Goal: Information Seeking & Learning: Learn about a topic

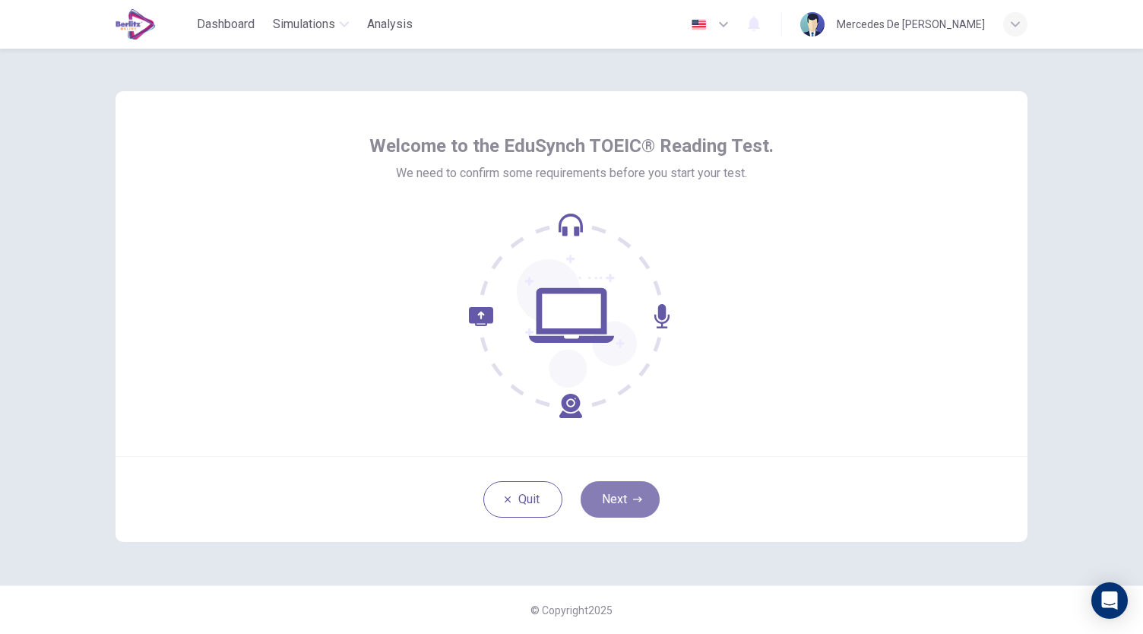
click at [645, 502] on button "Next" at bounding box center [620, 499] width 79 height 36
click at [613, 488] on button "Next" at bounding box center [620, 499] width 79 height 36
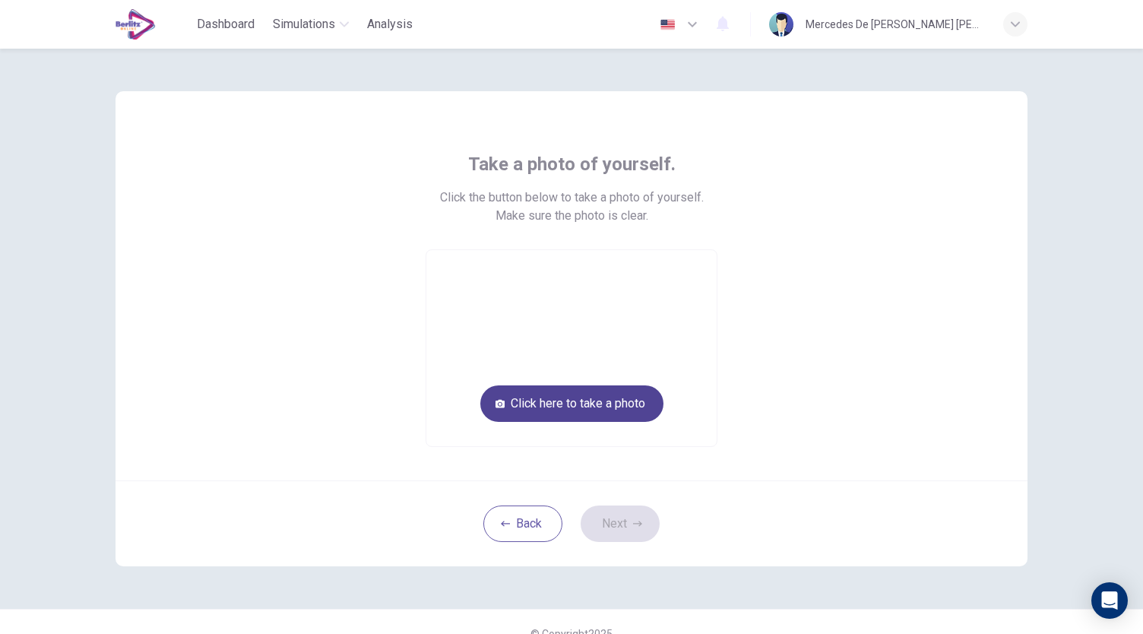
click at [629, 402] on button "Click here to take a photo" at bounding box center [571, 403] width 183 height 36
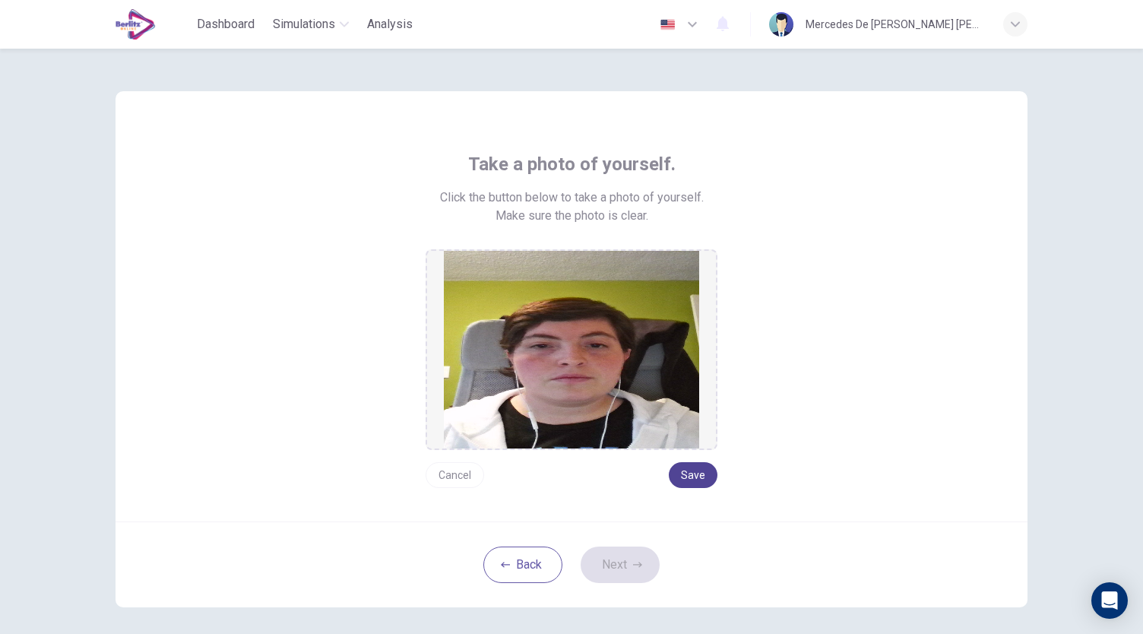
click at [692, 471] on button "Save" at bounding box center [693, 475] width 49 height 26
click at [642, 565] on button "Next" at bounding box center [620, 565] width 79 height 36
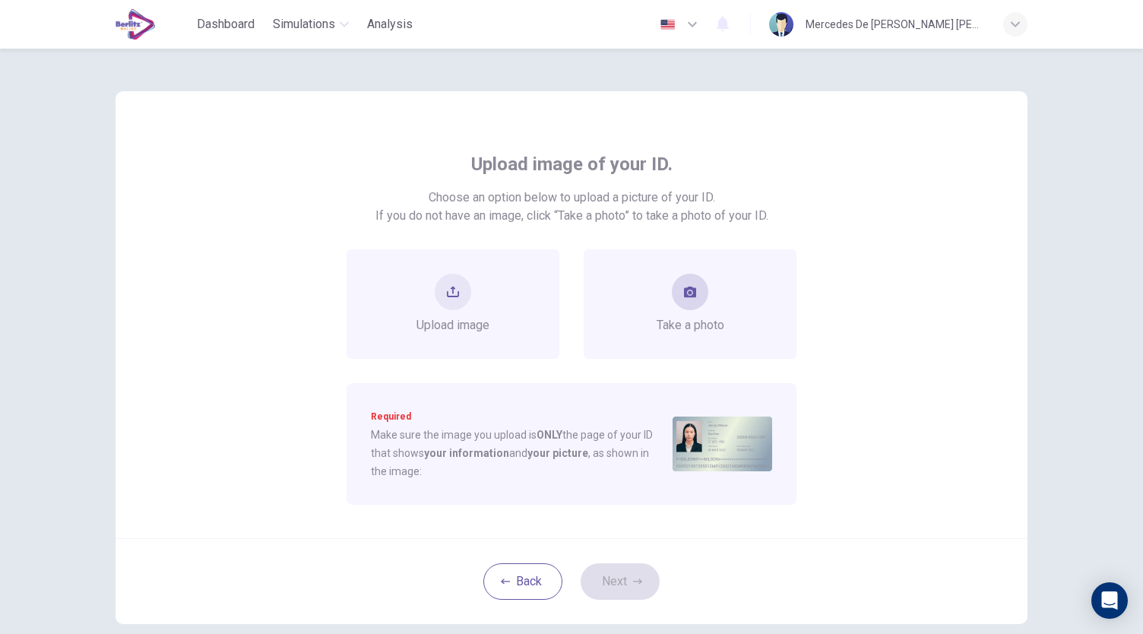
click at [684, 294] on icon "take photo" at bounding box center [690, 292] width 12 height 11
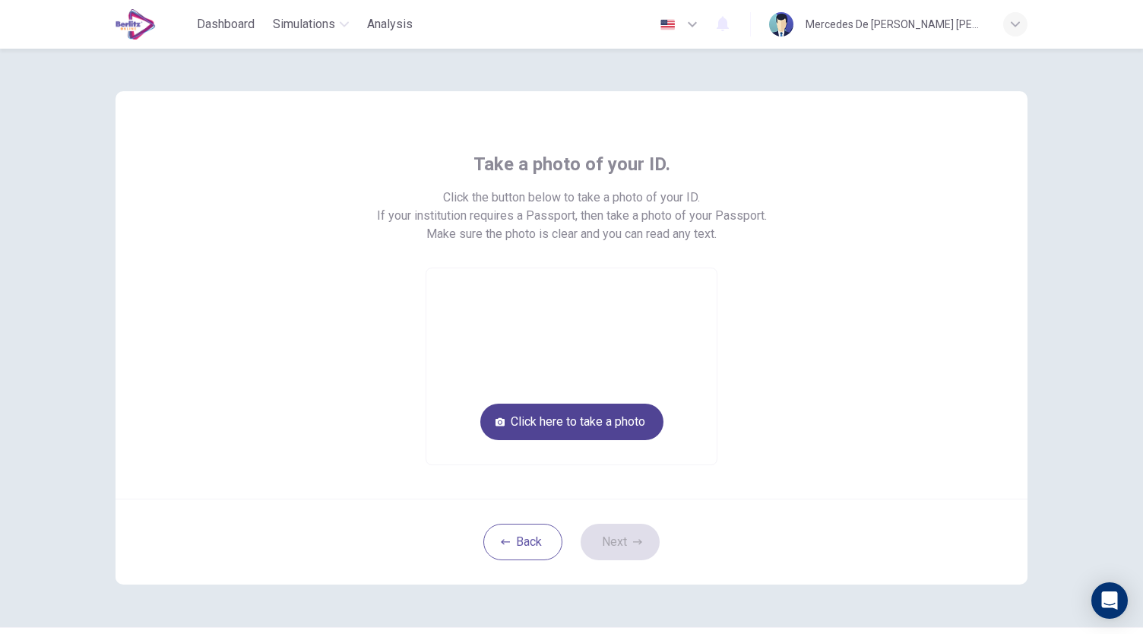
click at [599, 414] on button "Click here to take a photo" at bounding box center [571, 422] width 183 height 36
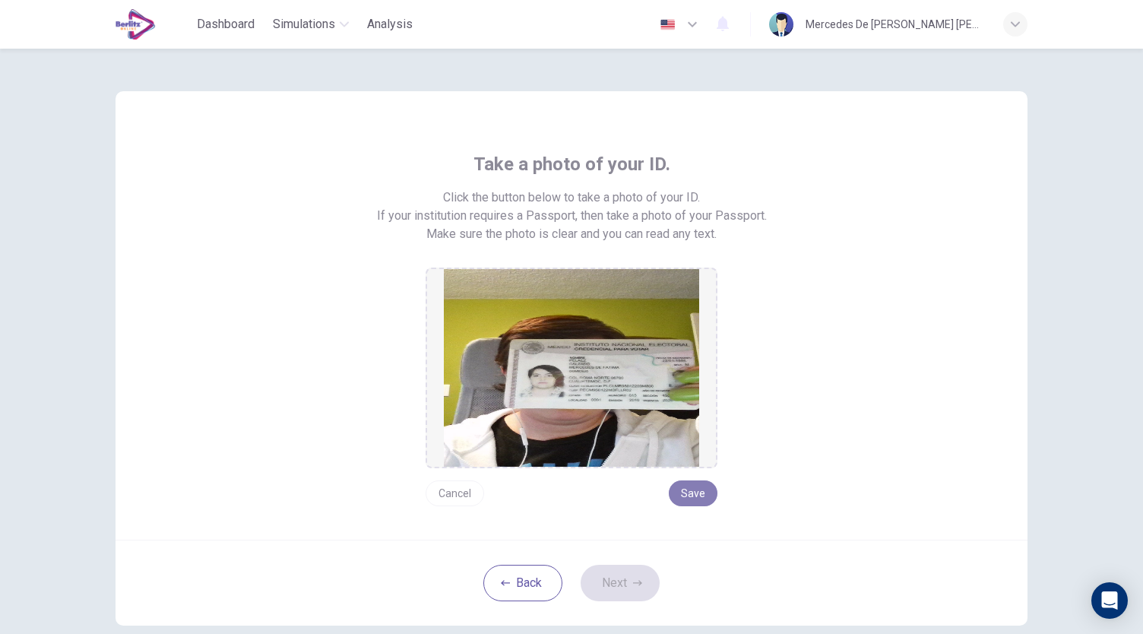
click at [696, 489] on button "Save" at bounding box center [693, 493] width 49 height 26
click at [637, 591] on button "Next" at bounding box center [620, 583] width 79 height 36
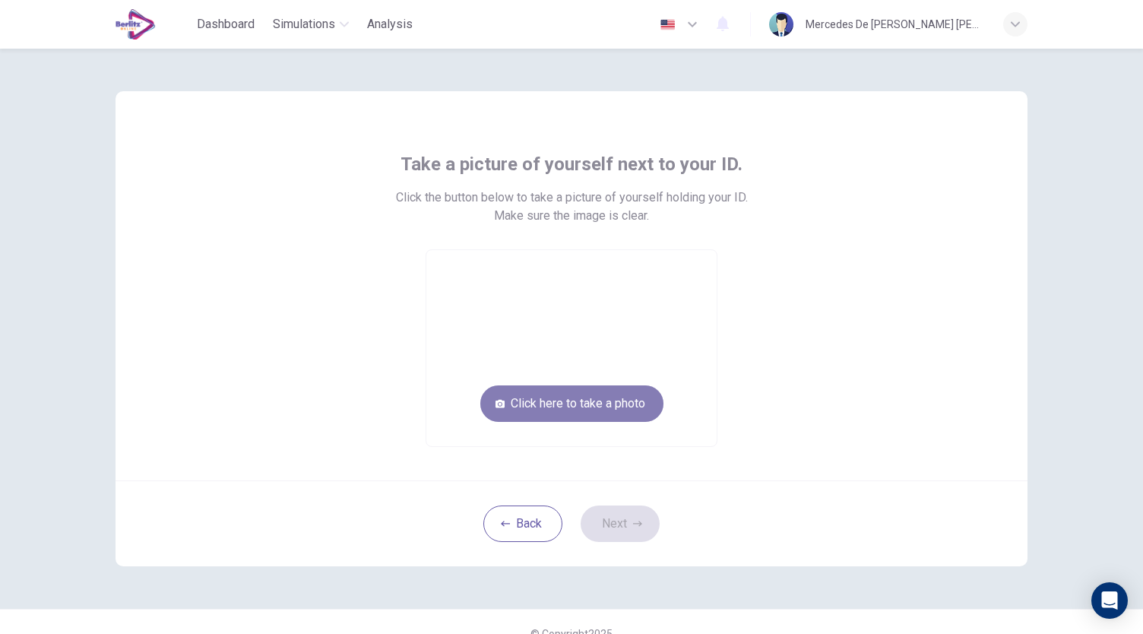
click at [632, 401] on button "Click here to take a photo" at bounding box center [571, 403] width 183 height 36
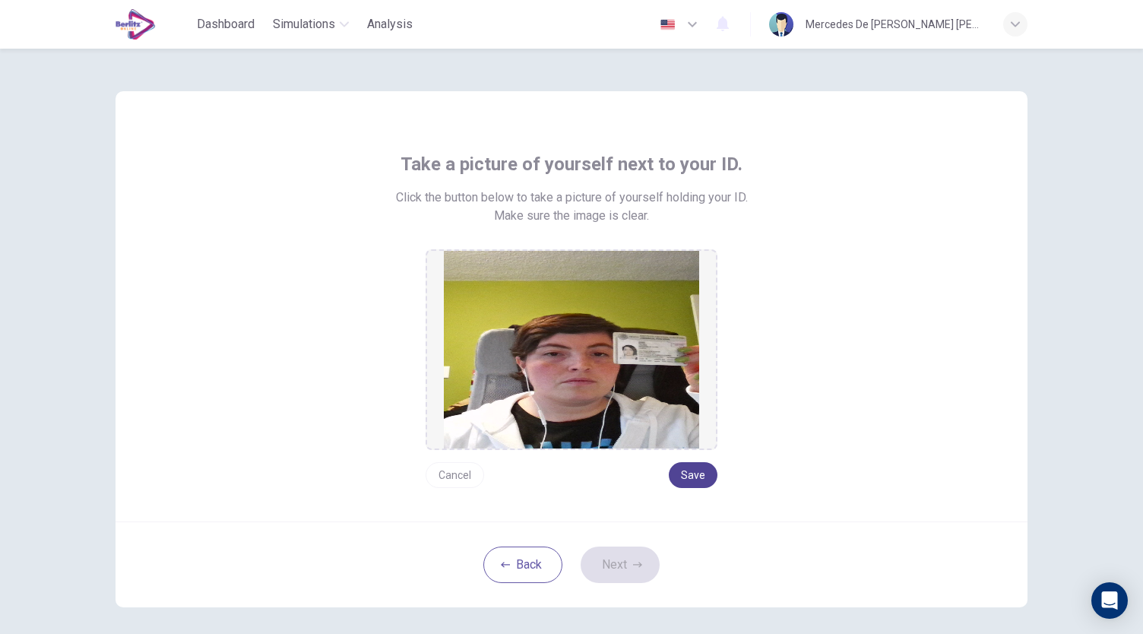
click at [692, 478] on button "Save" at bounding box center [693, 475] width 49 height 26
click at [626, 569] on button "Next" at bounding box center [620, 565] width 79 height 36
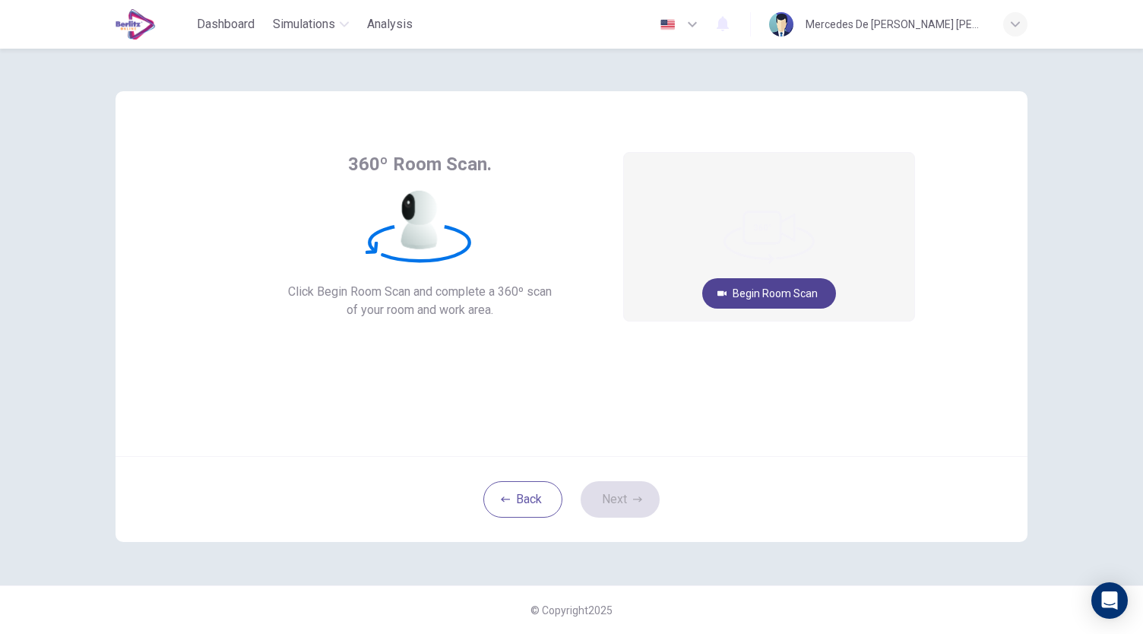
click at [779, 296] on button "Begin Room Scan" at bounding box center [769, 293] width 134 height 30
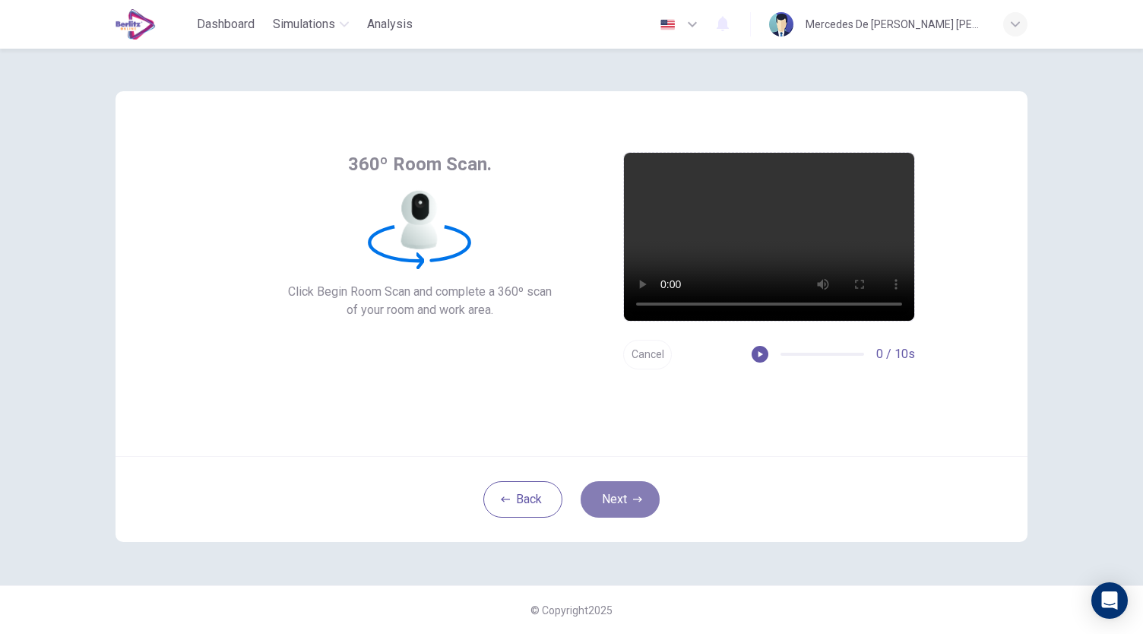
click at [613, 499] on button "Next" at bounding box center [620, 499] width 79 height 36
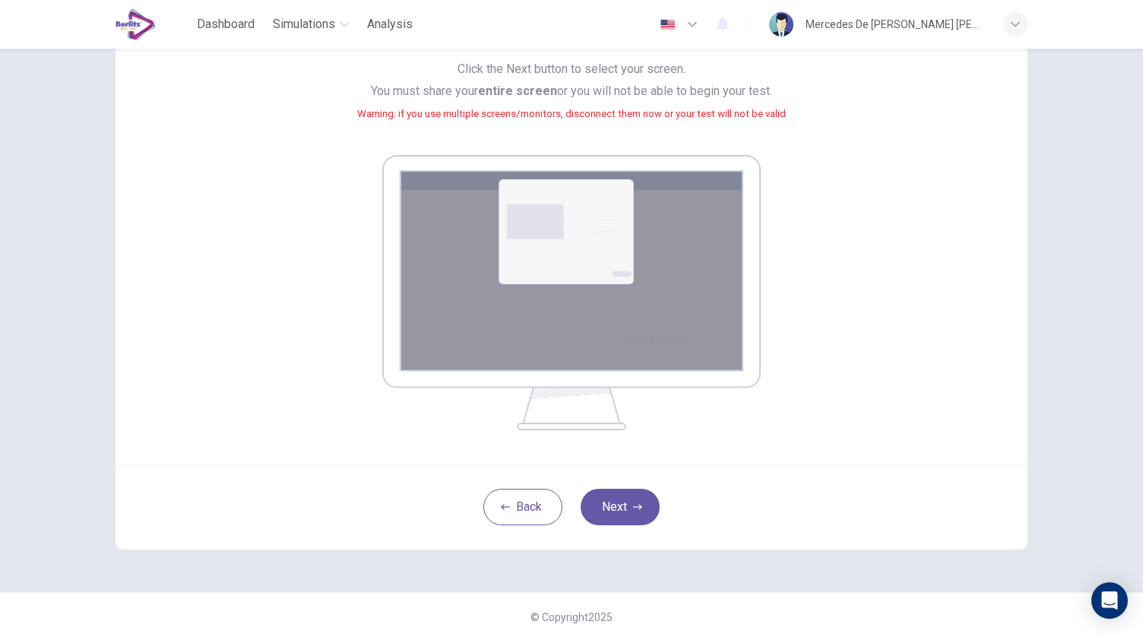
scroll to position [155, 0]
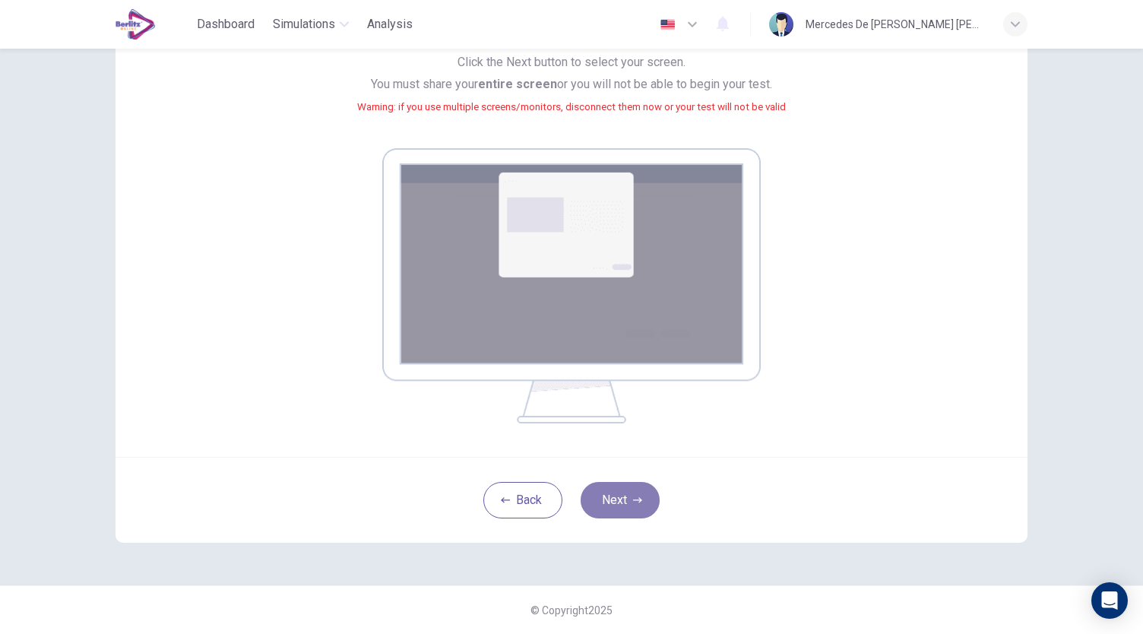
click at [630, 506] on button "Next" at bounding box center [620, 500] width 79 height 36
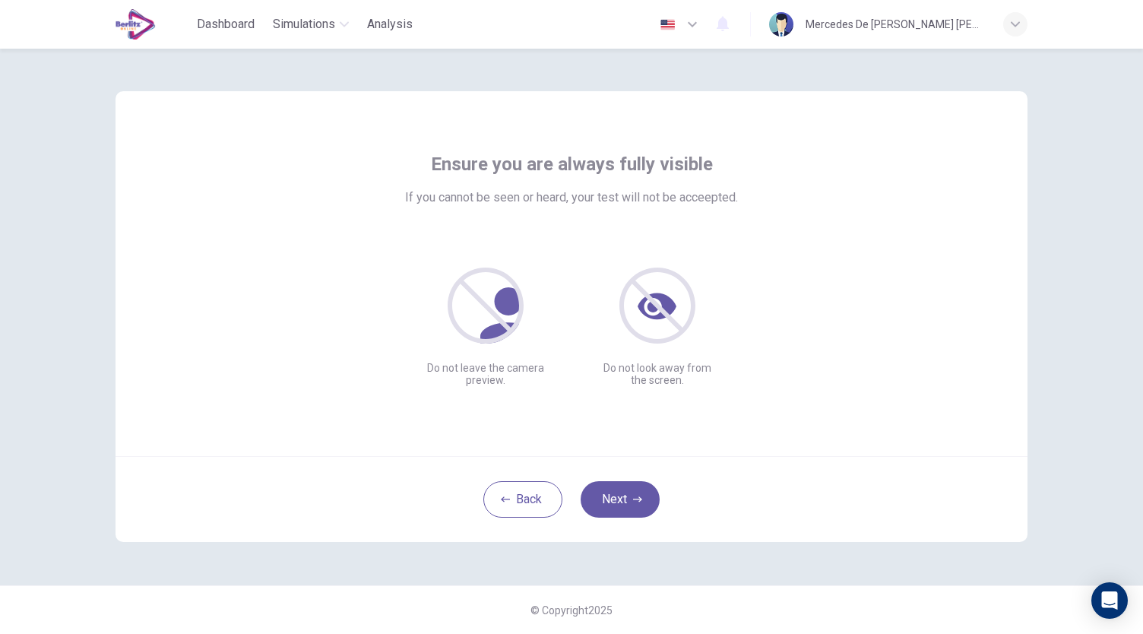
scroll to position [0, 0]
click at [639, 490] on button "Next" at bounding box center [620, 499] width 79 height 36
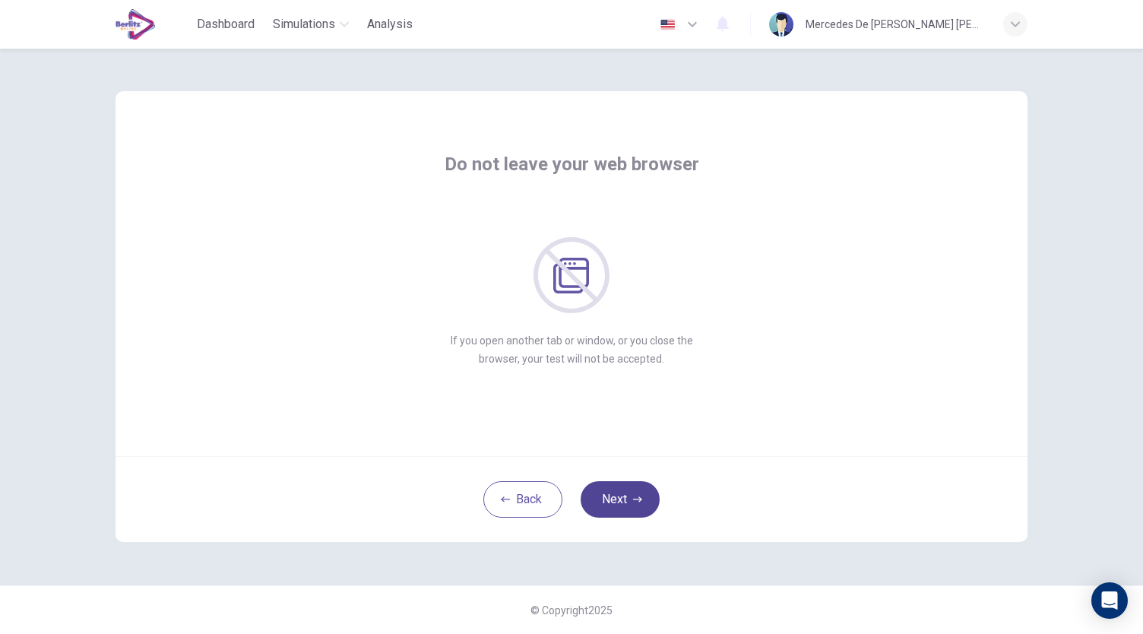
click at [639, 506] on button "Next" at bounding box center [620, 499] width 79 height 36
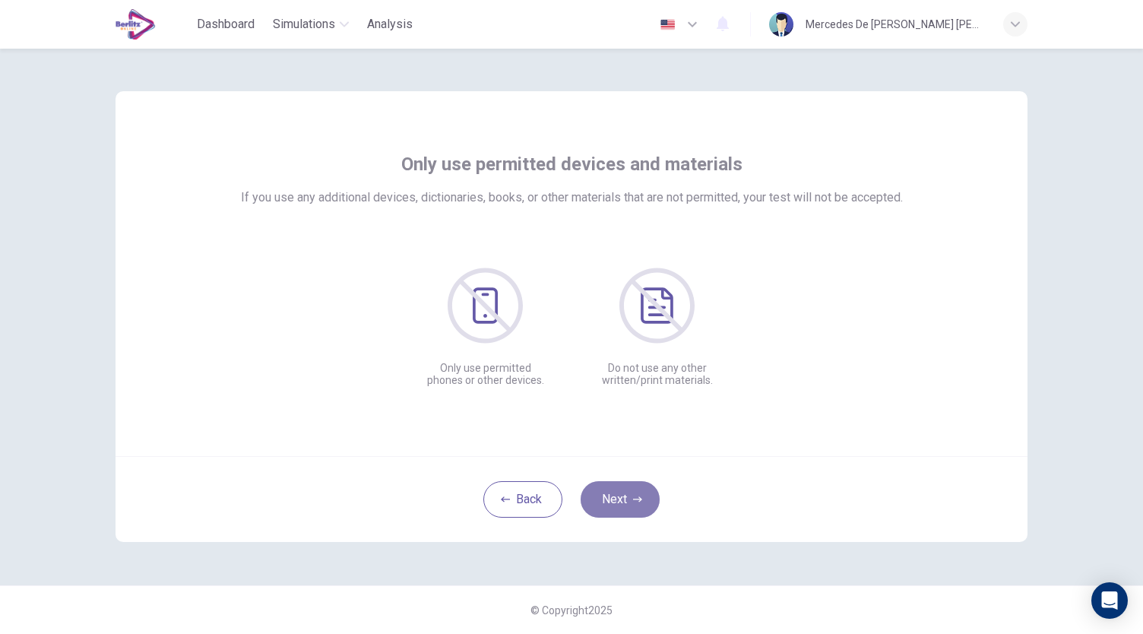
click at [637, 503] on icon "button" at bounding box center [637, 499] width 9 height 9
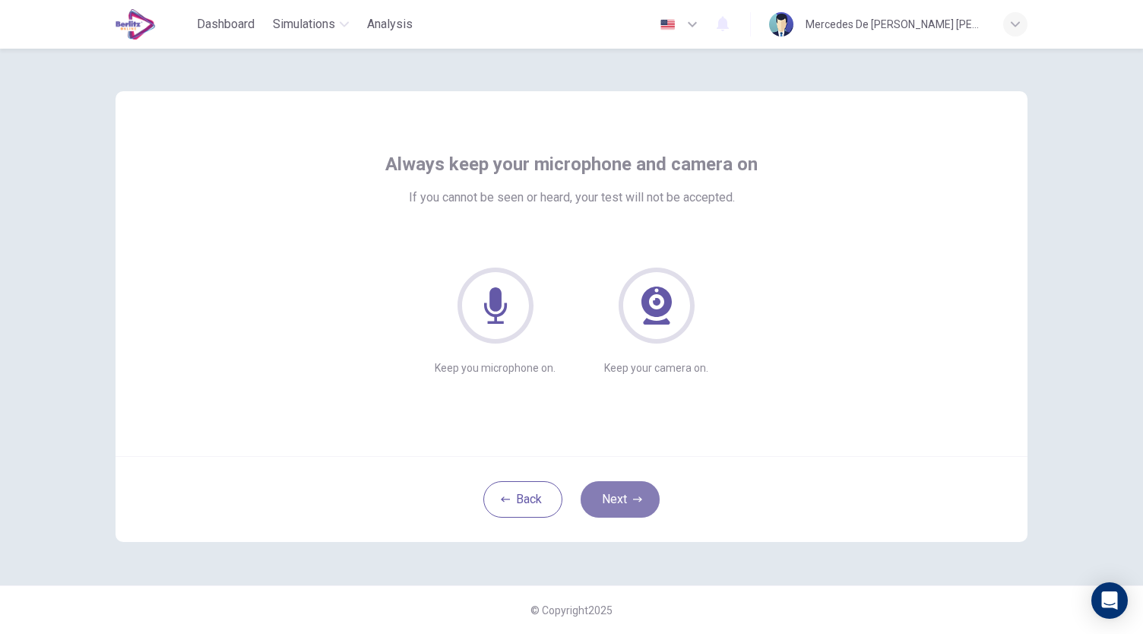
click at [637, 503] on icon "button" at bounding box center [637, 499] width 9 height 9
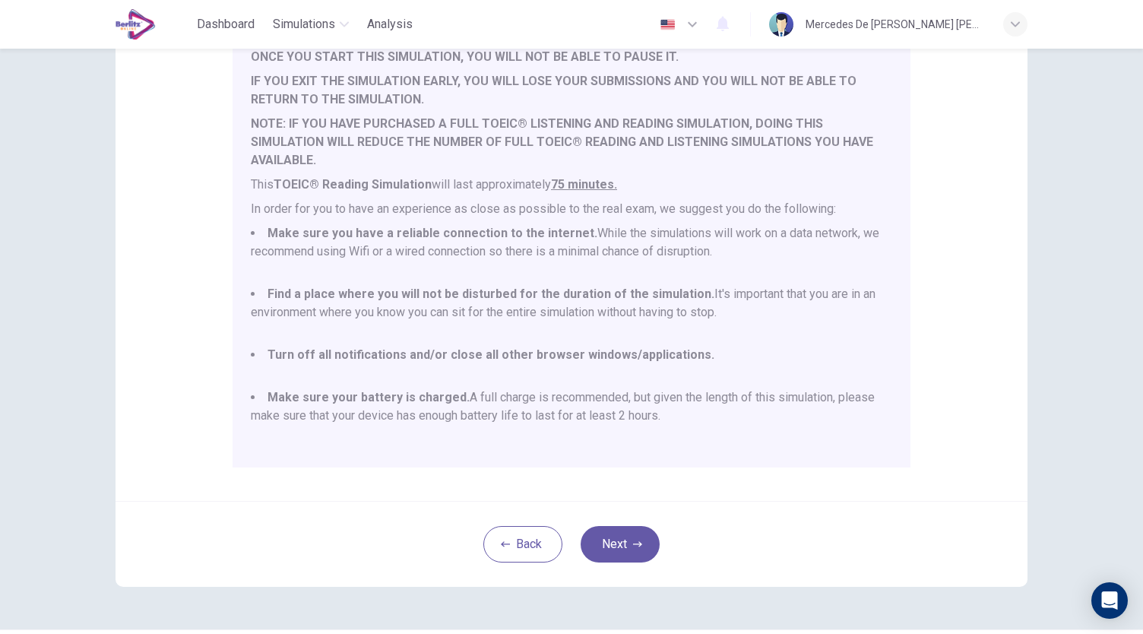
scroll to position [135, 0]
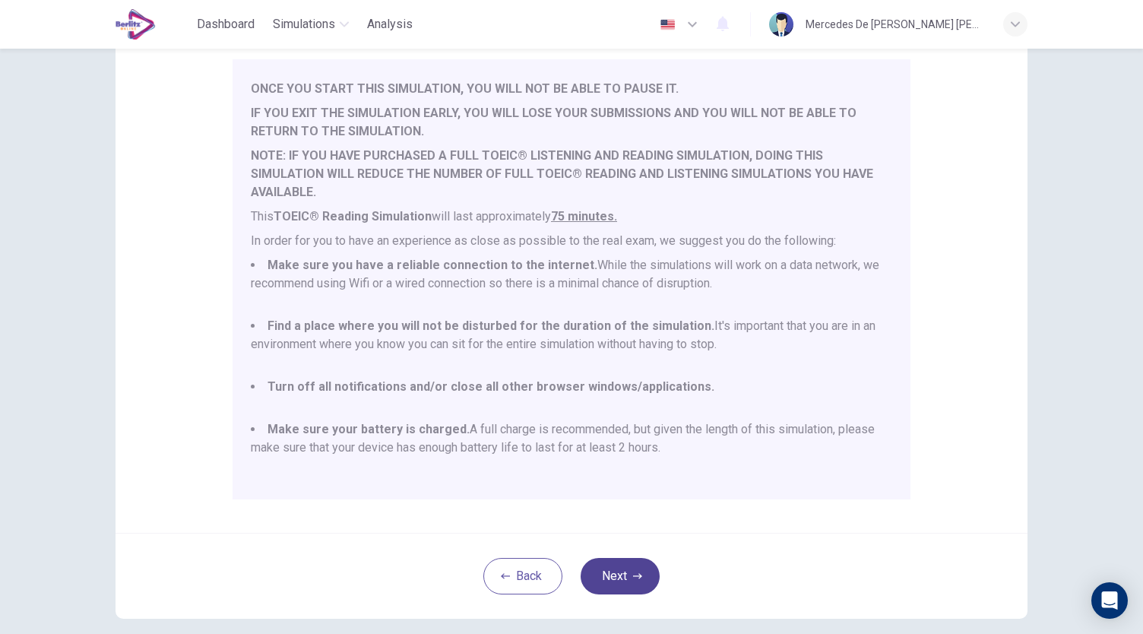
click at [628, 578] on button "Next" at bounding box center [620, 576] width 79 height 36
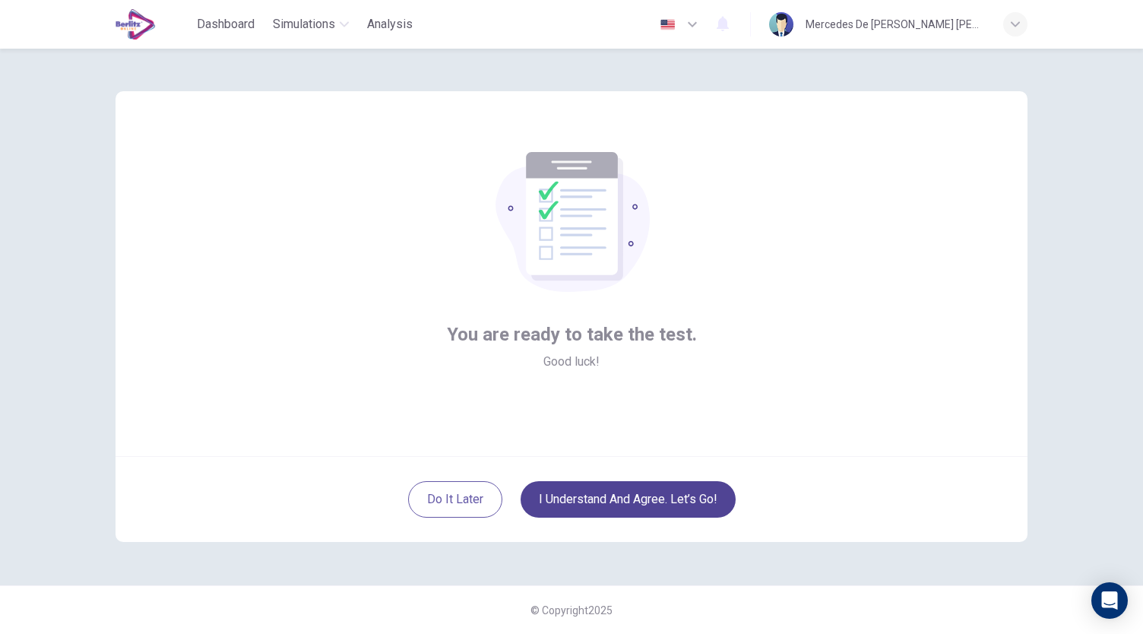
scroll to position [0, 0]
click at [708, 499] on button "I understand and agree. Let’s go!" at bounding box center [628, 499] width 215 height 36
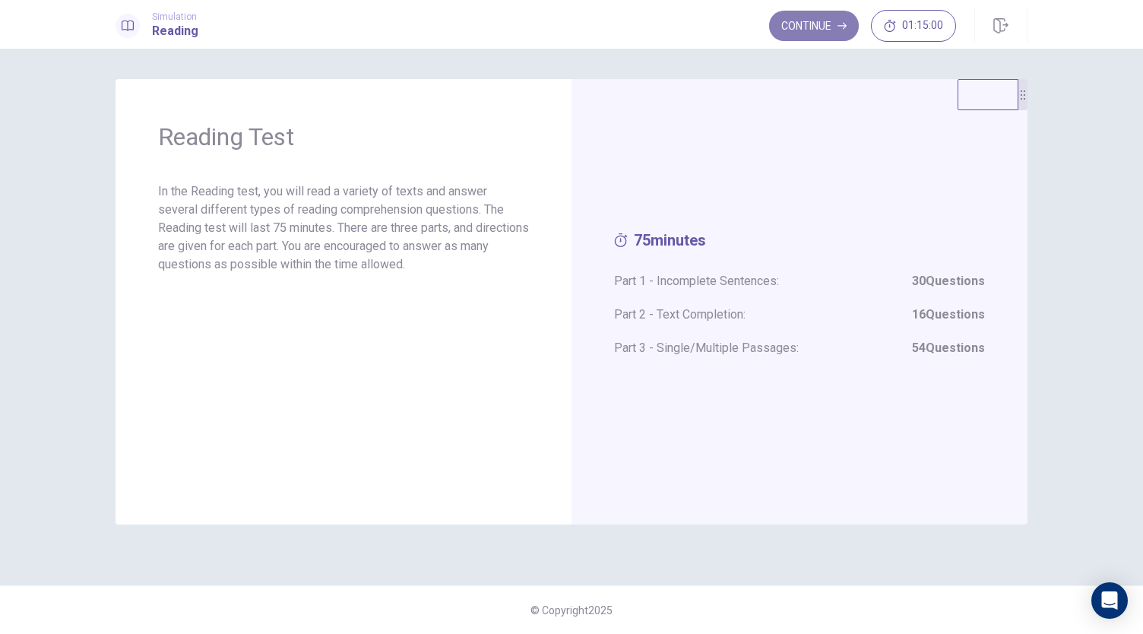
click at [813, 33] on button "Continue" at bounding box center [814, 26] width 90 height 30
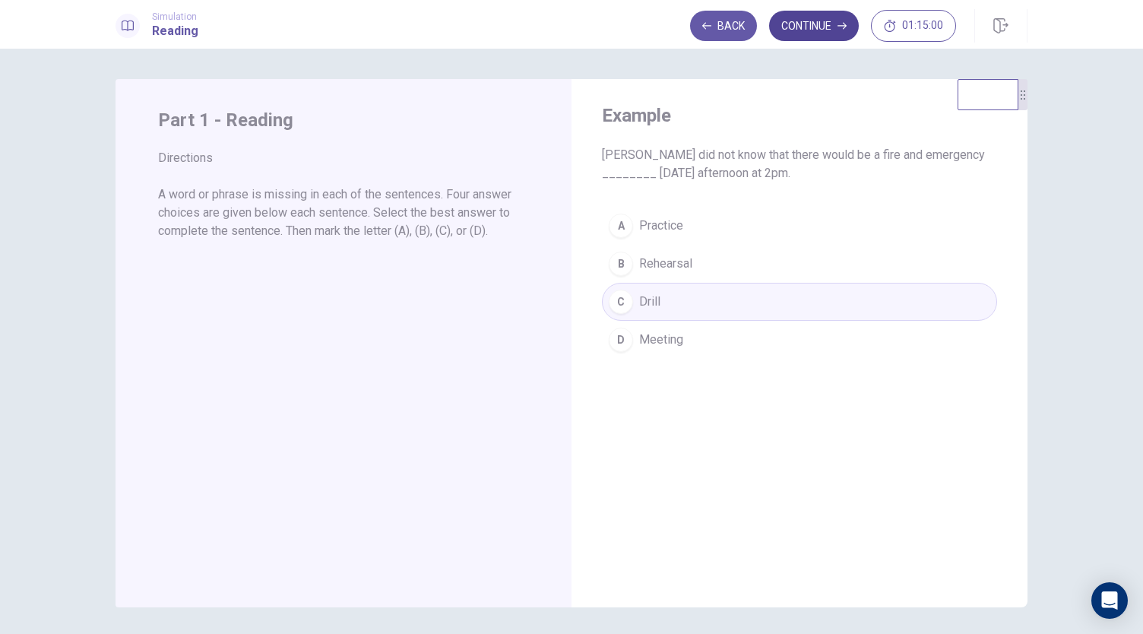
click at [807, 30] on button "Continue" at bounding box center [814, 26] width 90 height 30
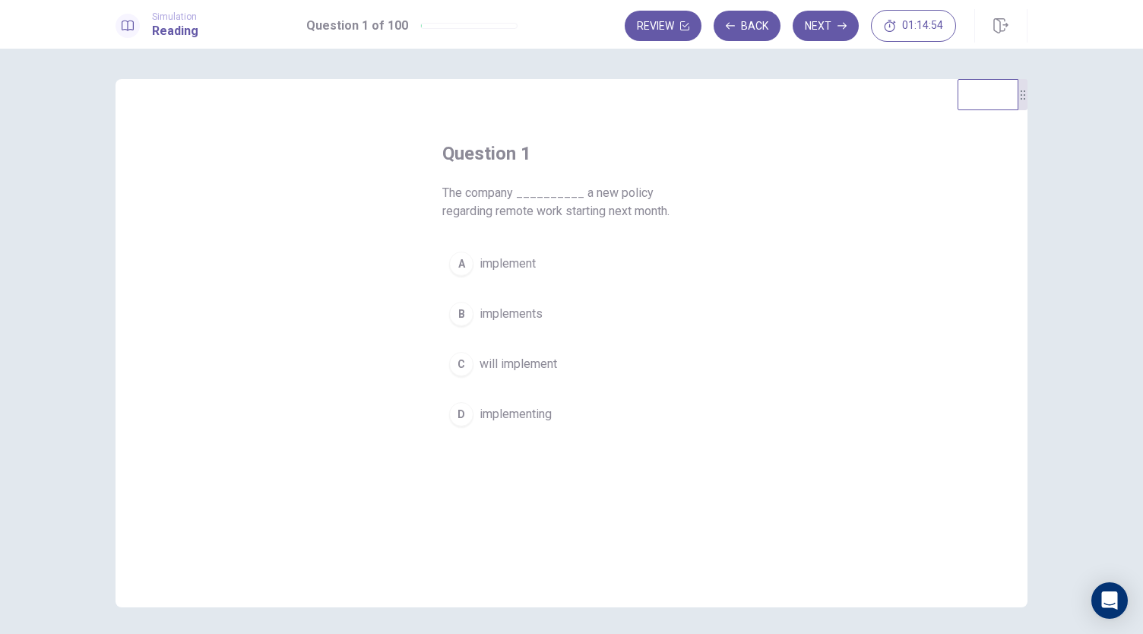
click at [556, 362] on button "C will implement" at bounding box center [571, 364] width 258 height 38
click at [826, 22] on button "Next" at bounding box center [826, 26] width 66 height 30
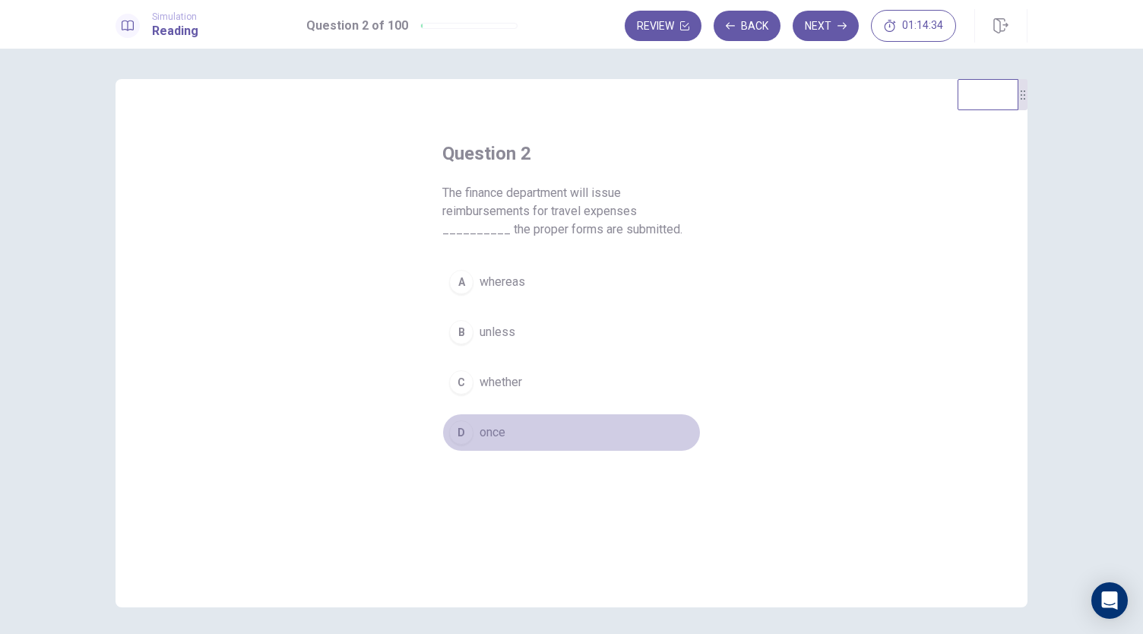
click at [509, 427] on button "D once" at bounding box center [571, 433] width 258 height 38
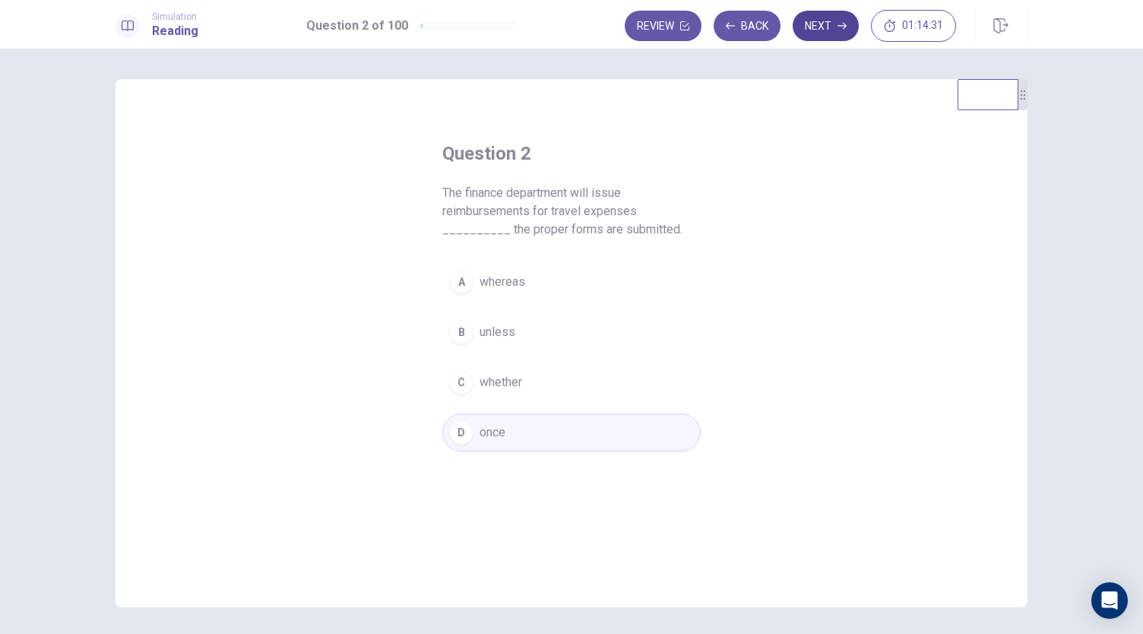
click at [829, 24] on button "Next" at bounding box center [826, 26] width 66 height 30
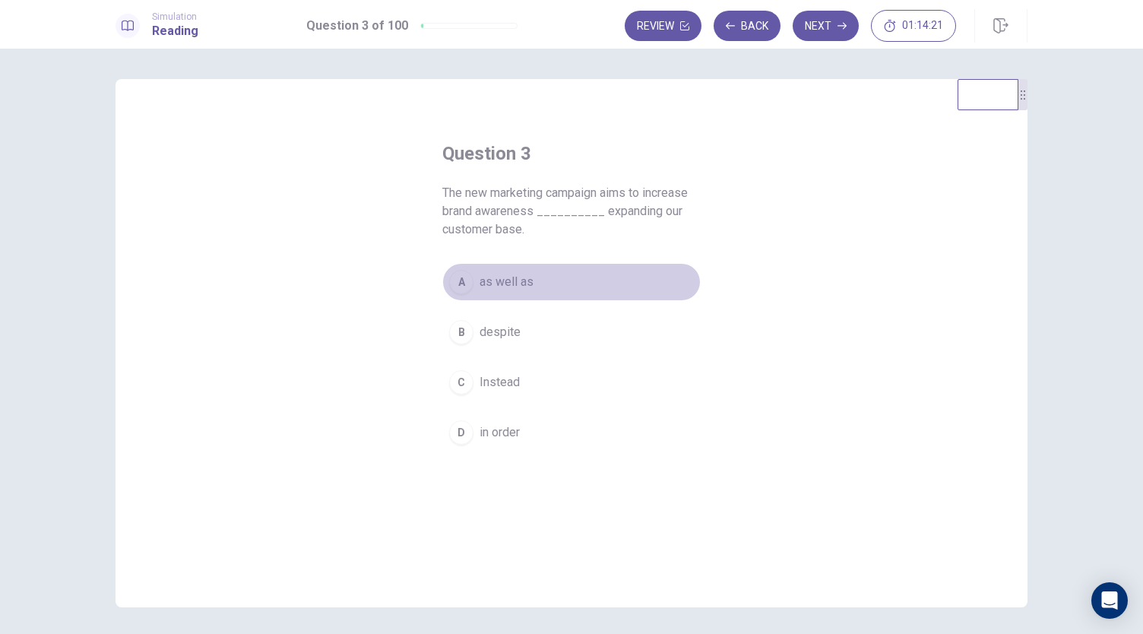
click at [544, 283] on button "A as well as" at bounding box center [571, 282] width 258 height 38
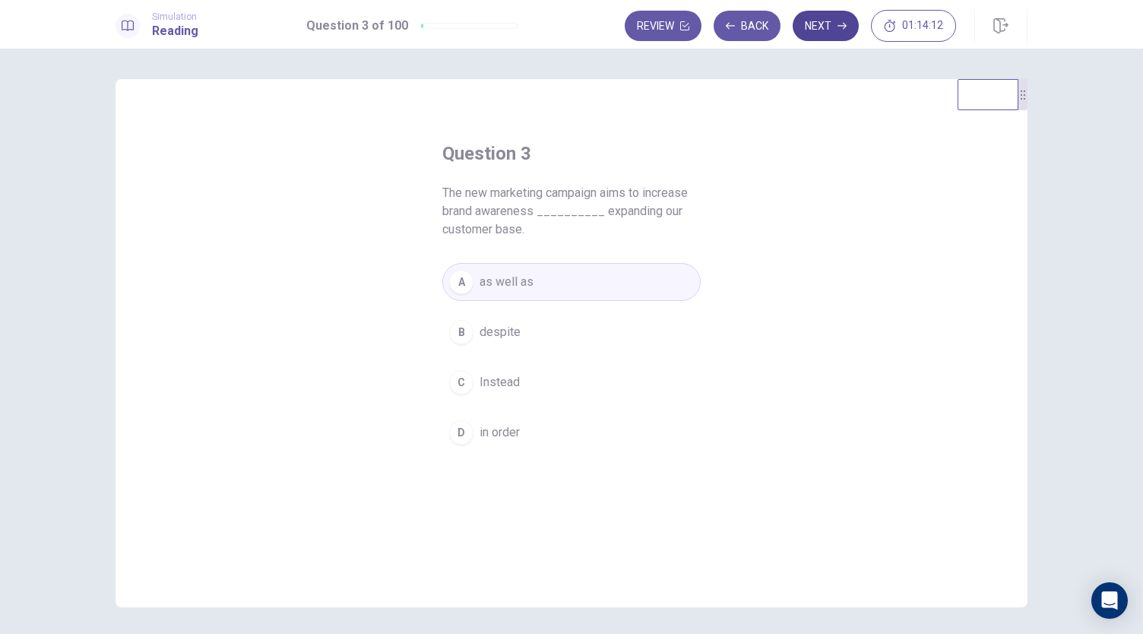
click at [832, 20] on button "Next" at bounding box center [826, 26] width 66 height 30
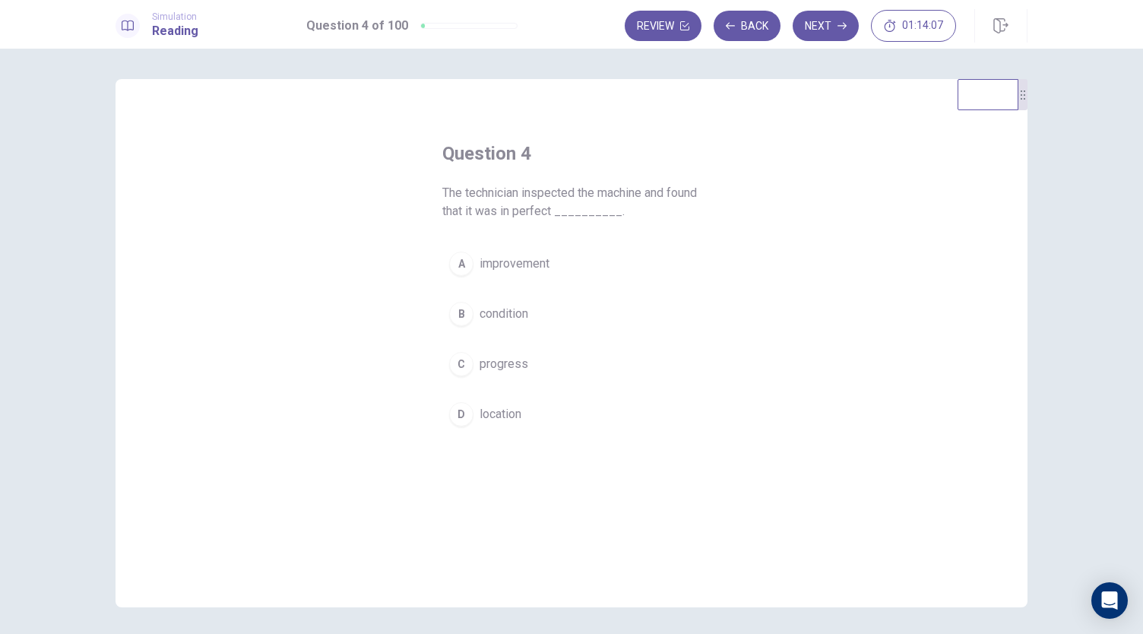
click at [532, 314] on button "B condition" at bounding box center [571, 314] width 258 height 38
click at [819, 27] on button "Next" at bounding box center [826, 26] width 66 height 30
click at [552, 416] on button "D has reached" at bounding box center [571, 433] width 258 height 38
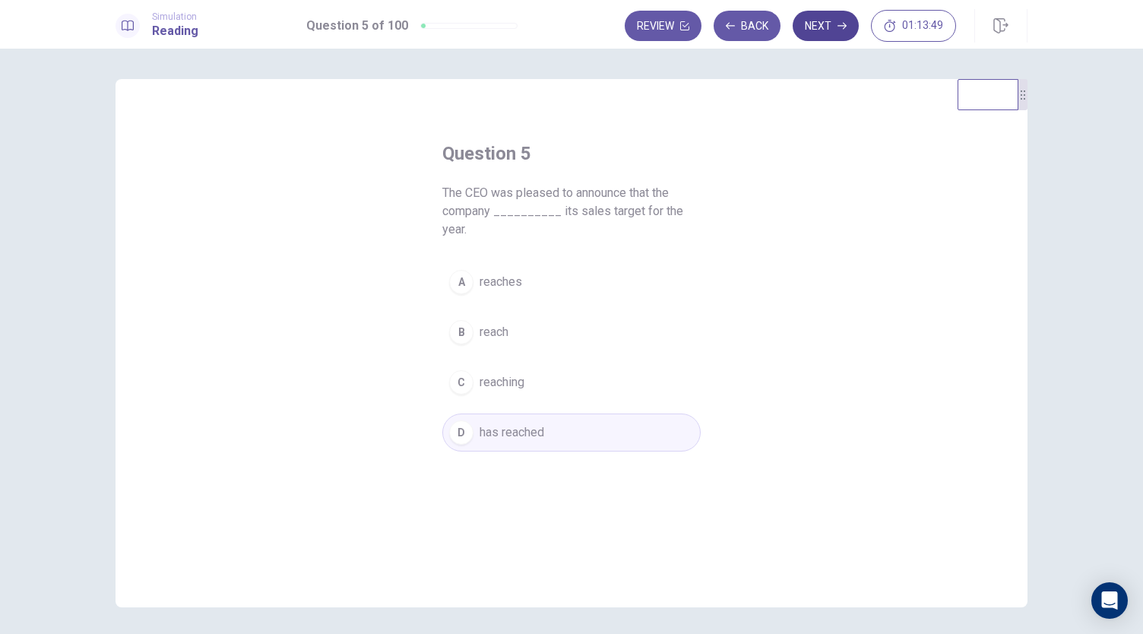
click at [819, 28] on button "Next" at bounding box center [826, 26] width 66 height 30
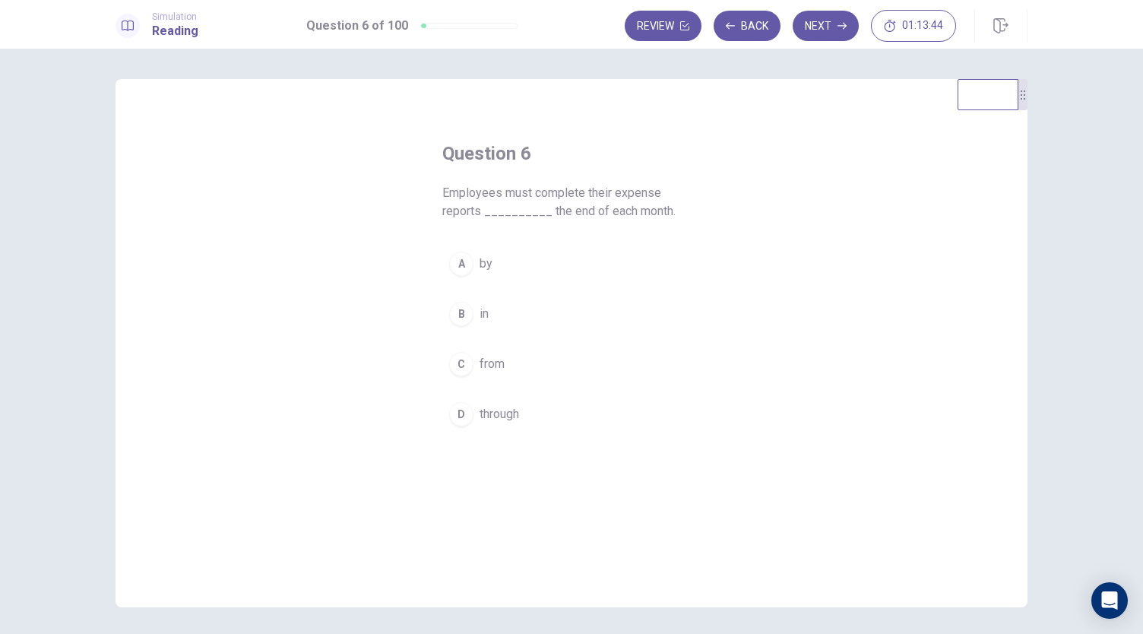
click at [519, 274] on button "A by" at bounding box center [571, 264] width 258 height 38
click at [830, 24] on button "Next" at bounding box center [826, 26] width 66 height 30
click at [528, 367] on button "C frequent" at bounding box center [571, 364] width 258 height 38
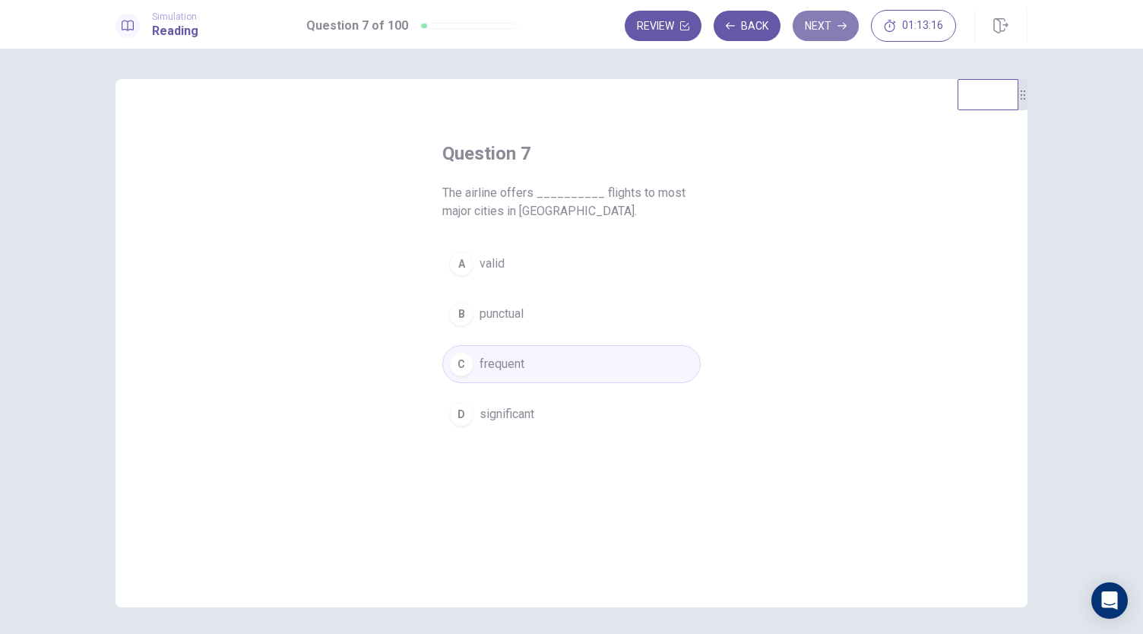
click at [823, 33] on button "Next" at bounding box center [826, 26] width 66 height 30
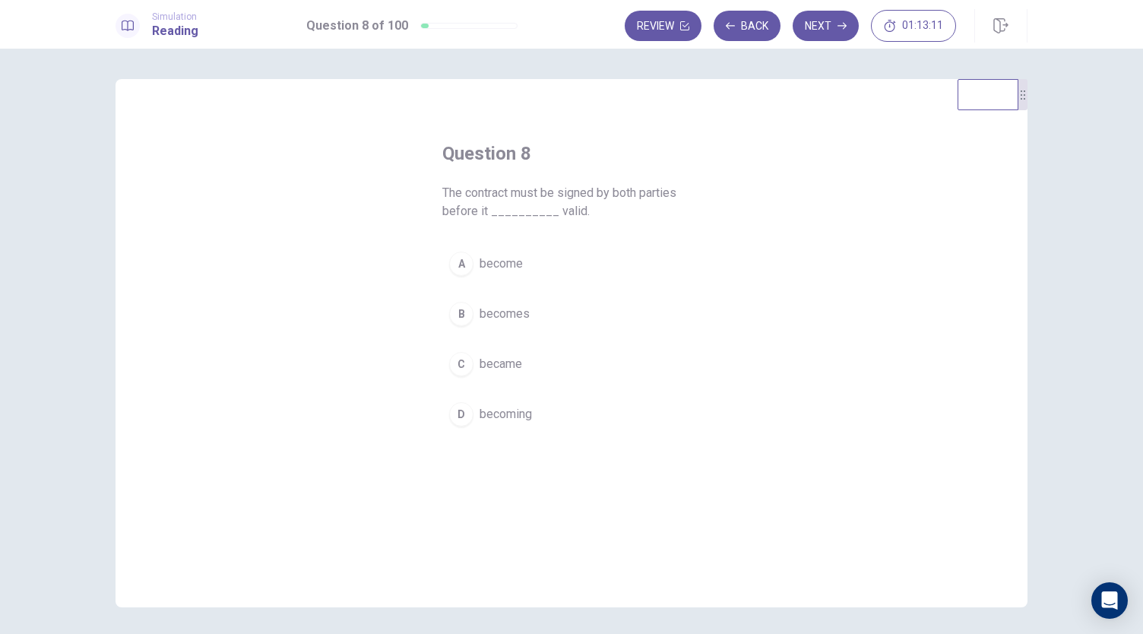
click at [553, 310] on button "B becomes" at bounding box center [571, 314] width 258 height 38
click at [829, 22] on button "Next" at bounding box center [826, 26] width 66 height 30
click at [523, 411] on button "D received" at bounding box center [571, 414] width 258 height 38
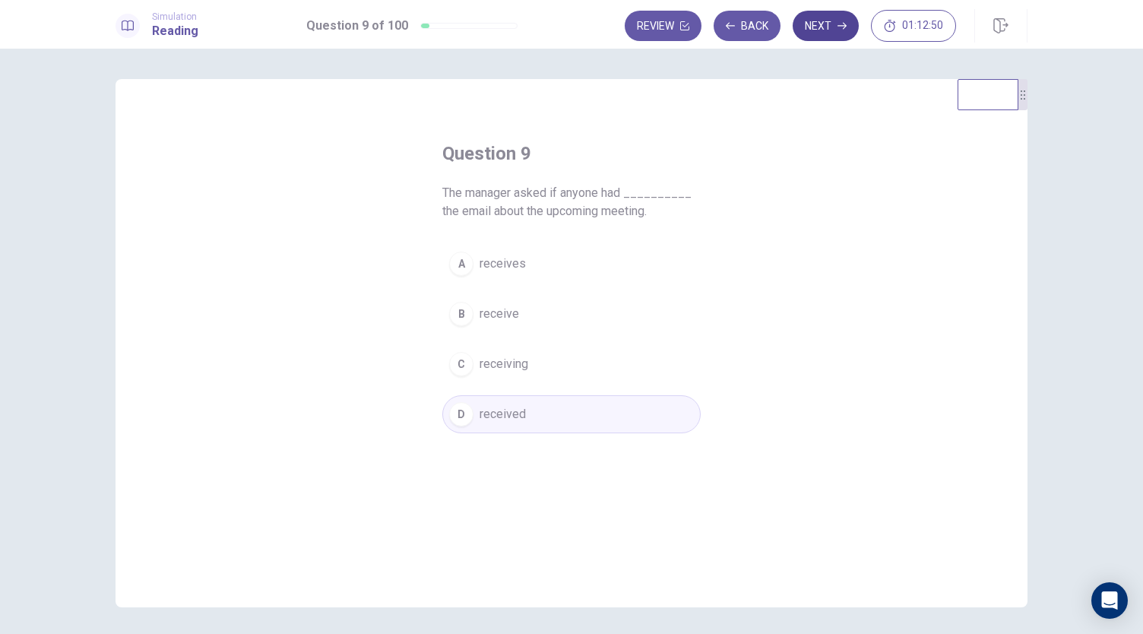
click at [840, 34] on button "Next" at bounding box center [826, 26] width 66 height 30
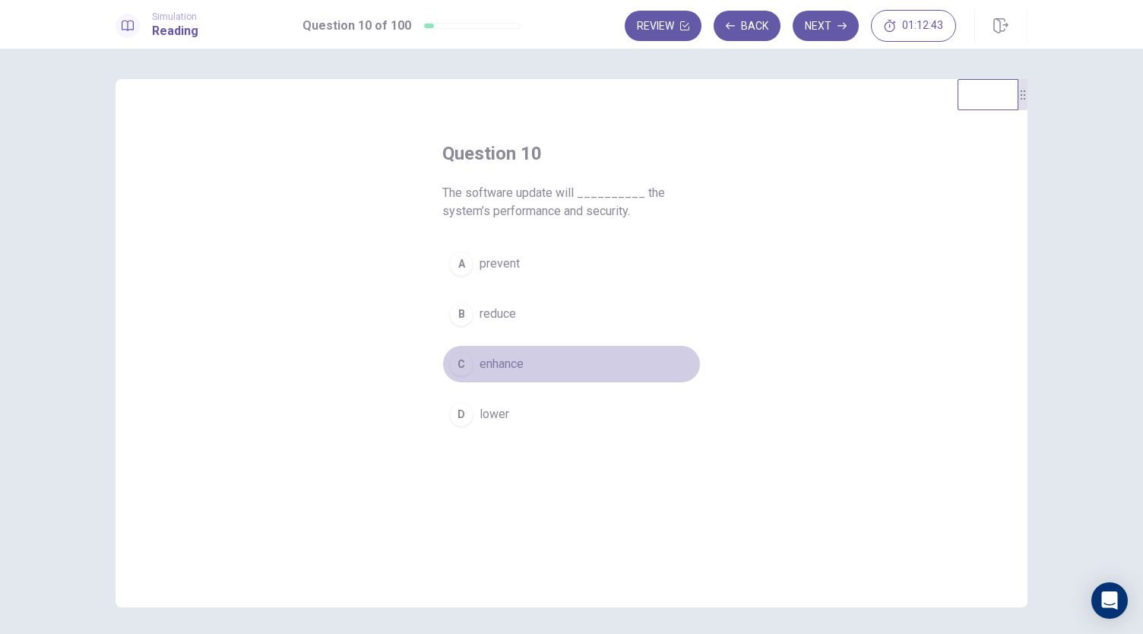
click at [539, 357] on button "C enhance" at bounding box center [571, 364] width 258 height 38
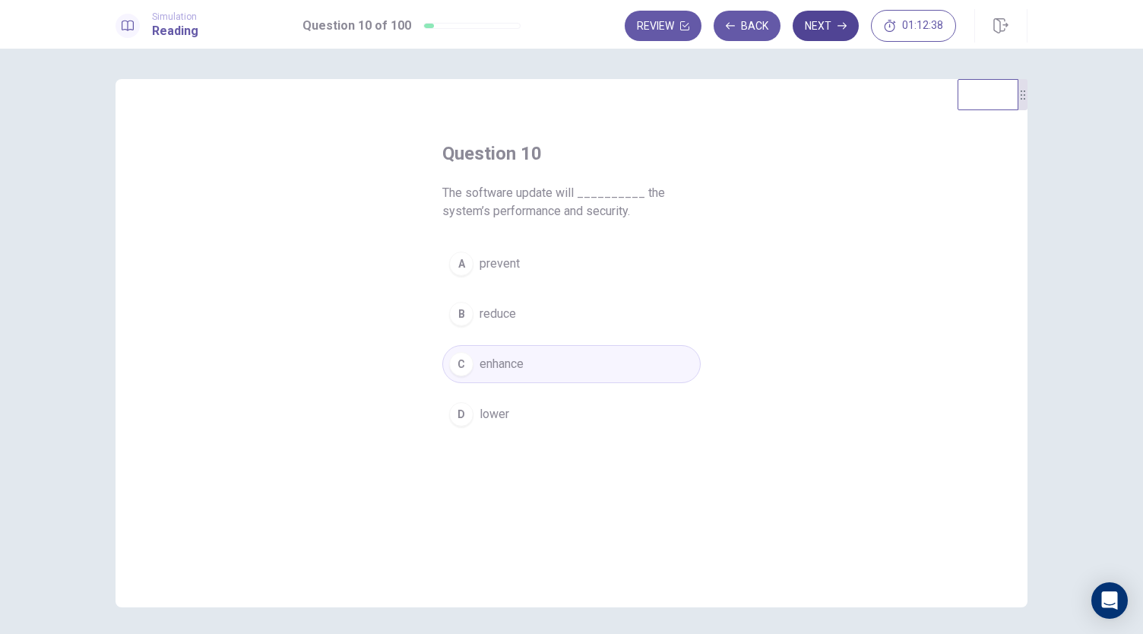
click at [833, 27] on button "Next" at bounding box center [826, 26] width 66 height 30
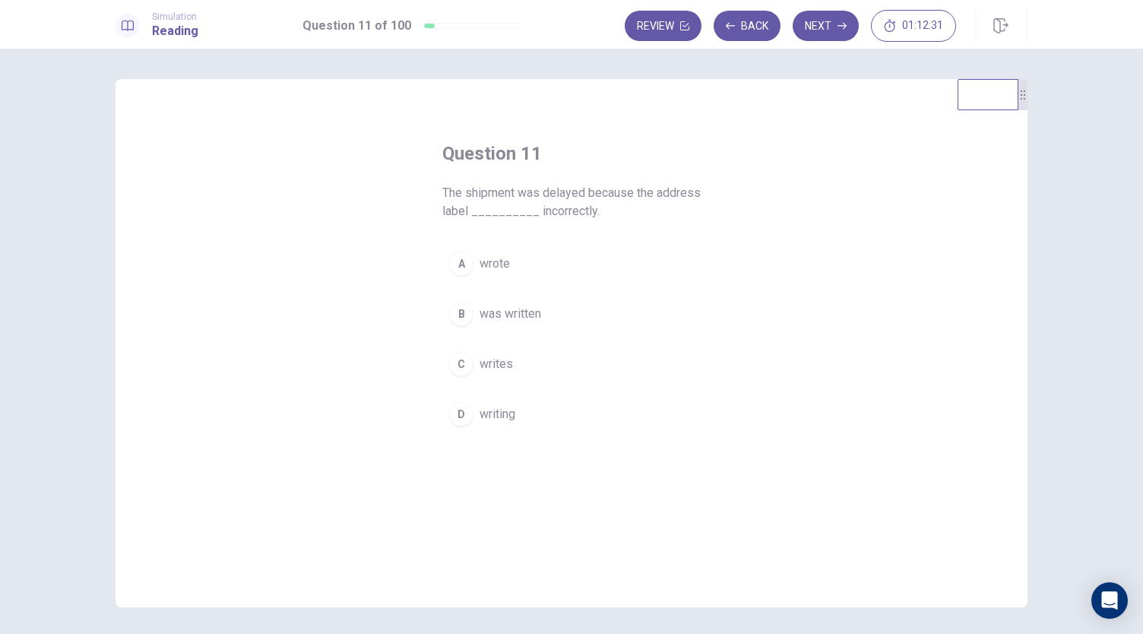
click at [540, 312] on button "B was written" at bounding box center [571, 314] width 258 height 38
click at [821, 27] on button "Next" at bounding box center [826, 26] width 66 height 30
click at [515, 414] on button "D have" at bounding box center [571, 414] width 258 height 38
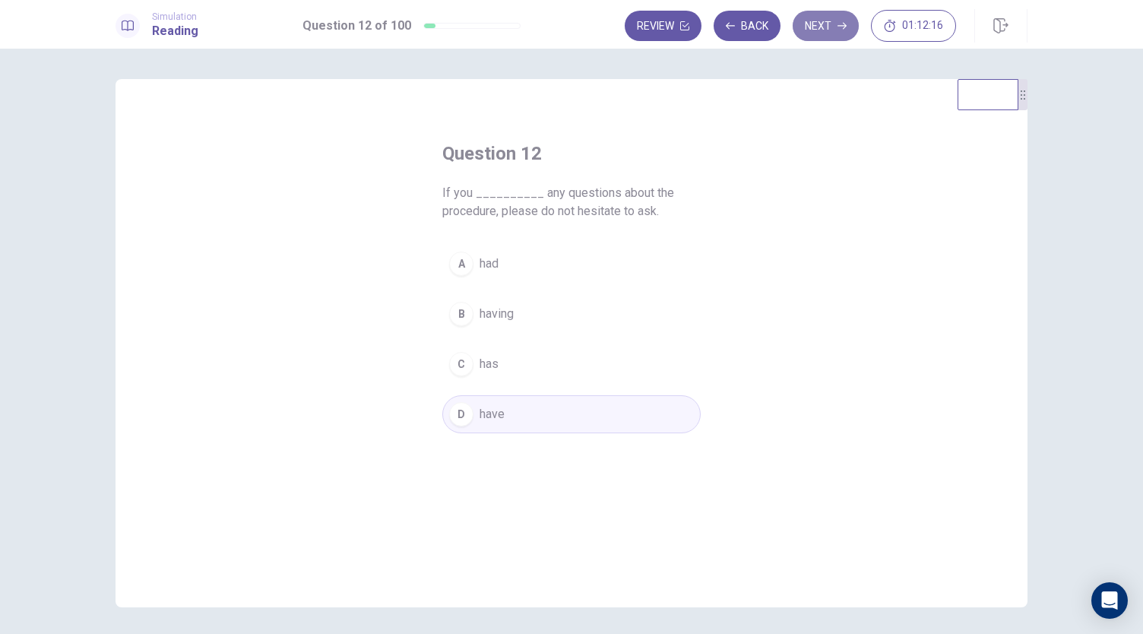
click at [824, 27] on button "Next" at bounding box center [826, 26] width 66 height 30
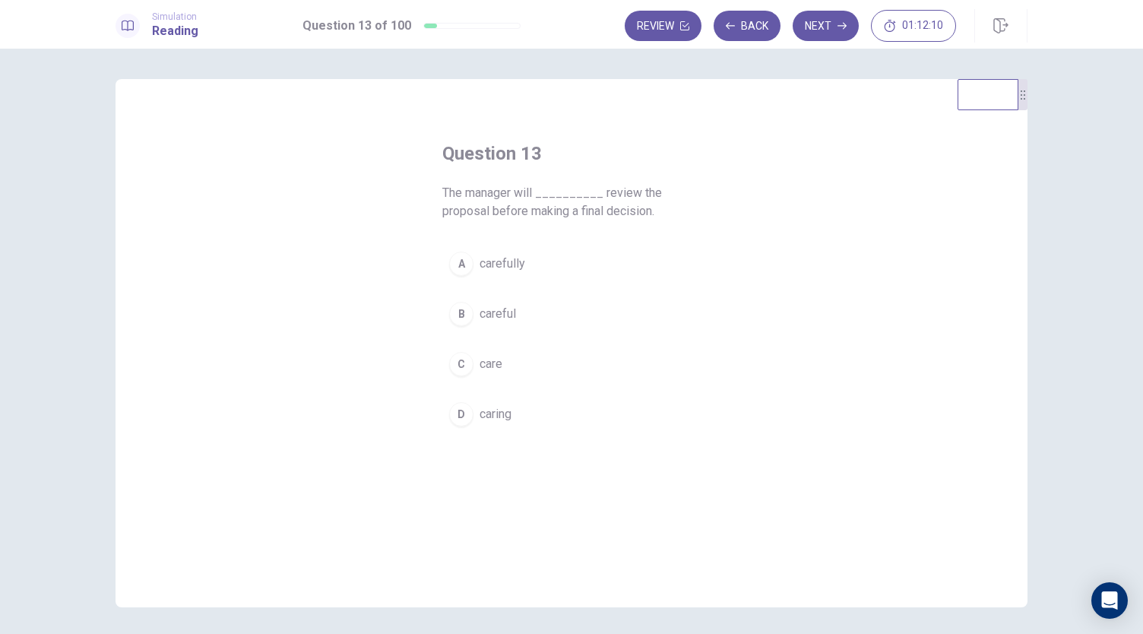
click at [525, 268] on button "A carefully" at bounding box center [571, 264] width 258 height 38
click at [827, 27] on button "Next" at bounding box center [826, 26] width 66 height 30
click at [494, 364] on span "brief" at bounding box center [492, 364] width 25 height 18
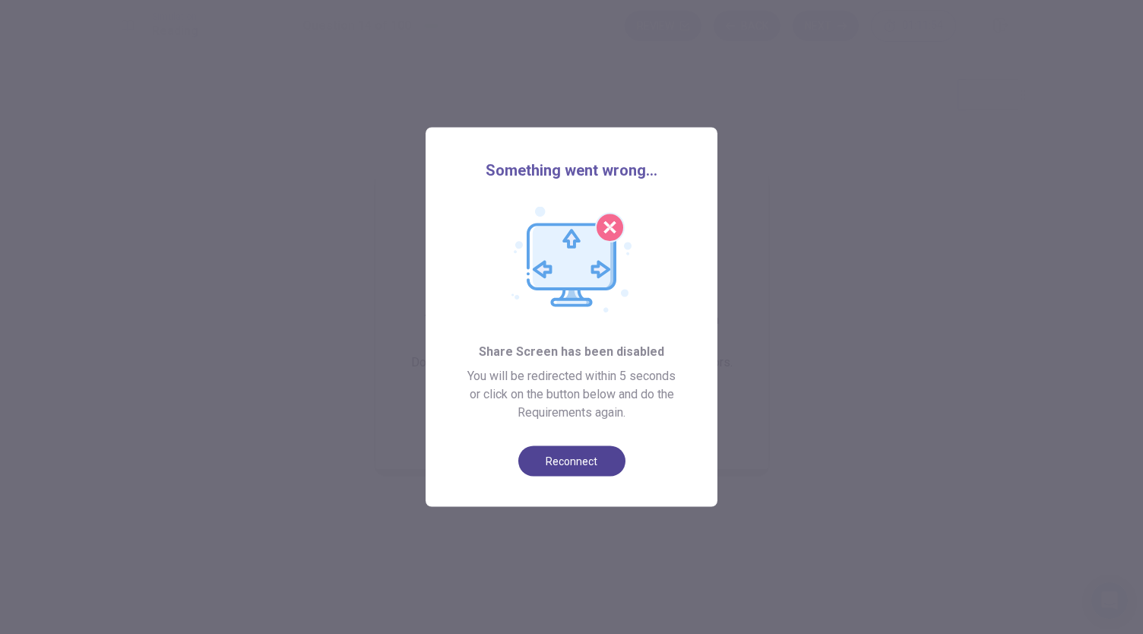
click at [599, 460] on button "Reconnect" at bounding box center [571, 461] width 107 height 30
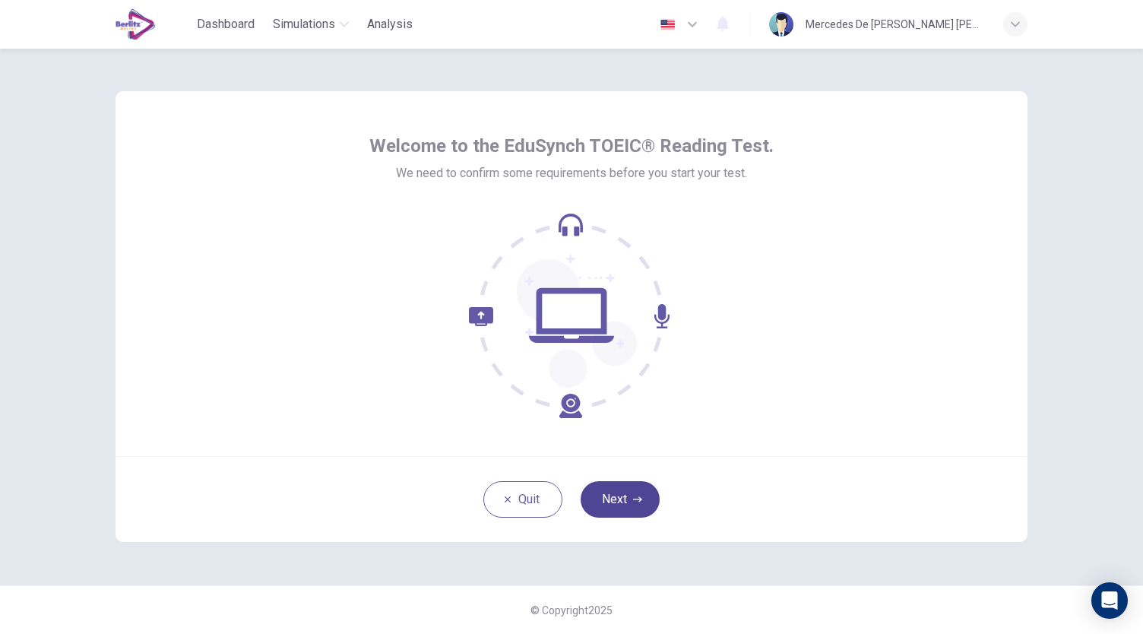
click at [645, 505] on button "Next" at bounding box center [620, 499] width 79 height 36
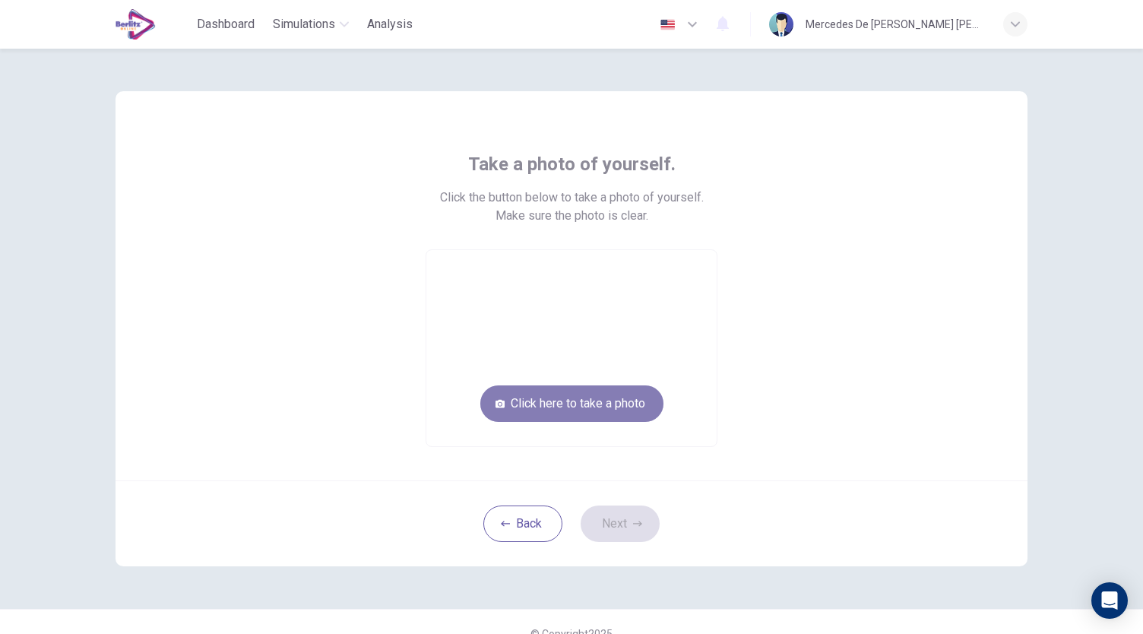
click at [624, 410] on button "Click here to take a photo" at bounding box center [571, 403] width 183 height 36
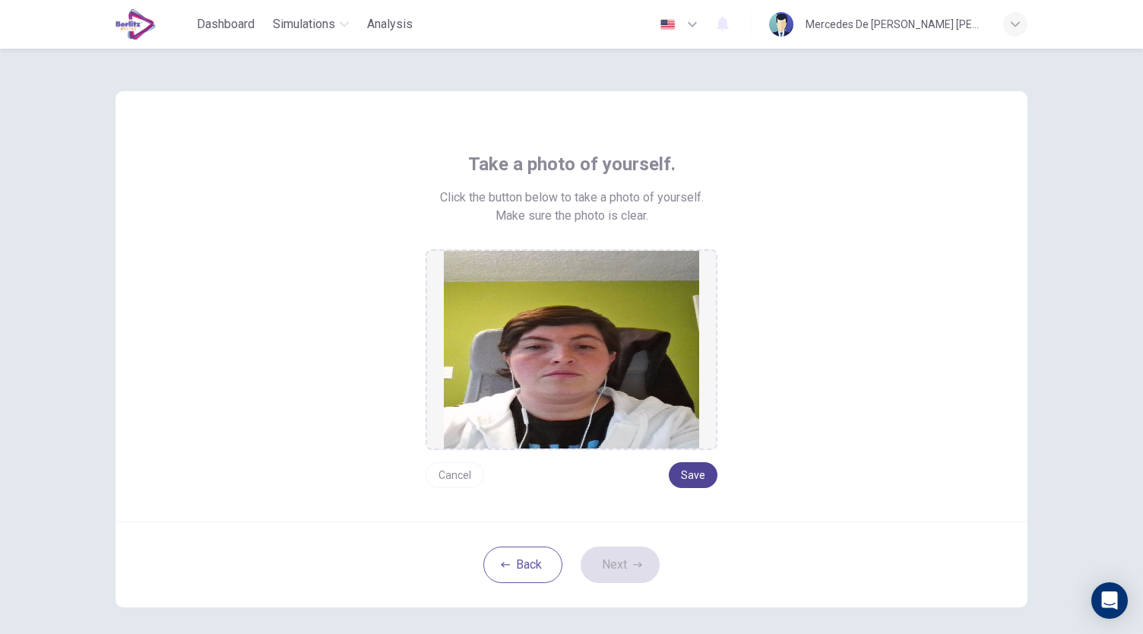
click at [701, 474] on button "Save" at bounding box center [693, 475] width 49 height 26
click at [635, 556] on button "Next" at bounding box center [620, 565] width 79 height 36
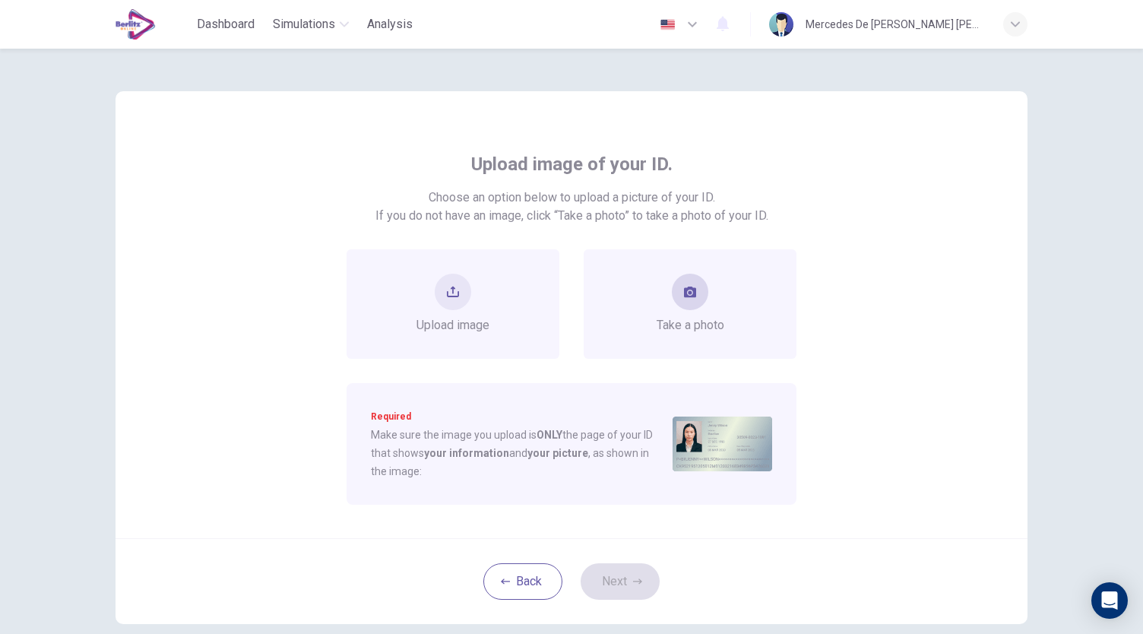
click at [699, 320] on span "Take a photo" at bounding box center [691, 325] width 68 height 18
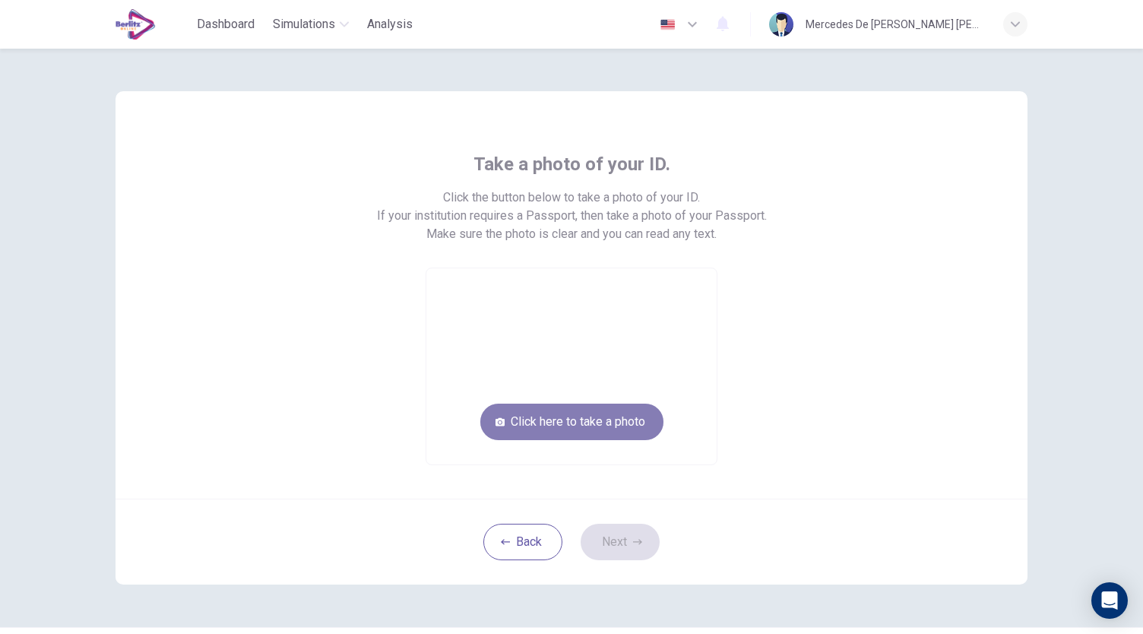
click at [619, 420] on button "Click here to take a photo" at bounding box center [571, 422] width 183 height 36
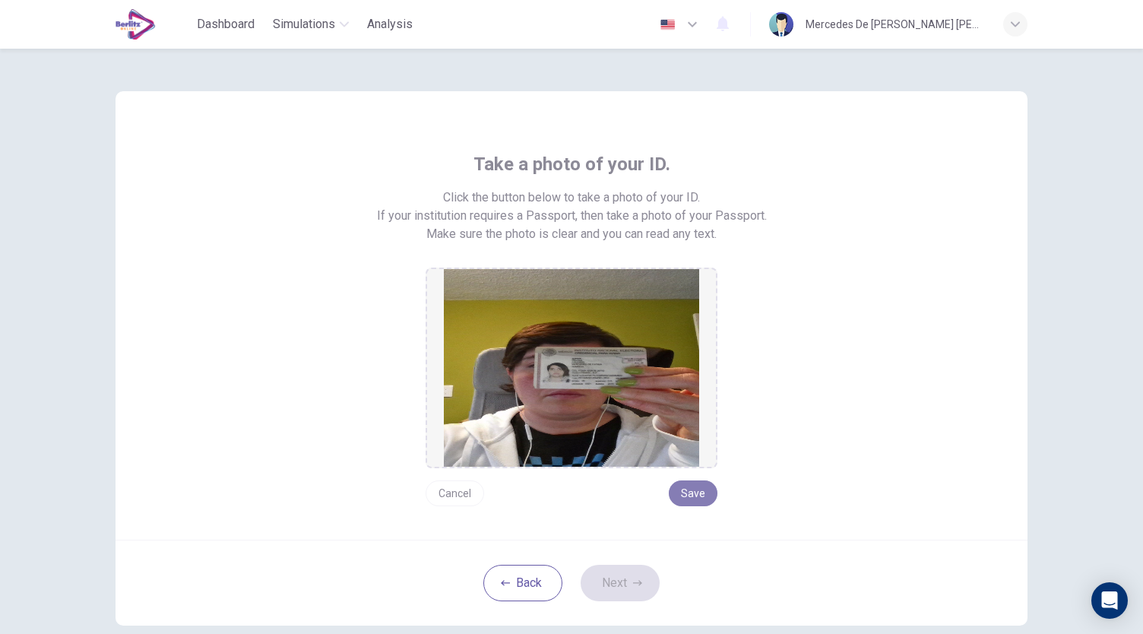
click at [694, 493] on button "Save" at bounding box center [693, 493] width 49 height 26
click at [640, 574] on button "Next" at bounding box center [620, 583] width 79 height 36
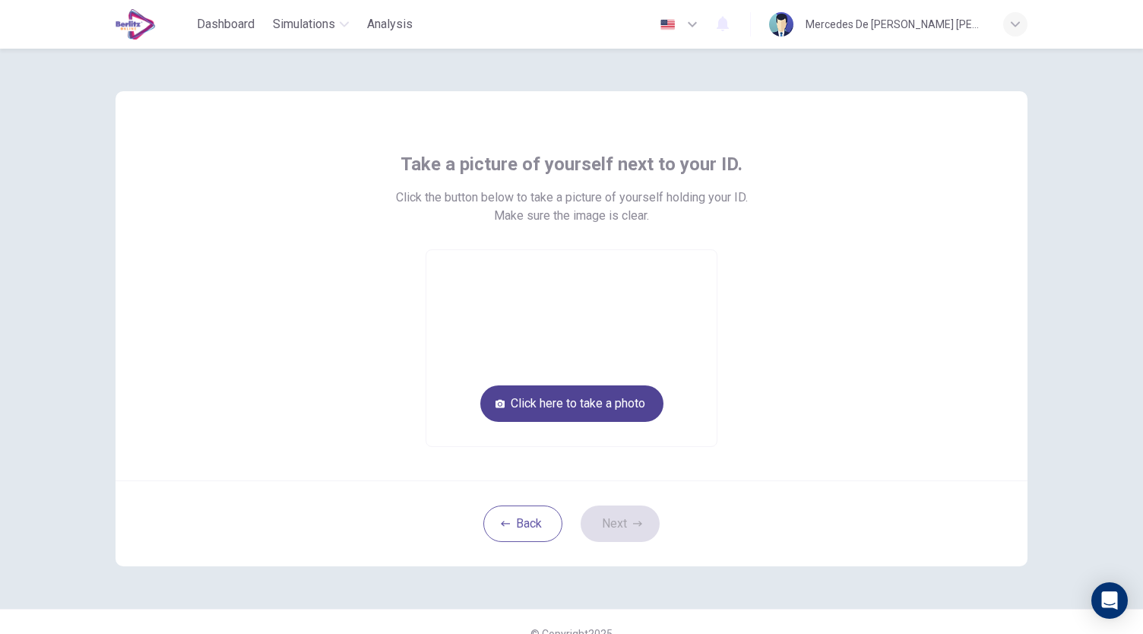
click at [619, 412] on button "Click here to take a photo" at bounding box center [571, 403] width 183 height 36
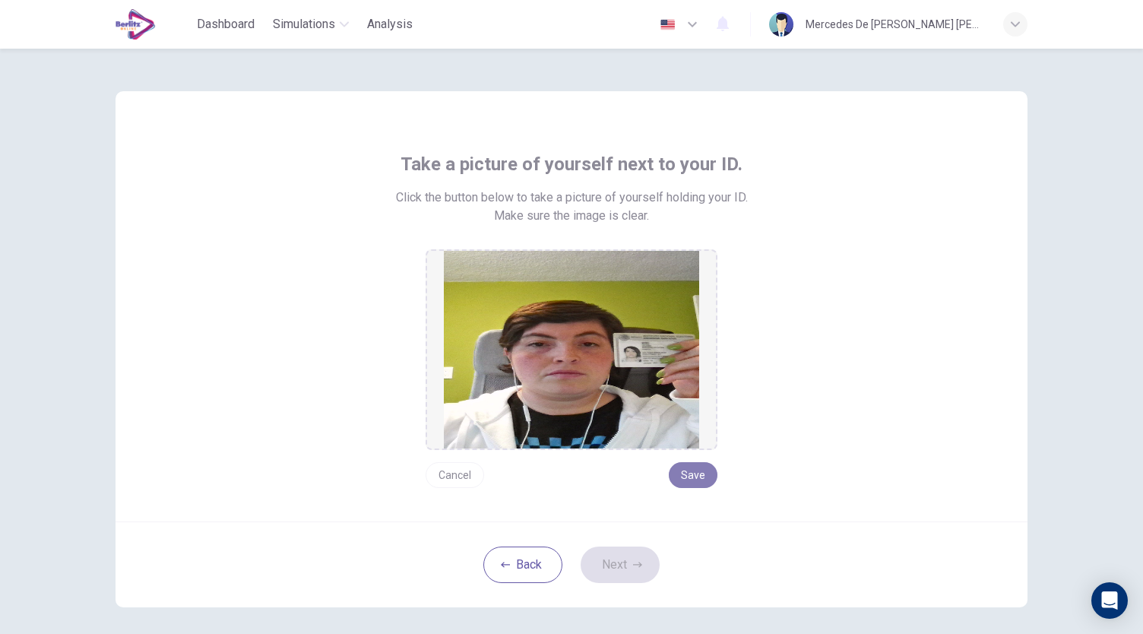
click at [711, 481] on button "Save" at bounding box center [693, 475] width 49 height 26
click at [626, 564] on button "Next" at bounding box center [620, 565] width 79 height 36
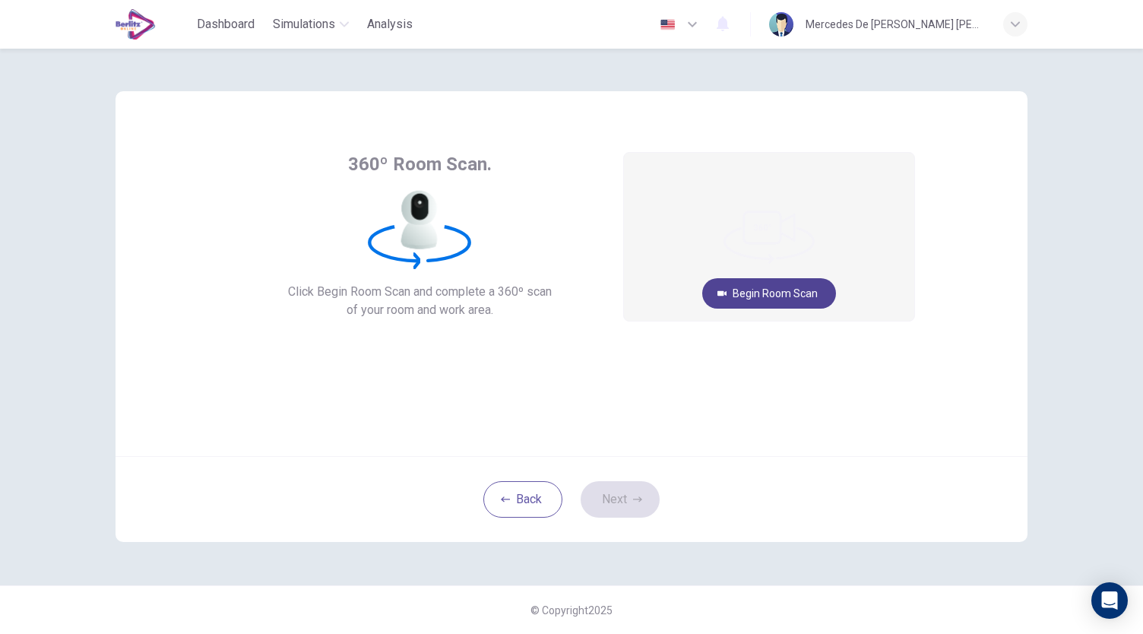
click at [778, 296] on button "Begin Room Scan" at bounding box center [769, 293] width 134 height 30
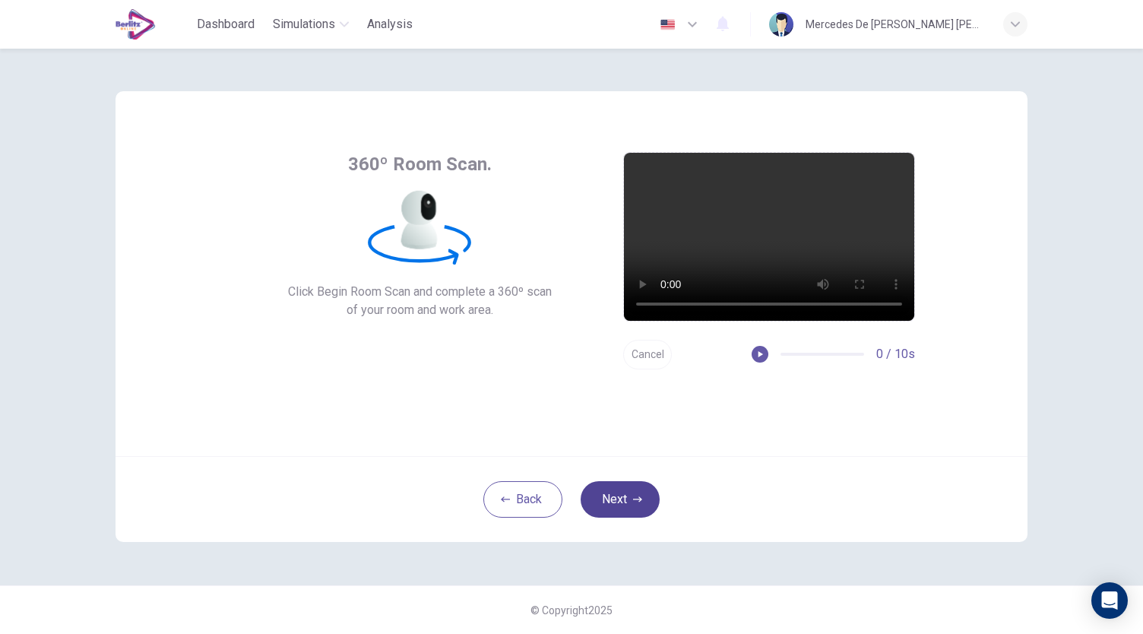
click at [626, 503] on button "Next" at bounding box center [620, 499] width 79 height 36
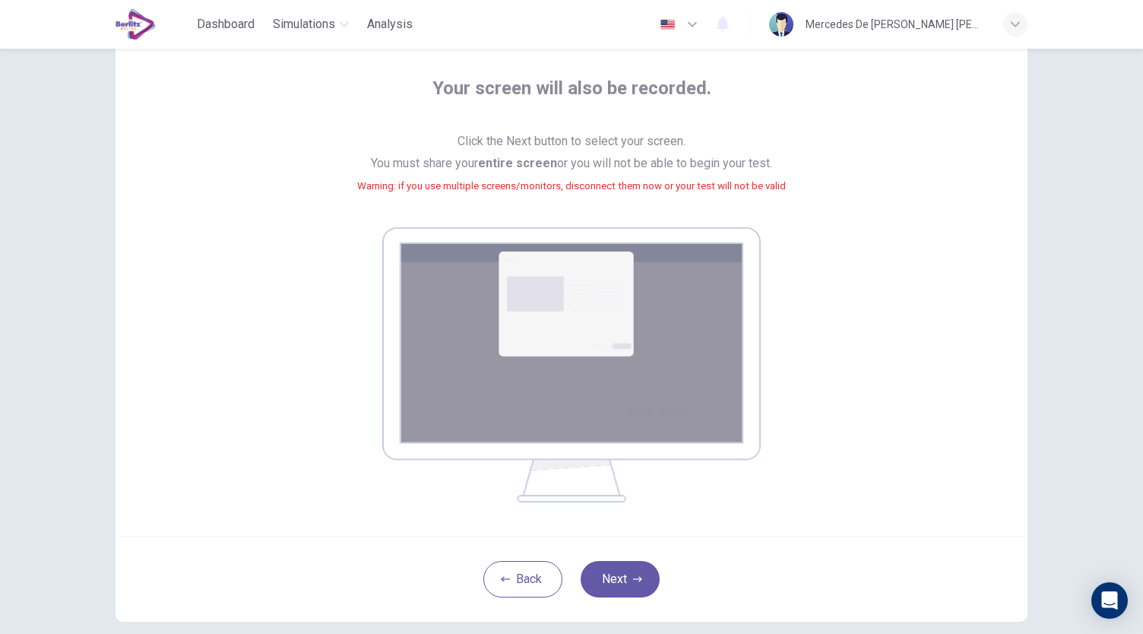
scroll to position [155, 0]
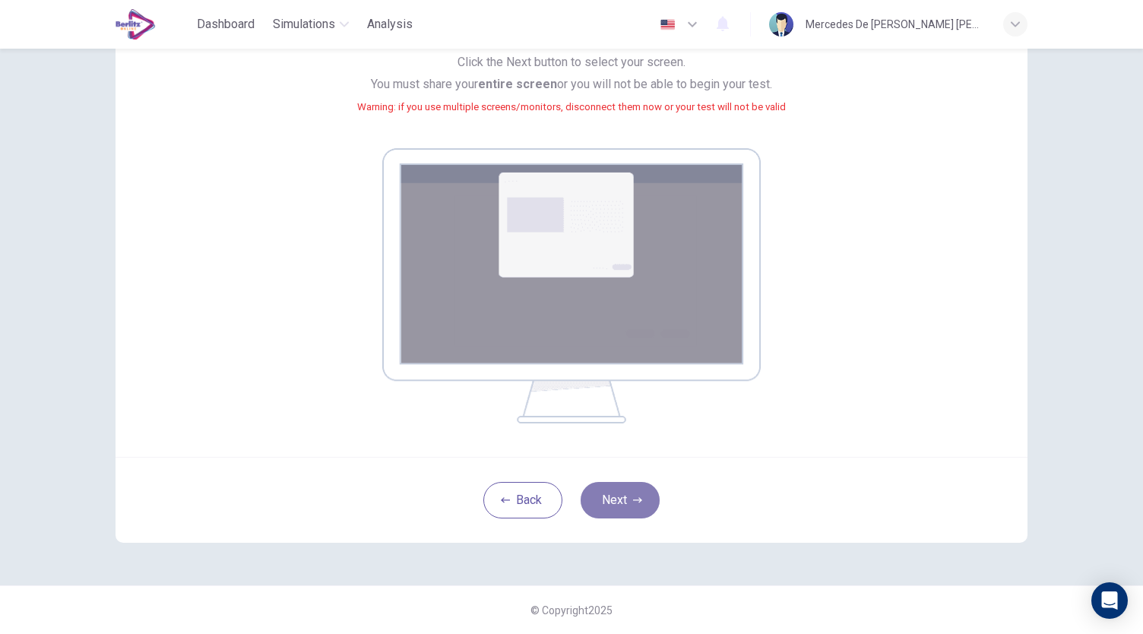
click at [614, 502] on button "Next" at bounding box center [620, 500] width 79 height 36
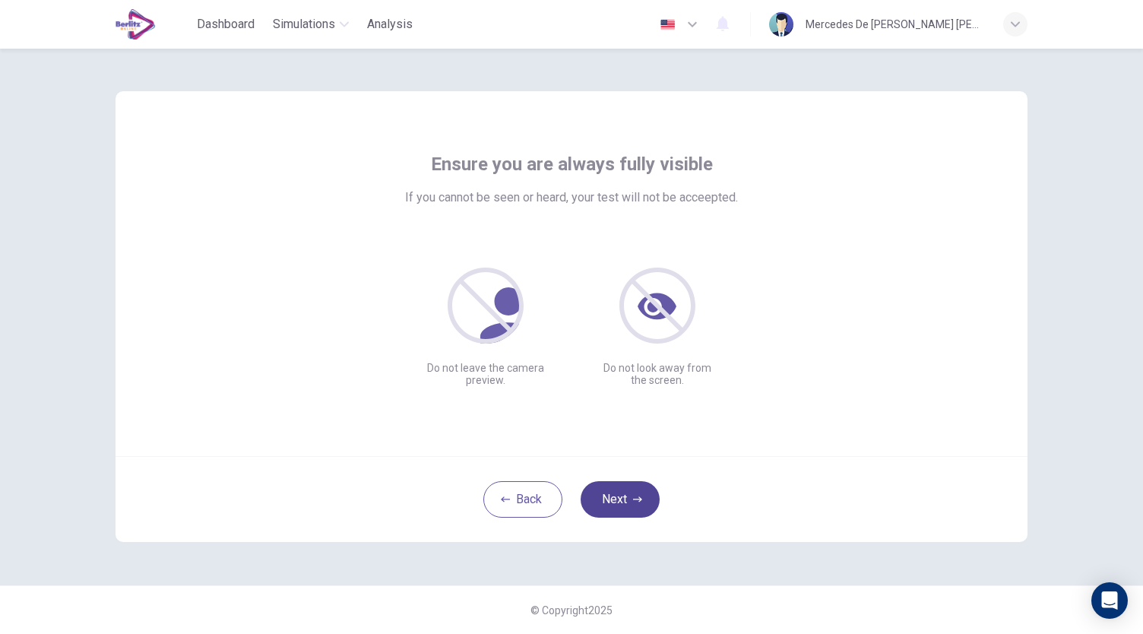
click at [623, 506] on button "Next" at bounding box center [620, 499] width 79 height 36
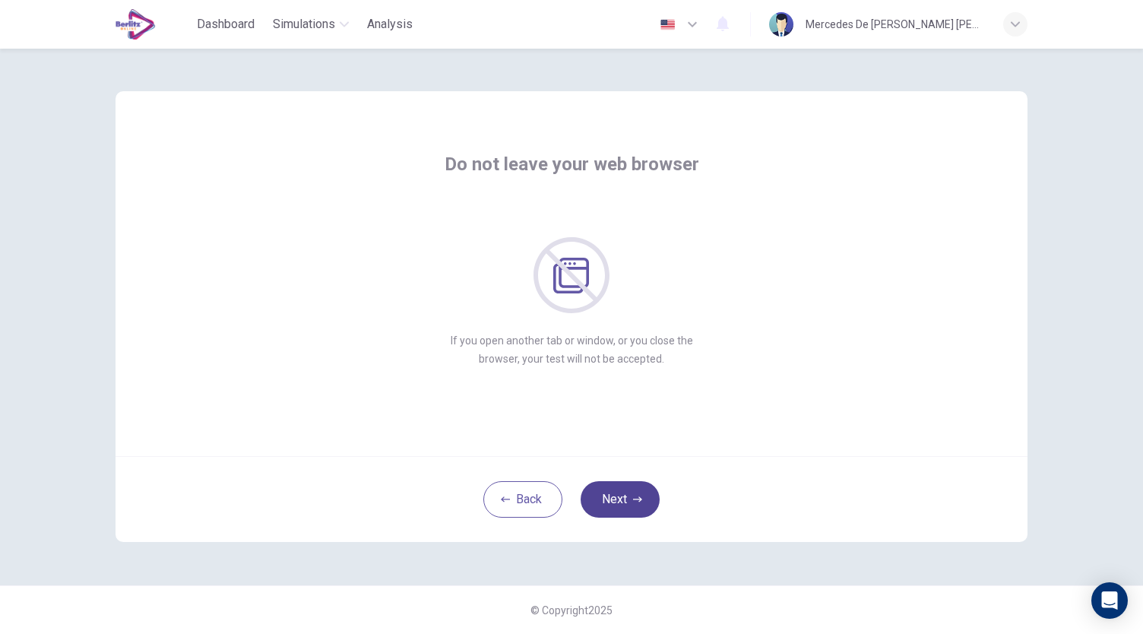
click at [623, 506] on button "Next" at bounding box center [620, 499] width 79 height 36
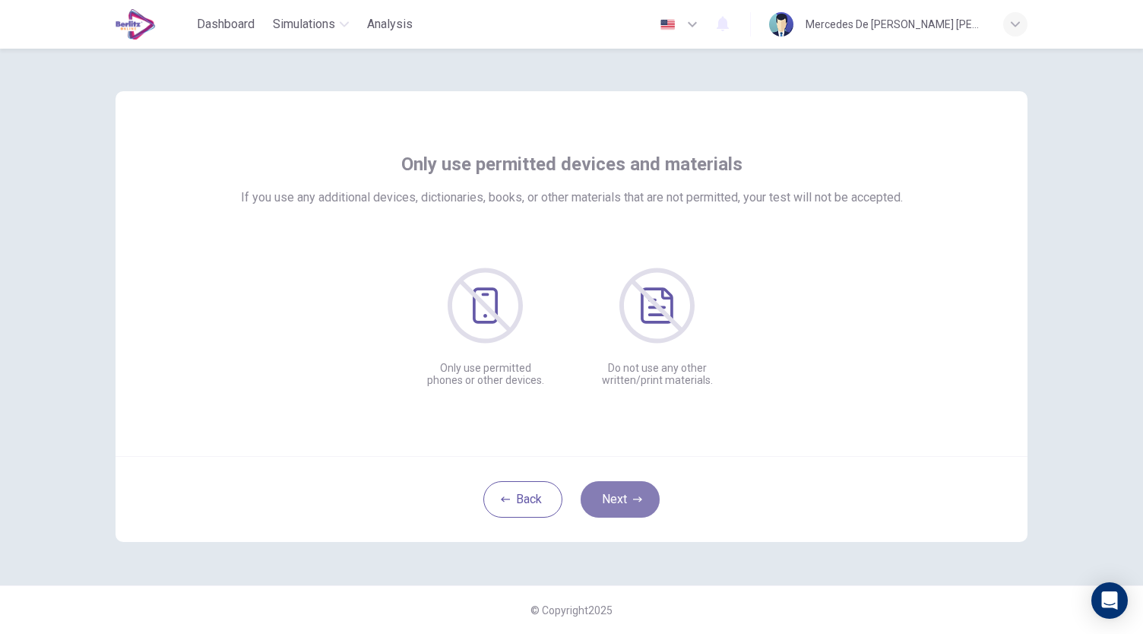
click at [623, 506] on button "Next" at bounding box center [620, 499] width 79 height 36
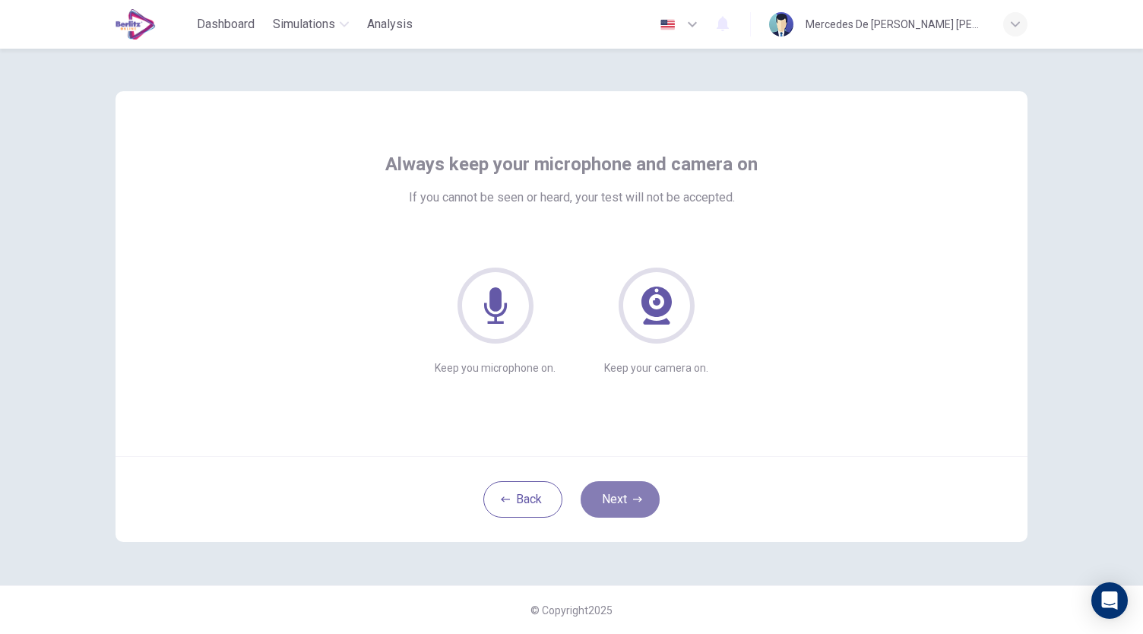
click at [623, 506] on button "Next" at bounding box center [620, 499] width 79 height 36
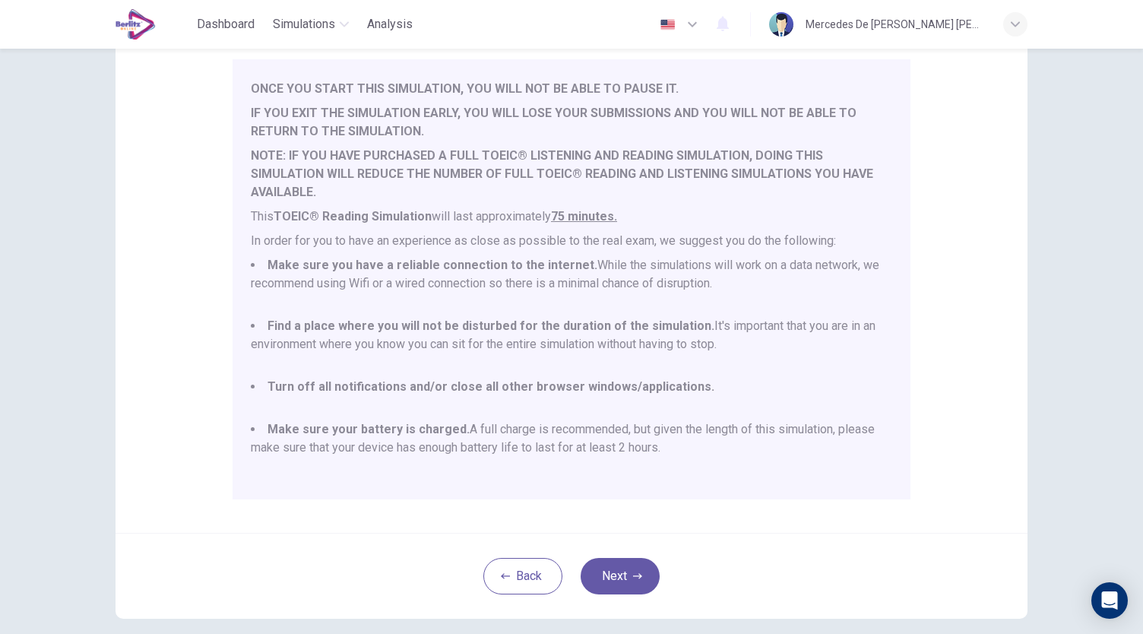
scroll to position [211, 0]
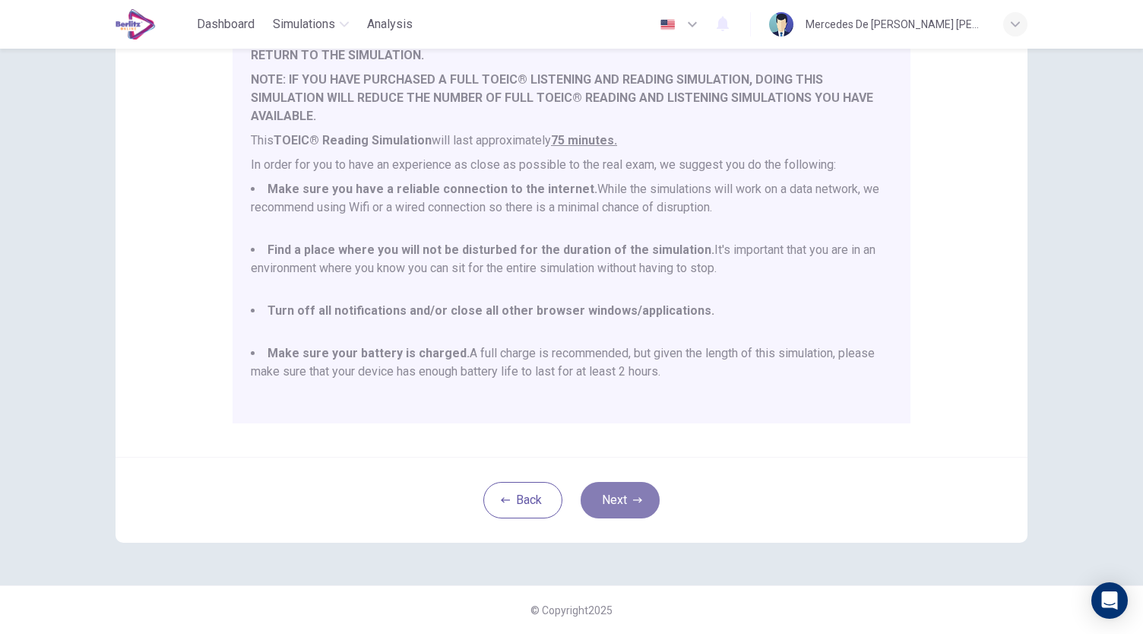
click at [633, 502] on icon "button" at bounding box center [637, 500] width 9 height 9
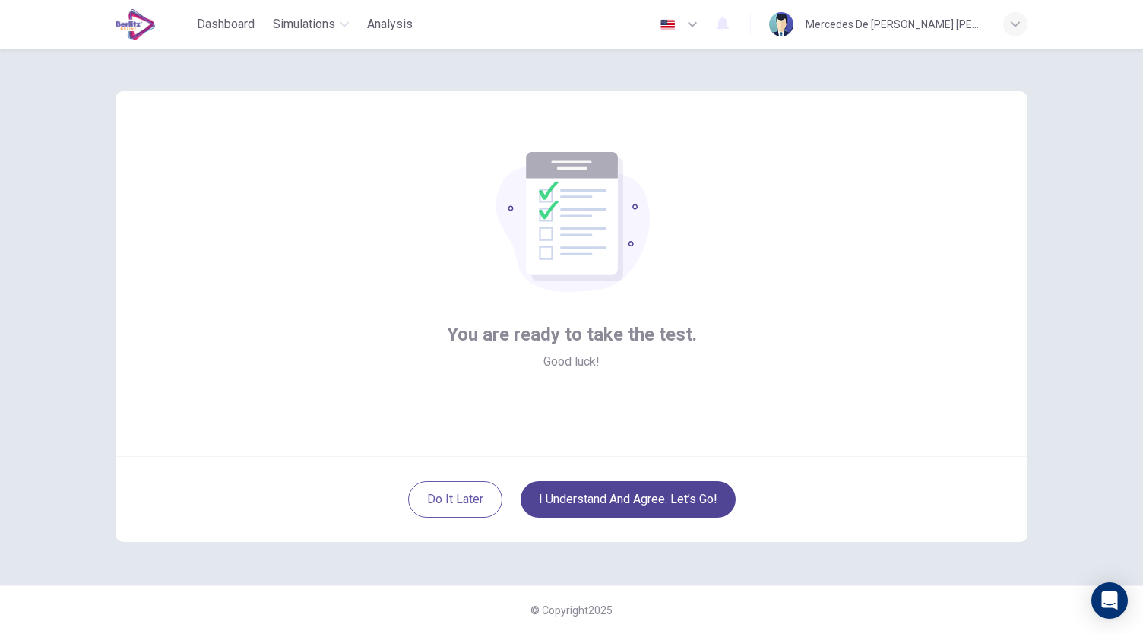
click at [687, 500] on button "I understand and agree. Let’s go!" at bounding box center [628, 499] width 215 height 36
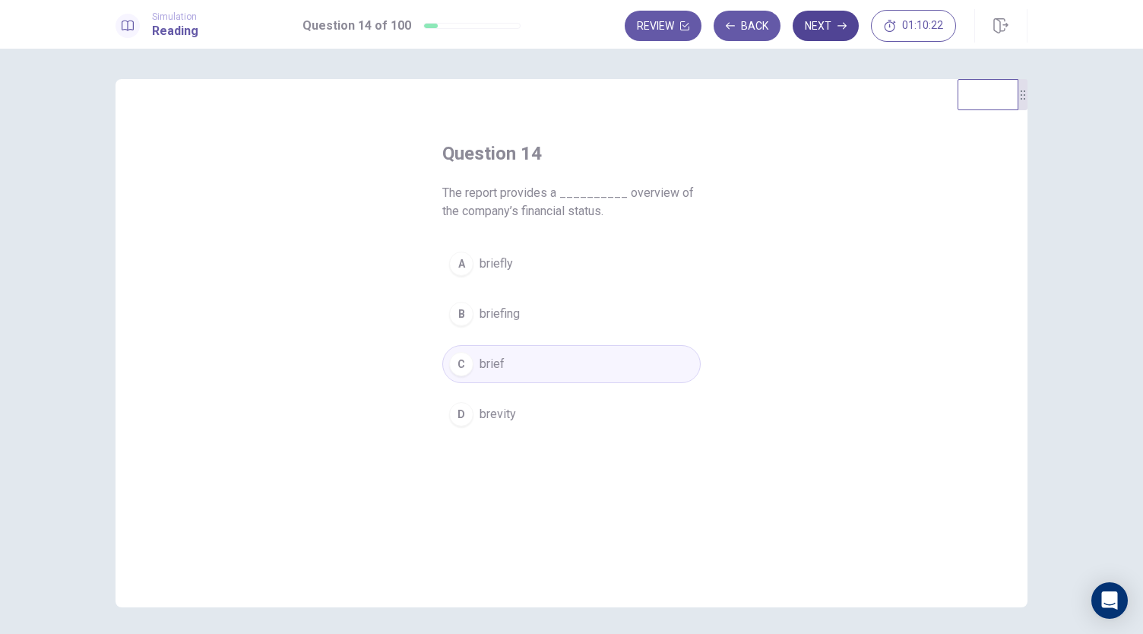
click at [823, 31] on button "Next" at bounding box center [826, 26] width 66 height 30
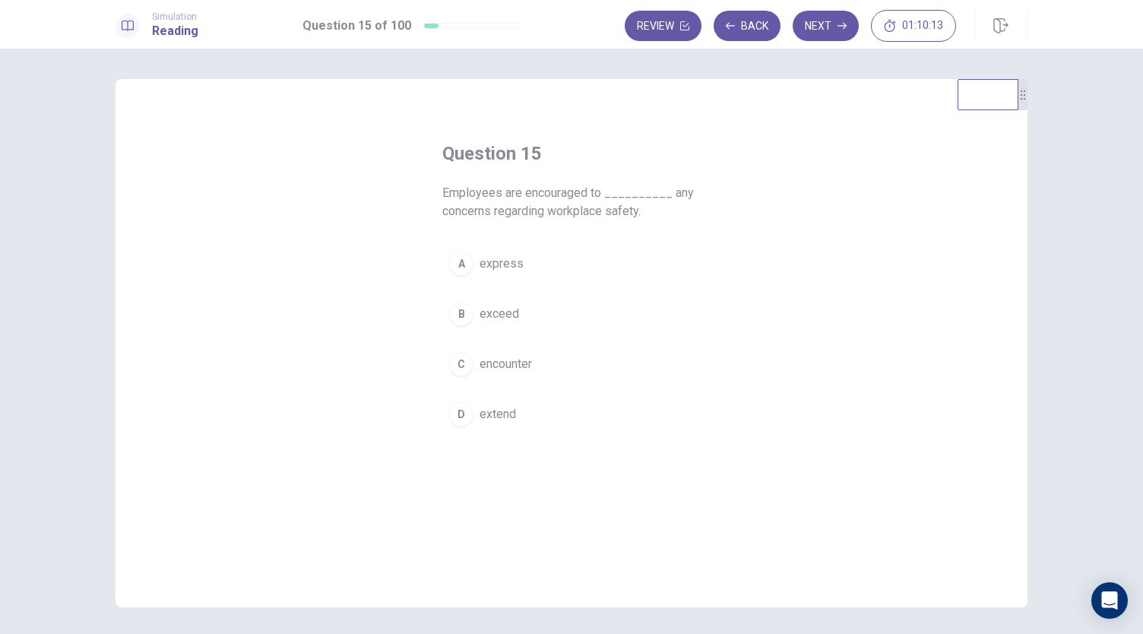
click at [541, 271] on button "A express" at bounding box center [571, 264] width 258 height 38
click at [829, 31] on button "Next" at bounding box center [826, 26] width 66 height 30
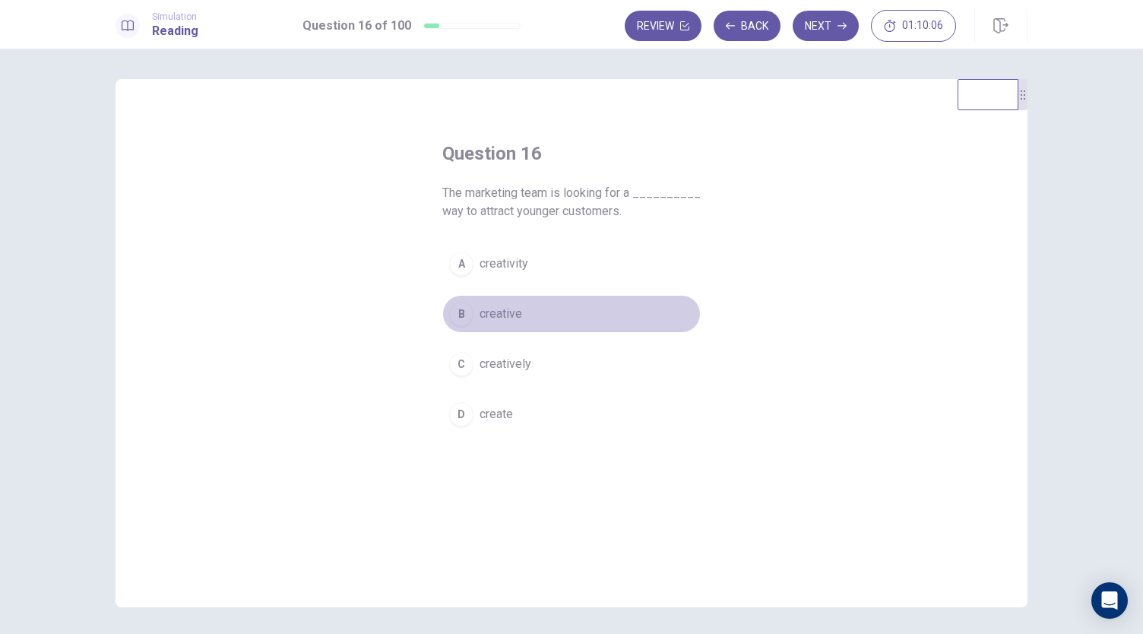
click at [529, 319] on button "B creative" at bounding box center [571, 314] width 258 height 38
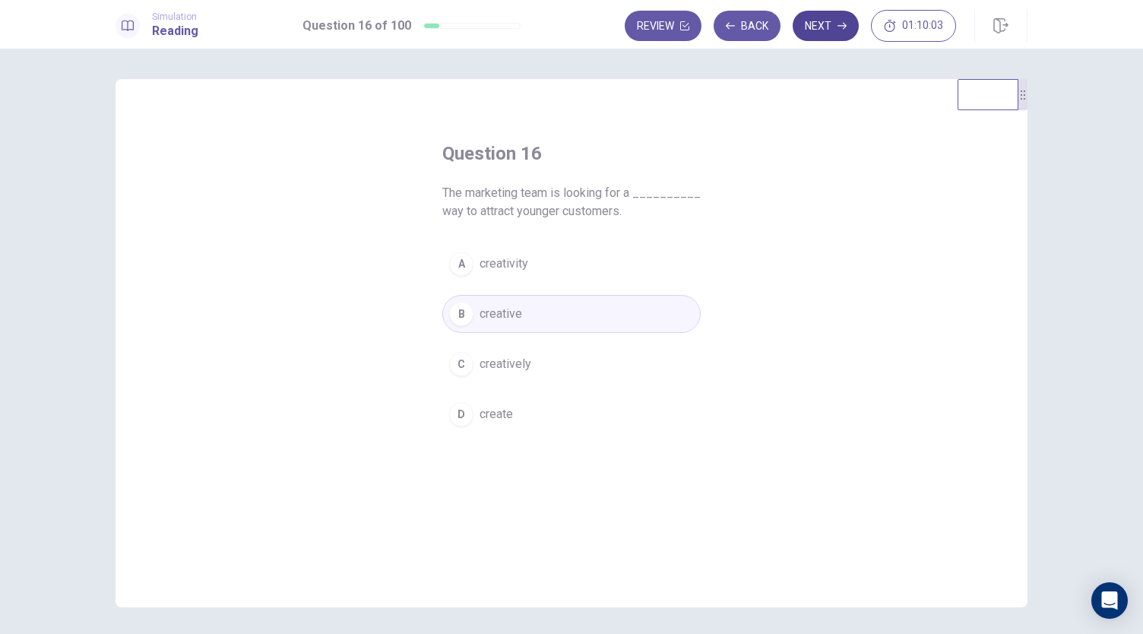
click at [836, 25] on button "Next" at bounding box center [826, 26] width 66 height 30
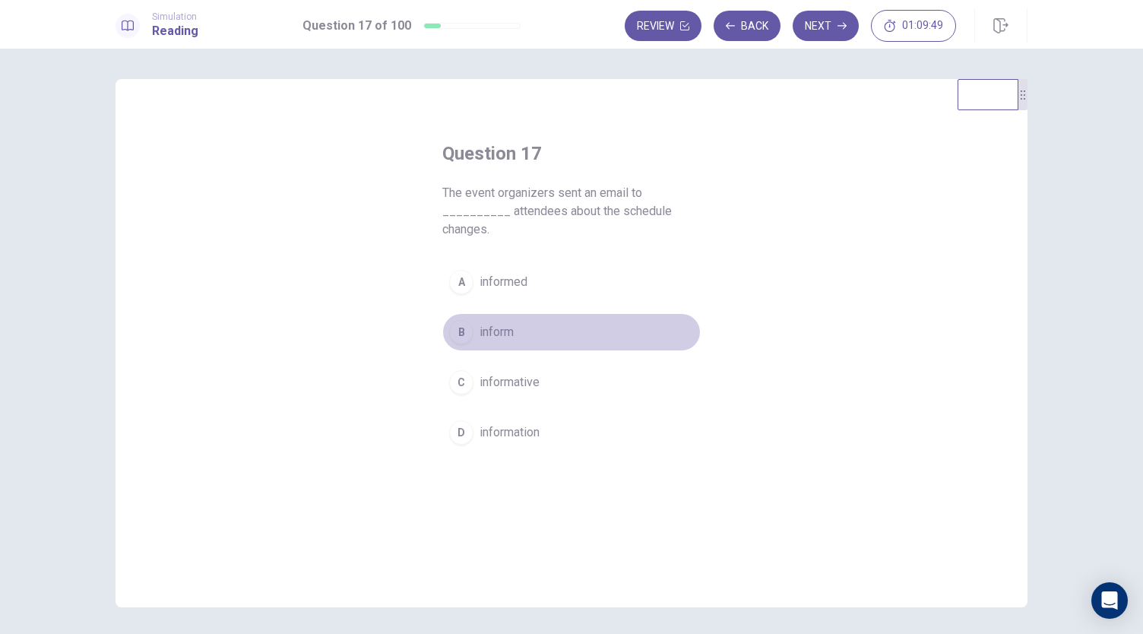
click at [516, 334] on button "B inform" at bounding box center [571, 332] width 258 height 38
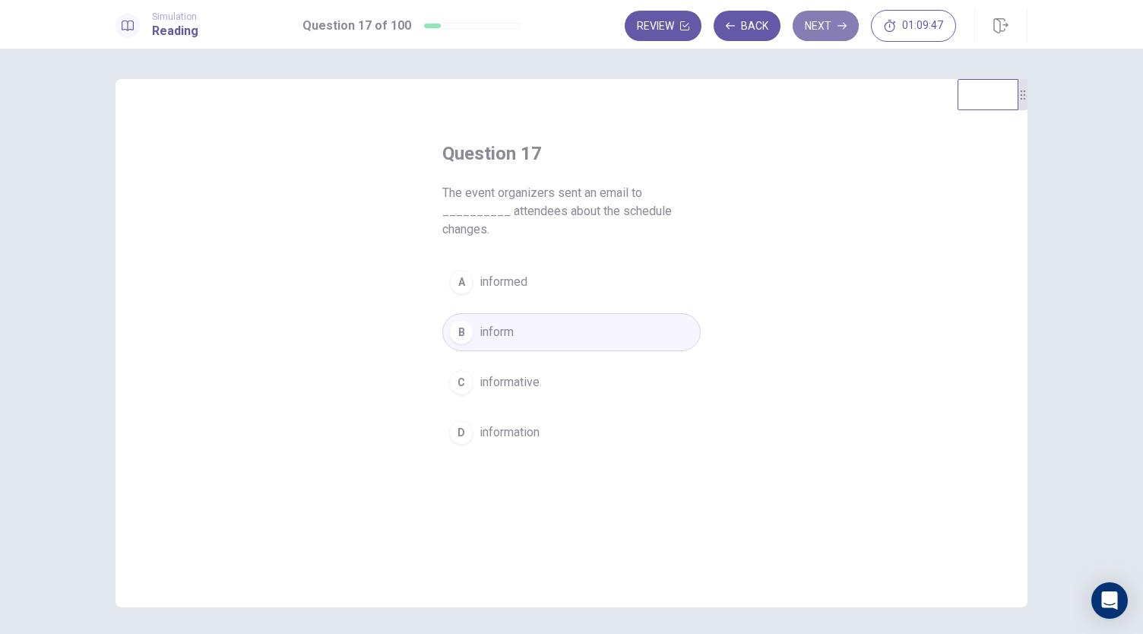
click at [826, 32] on button "Next" at bounding box center [826, 26] width 66 height 30
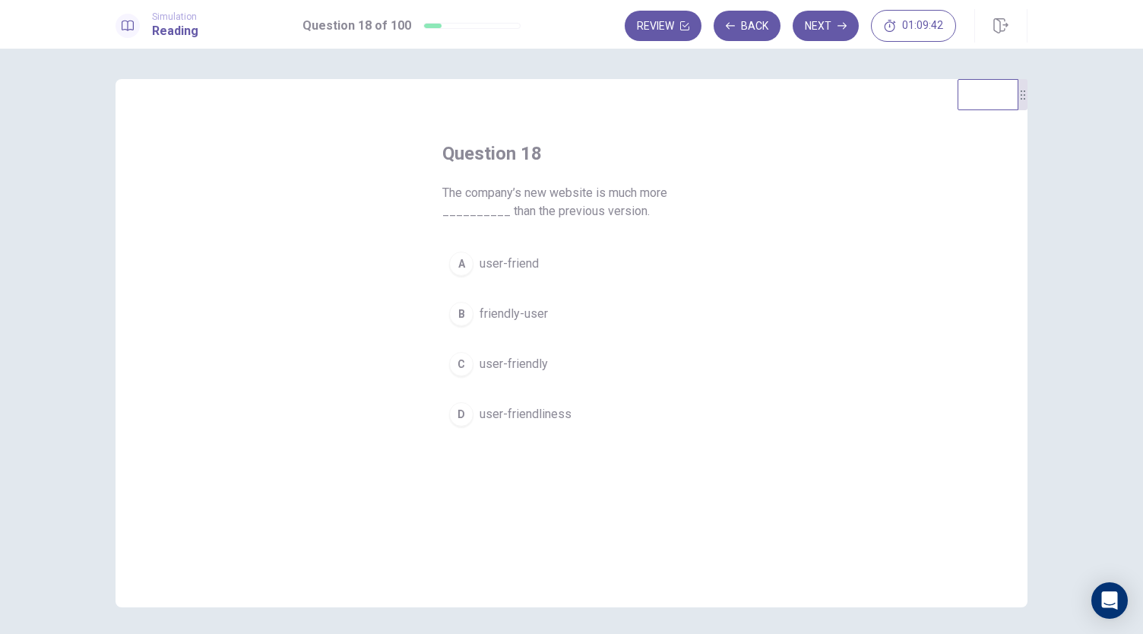
click at [550, 370] on button "C user-friendly" at bounding box center [571, 364] width 258 height 38
click at [820, 33] on button "Next" at bounding box center [826, 26] width 66 height 30
click at [512, 414] on span "coverage" at bounding box center [504, 414] width 49 height 18
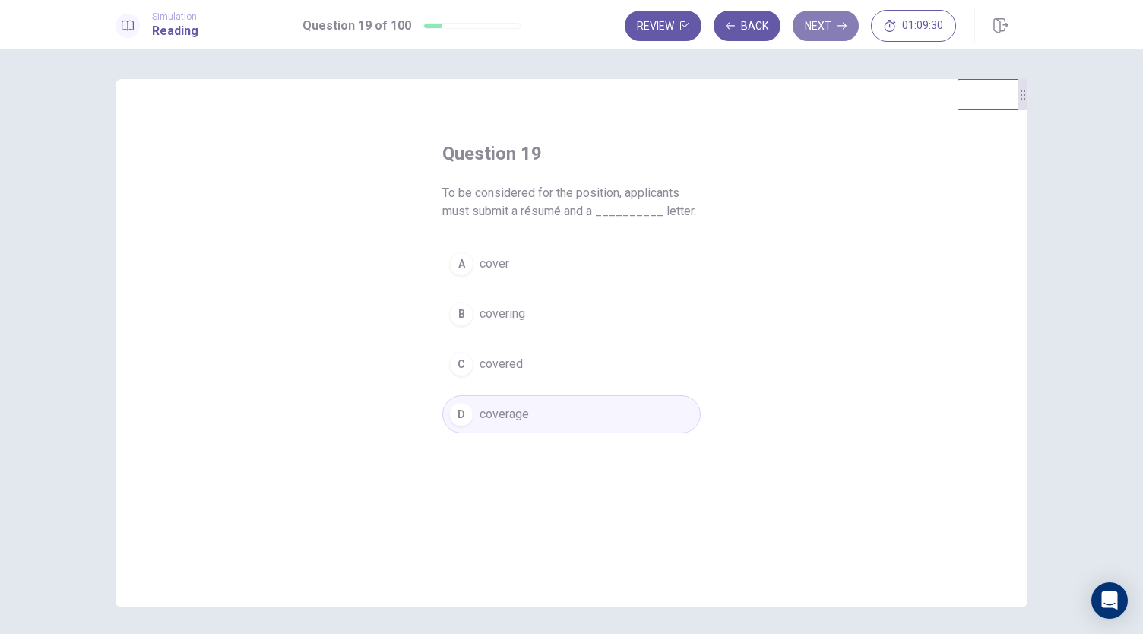
click at [827, 31] on button "Next" at bounding box center [826, 26] width 66 height 30
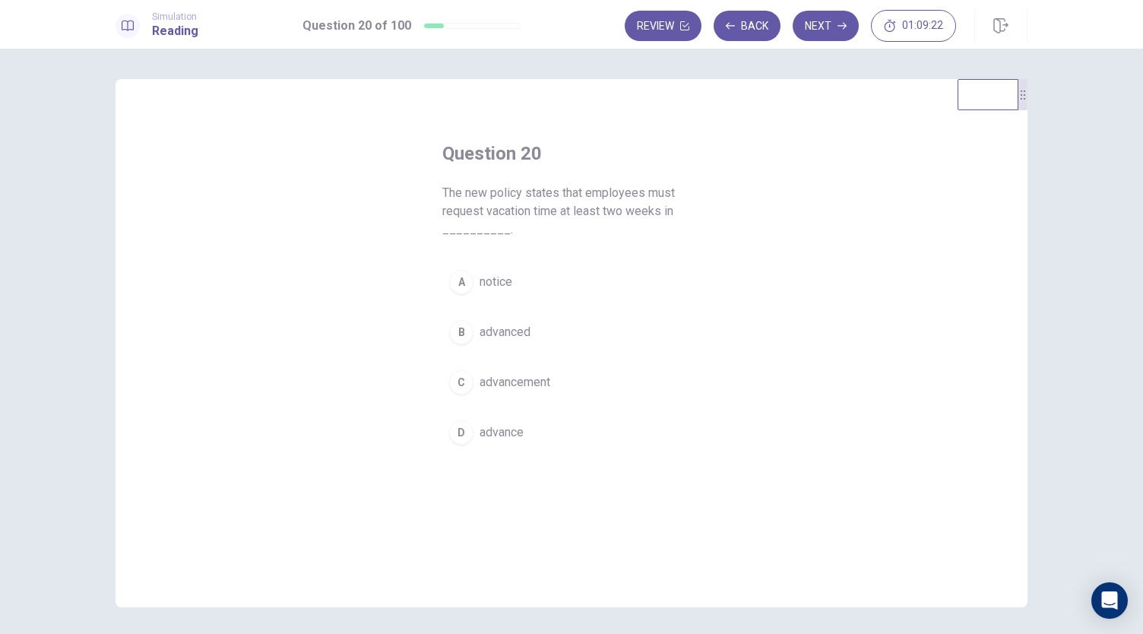
click at [532, 331] on button "B advanced" at bounding box center [571, 332] width 258 height 38
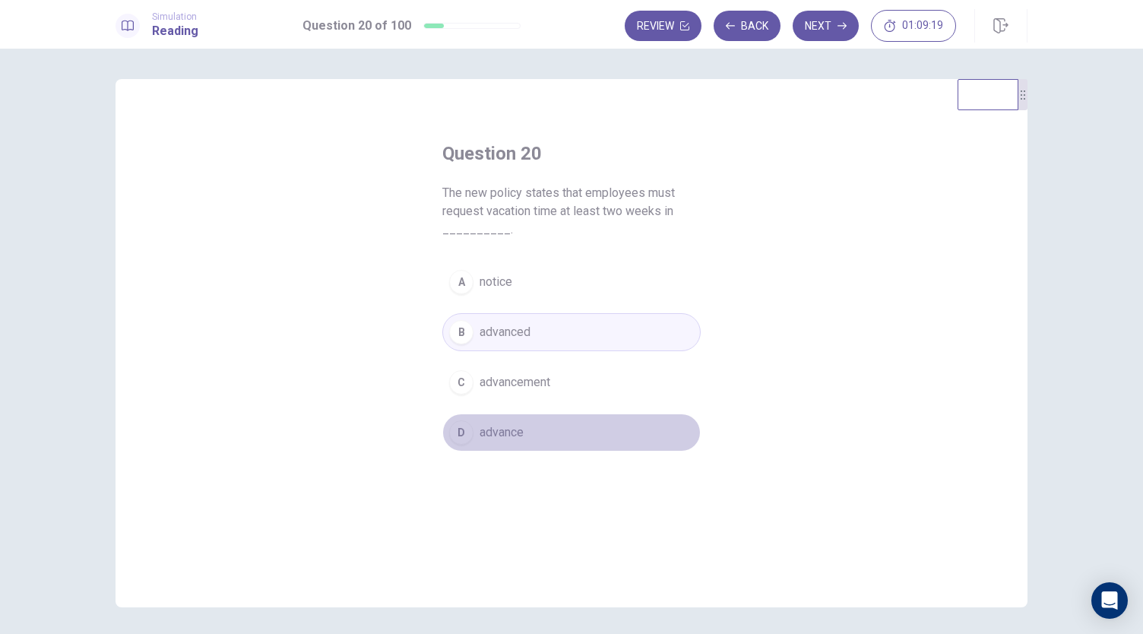
click at [528, 430] on button "D advance" at bounding box center [571, 433] width 258 height 38
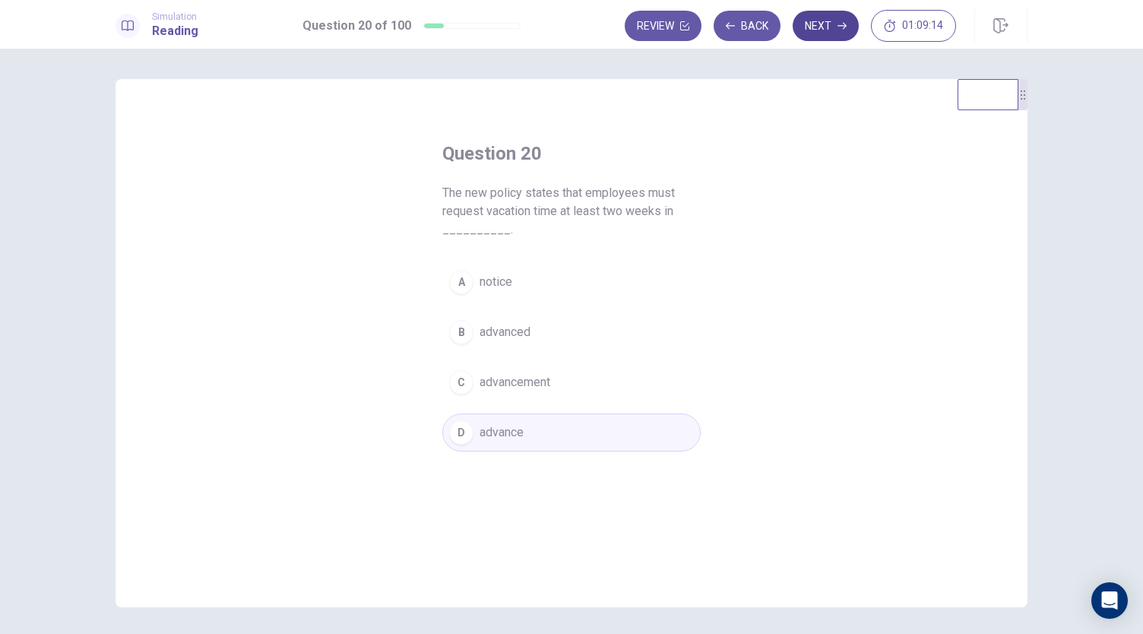
click at [827, 27] on button "Next" at bounding box center [826, 26] width 66 height 30
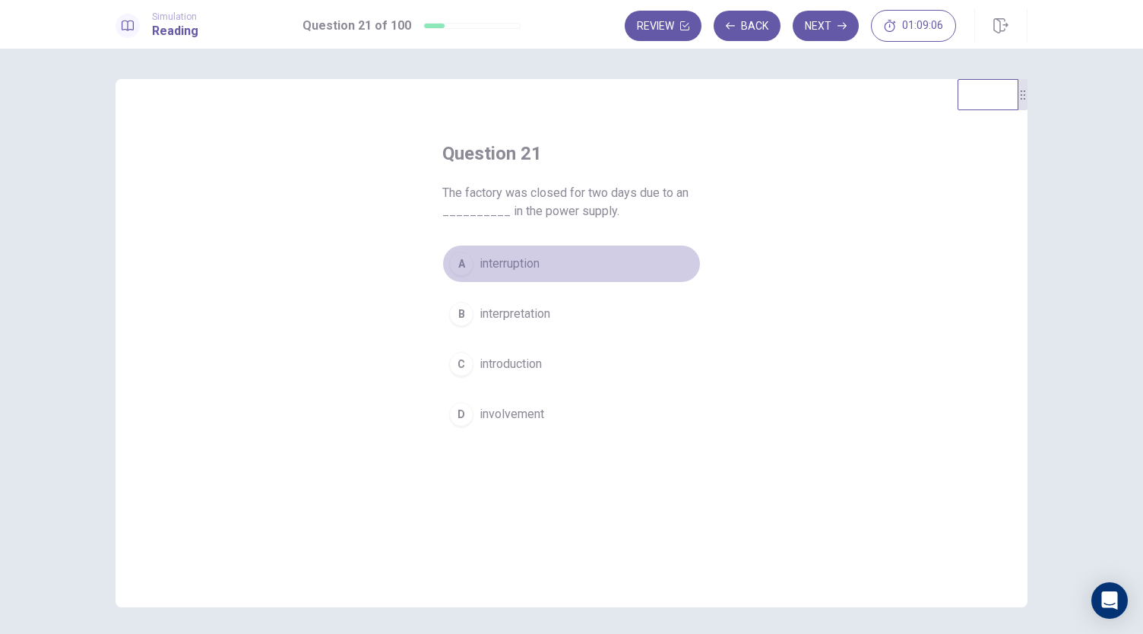
click at [499, 267] on span "interruption" at bounding box center [510, 264] width 60 height 18
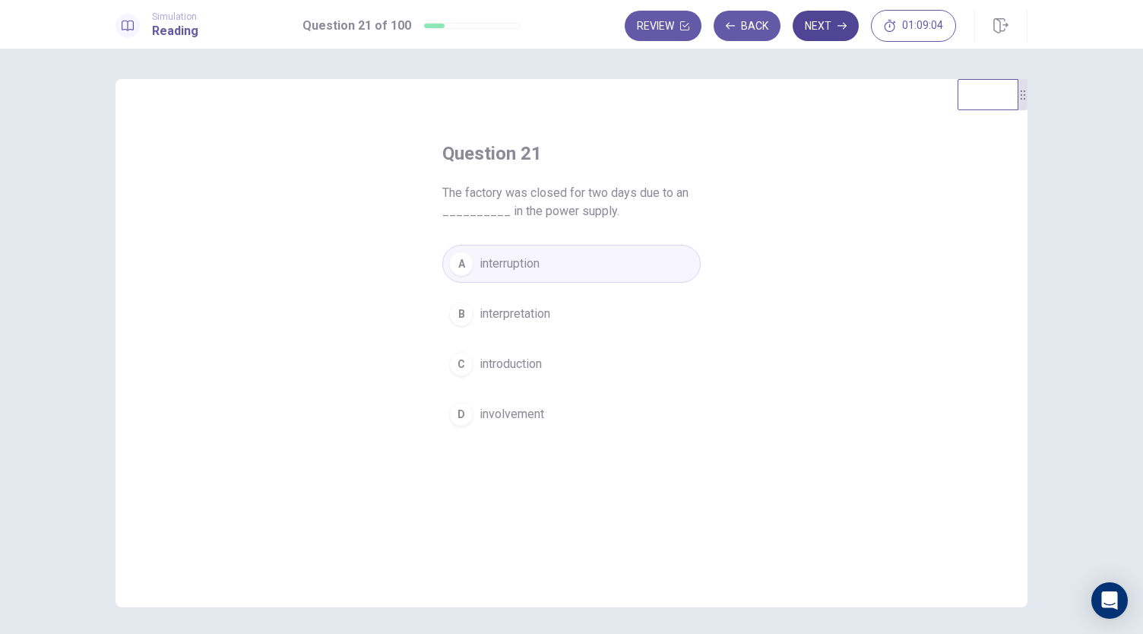
click at [829, 30] on button "Next" at bounding box center [826, 26] width 66 height 30
click at [490, 417] on span "and" at bounding box center [489, 414] width 19 height 18
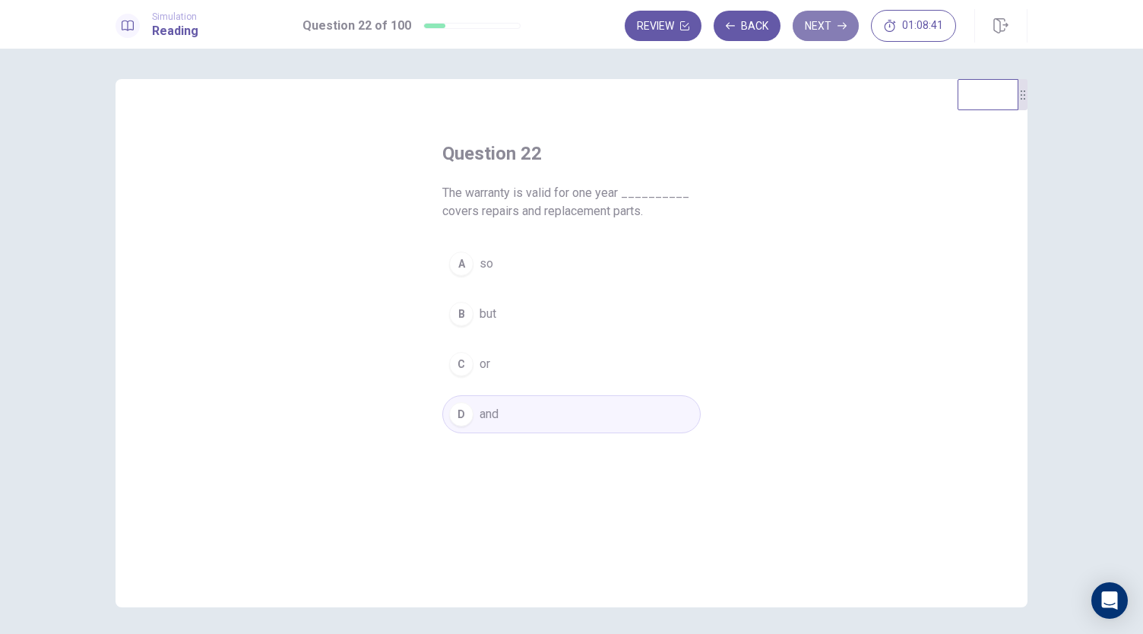
click at [838, 31] on button "Next" at bounding box center [826, 26] width 66 height 30
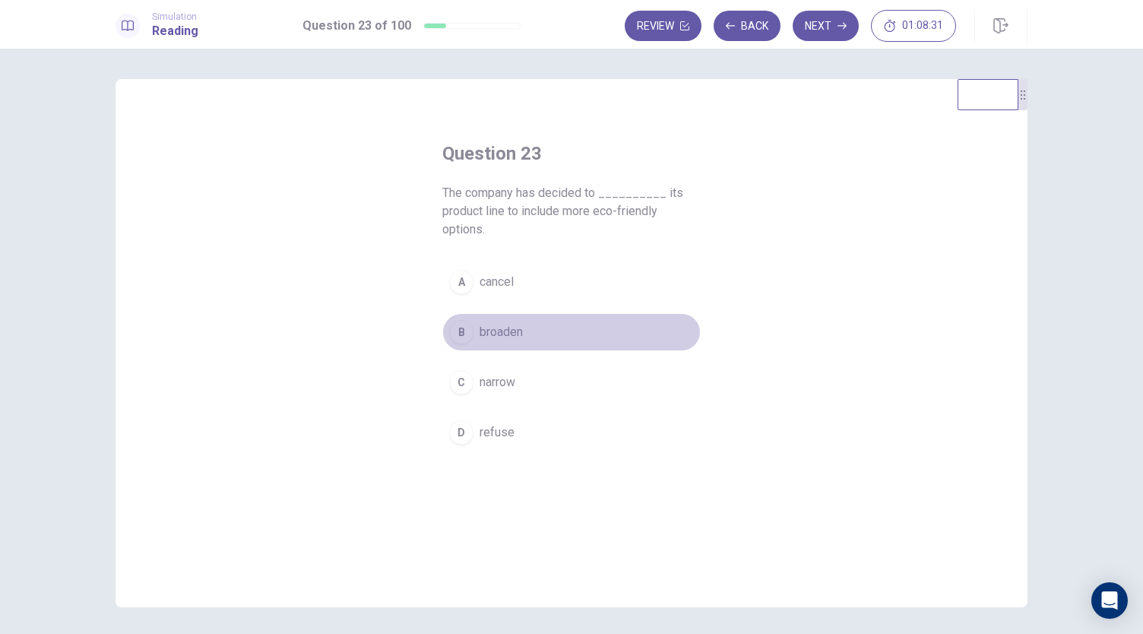
click at [515, 337] on span "broaden" at bounding box center [501, 332] width 43 height 18
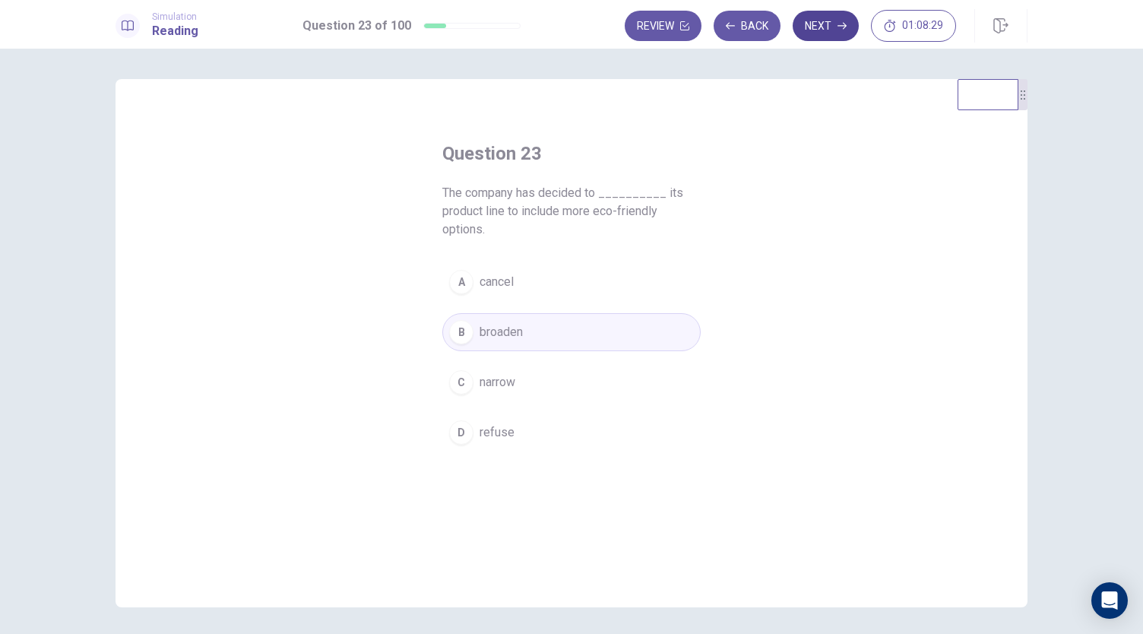
click at [835, 28] on button "Next" at bounding box center [826, 26] width 66 height 30
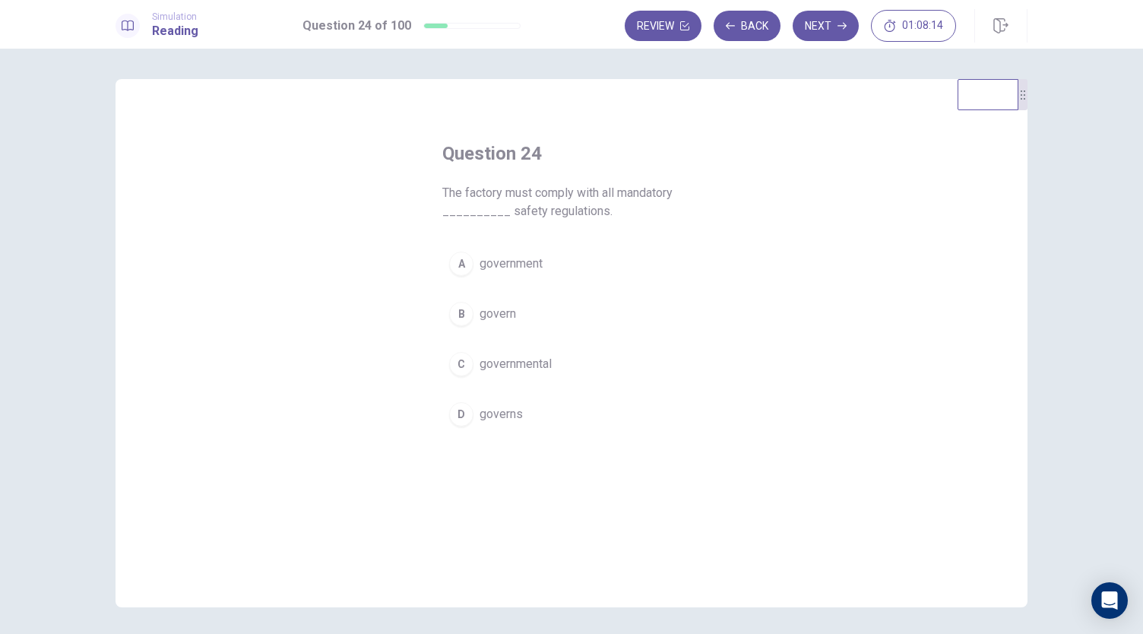
click at [547, 364] on span "governmental" at bounding box center [516, 364] width 72 height 18
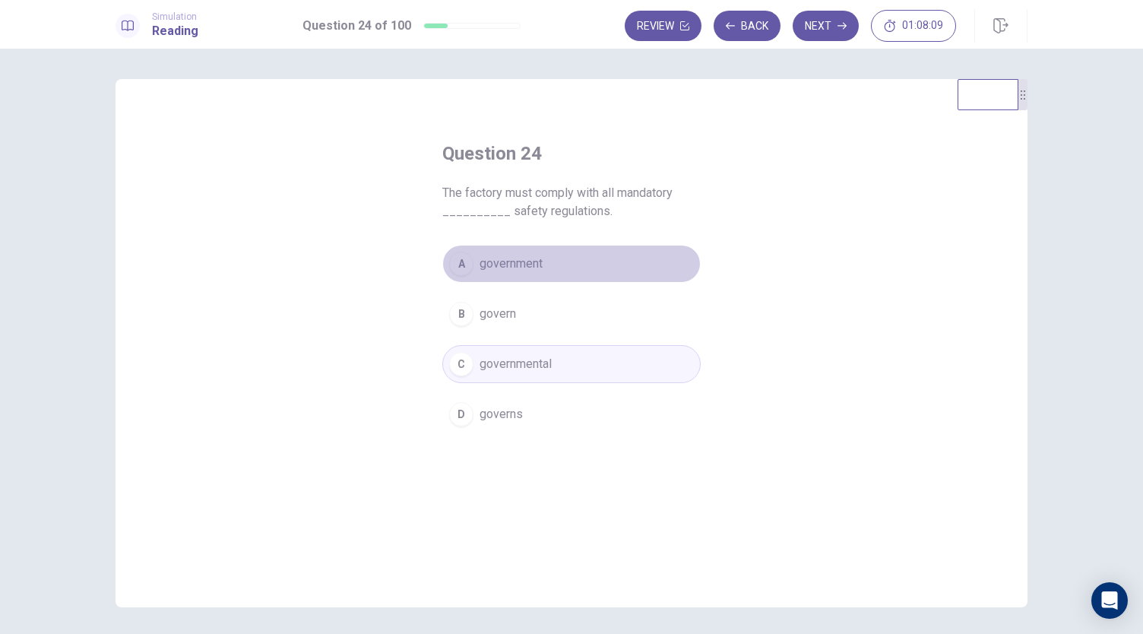
click at [540, 264] on button "A government" at bounding box center [571, 264] width 258 height 38
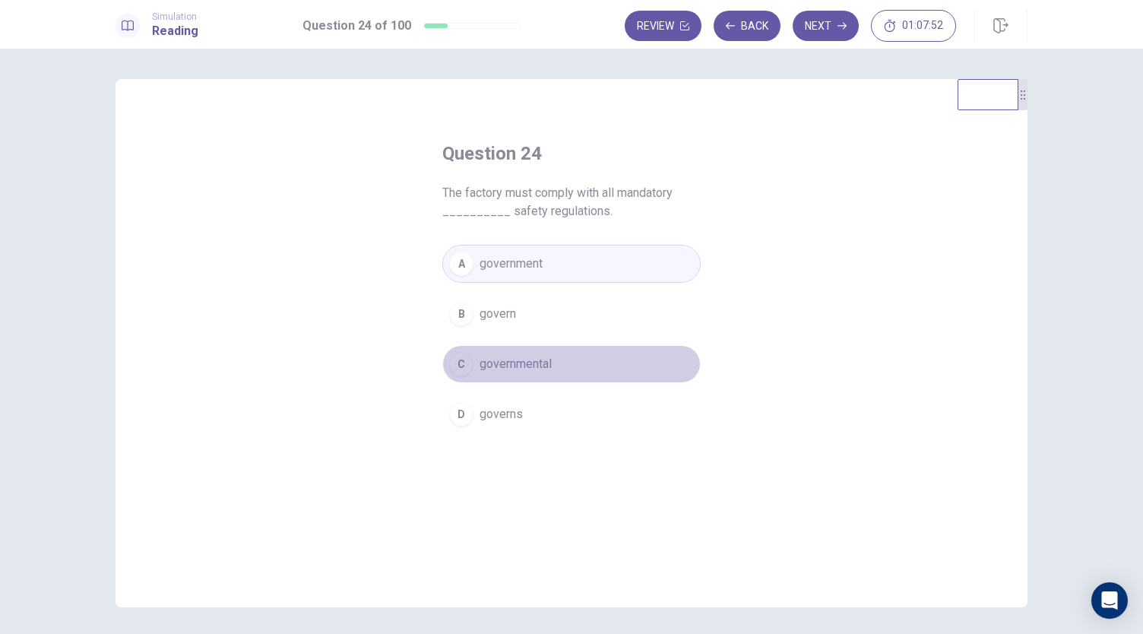
click at [550, 366] on button "C governmental" at bounding box center [571, 364] width 258 height 38
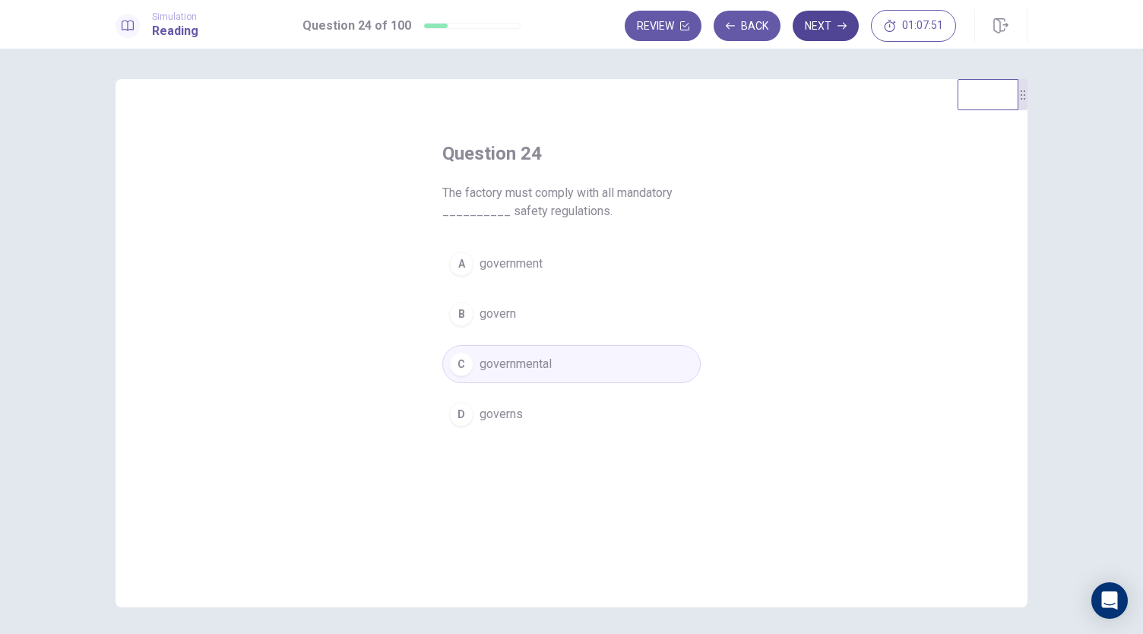
click at [832, 25] on button "Next" at bounding box center [826, 26] width 66 height 30
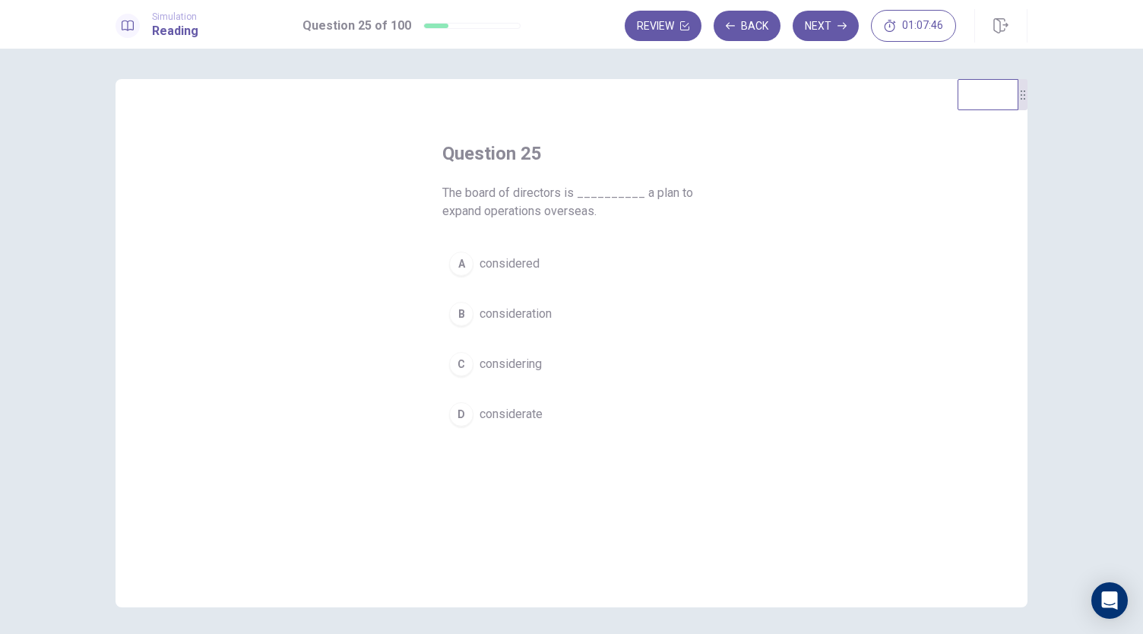
click at [543, 369] on button "C considering" at bounding box center [571, 364] width 258 height 38
click at [836, 29] on button "Next" at bounding box center [826, 26] width 66 height 30
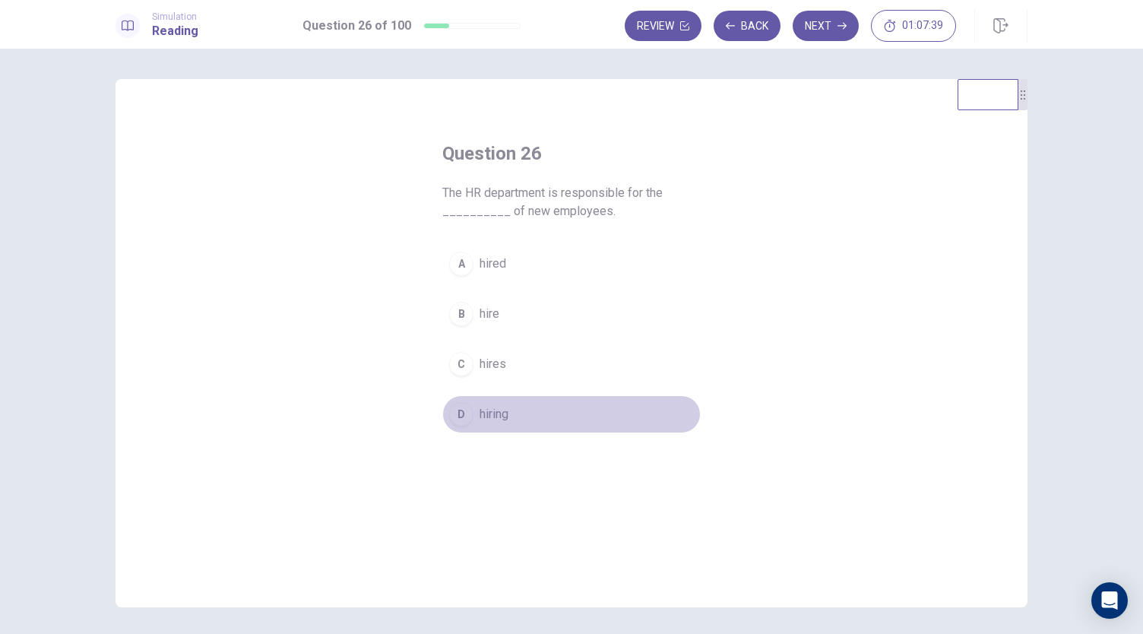
click at [488, 416] on span "hiring" at bounding box center [494, 414] width 29 height 18
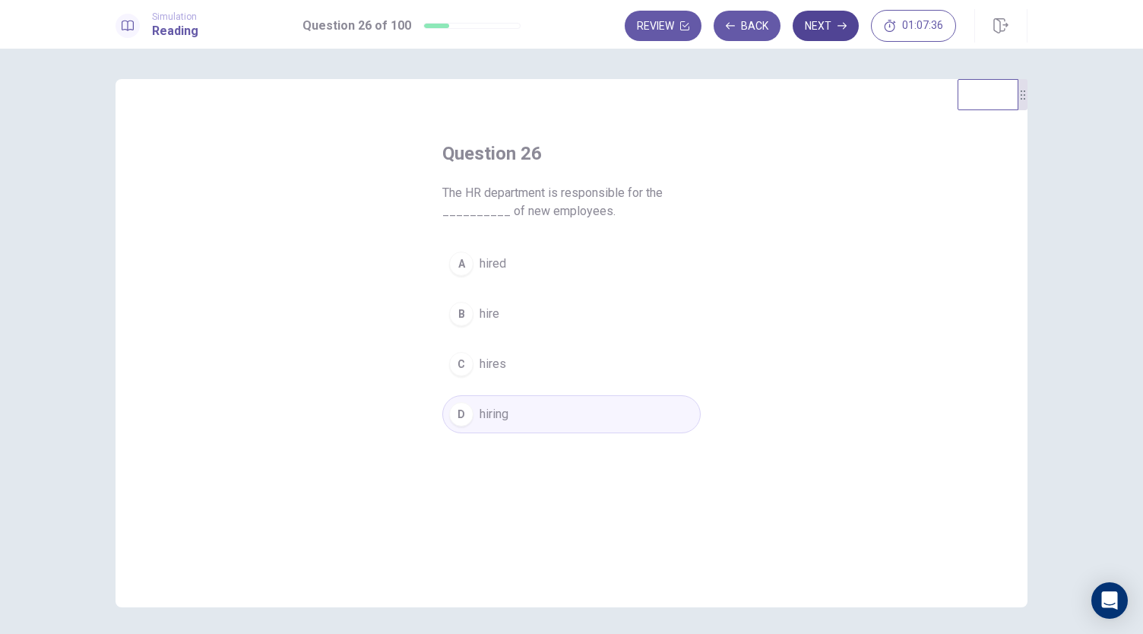
click at [835, 30] on button "Next" at bounding box center [826, 26] width 66 height 30
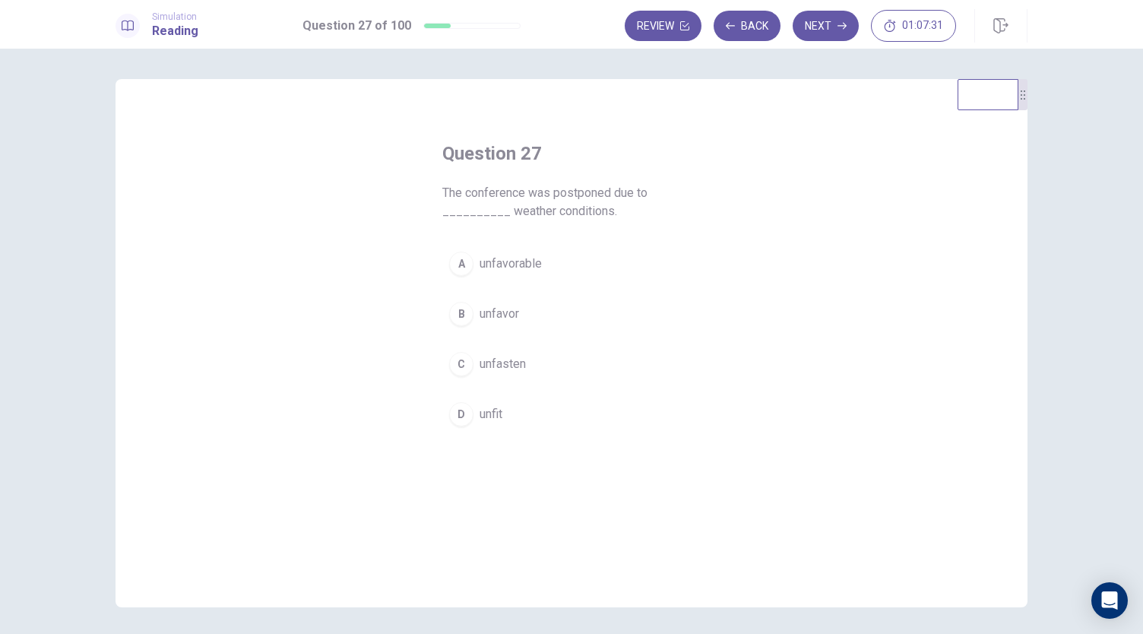
click at [556, 263] on button "A unfavorable" at bounding box center [571, 264] width 258 height 38
click at [819, 29] on button "Next" at bounding box center [826, 26] width 66 height 30
click at [499, 367] on span "achieve" at bounding box center [500, 364] width 41 height 18
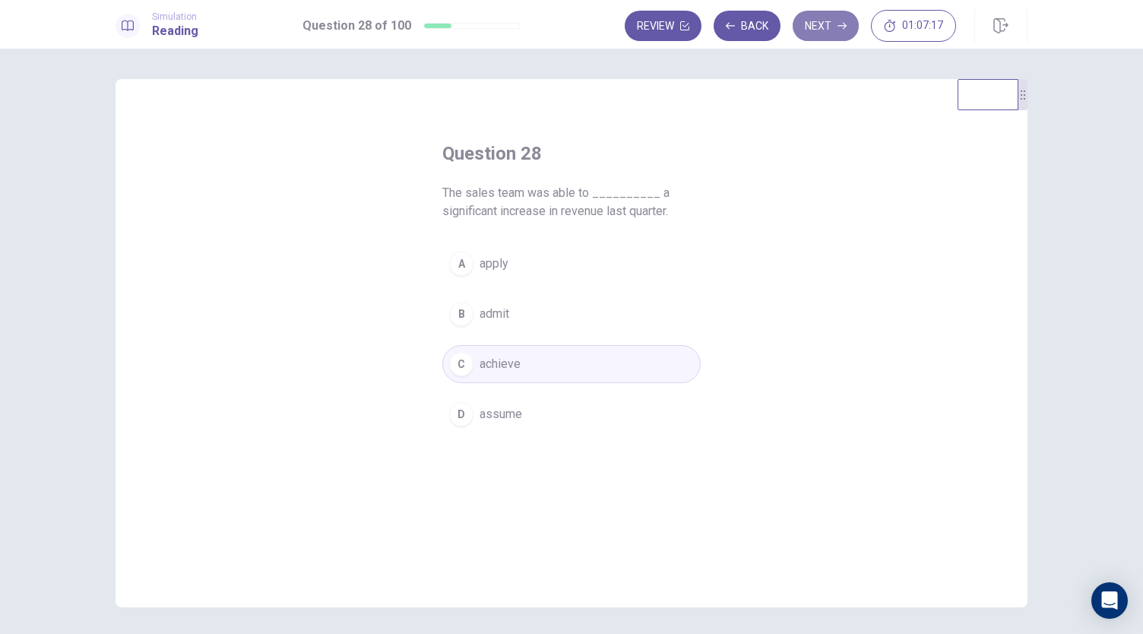
click at [815, 25] on button "Next" at bounding box center [826, 26] width 66 height 30
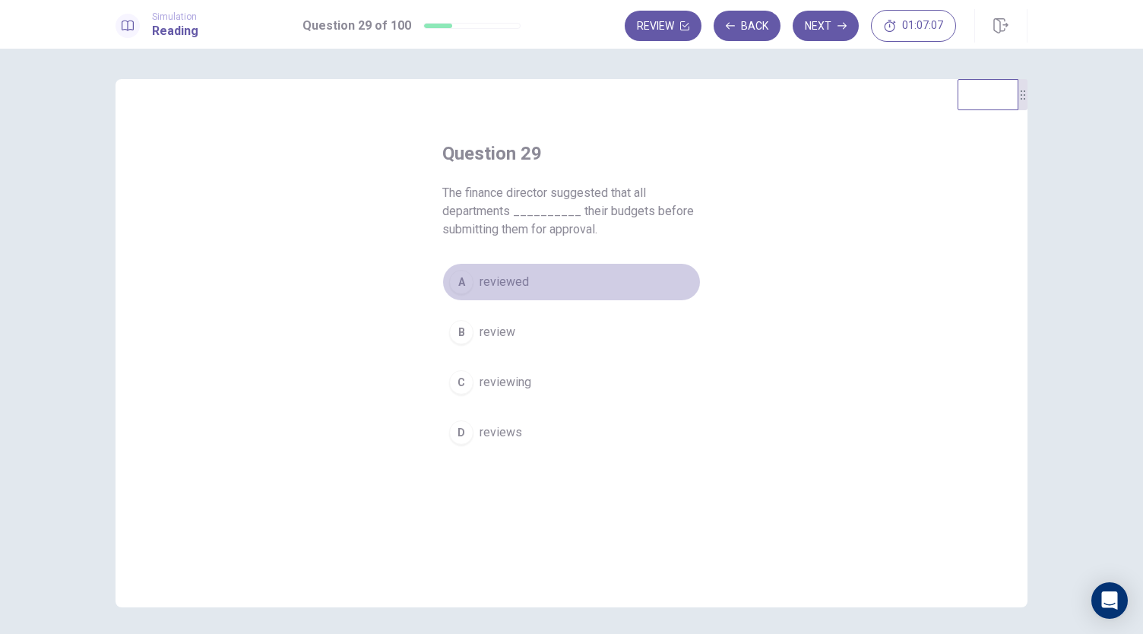
click at [525, 283] on button "A reviewed" at bounding box center [571, 282] width 258 height 38
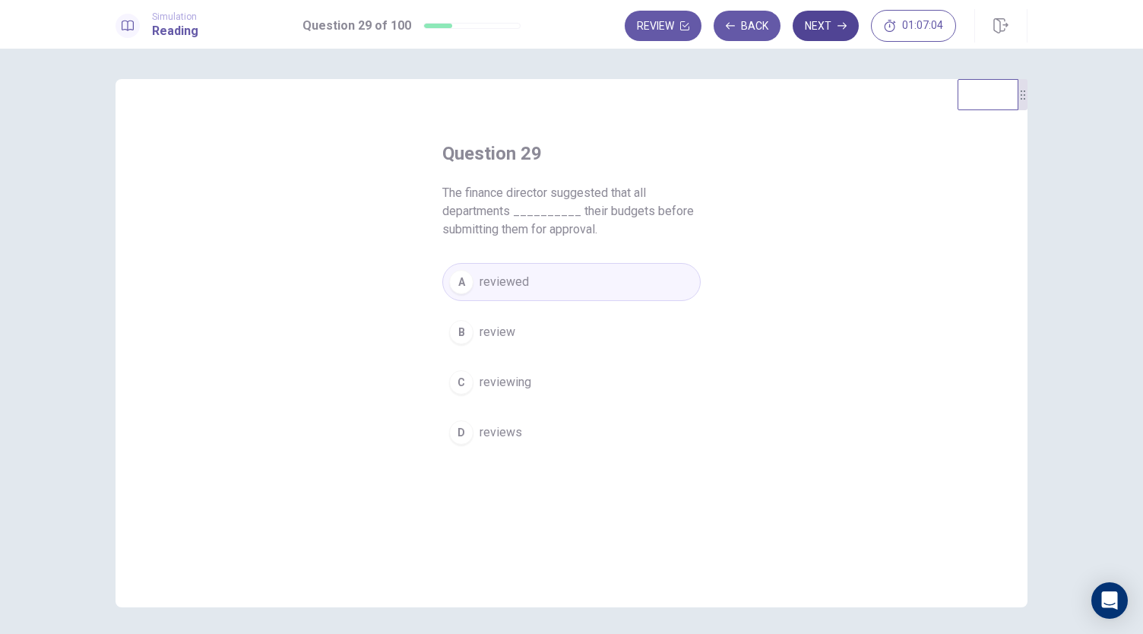
click at [819, 31] on button "Next" at bounding box center [826, 26] width 66 height 30
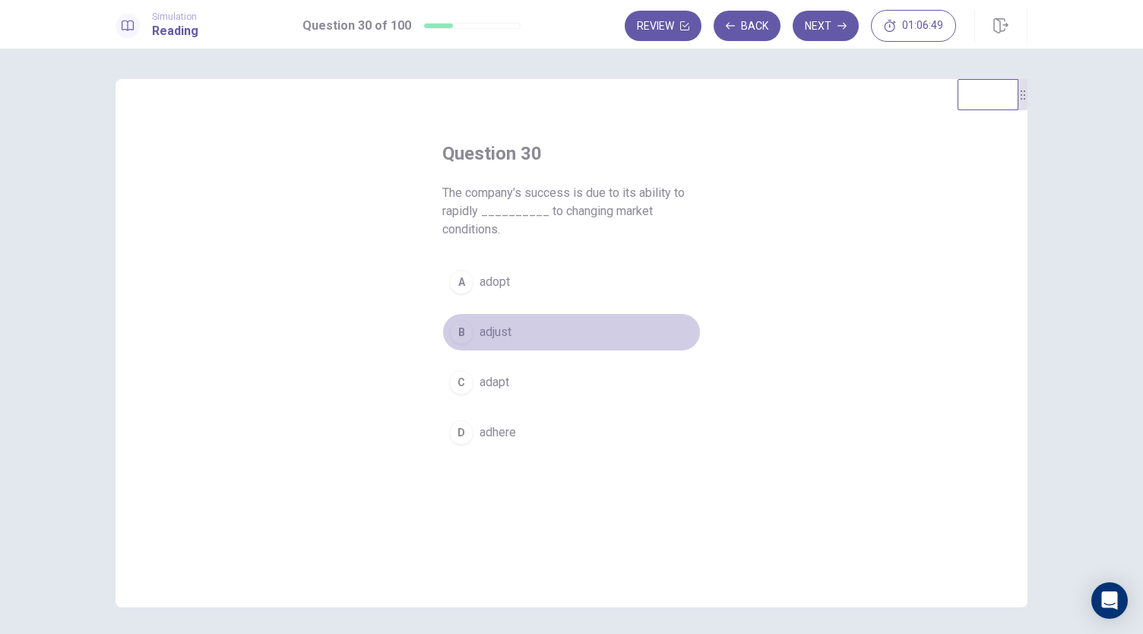
click at [507, 332] on span "adjust" at bounding box center [496, 332] width 32 height 18
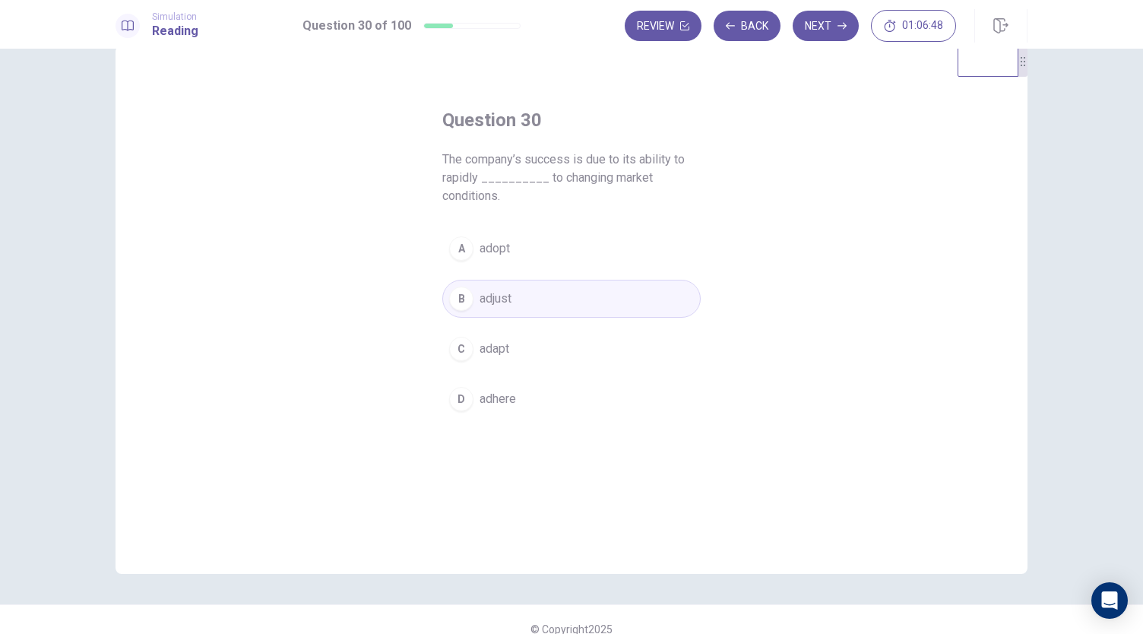
scroll to position [52, 0]
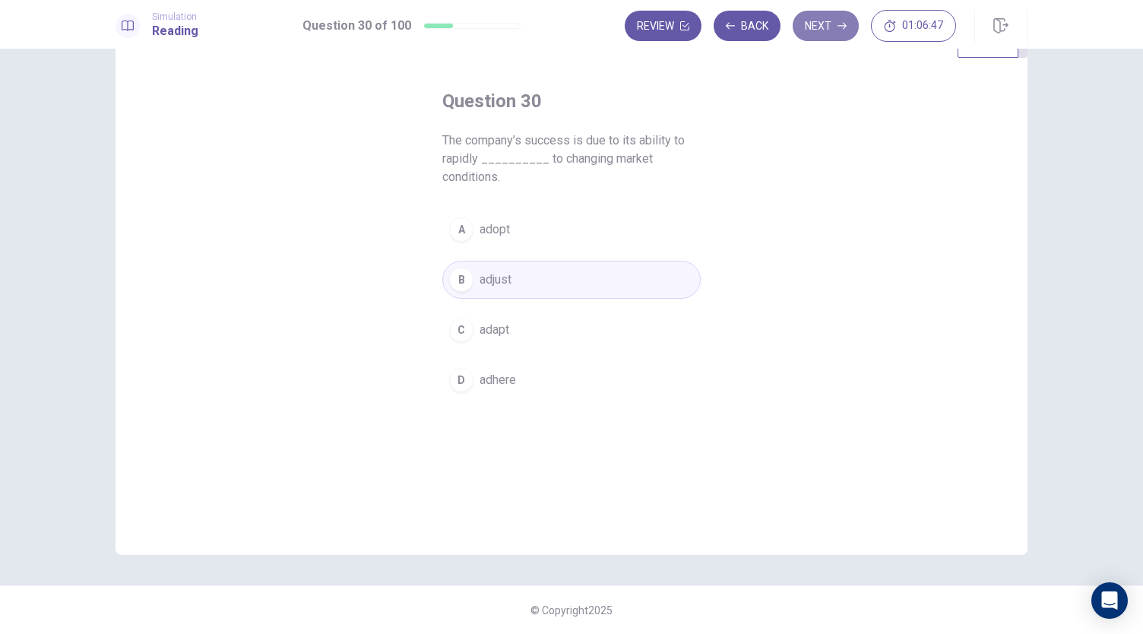
click at [841, 21] on icon "button" at bounding box center [842, 25] width 9 height 9
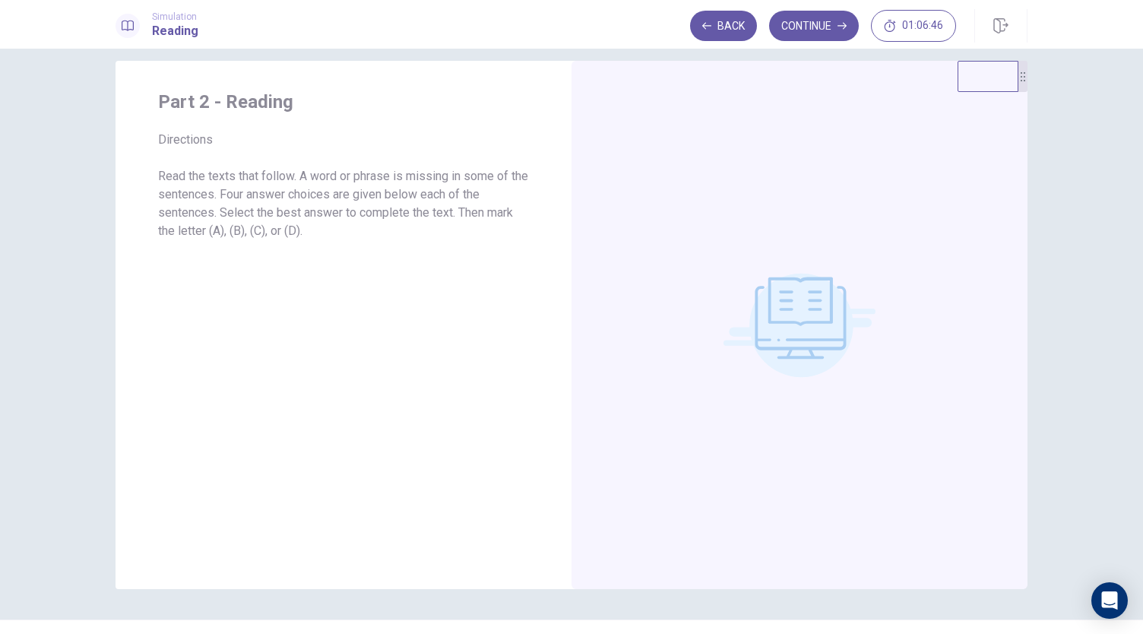
scroll to position [0, 0]
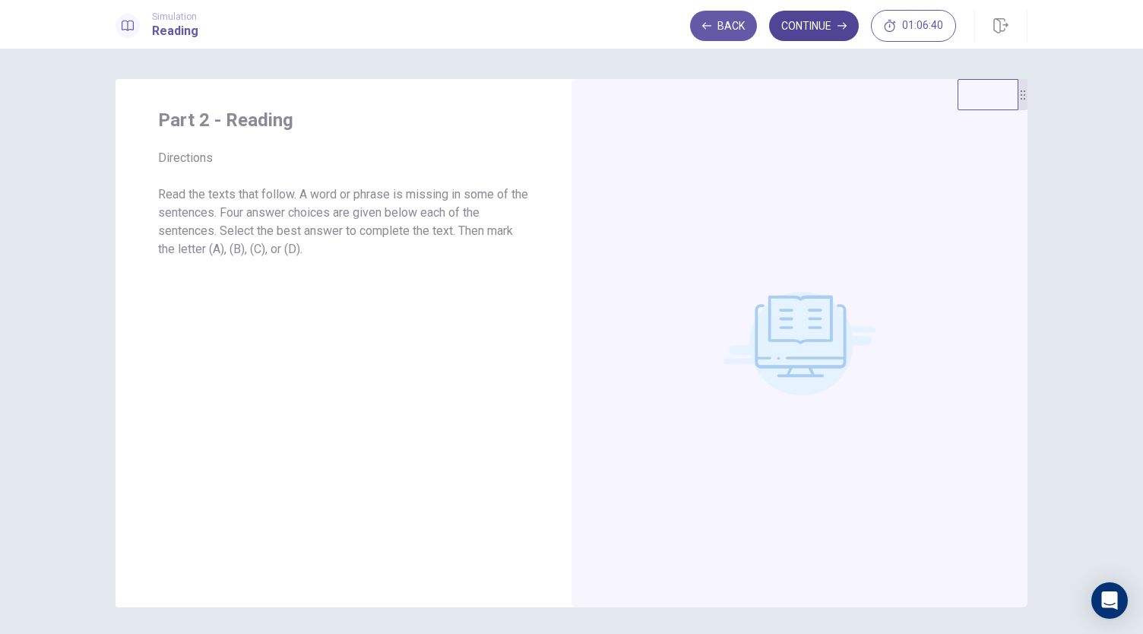
click at [812, 30] on button "Continue" at bounding box center [814, 26] width 90 height 30
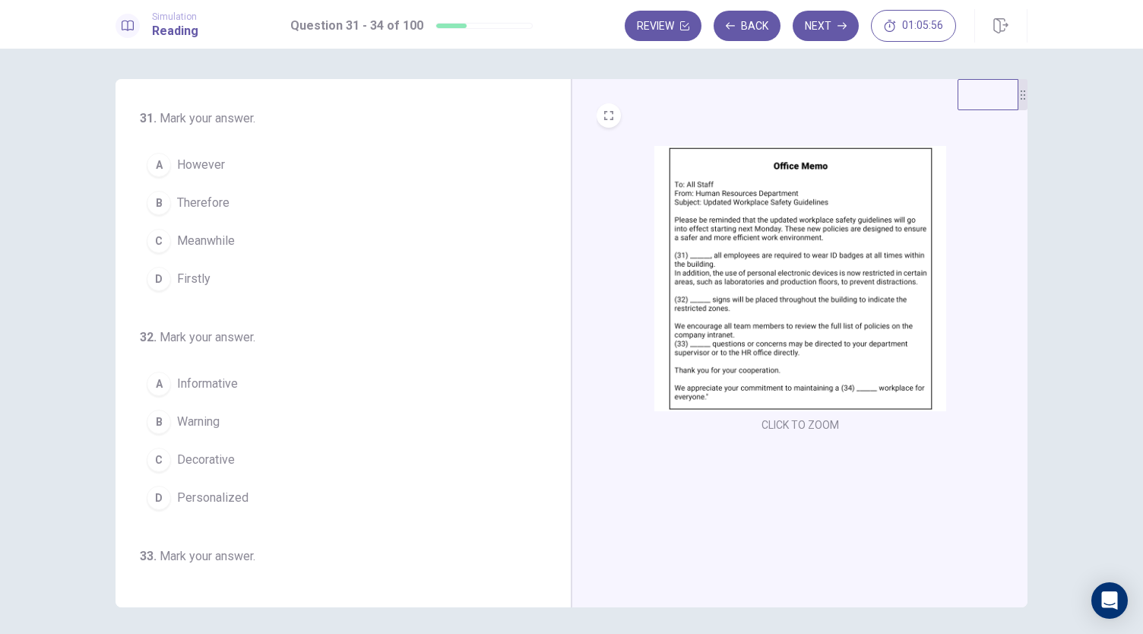
click at [214, 281] on button "D Firstly" at bounding box center [334, 279] width 388 height 38
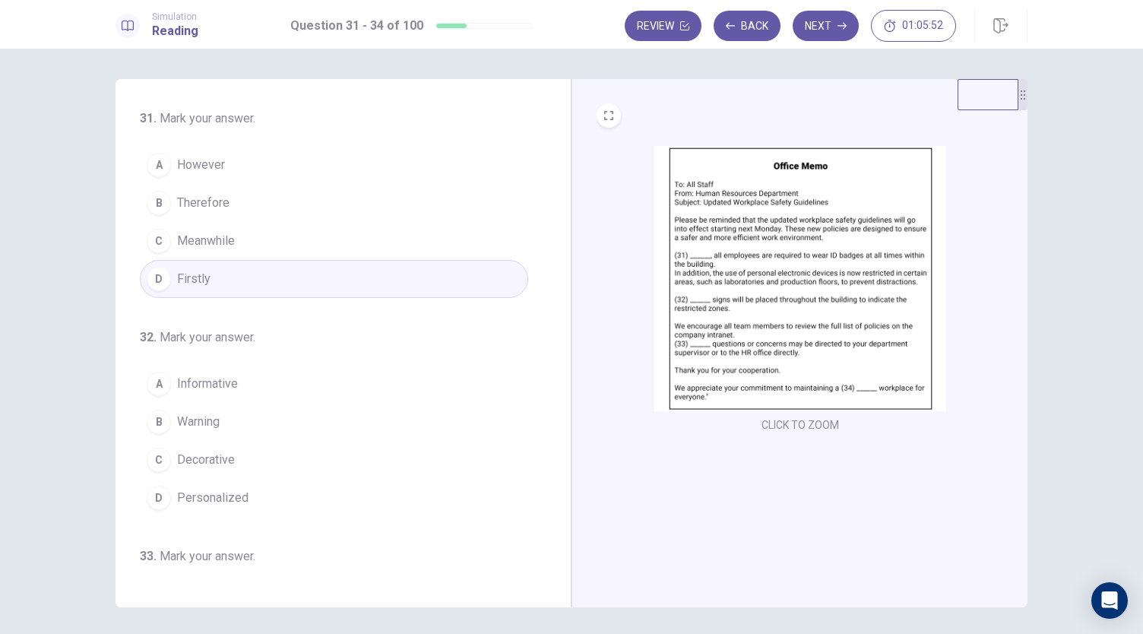
scroll to position [152, 0]
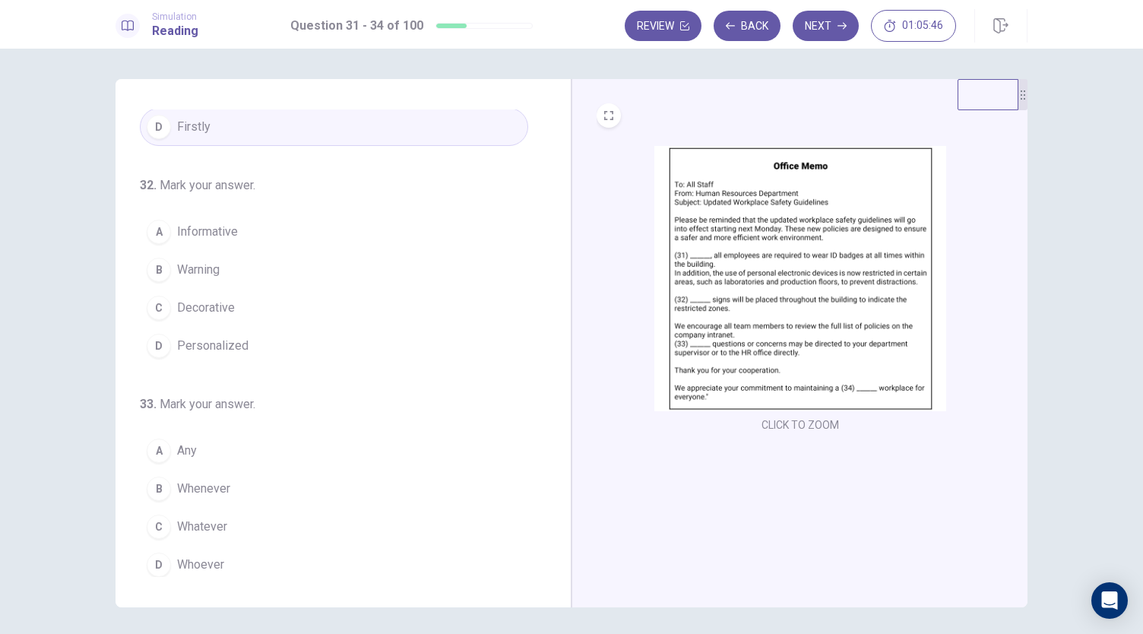
click at [214, 265] on span "Warning" at bounding box center [198, 270] width 43 height 18
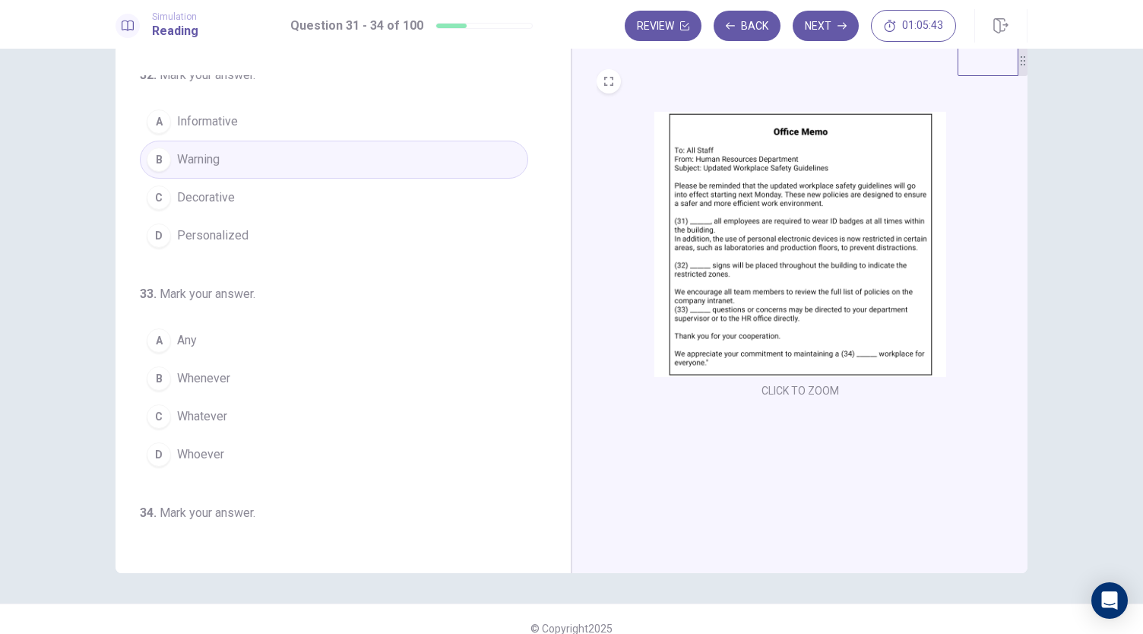
scroll to position [52, 0]
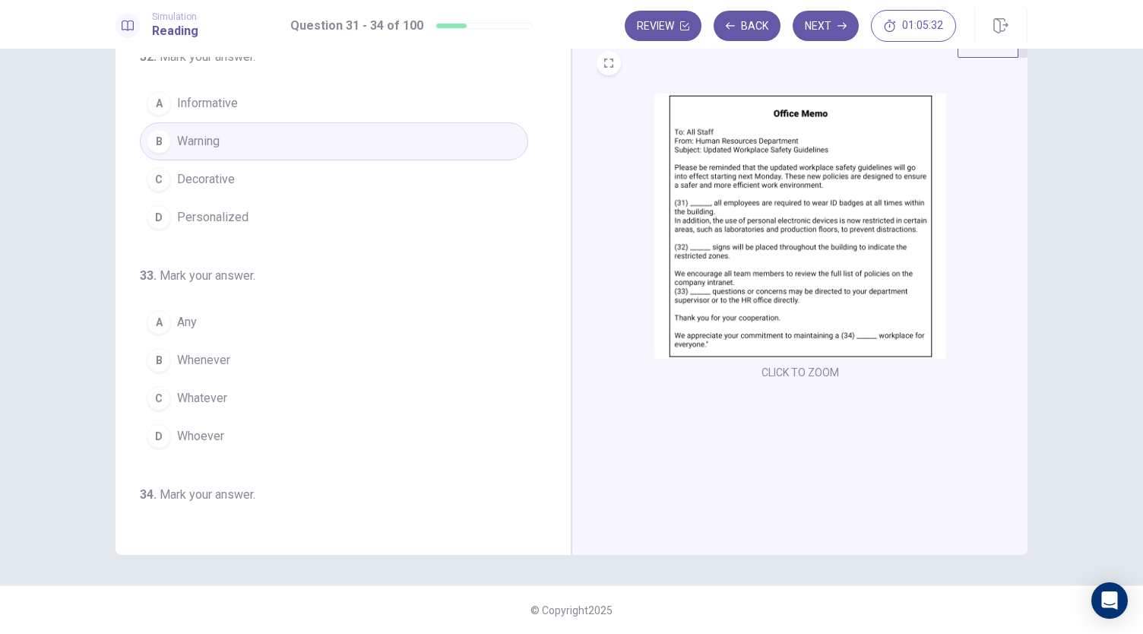
click at [216, 322] on button "A Any" at bounding box center [334, 322] width 388 height 38
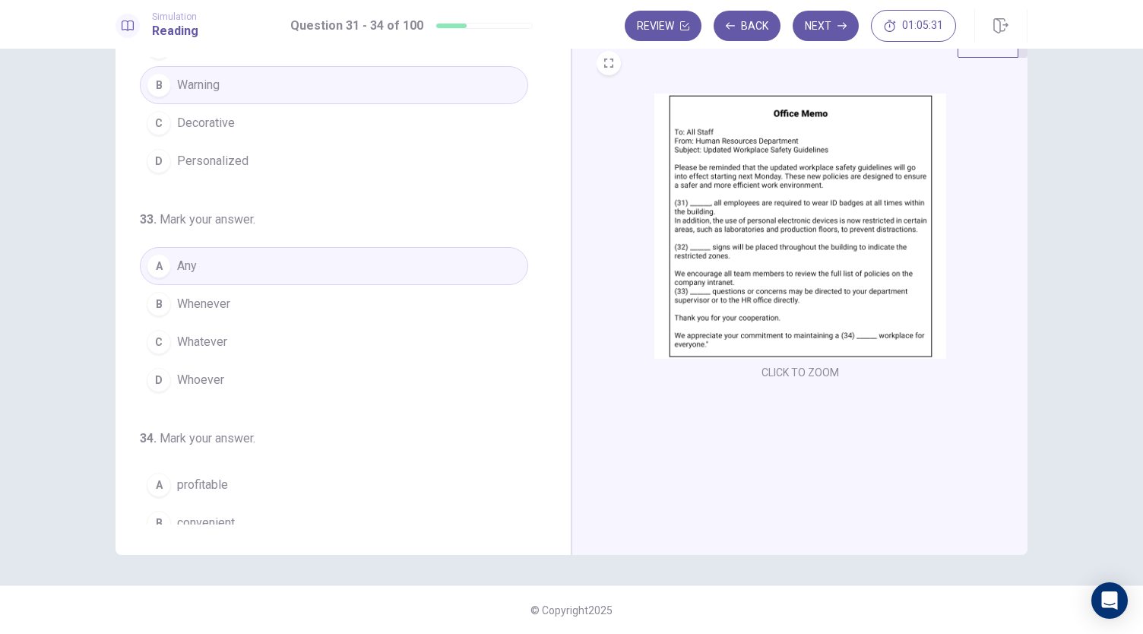
scroll to position [369, 0]
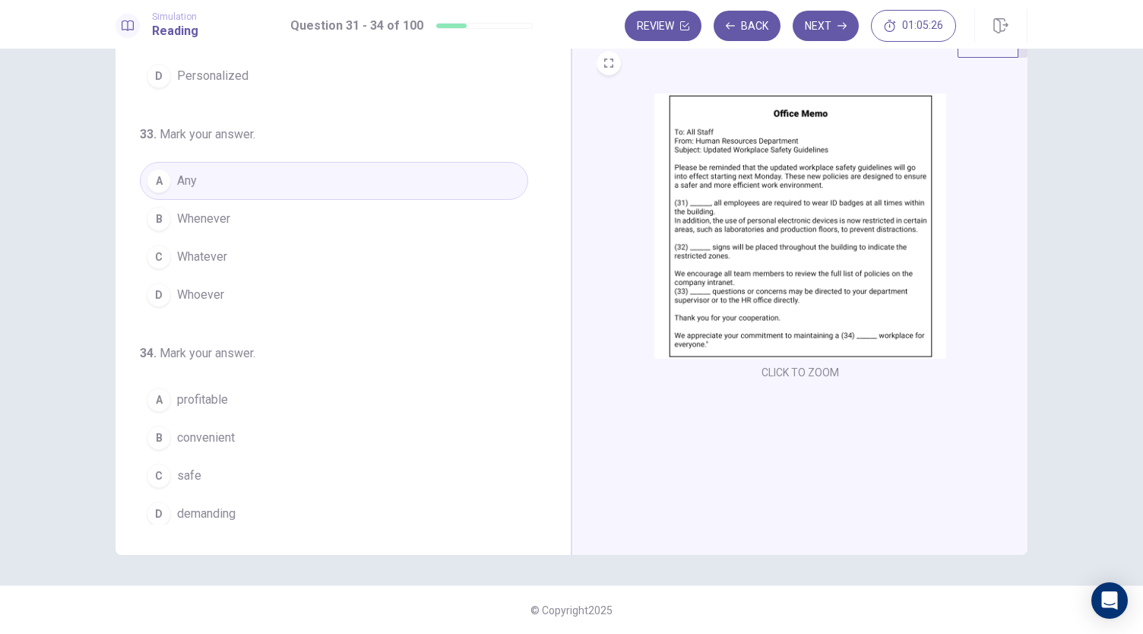
click at [198, 471] on button "C safe" at bounding box center [334, 476] width 388 height 38
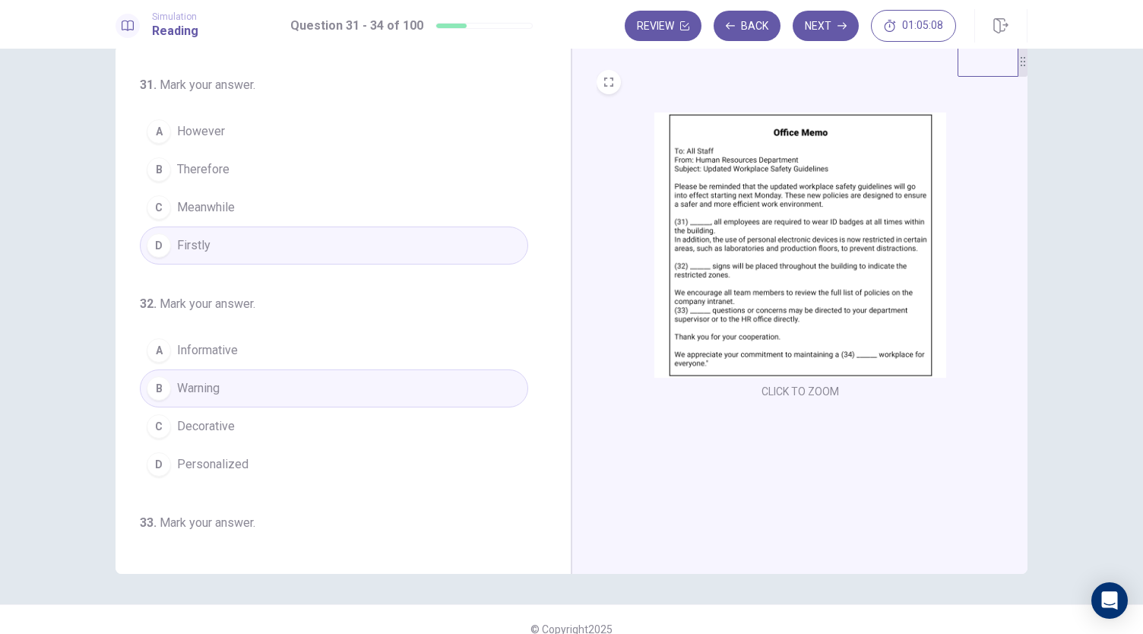
scroll to position [52, 0]
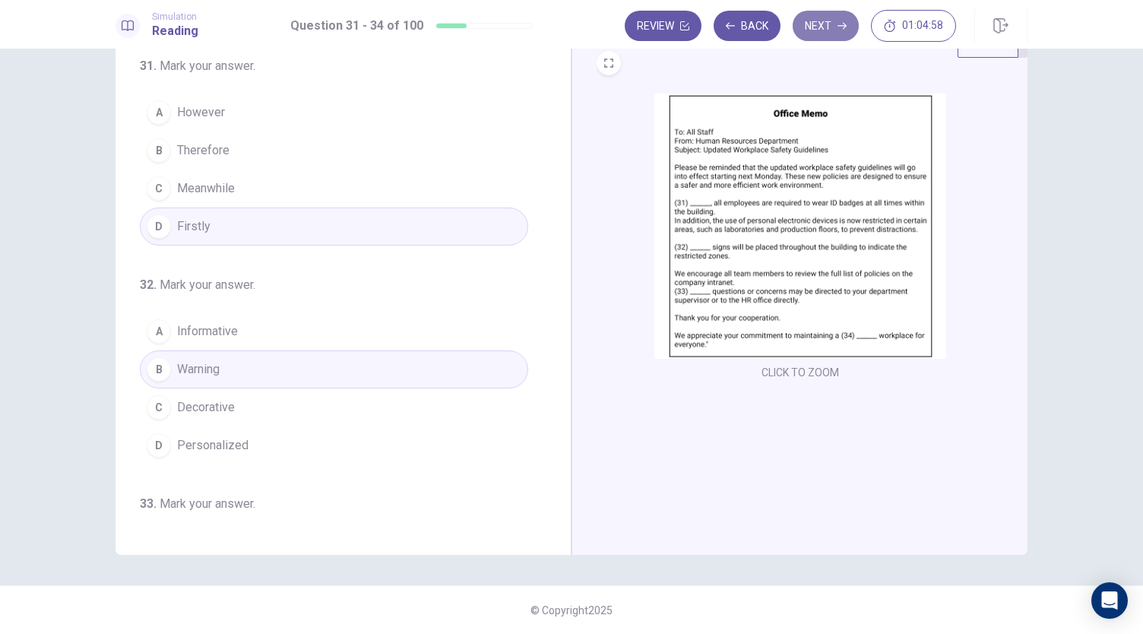
click at [829, 35] on button "Next" at bounding box center [826, 26] width 66 height 30
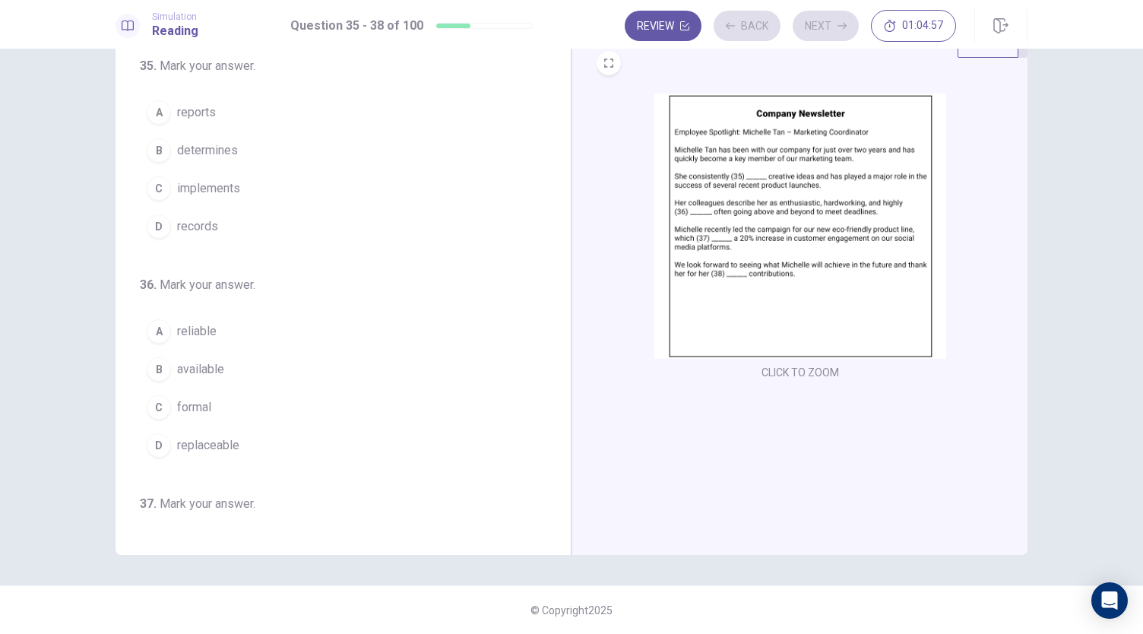
scroll to position [0, 0]
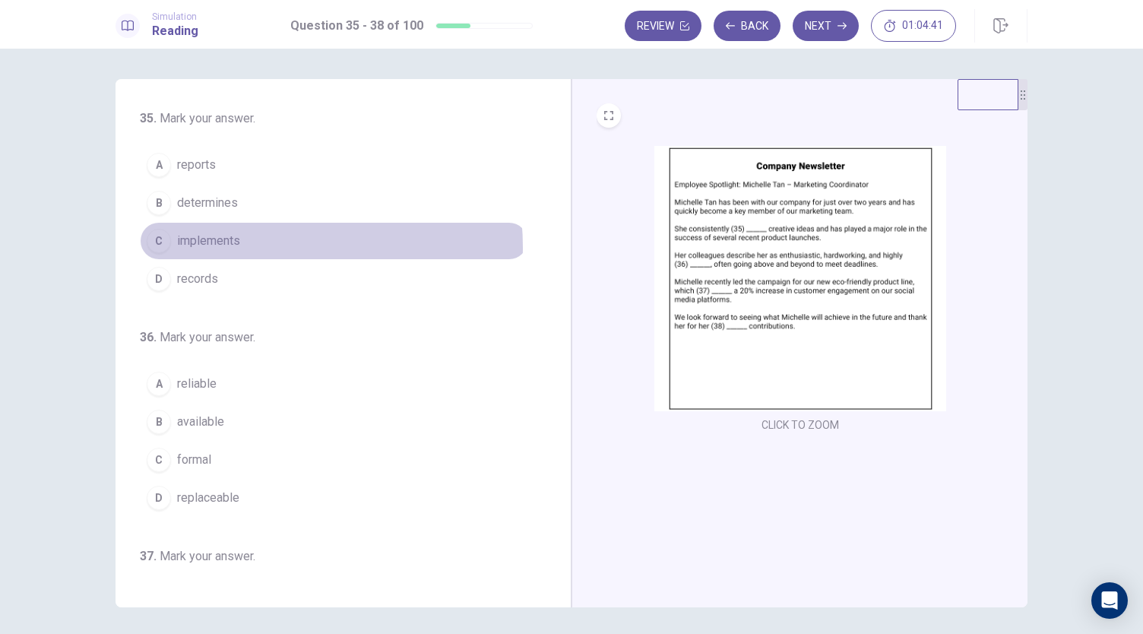
click at [237, 246] on button "C implements" at bounding box center [334, 241] width 388 height 38
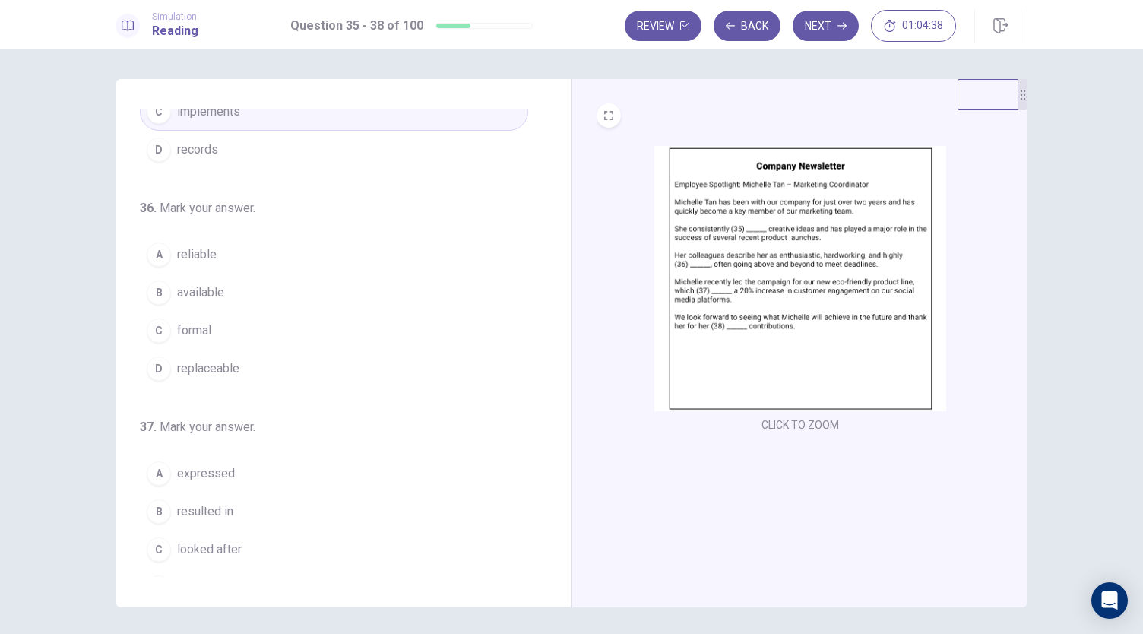
scroll to position [152, 0]
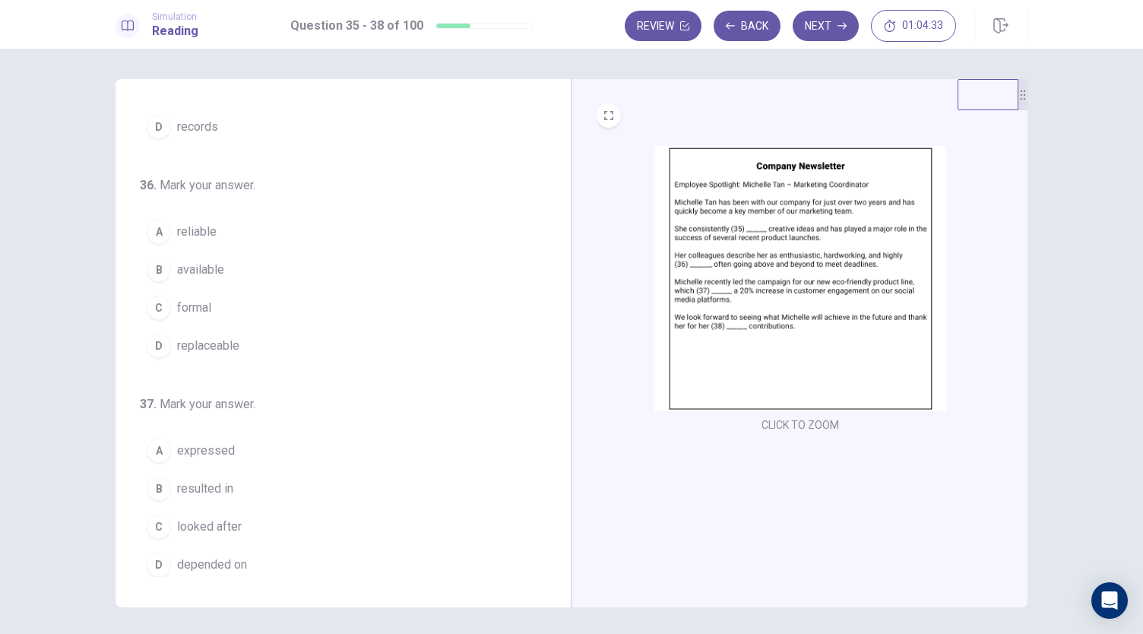
click at [214, 229] on button "A reliable" at bounding box center [334, 232] width 388 height 38
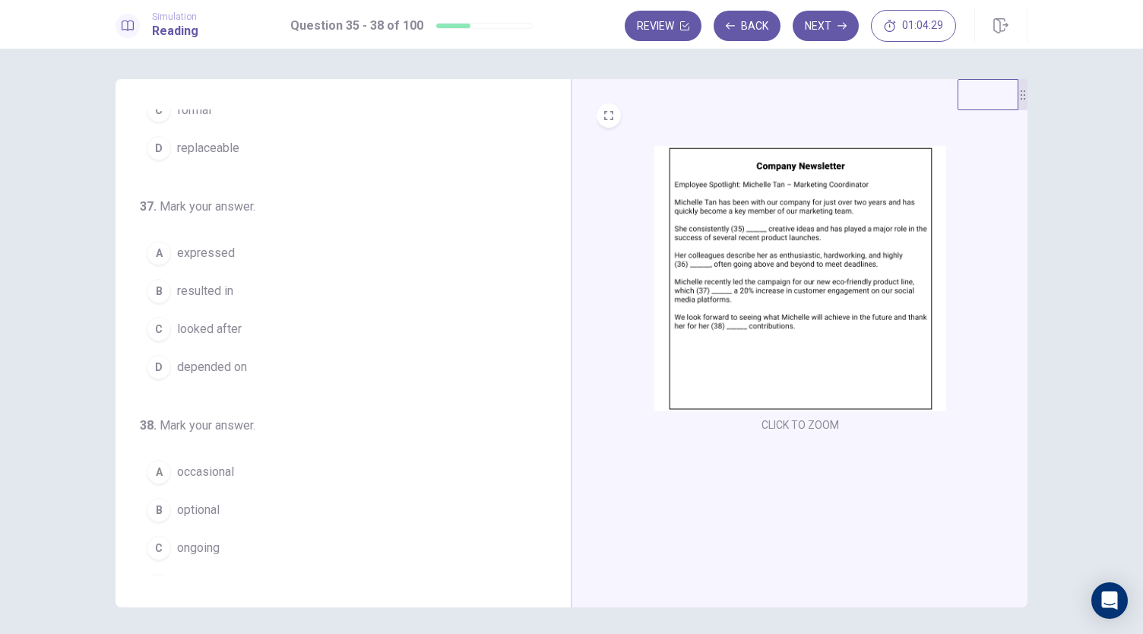
scroll to position [369, 0]
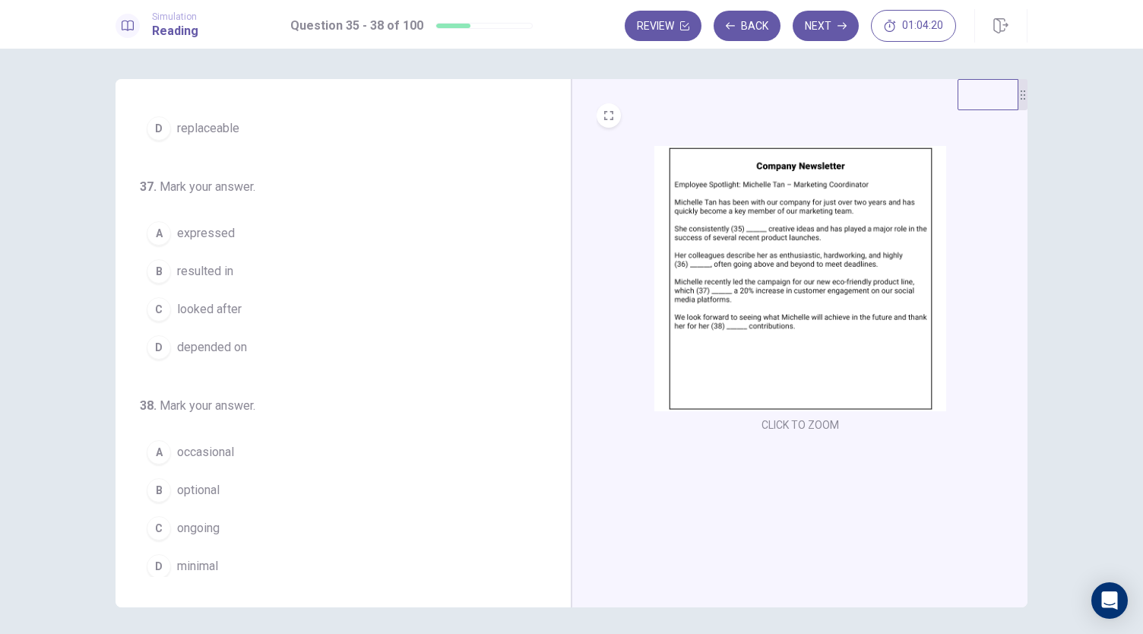
click at [248, 264] on button "B resulted in" at bounding box center [334, 271] width 388 height 38
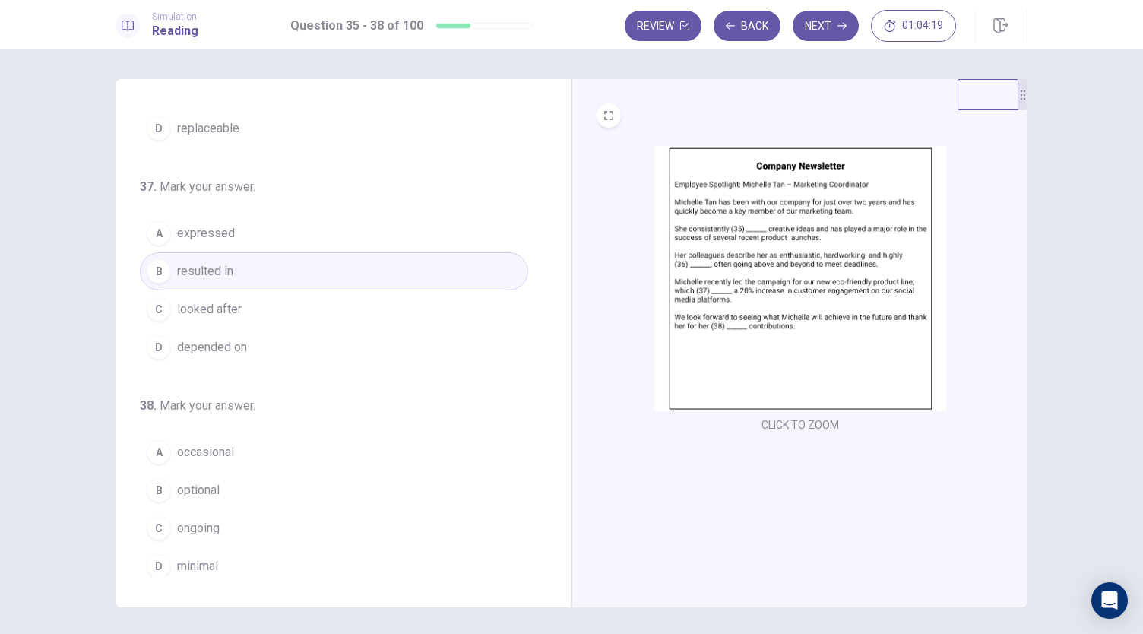
scroll to position [52, 0]
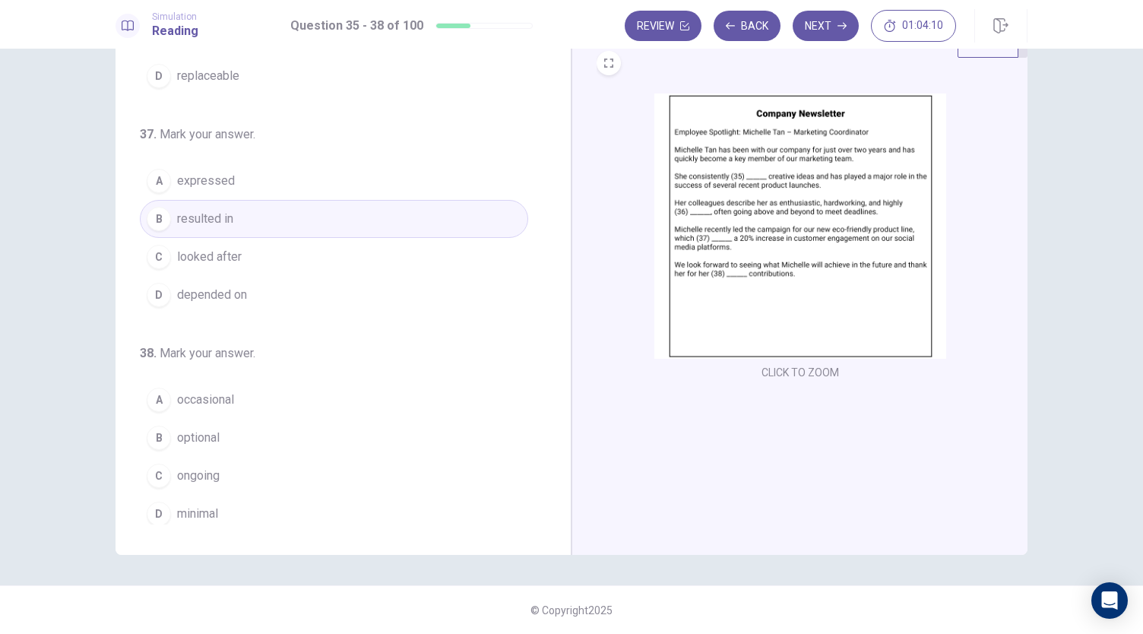
click at [210, 467] on span "ongoing" at bounding box center [198, 476] width 43 height 18
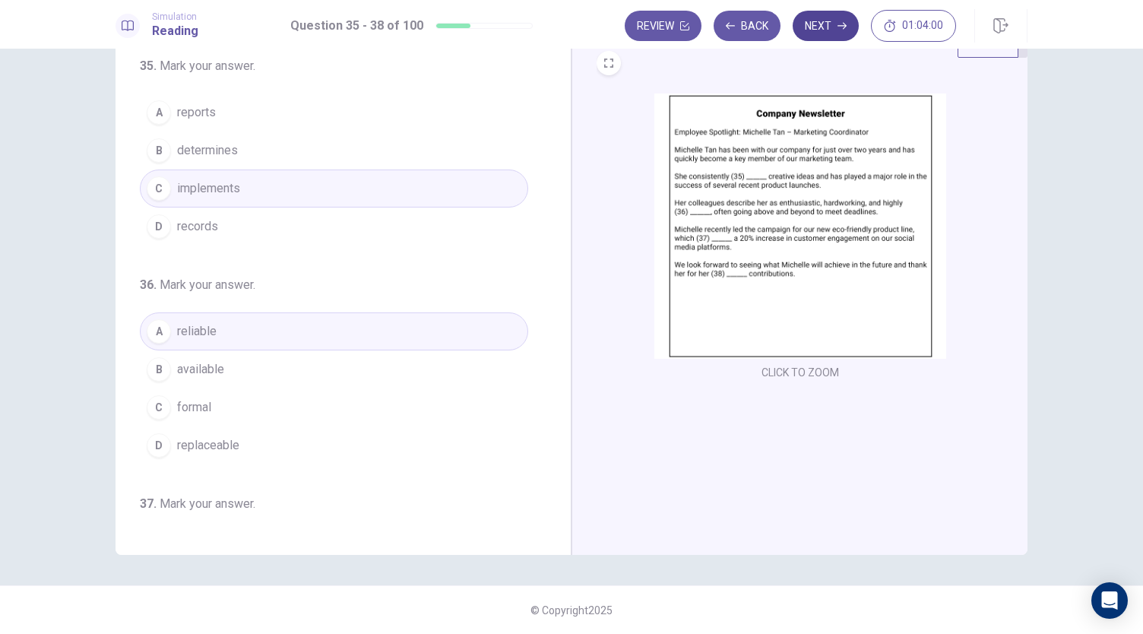
click at [829, 18] on button "Next" at bounding box center [826, 26] width 66 height 30
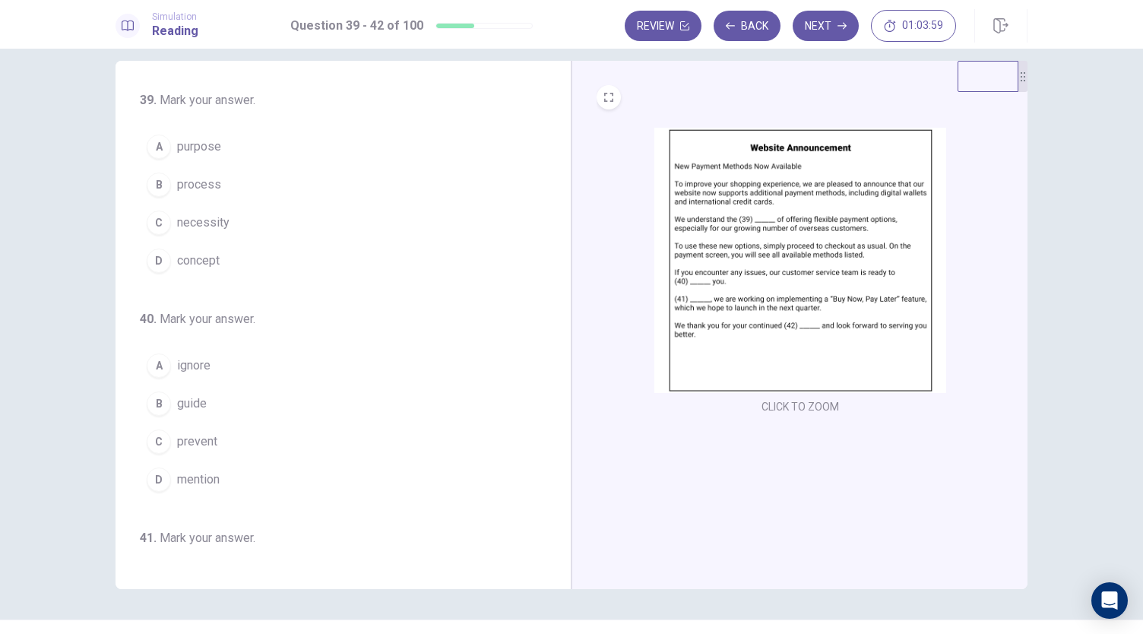
scroll to position [0, 0]
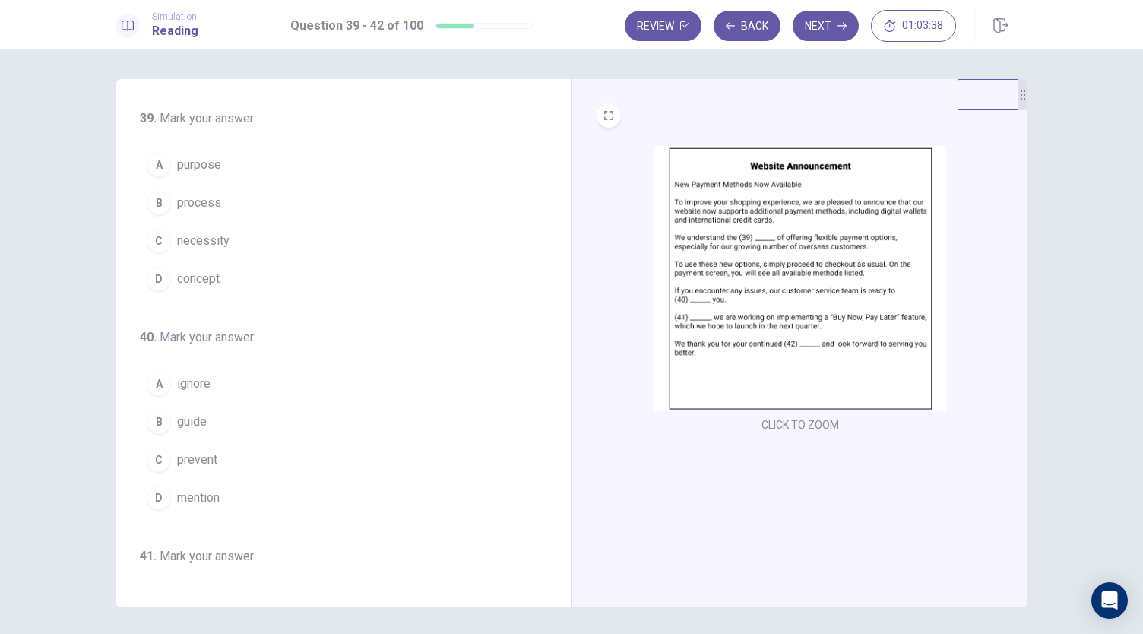
click at [246, 232] on button "C necessity" at bounding box center [334, 241] width 388 height 38
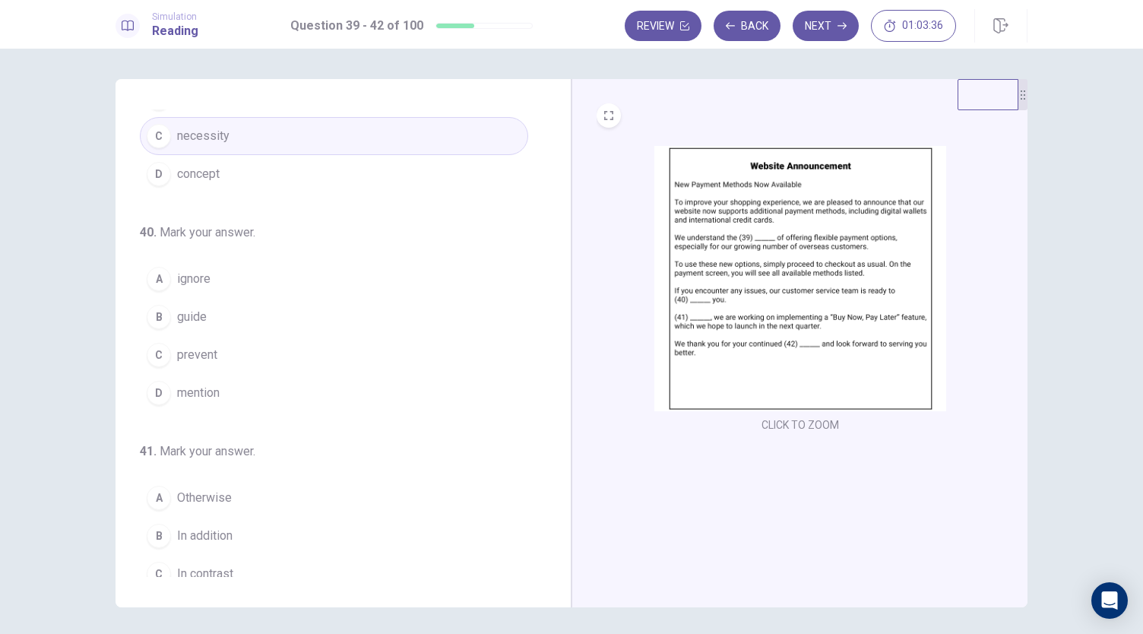
scroll to position [152, 0]
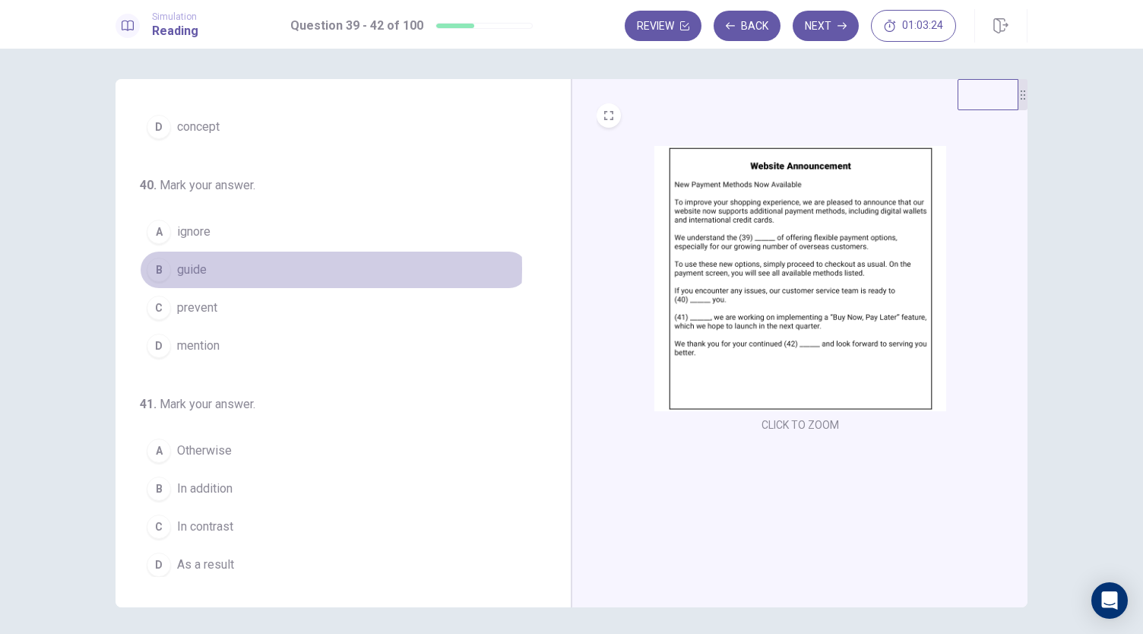
click at [196, 265] on span "guide" at bounding box center [192, 270] width 30 height 18
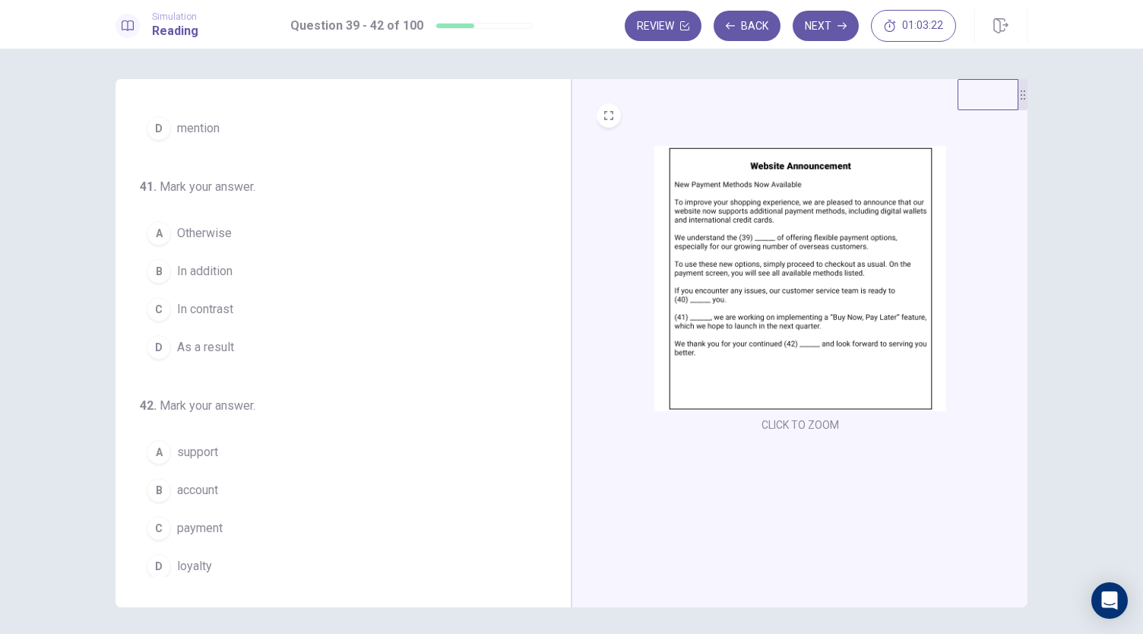
scroll to position [52, 0]
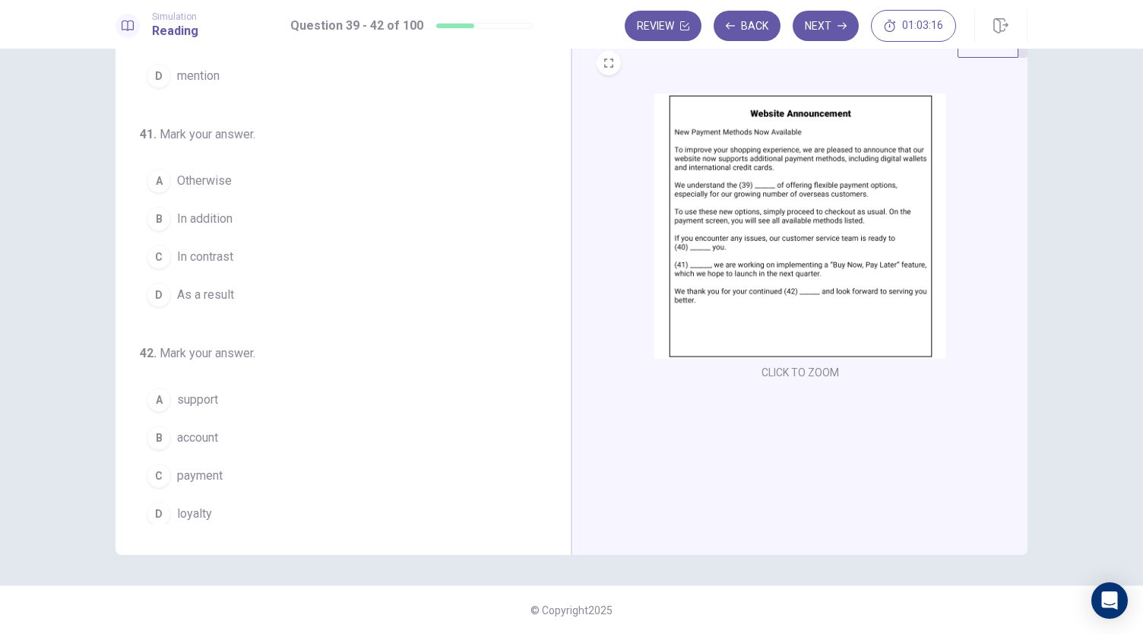
click at [212, 211] on span "In addition" at bounding box center [204, 219] width 55 height 18
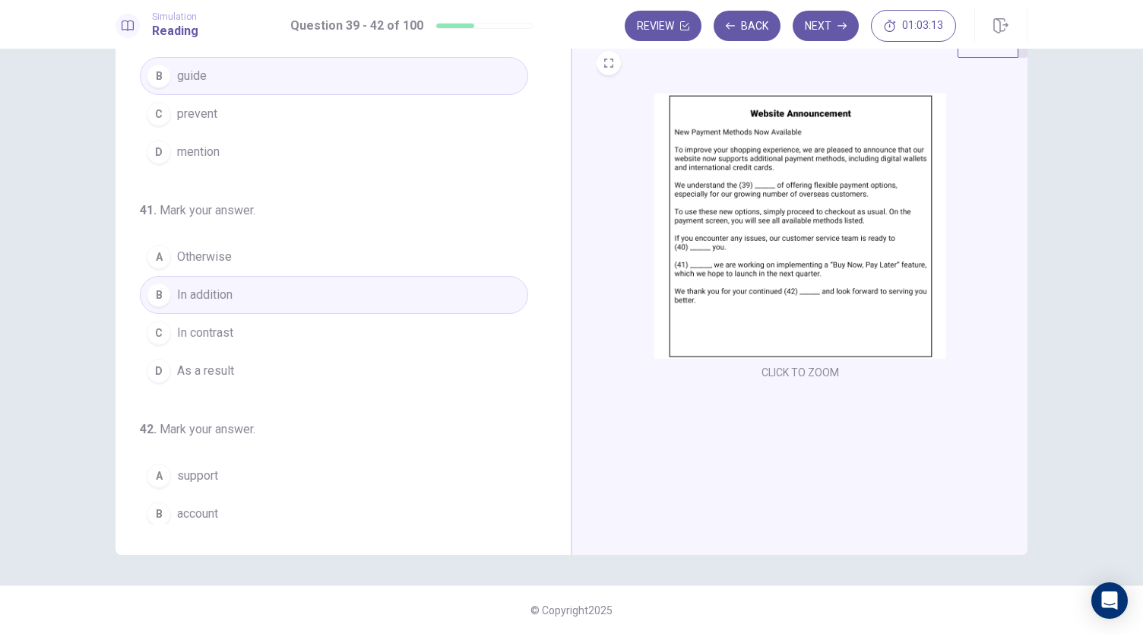
scroll to position [369, 0]
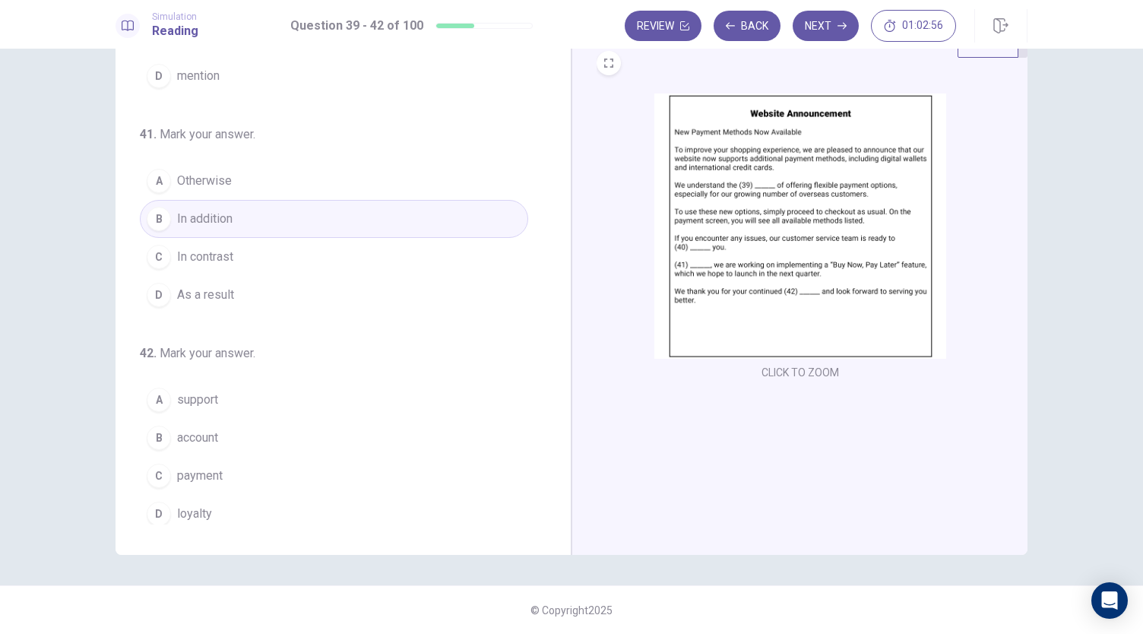
click at [216, 387] on button "A support" at bounding box center [334, 400] width 388 height 38
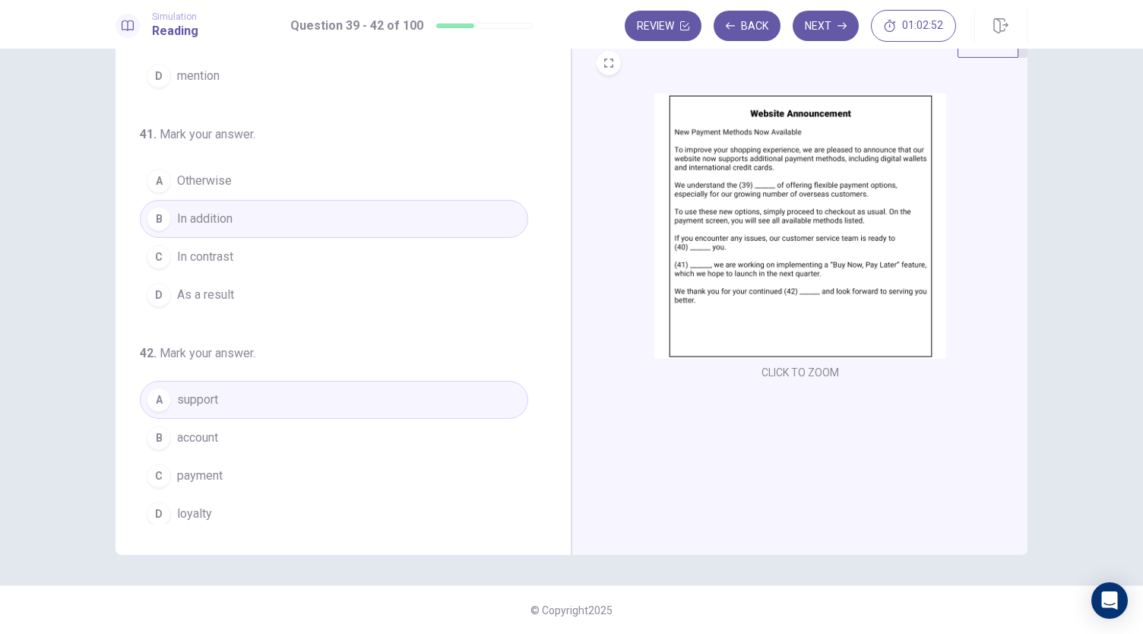
scroll to position [0, 0]
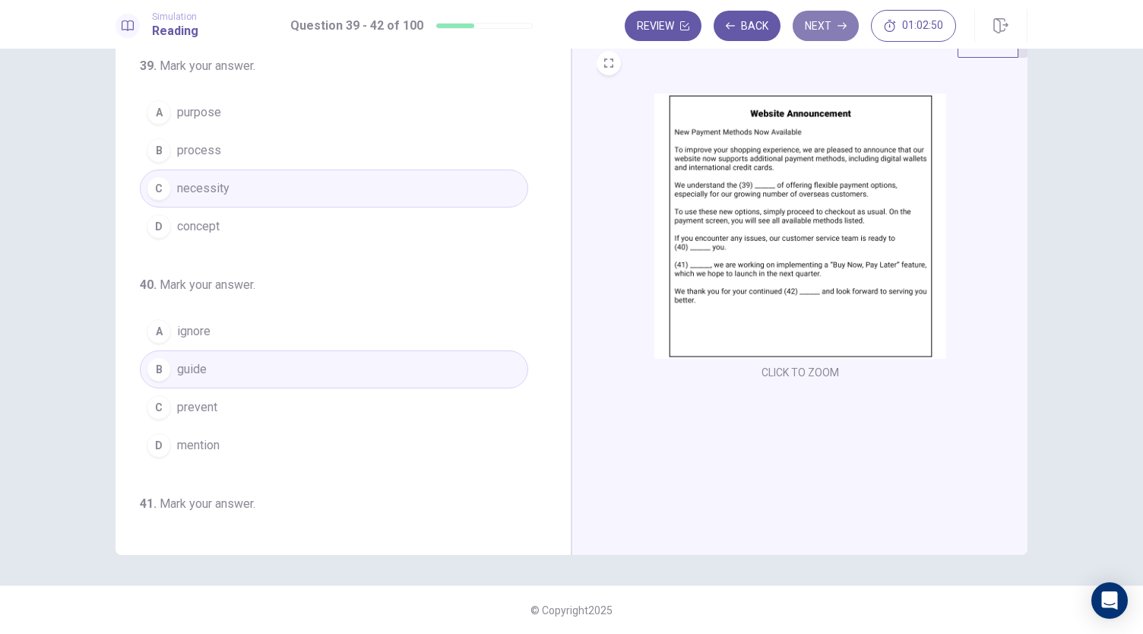
click at [816, 36] on button "Next" at bounding box center [826, 26] width 66 height 30
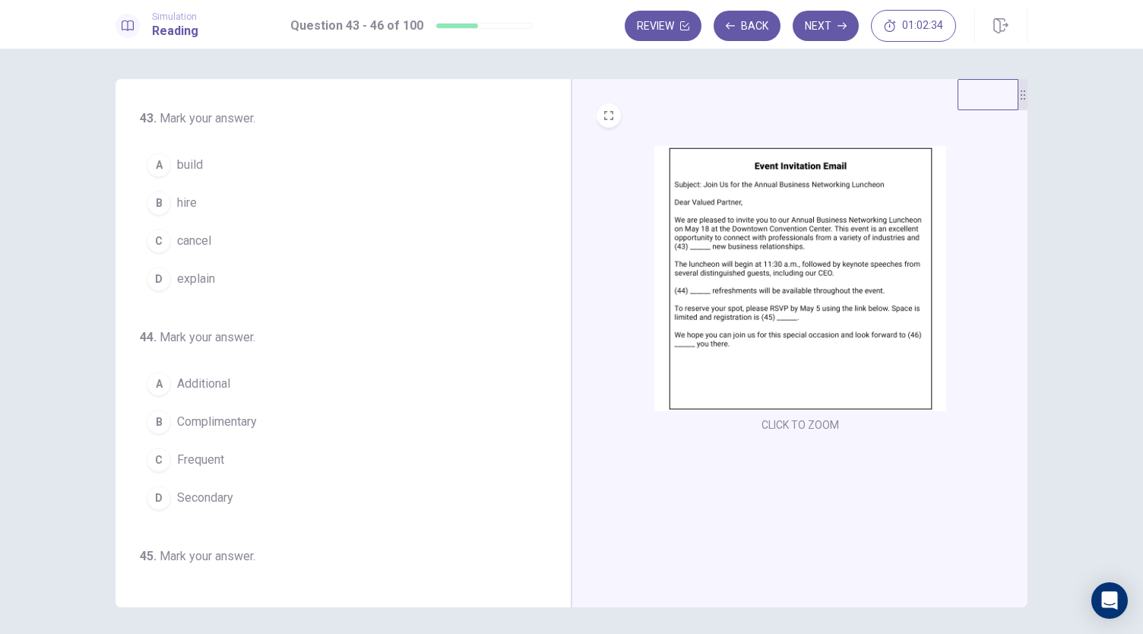
click at [202, 165] on button "A build" at bounding box center [334, 165] width 388 height 38
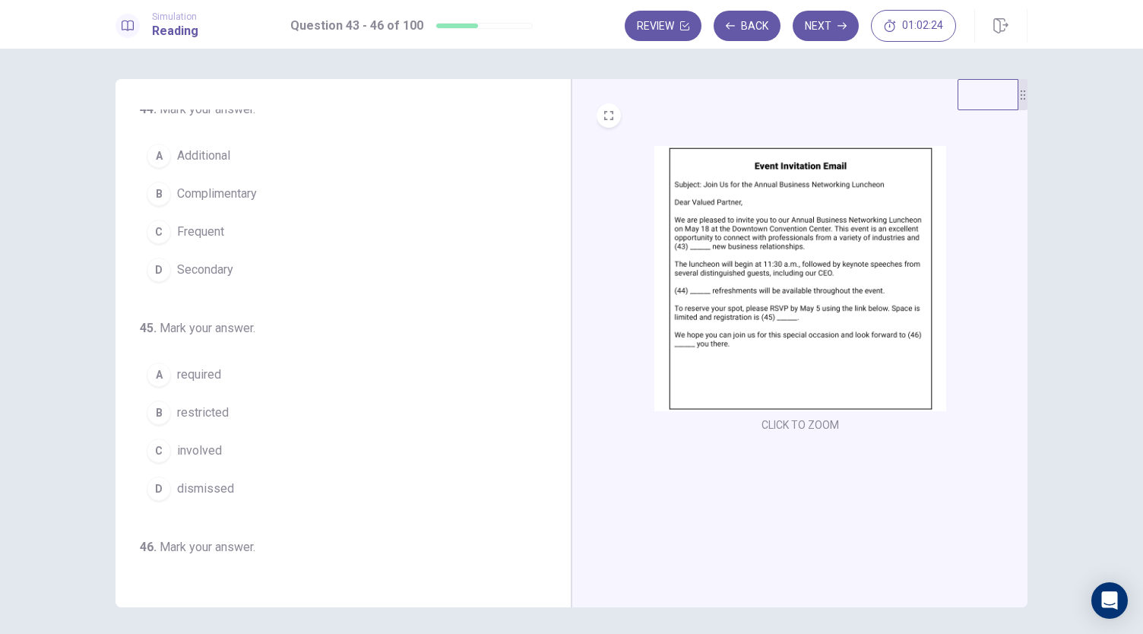
scroll to position [152, 0]
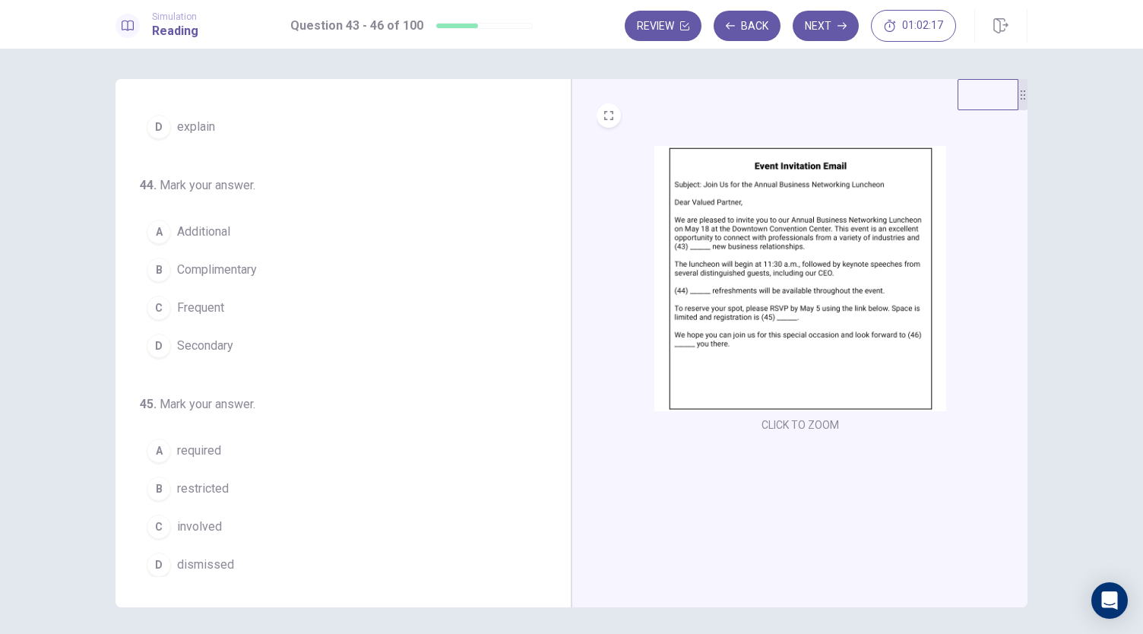
click at [221, 272] on span "Complimentary" at bounding box center [217, 270] width 80 height 18
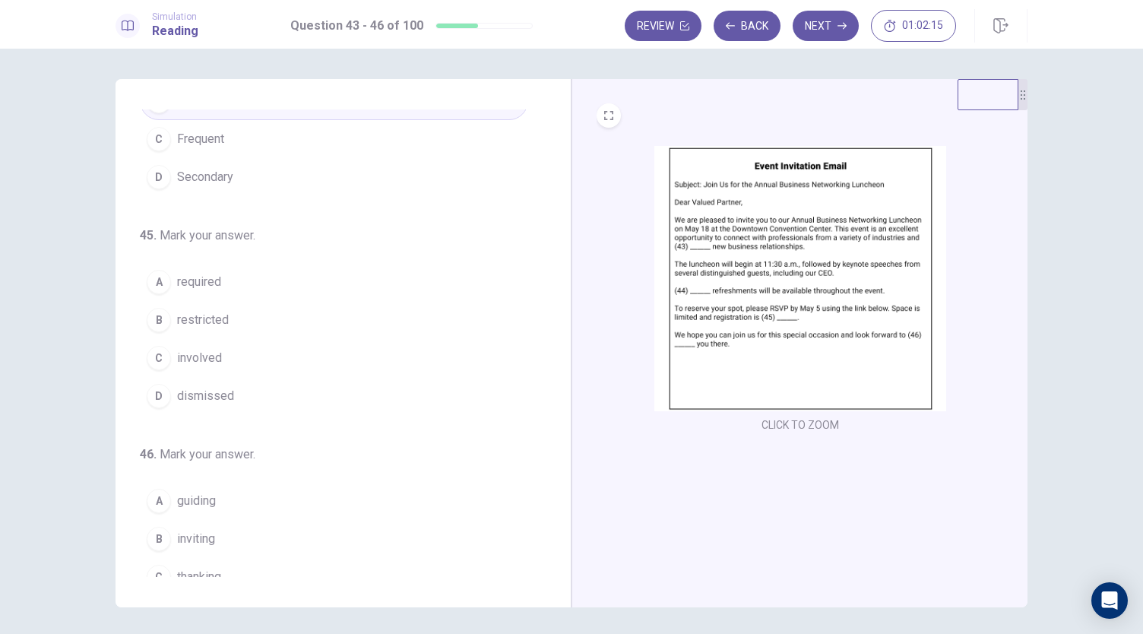
scroll to position [369, 0]
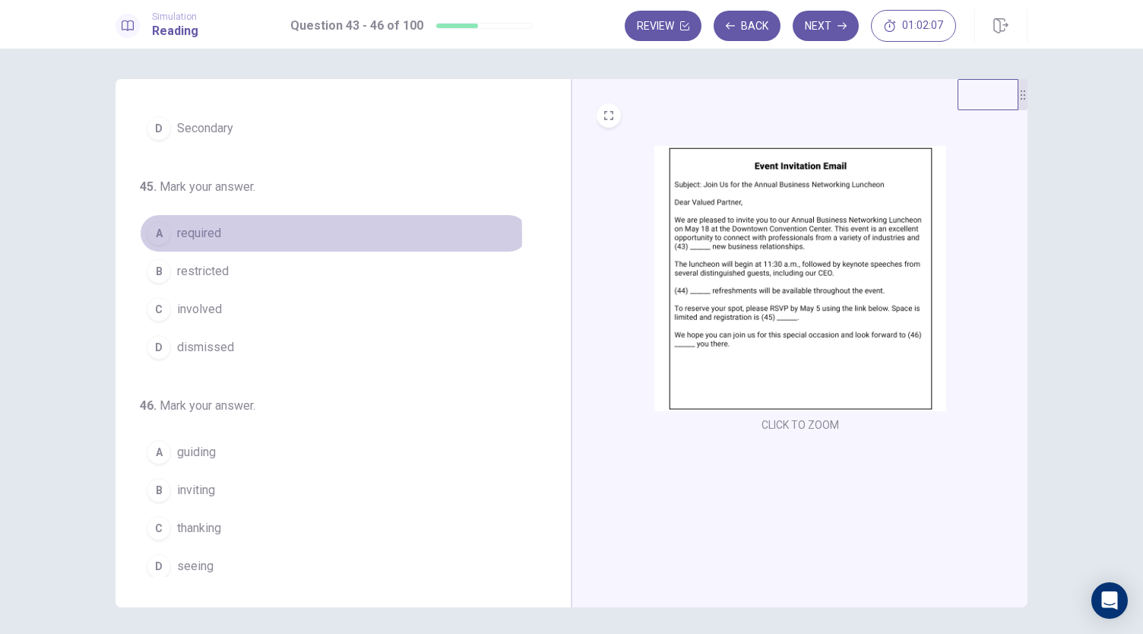
click at [198, 230] on span "required" at bounding box center [199, 233] width 44 height 18
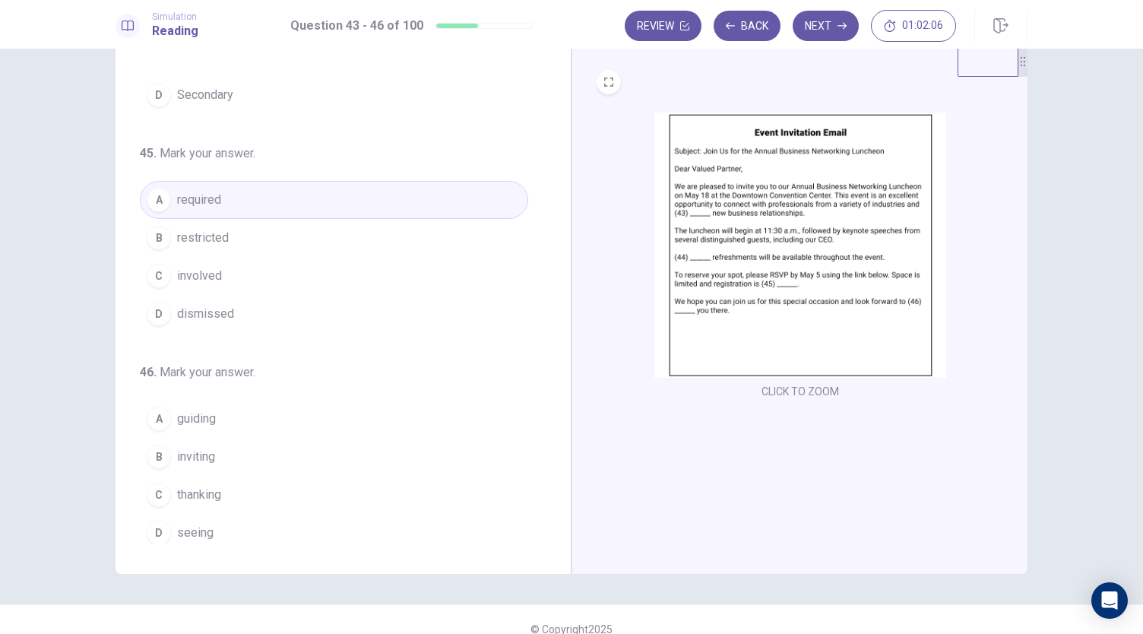
scroll to position [52, 0]
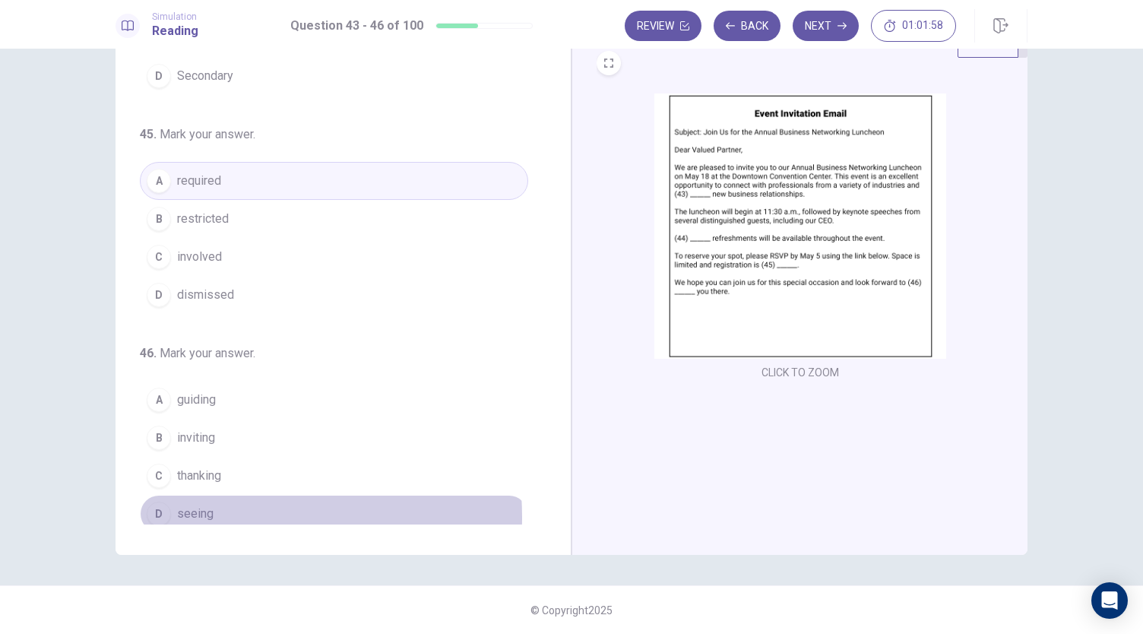
click at [212, 509] on button "D seeing" at bounding box center [334, 514] width 388 height 38
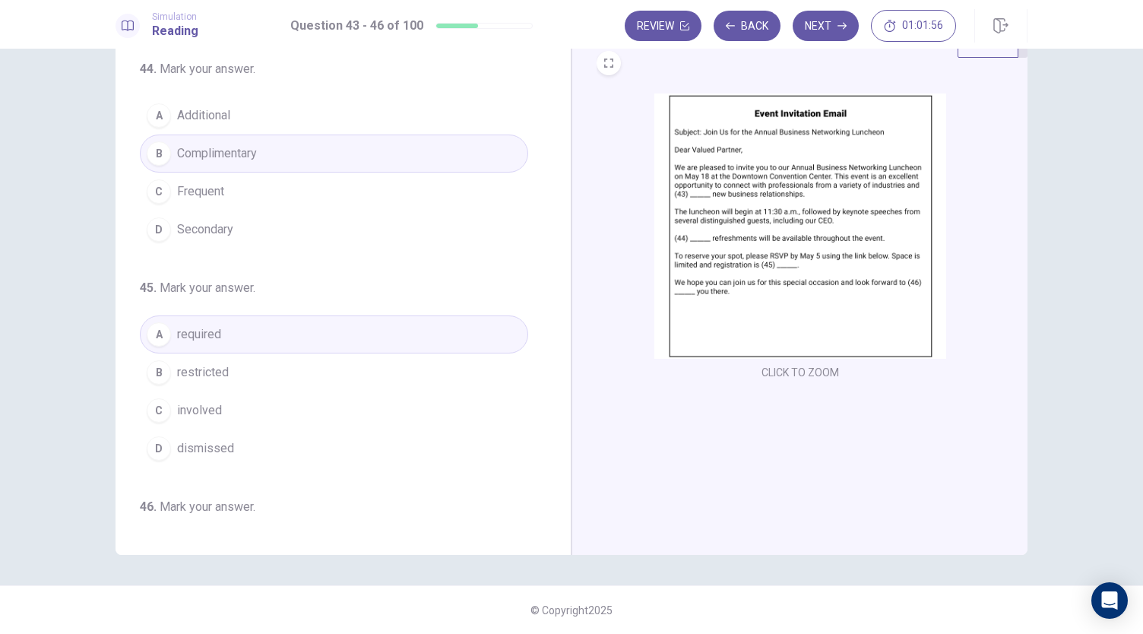
scroll to position [0, 0]
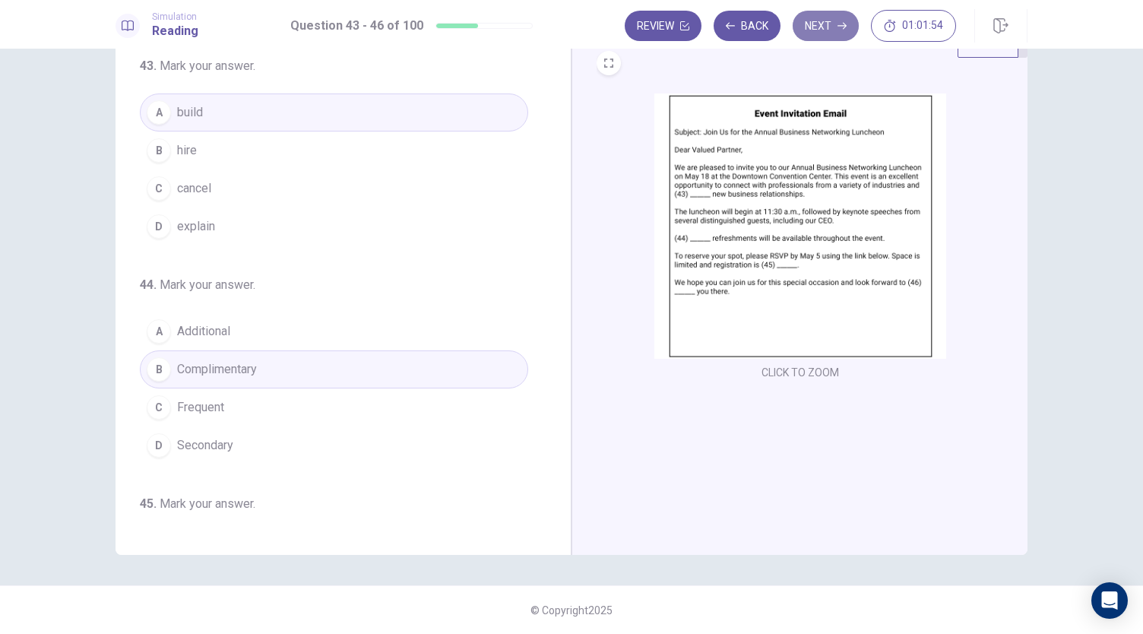
click at [825, 24] on button "Next" at bounding box center [826, 26] width 66 height 30
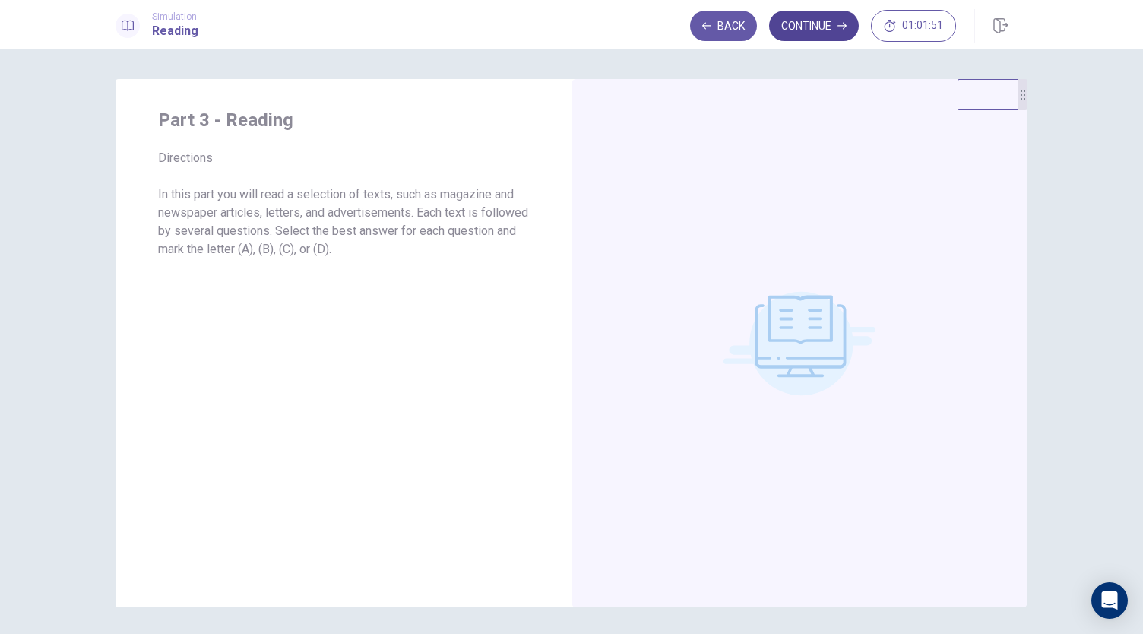
click at [823, 30] on button "Continue" at bounding box center [814, 26] width 90 height 30
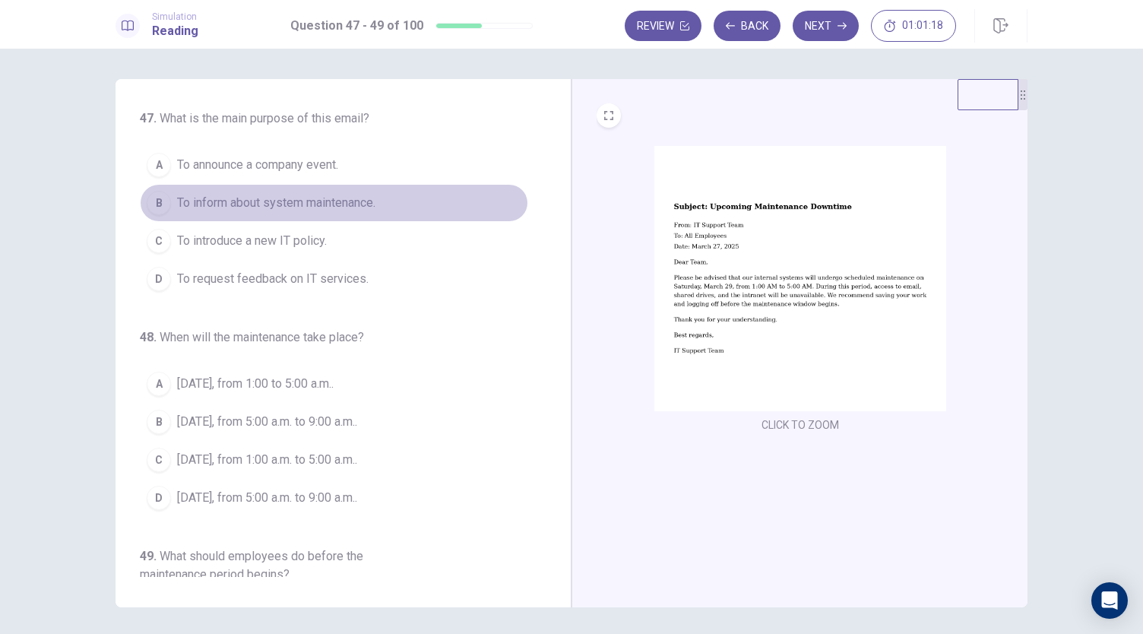
click at [341, 201] on span "To inform about system maintenance." at bounding box center [276, 203] width 198 height 18
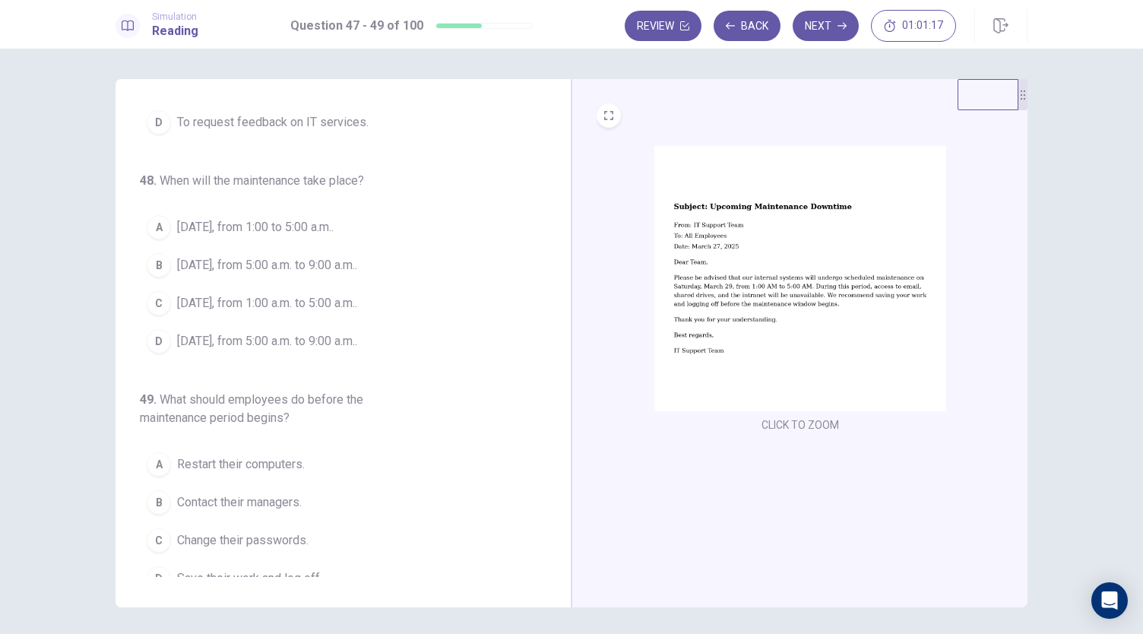
scroll to position [170, 0]
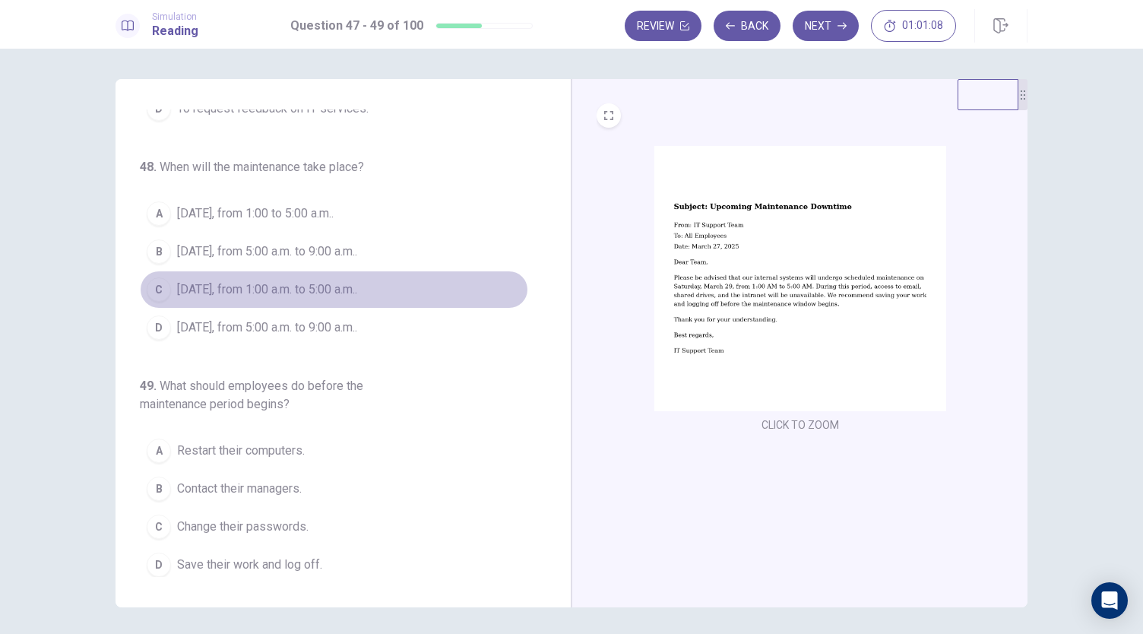
click at [357, 283] on span "March 29, from 1:00 a.m. to 5:00 a.m.." at bounding box center [267, 290] width 180 height 18
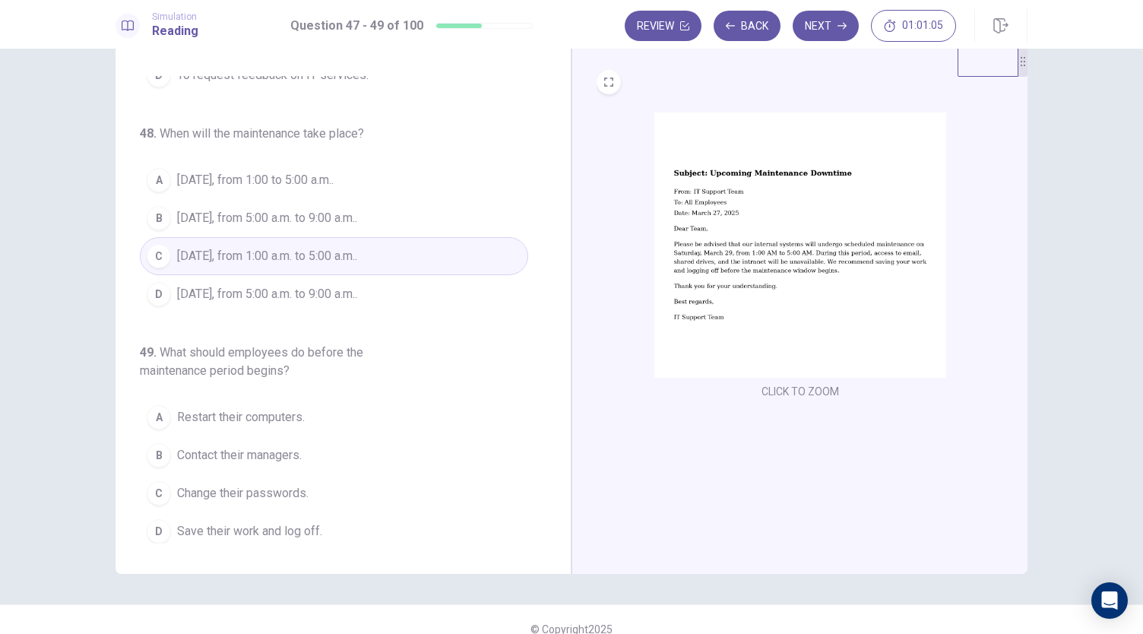
scroll to position [52, 0]
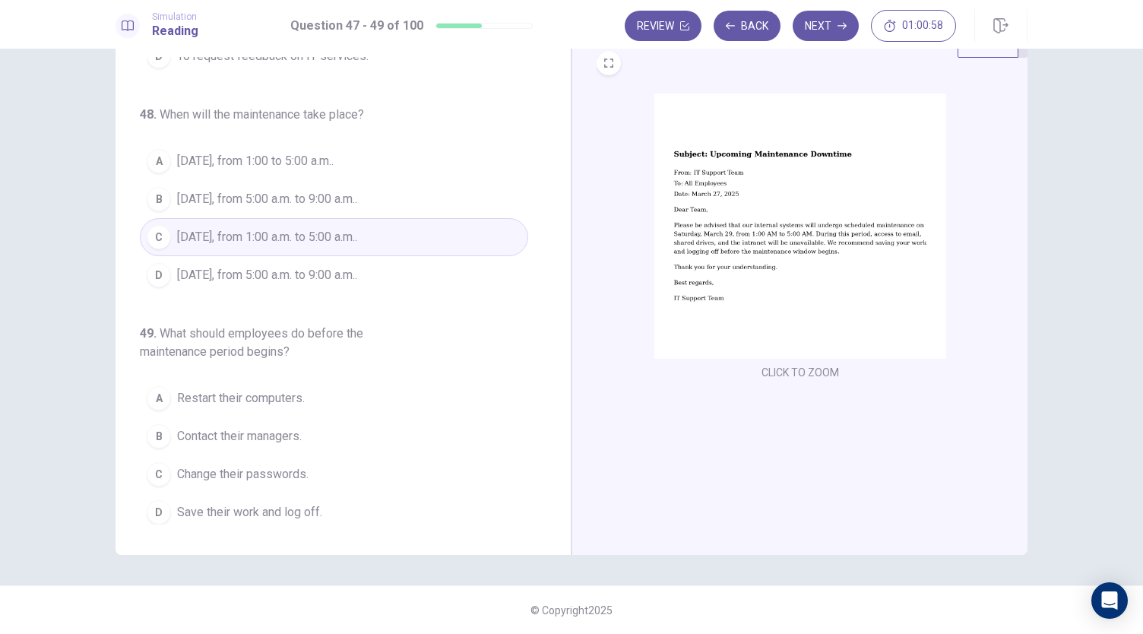
click at [274, 507] on span "Save their work and log off." at bounding box center [249, 512] width 145 height 18
click at [831, 30] on button "Next" at bounding box center [826, 26] width 66 height 30
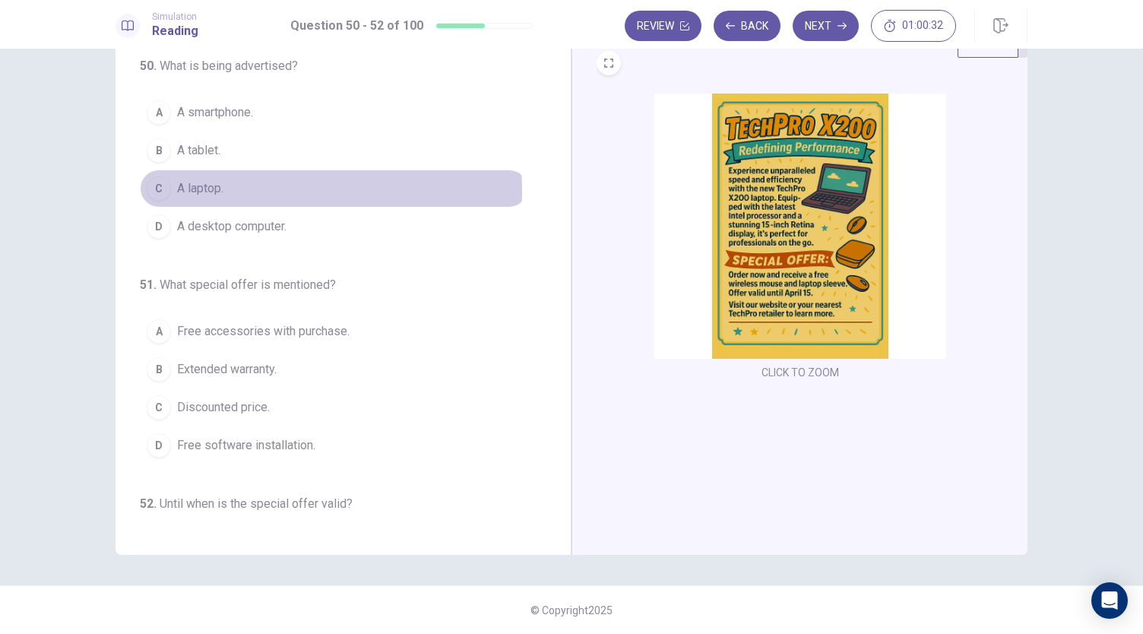
click at [220, 189] on span "A laptop." at bounding box center [200, 188] width 46 height 18
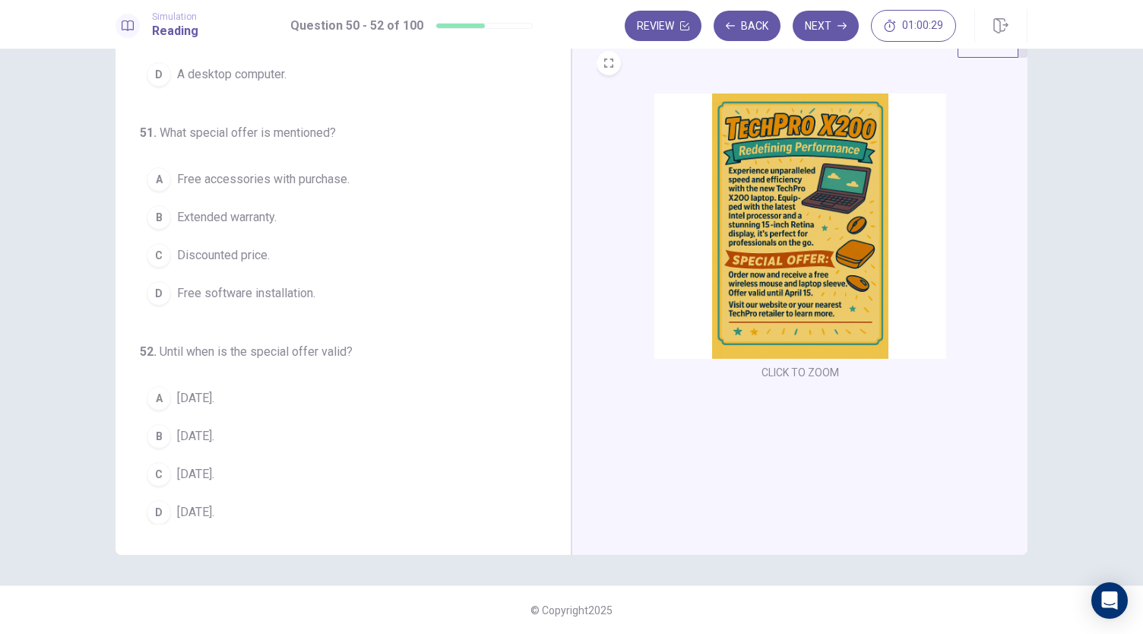
scroll to position [152, 0]
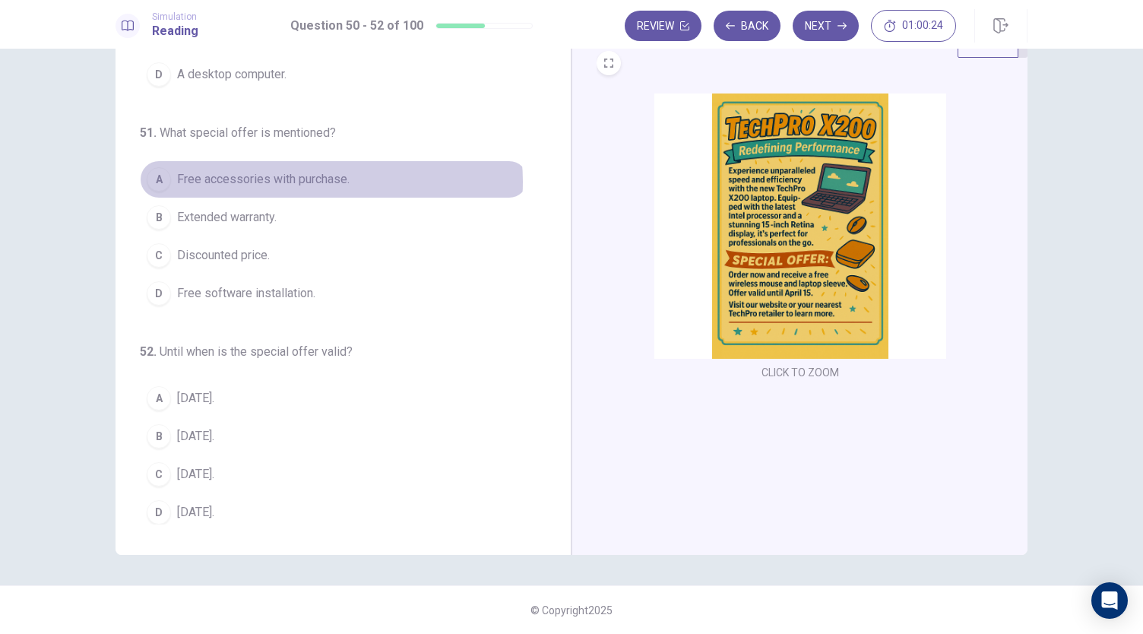
click at [324, 179] on span "Free accessories with purchase." at bounding box center [263, 179] width 173 height 18
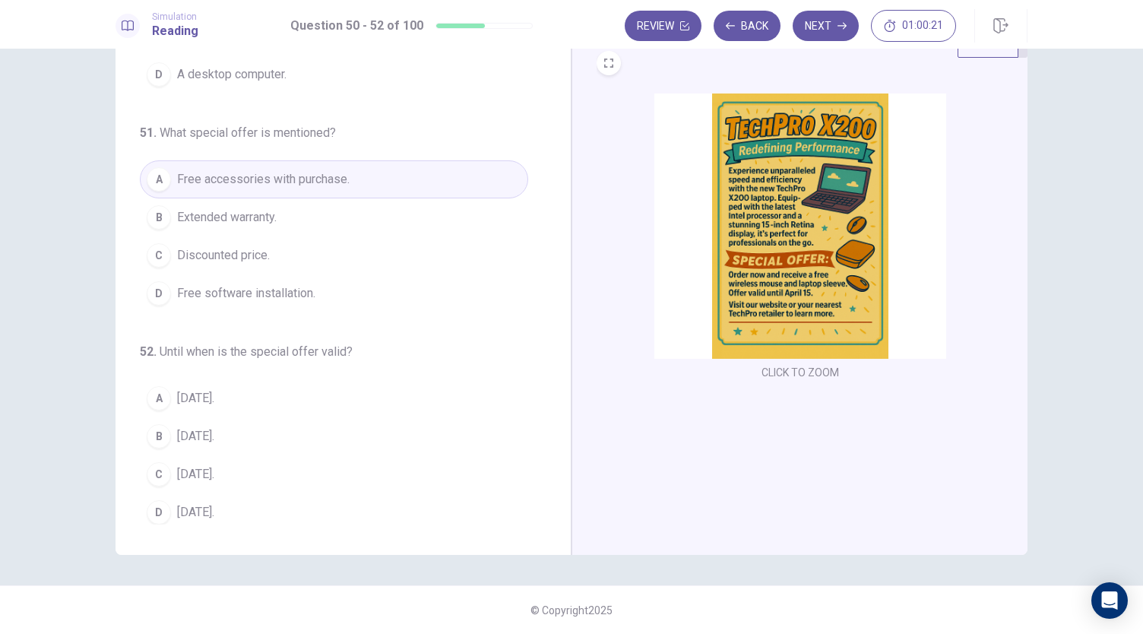
click at [224, 464] on button "C April 15." at bounding box center [334, 474] width 388 height 38
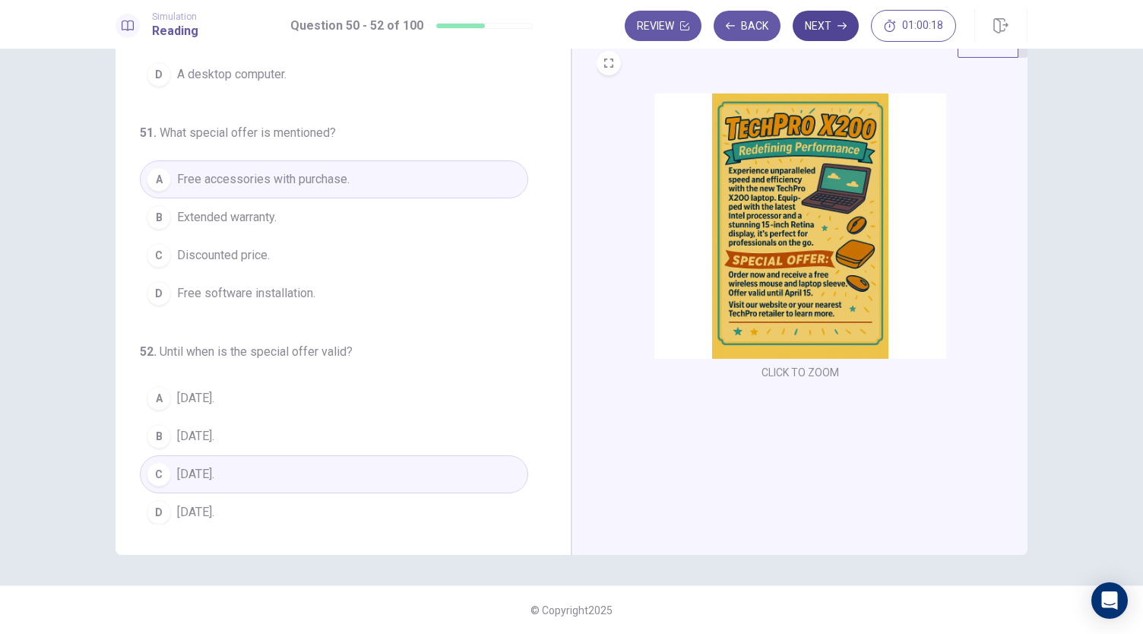
click at [815, 27] on button "Next" at bounding box center [826, 26] width 66 height 30
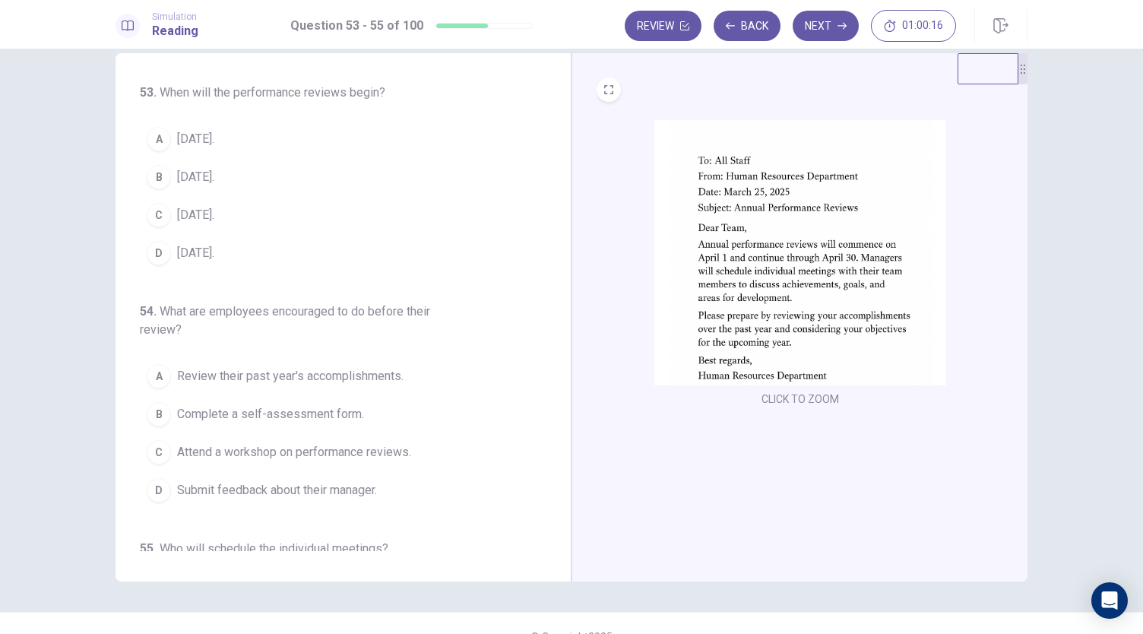
scroll to position [0, 0]
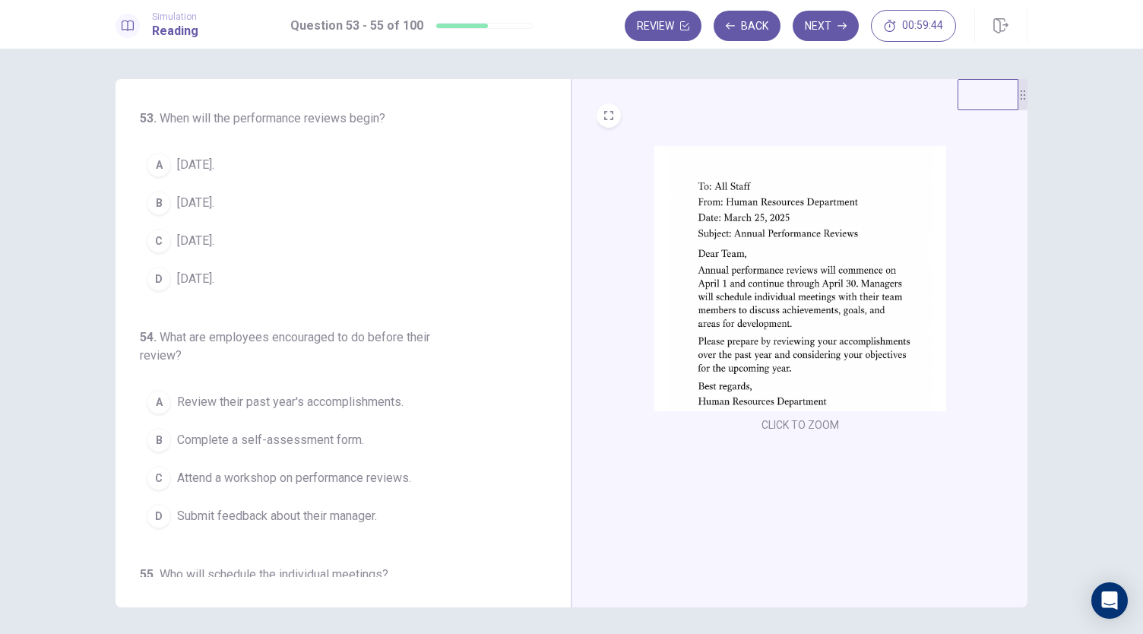
click at [216, 165] on button "A April 1." at bounding box center [334, 165] width 388 height 38
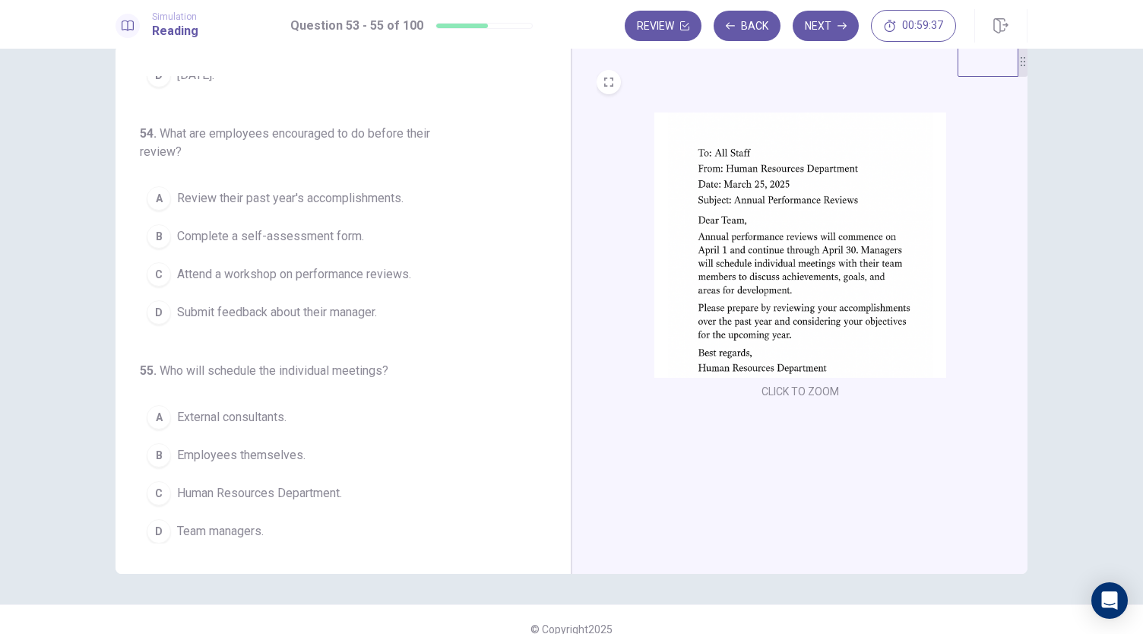
scroll to position [52, 0]
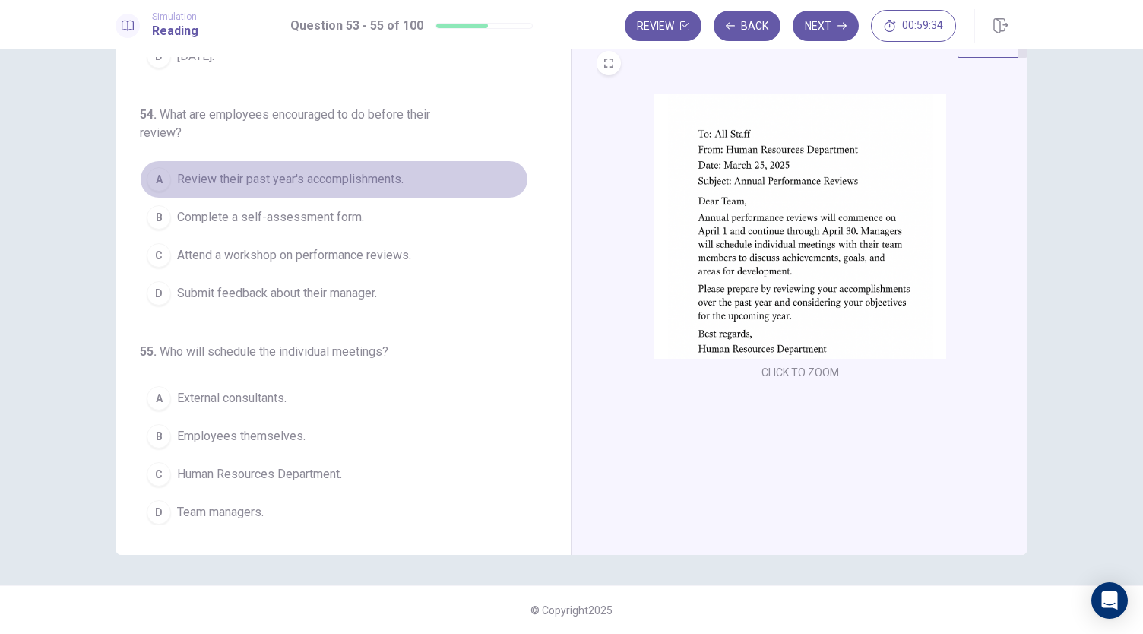
click at [385, 176] on span "Review their past year's accomplishments." at bounding box center [290, 179] width 227 height 18
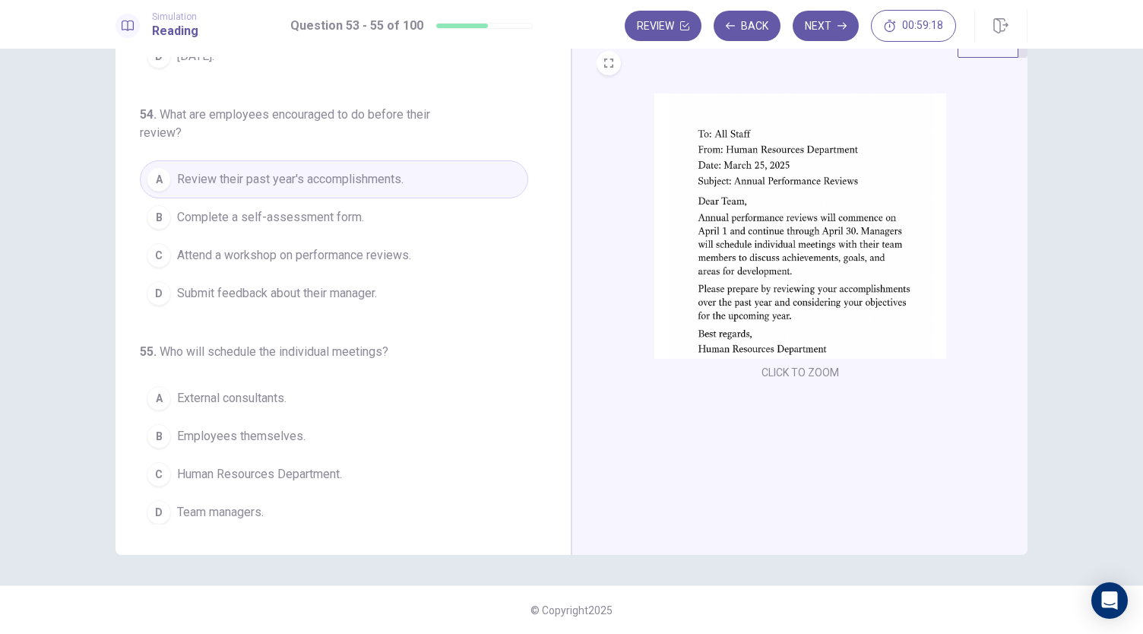
click at [269, 507] on button "D Team managers." at bounding box center [334, 512] width 388 height 38
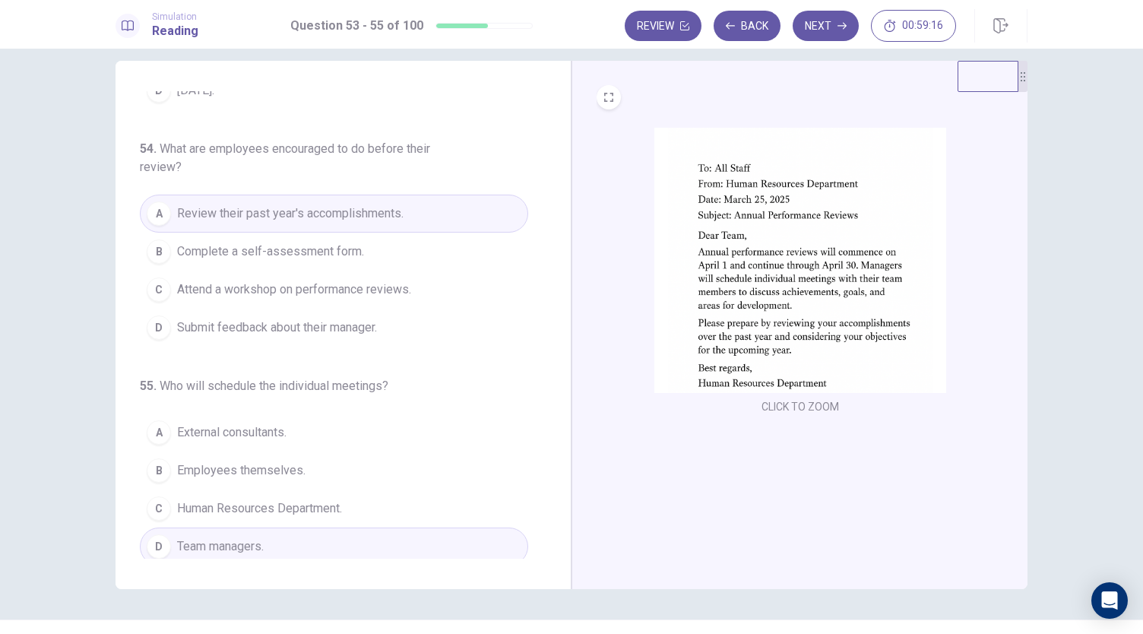
scroll to position [0, 0]
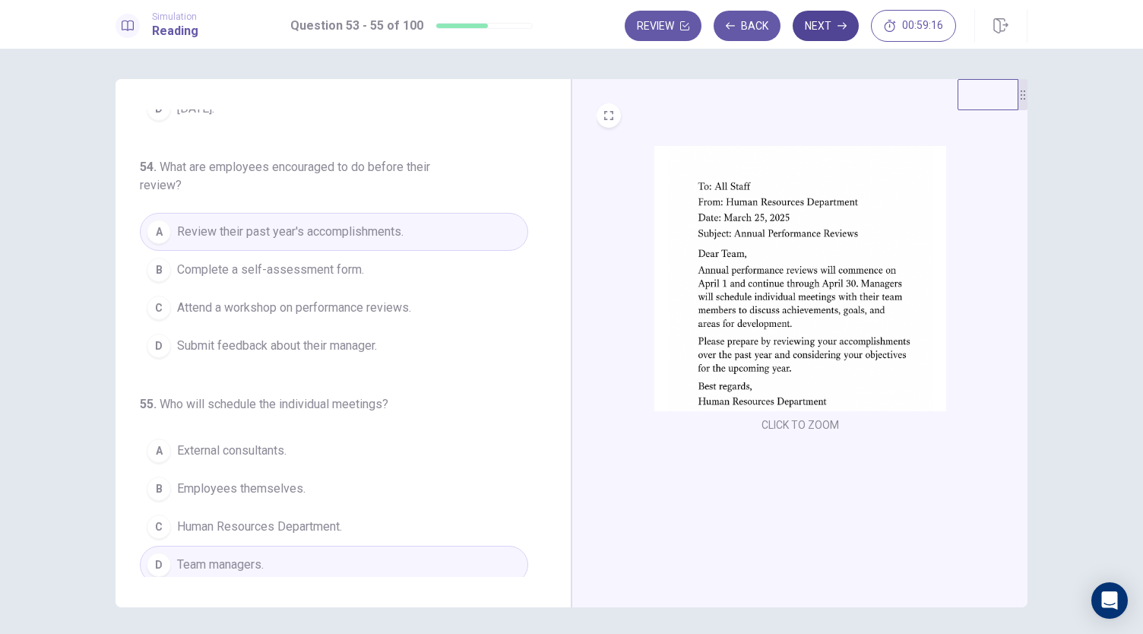
click at [829, 24] on button "Next" at bounding box center [826, 26] width 66 height 30
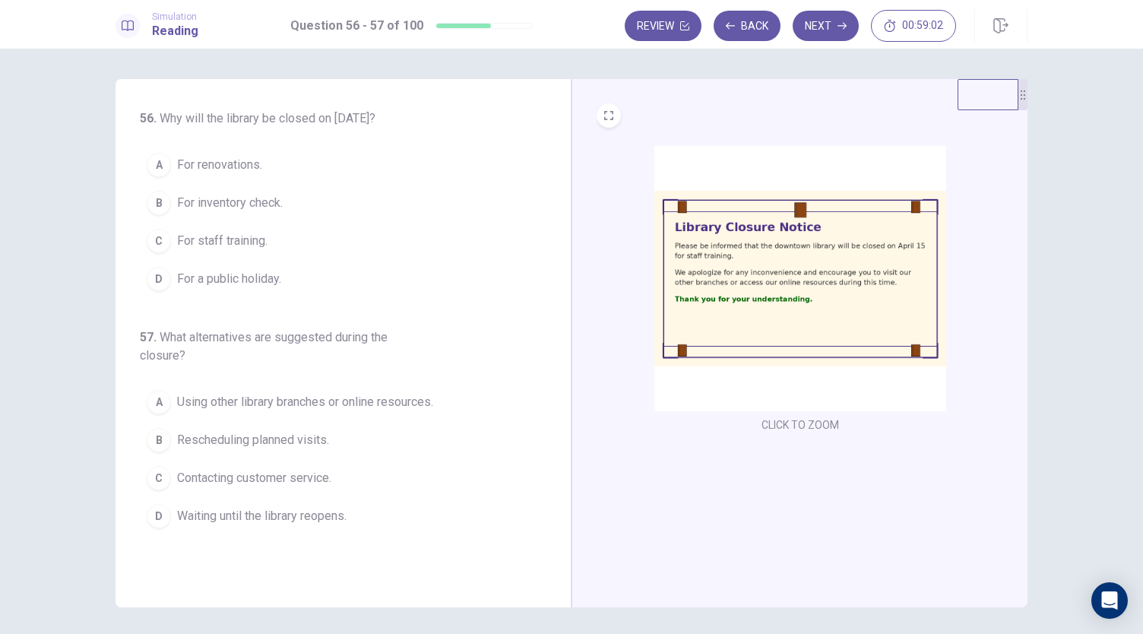
click at [272, 242] on button "C For staff training." at bounding box center [334, 241] width 388 height 38
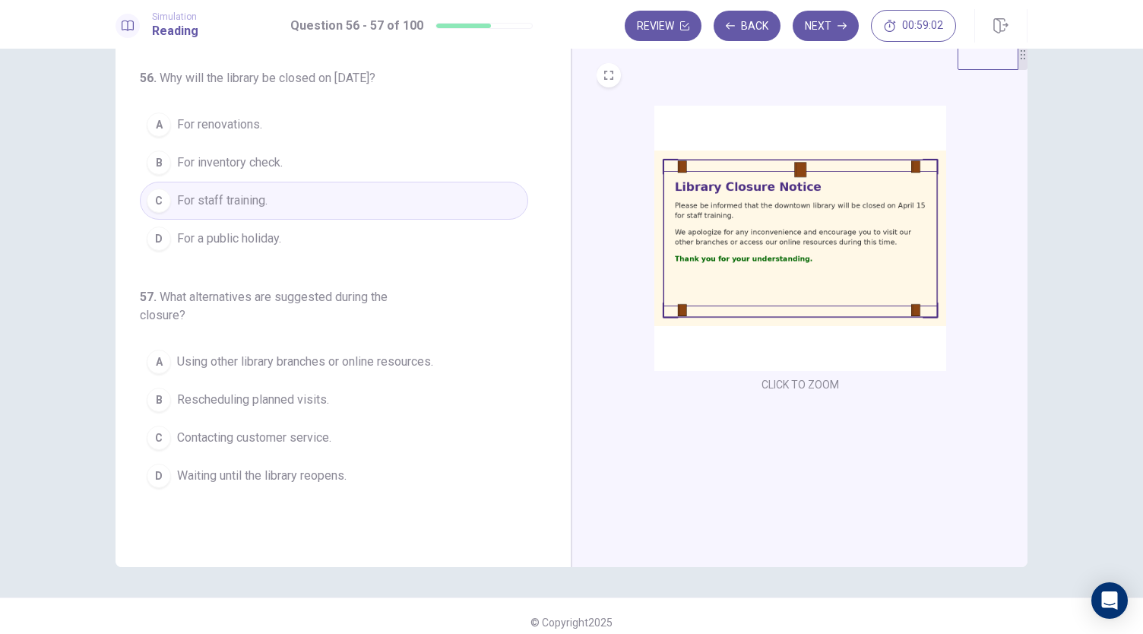
scroll to position [52, 0]
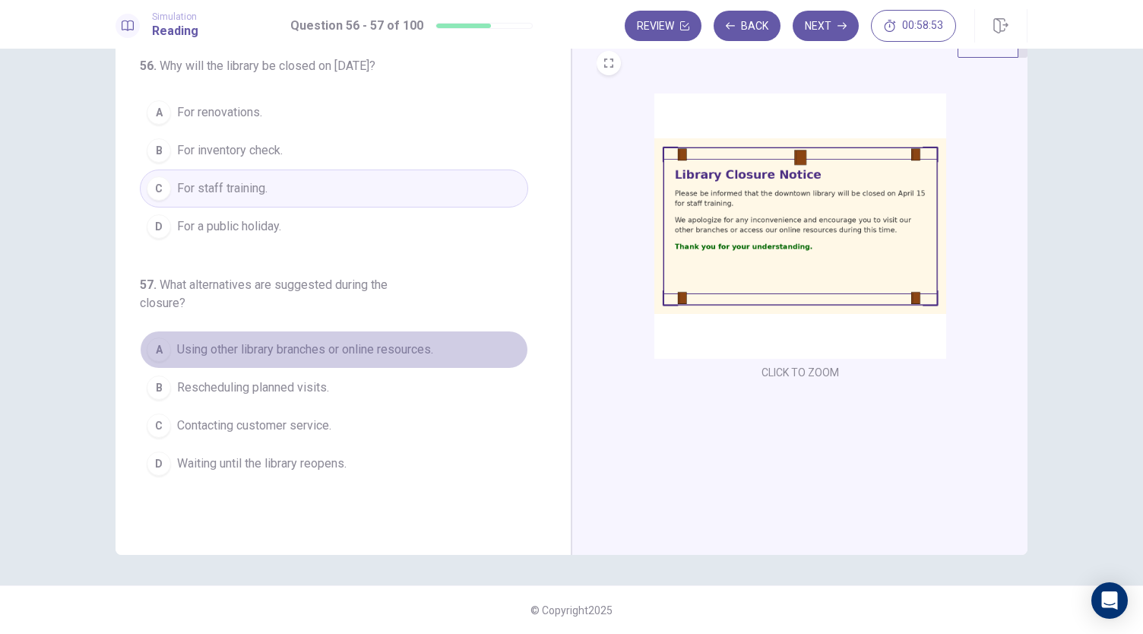
click at [404, 345] on span "Using other library branches or online resources." at bounding box center [305, 350] width 256 height 18
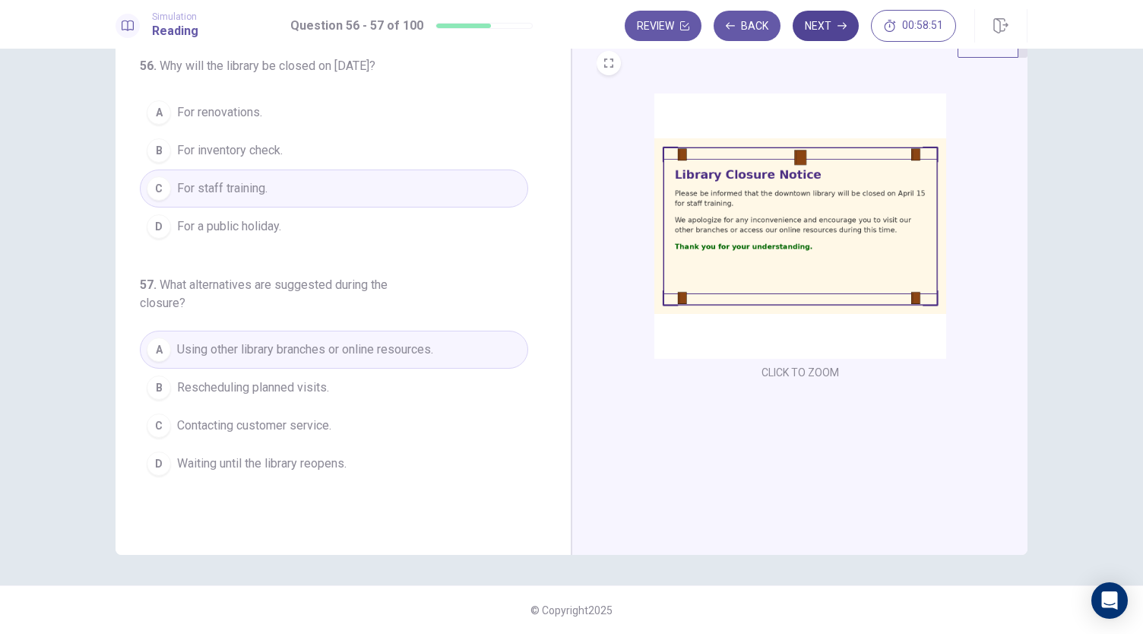
click at [823, 21] on button "Next" at bounding box center [826, 26] width 66 height 30
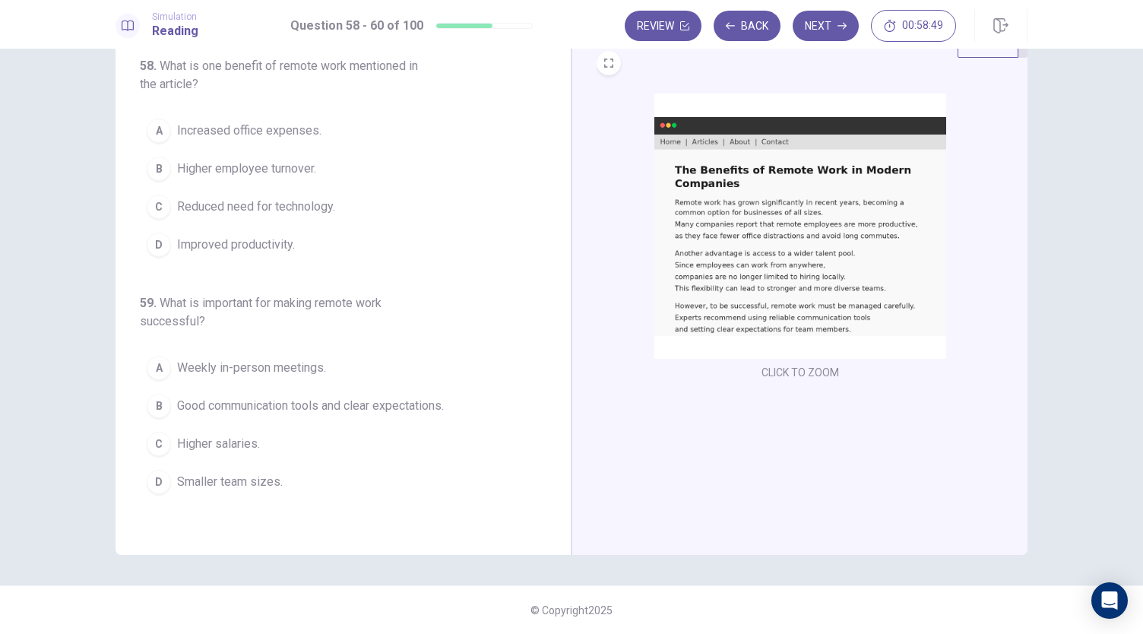
scroll to position [0, 0]
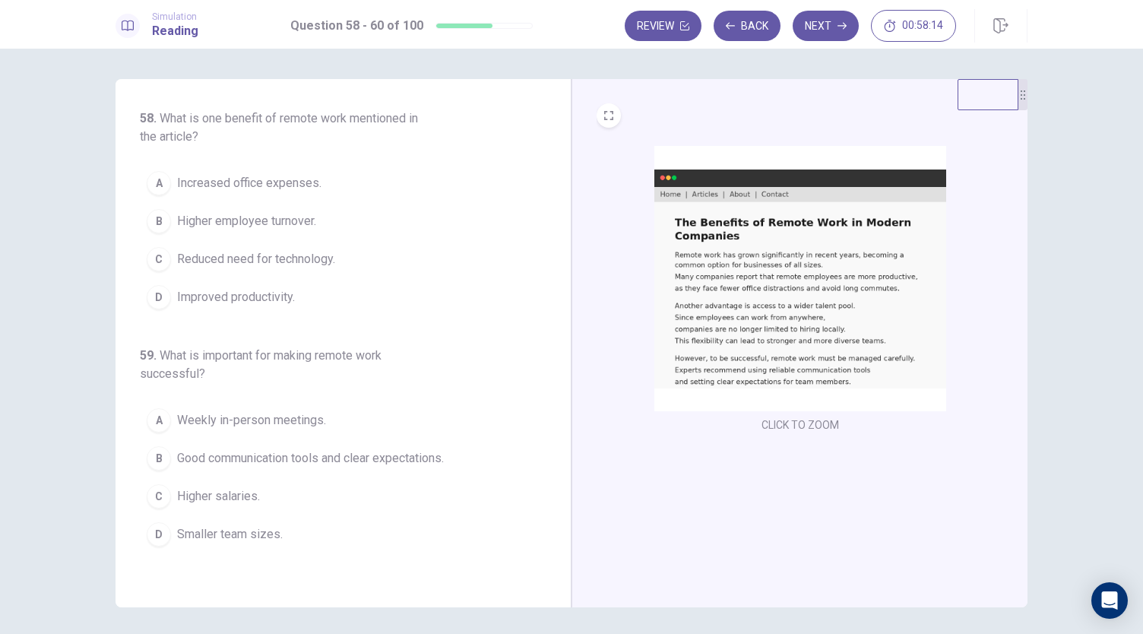
click at [324, 300] on button "D Improved productivity." at bounding box center [334, 297] width 388 height 38
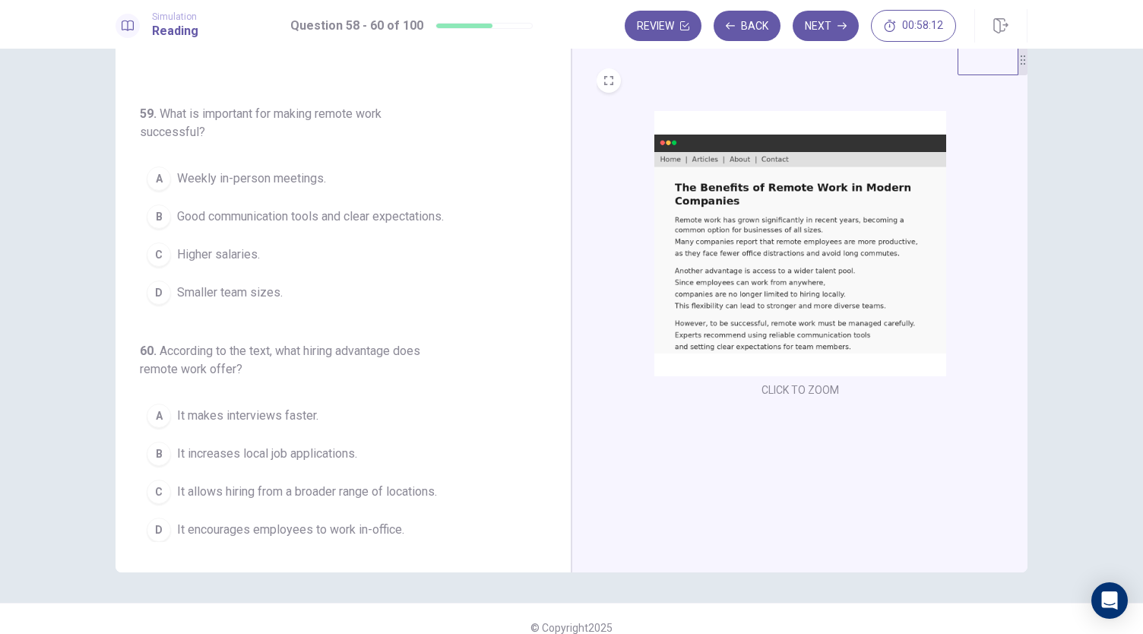
scroll to position [52, 0]
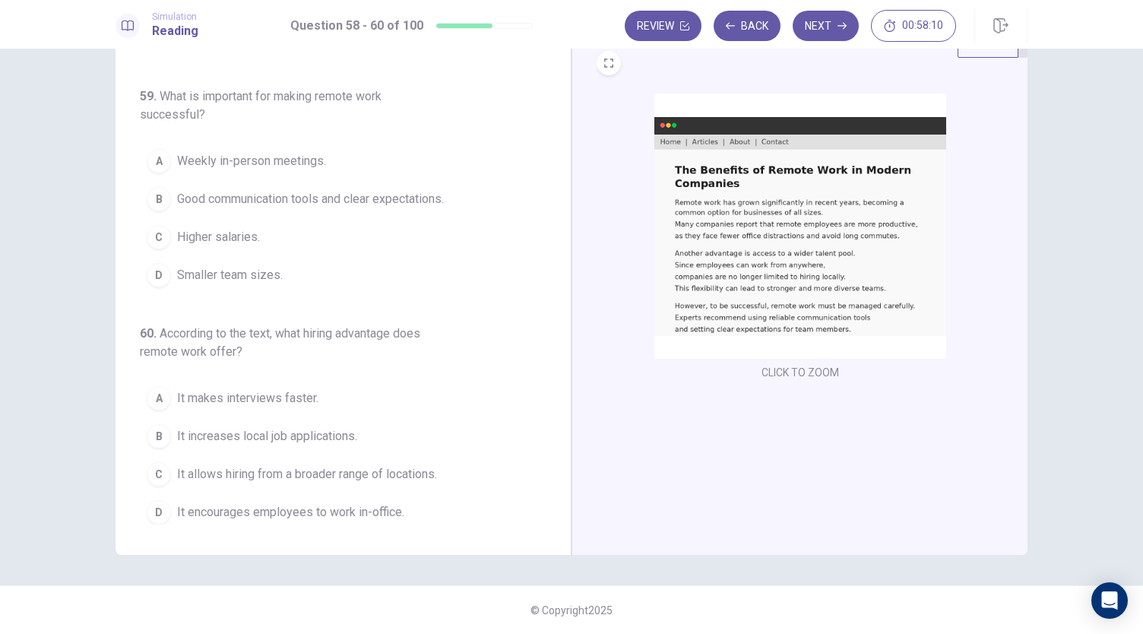
click at [392, 191] on span "Good communication tools and clear expectations." at bounding box center [310, 199] width 267 height 18
click at [427, 465] on span "It allows hiring from a broader range of locations." at bounding box center [307, 474] width 260 height 18
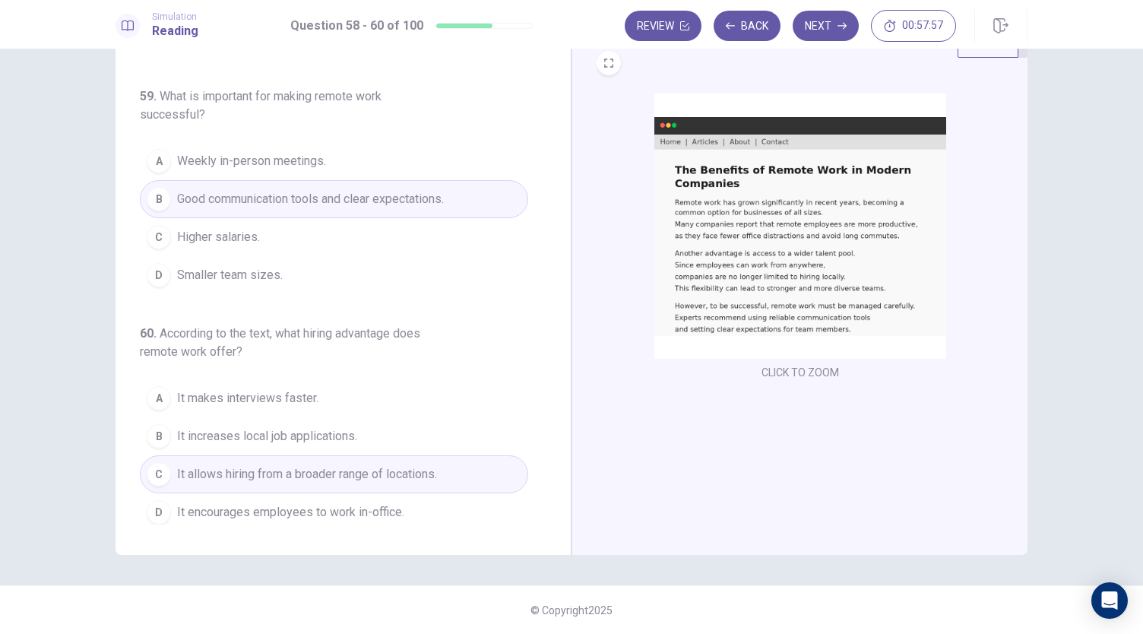
scroll to position [0, 0]
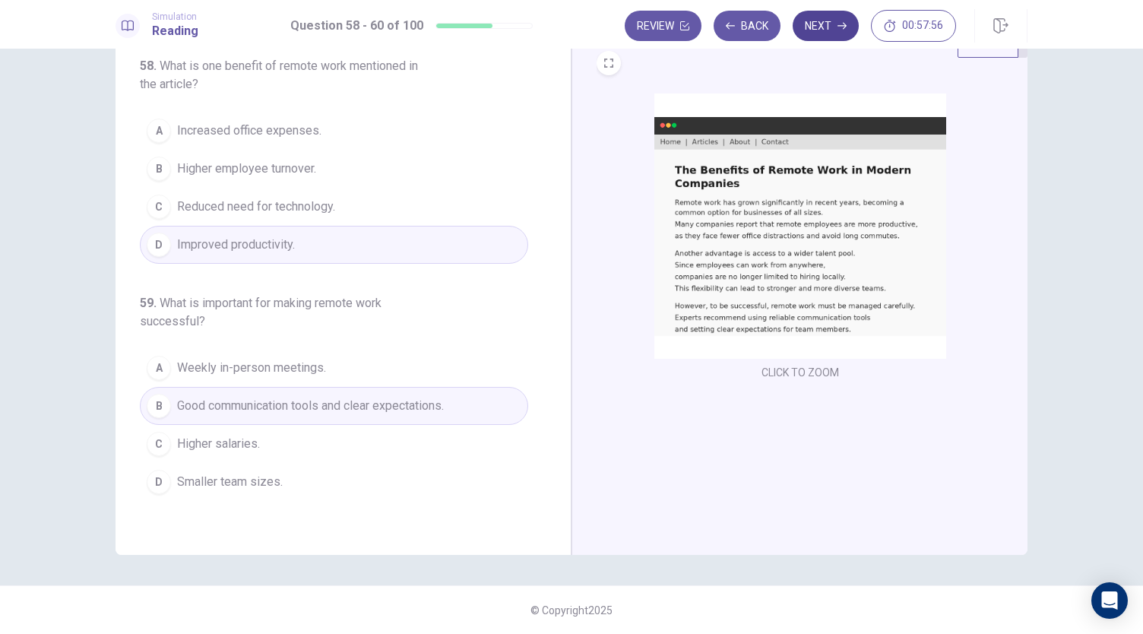
click at [811, 30] on button "Next" at bounding box center [826, 26] width 66 height 30
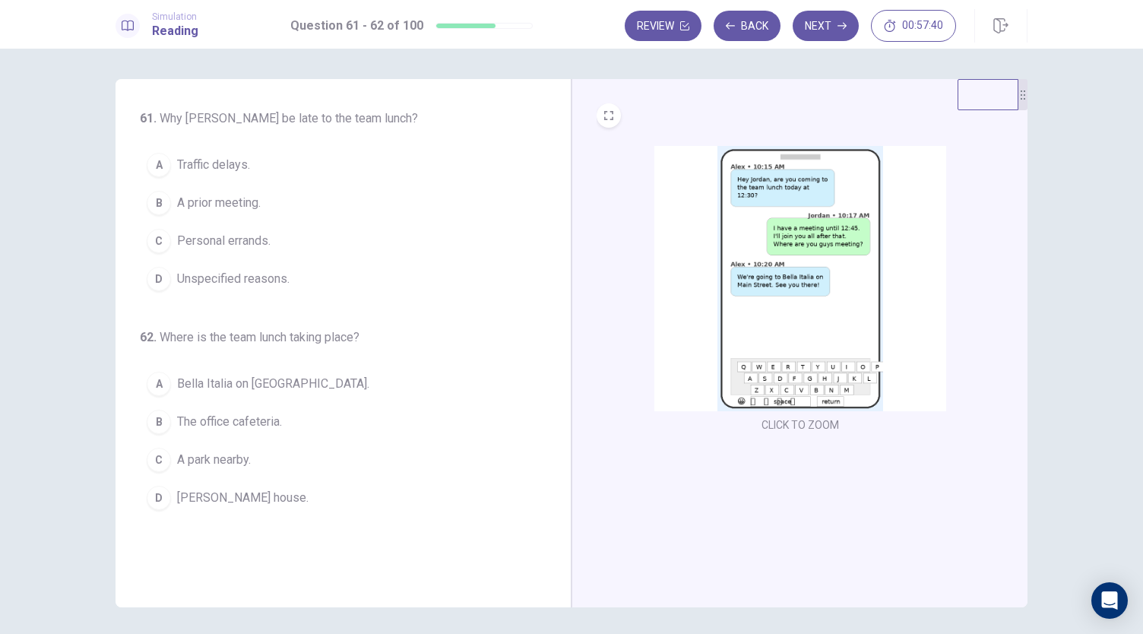
click at [230, 208] on span "A prior meeting." at bounding box center [219, 203] width 84 height 18
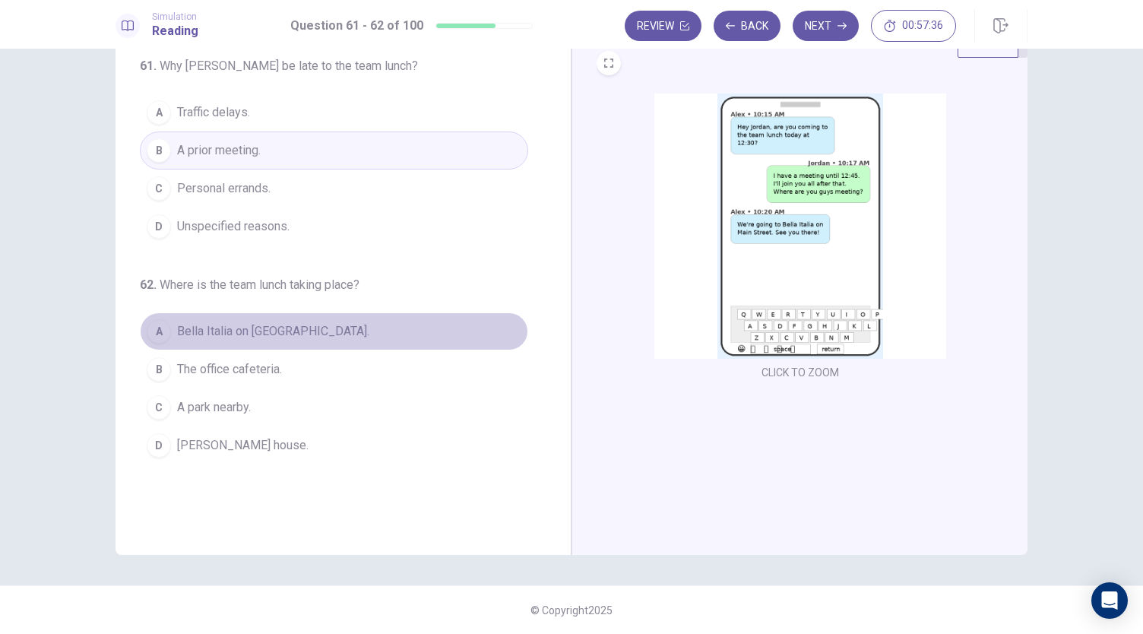
click at [274, 328] on span "Bella Italia on Main Street." at bounding box center [273, 331] width 192 height 18
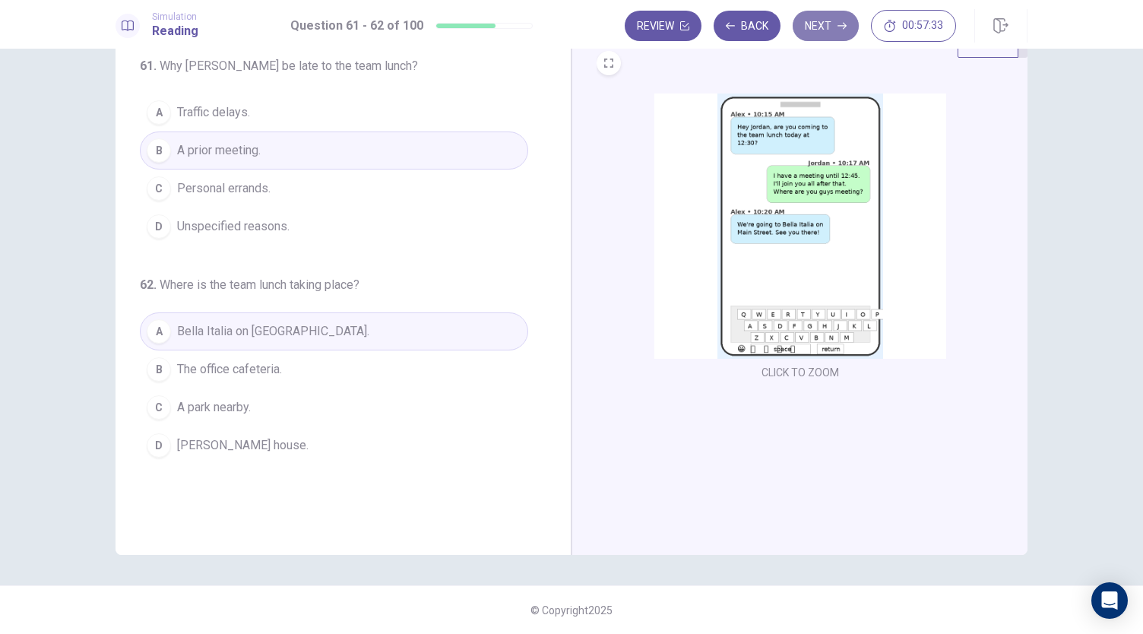
click at [829, 33] on button "Next" at bounding box center [826, 26] width 66 height 30
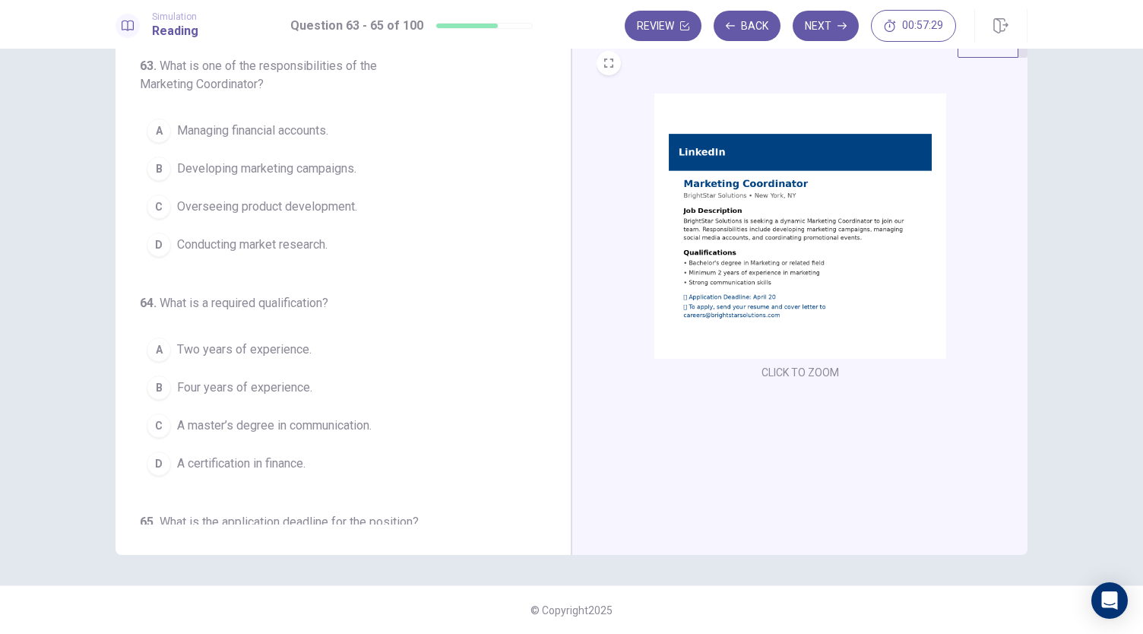
scroll to position [0, 0]
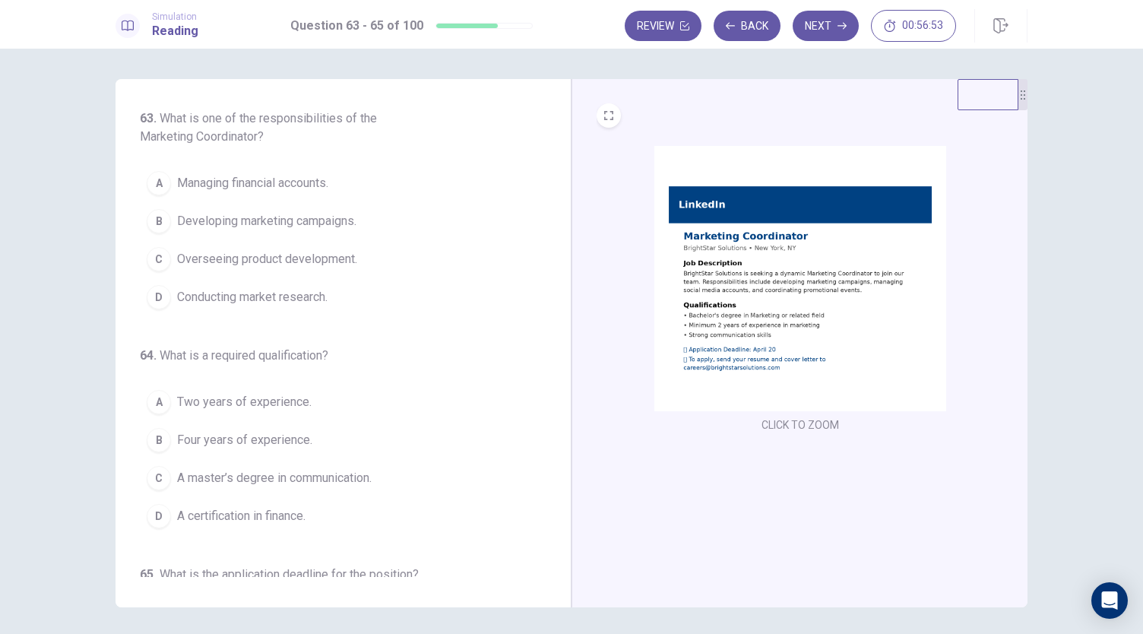
click at [315, 223] on span "Developing marketing campaigns." at bounding box center [266, 221] width 179 height 18
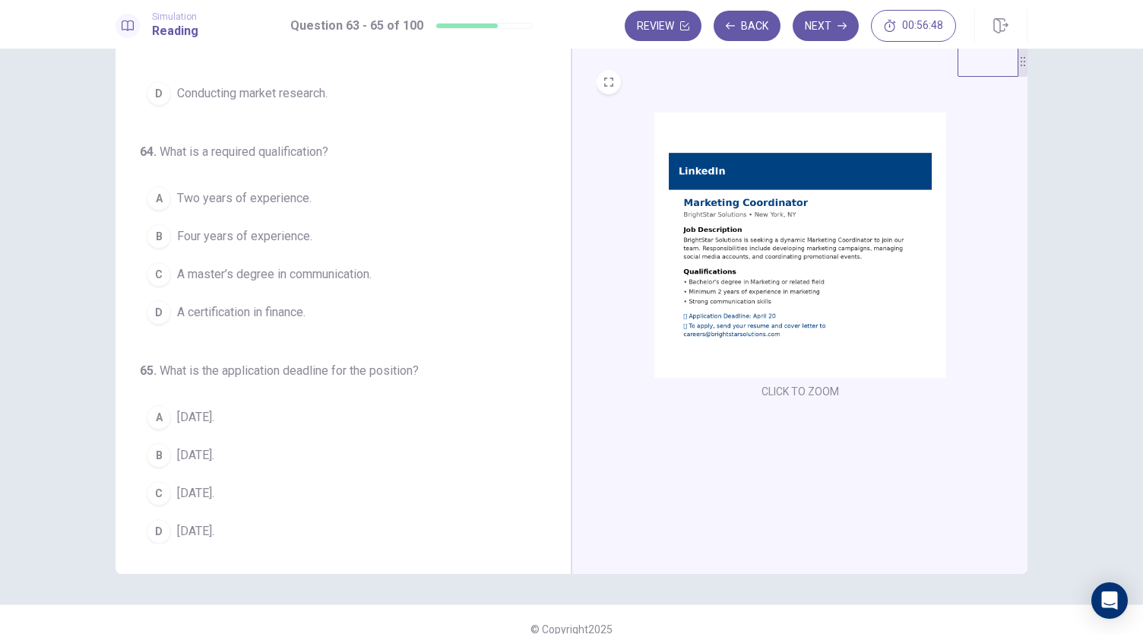
scroll to position [52, 0]
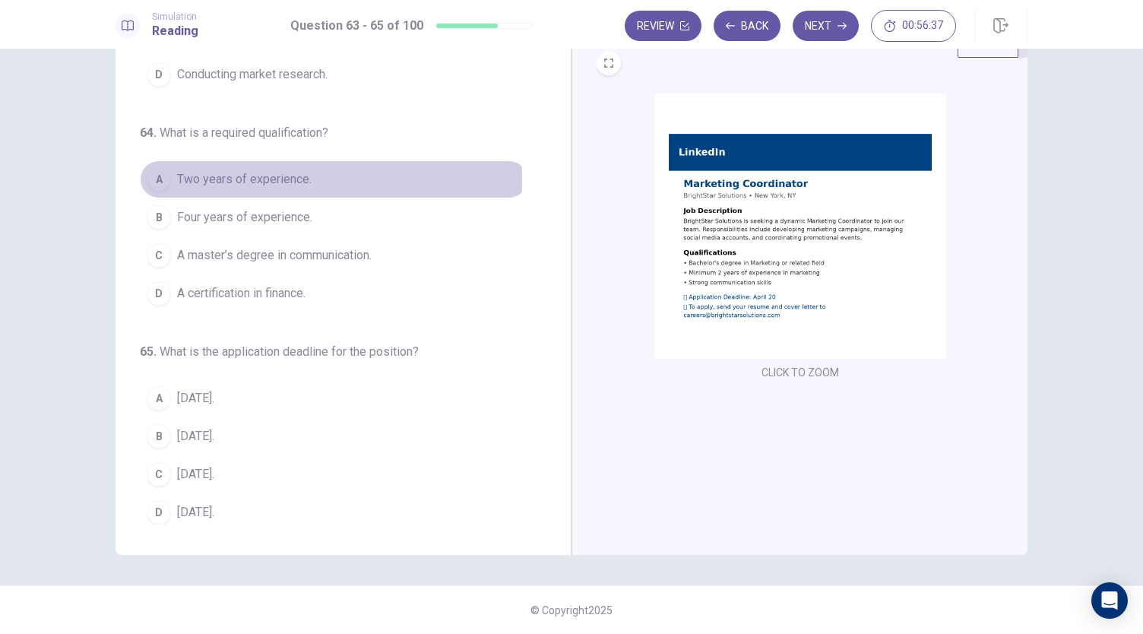
click at [266, 176] on span "Two years of experience." at bounding box center [244, 179] width 135 height 18
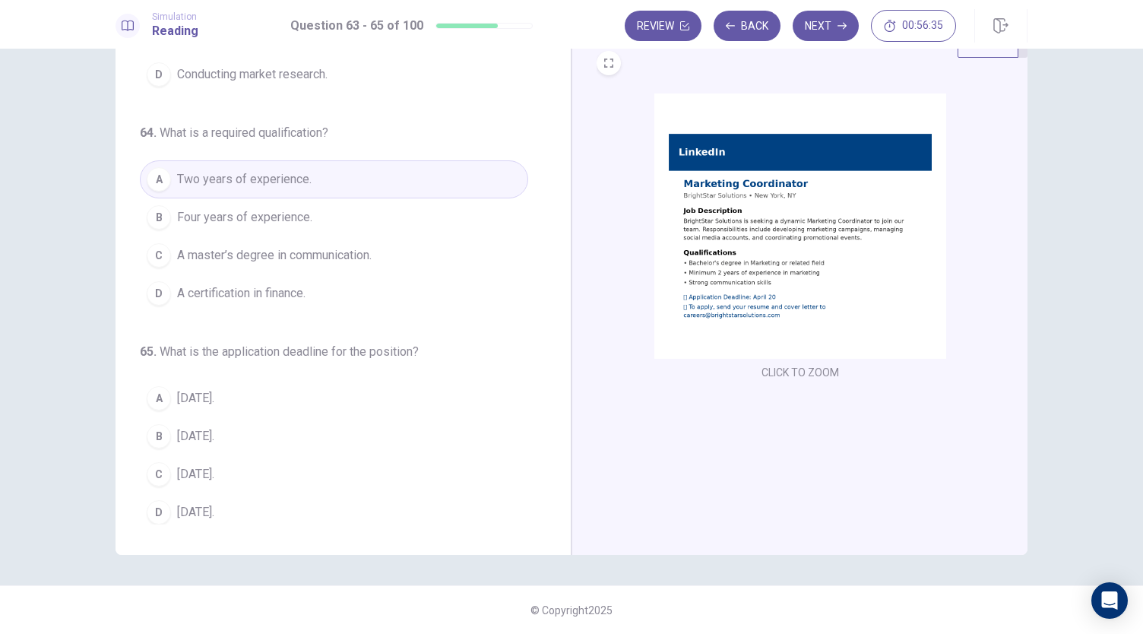
click at [214, 469] on span "April 20." at bounding box center [195, 474] width 37 height 18
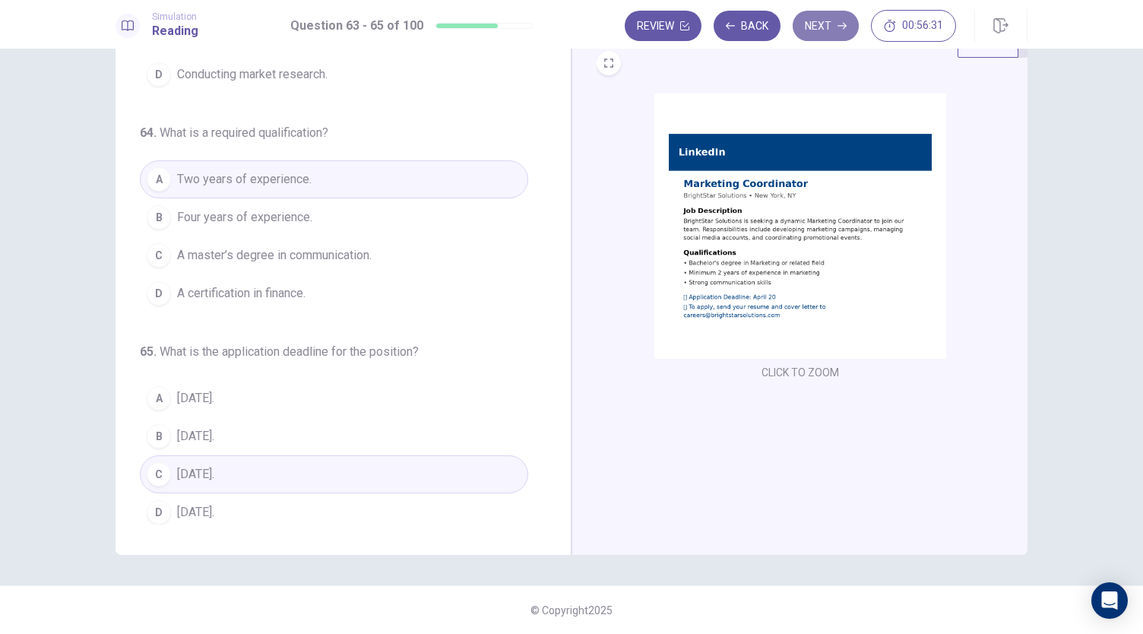
click at [813, 37] on button "Next" at bounding box center [826, 26] width 66 height 30
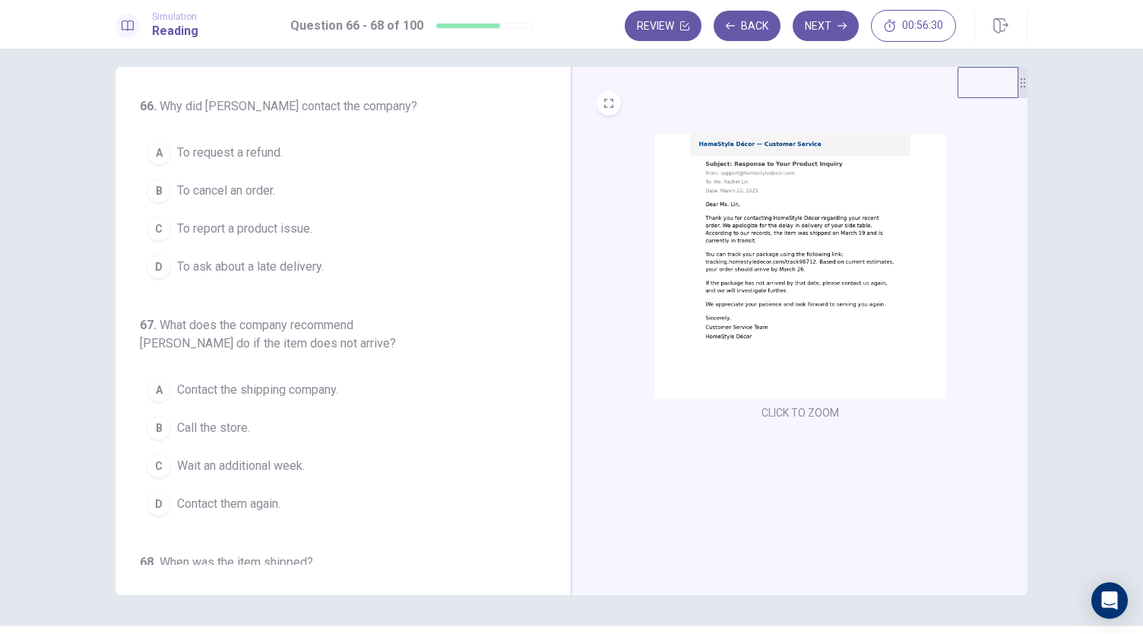
scroll to position [0, 0]
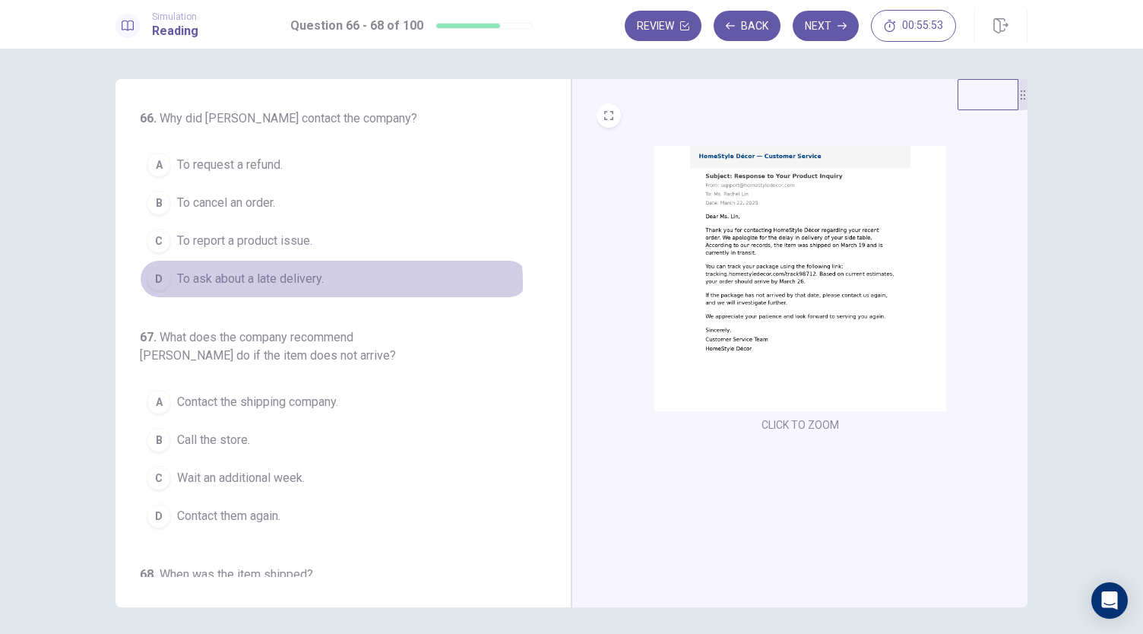
click at [306, 282] on span "To ask about a late delivery." at bounding box center [250, 279] width 147 height 18
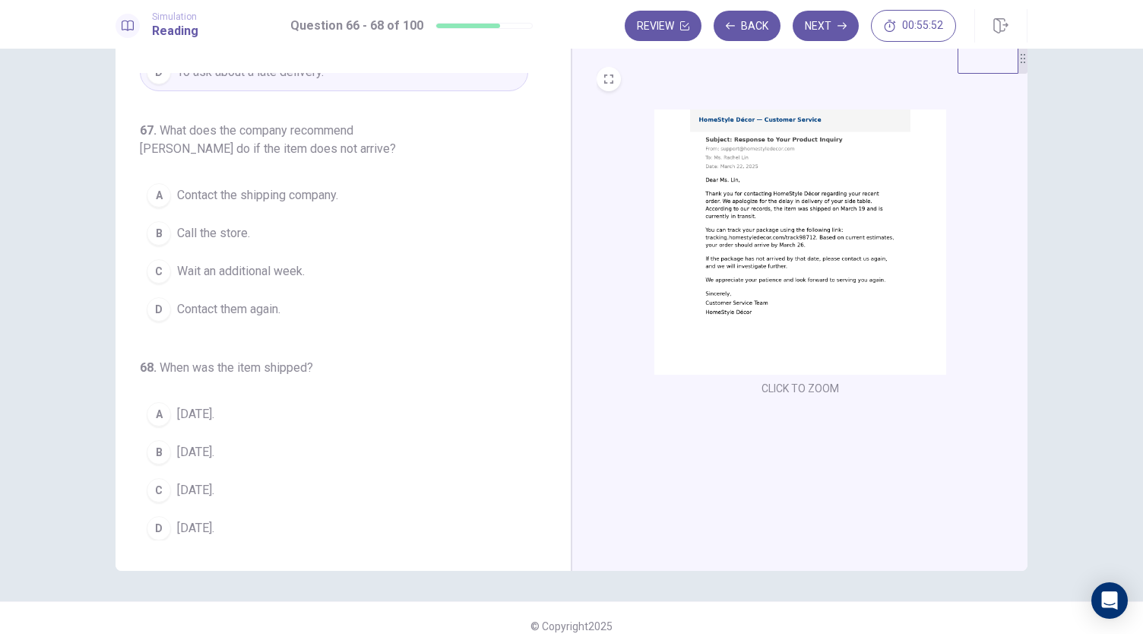
scroll to position [52, 0]
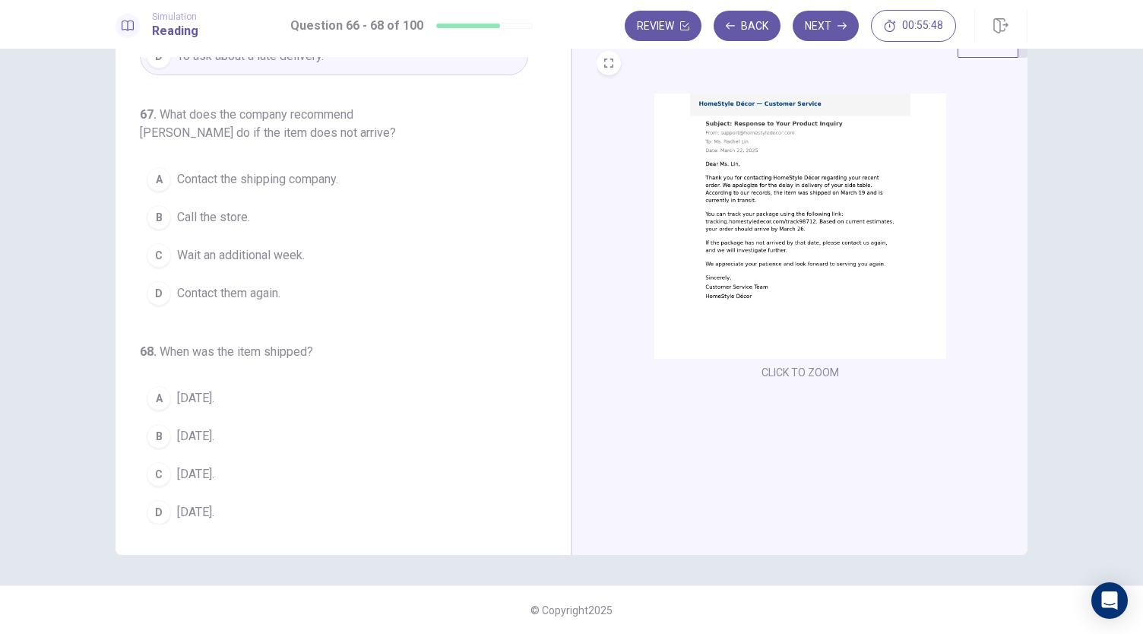
click at [270, 288] on span "Contact them again." at bounding box center [228, 293] width 103 height 18
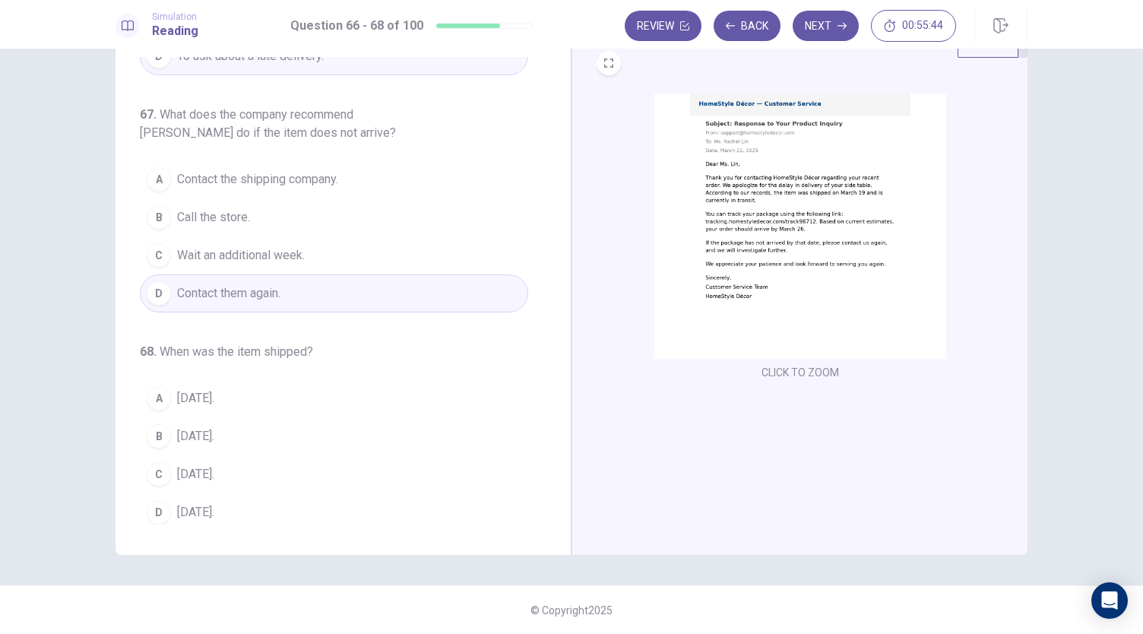
click at [255, 436] on button "B March 19." at bounding box center [334, 436] width 388 height 38
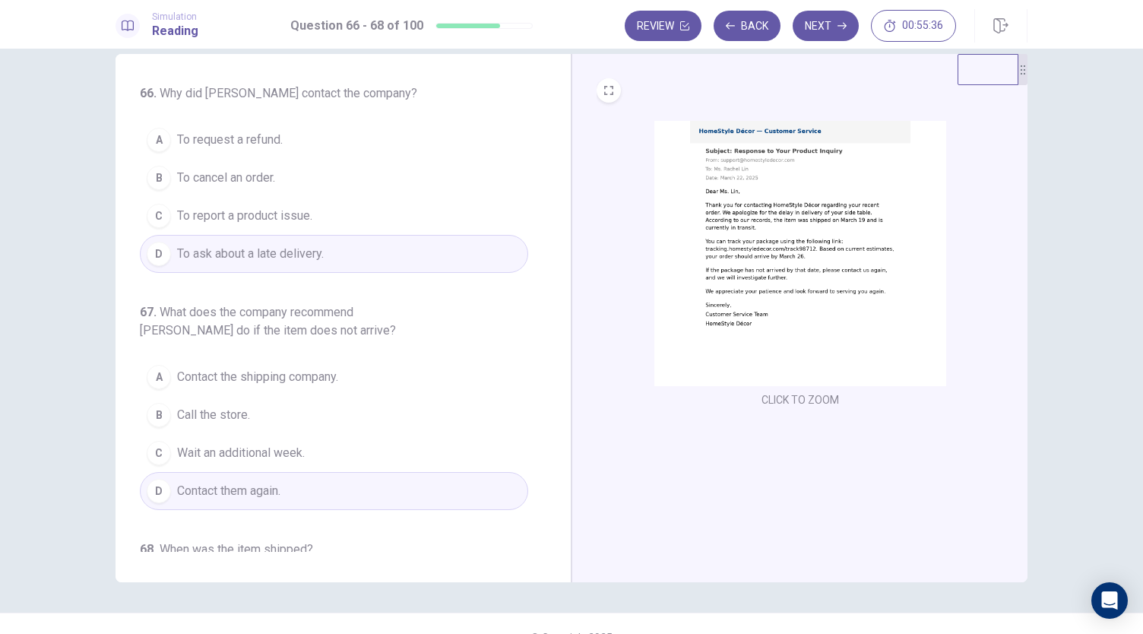
scroll to position [0, 0]
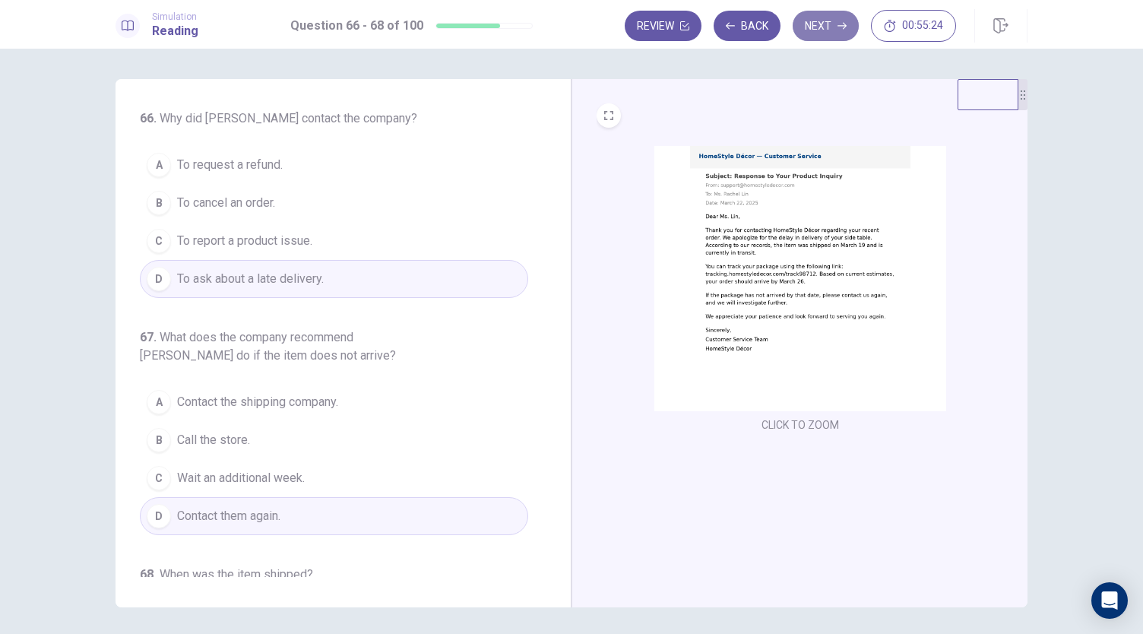
click at [819, 34] on button "Next" at bounding box center [826, 26] width 66 height 30
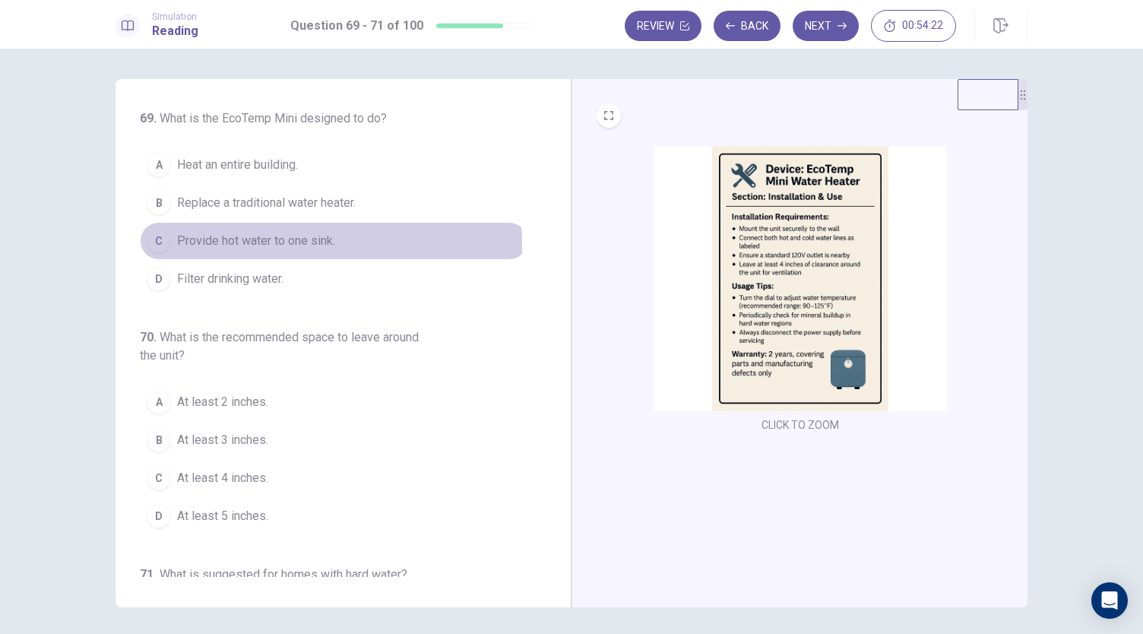
click at [288, 242] on span "Provide hot water to one sink." at bounding box center [256, 241] width 158 height 18
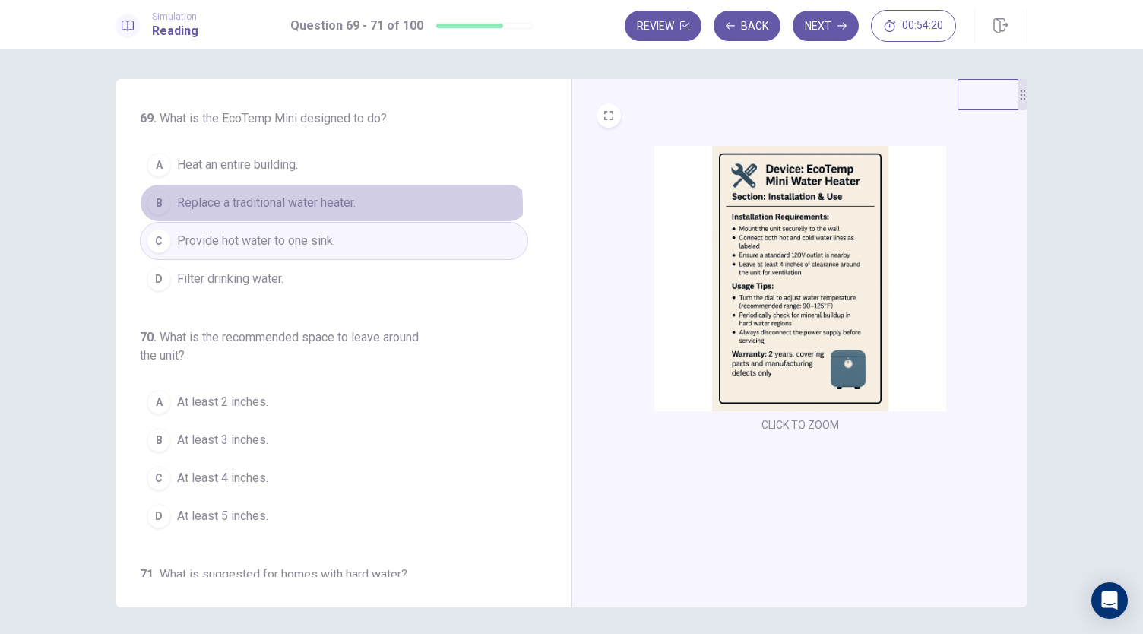
click at [313, 207] on span "Replace a traditional water heater." at bounding box center [266, 203] width 179 height 18
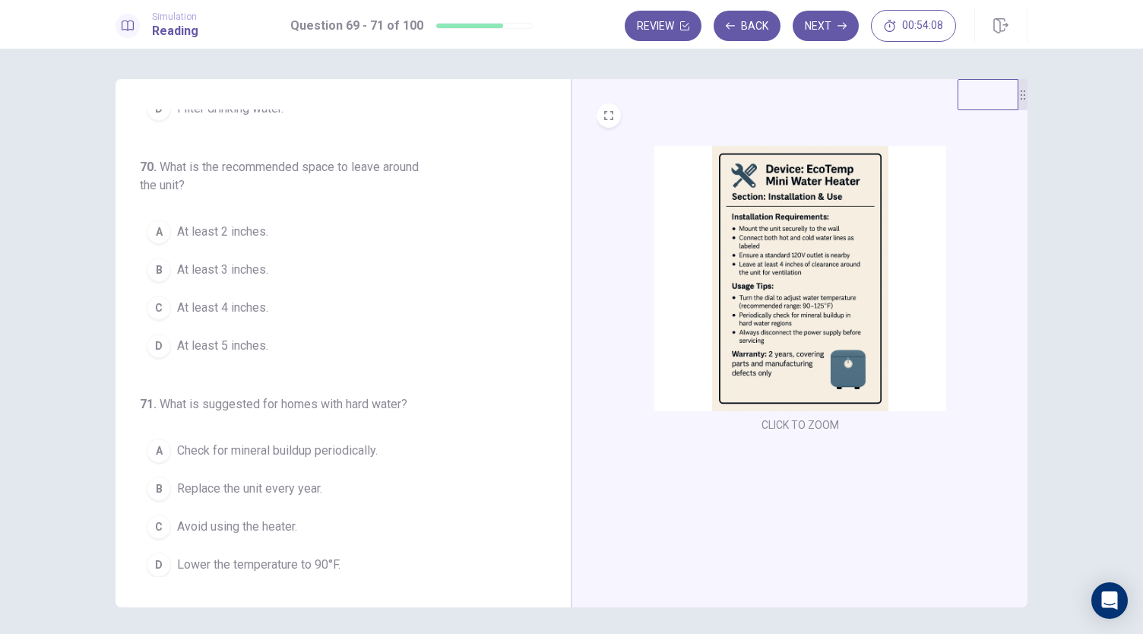
scroll to position [52, 0]
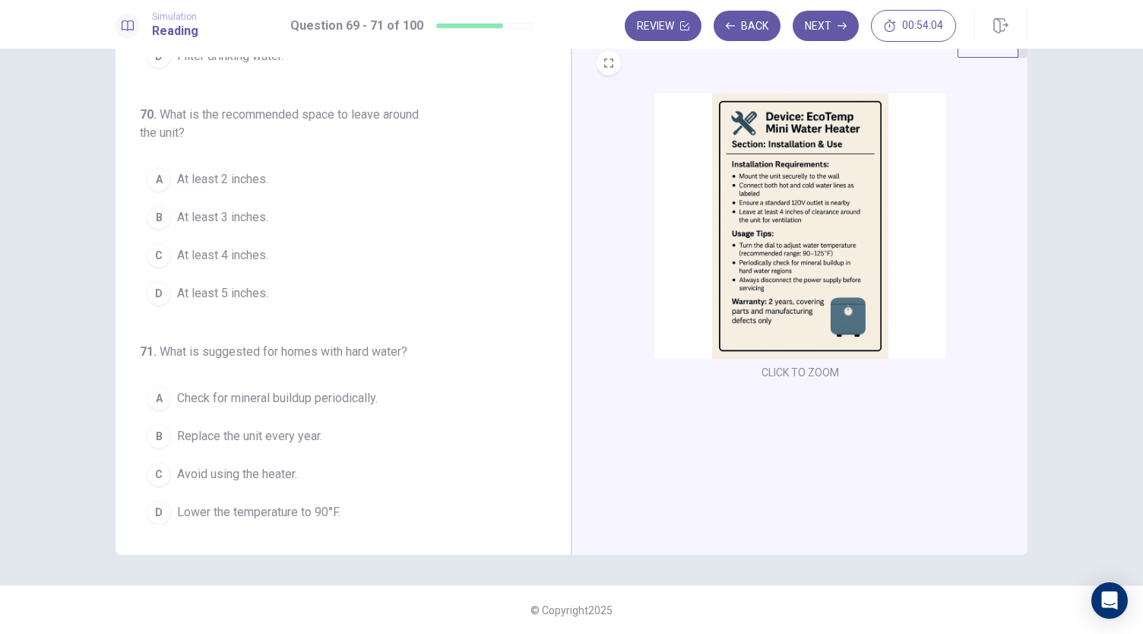
click at [282, 255] on button "C At least 4 inches." at bounding box center [334, 255] width 388 height 38
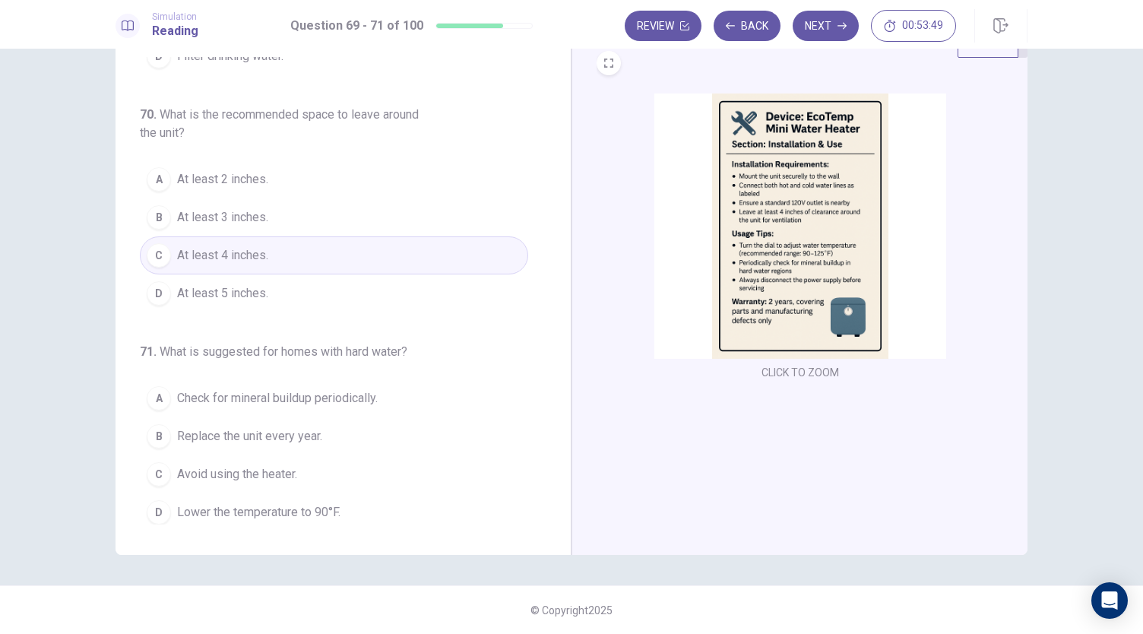
click at [368, 398] on span "Check for mineral buildup periodically." at bounding box center [277, 398] width 201 height 18
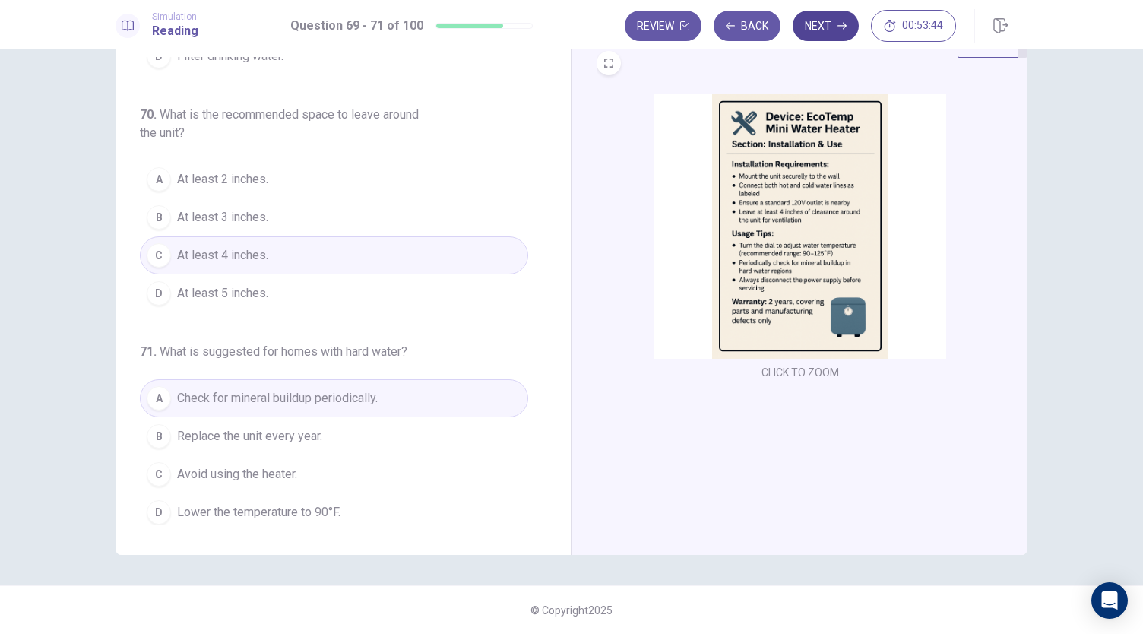
click at [817, 34] on button "Next" at bounding box center [826, 26] width 66 height 30
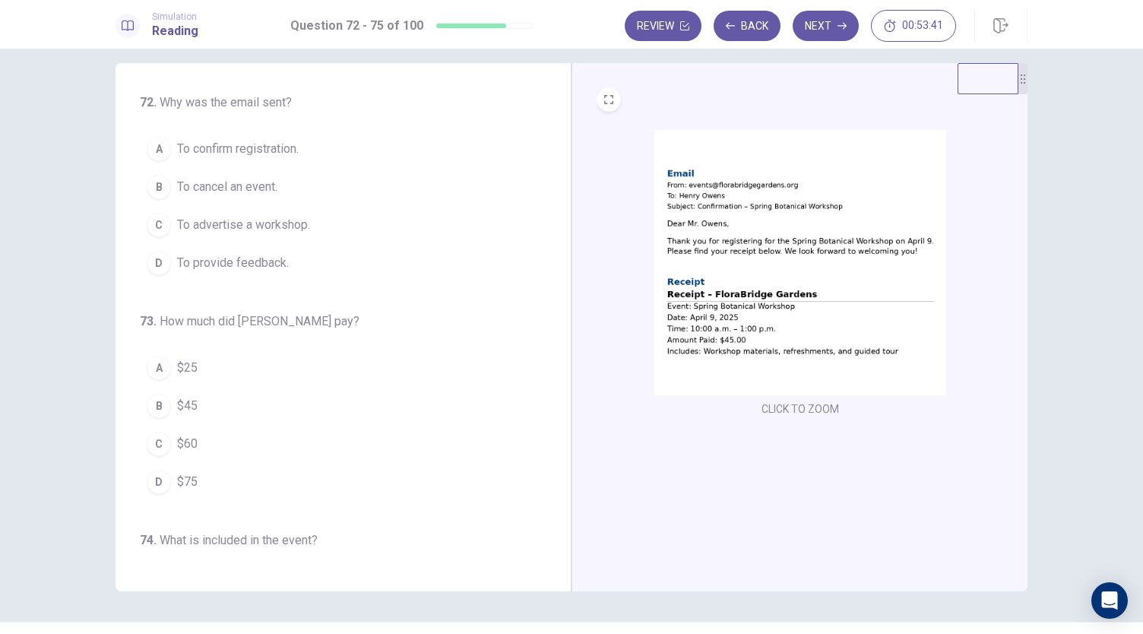
scroll to position [0, 0]
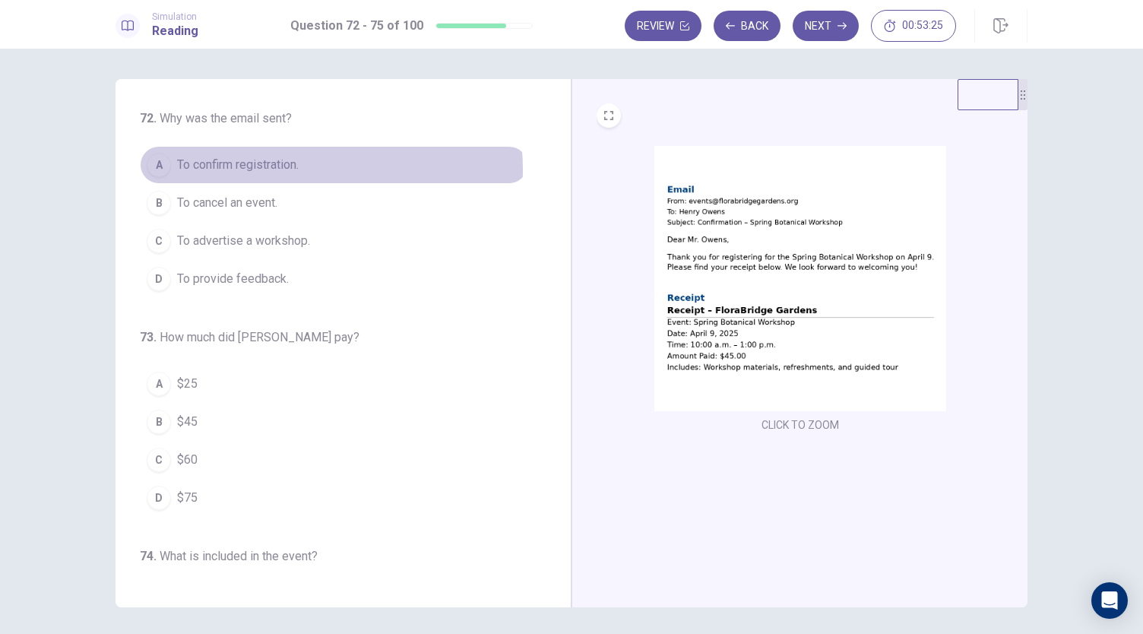
click at [300, 170] on button "A To confirm registration." at bounding box center [334, 165] width 388 height 38
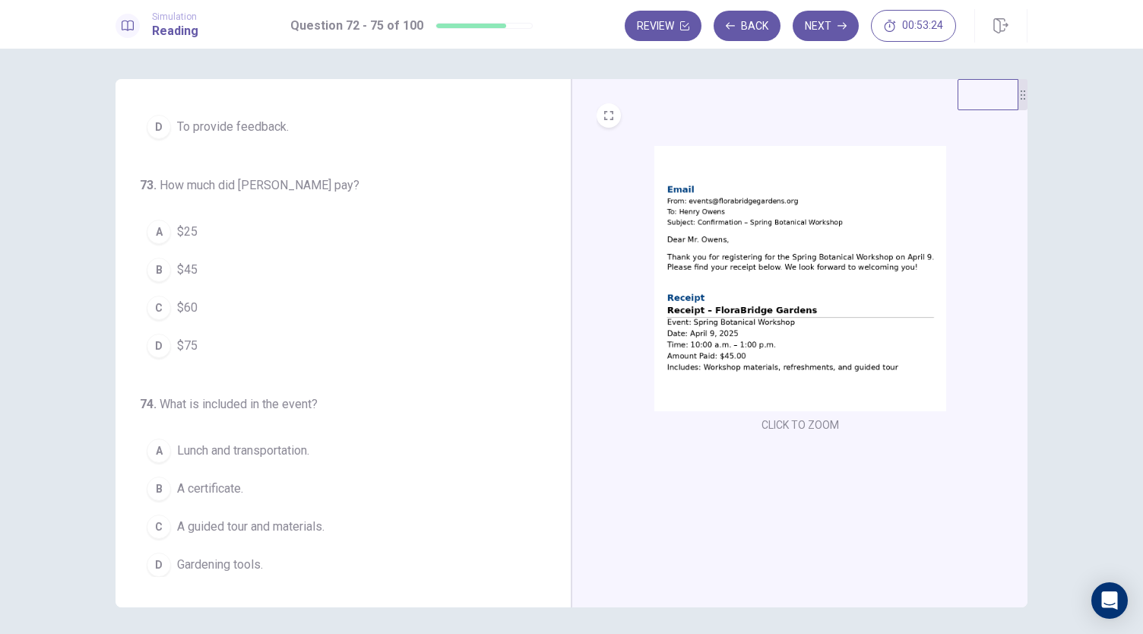
scroll to position [228, 0]
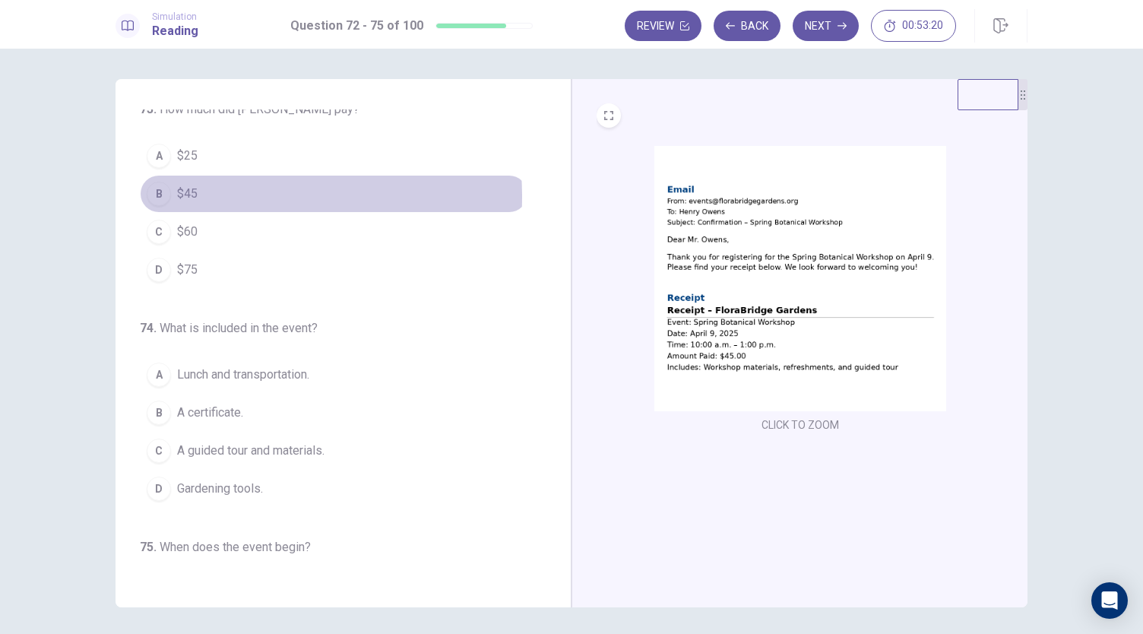
click at [198, 194] on button "B $45" at bounding box center [334, 194] width 388 height 38
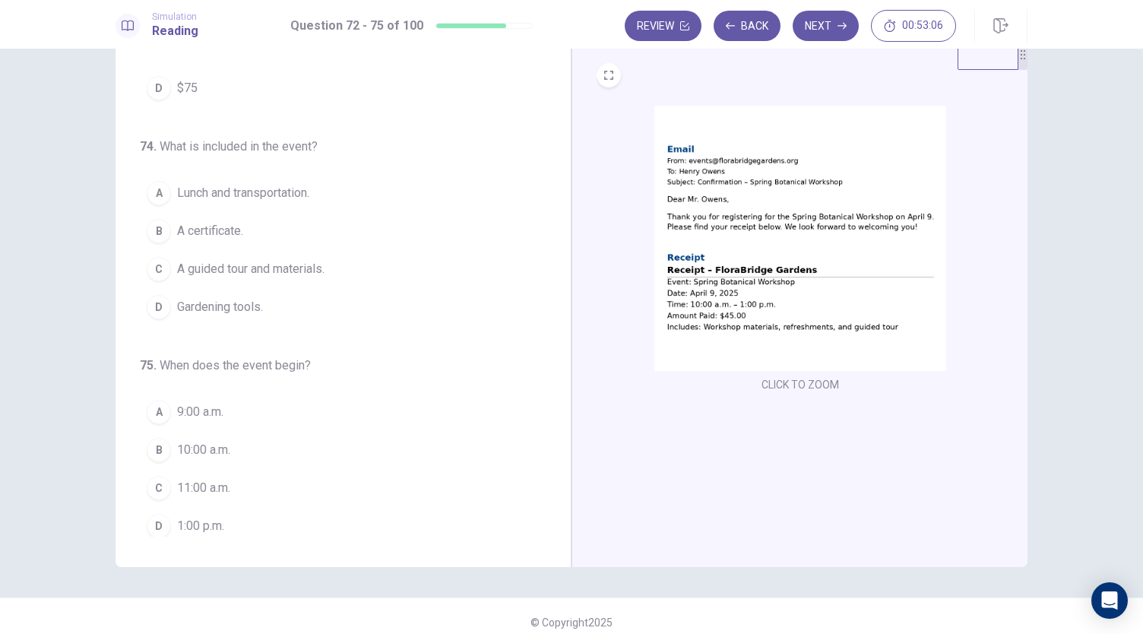
scroll to position [52, 0]
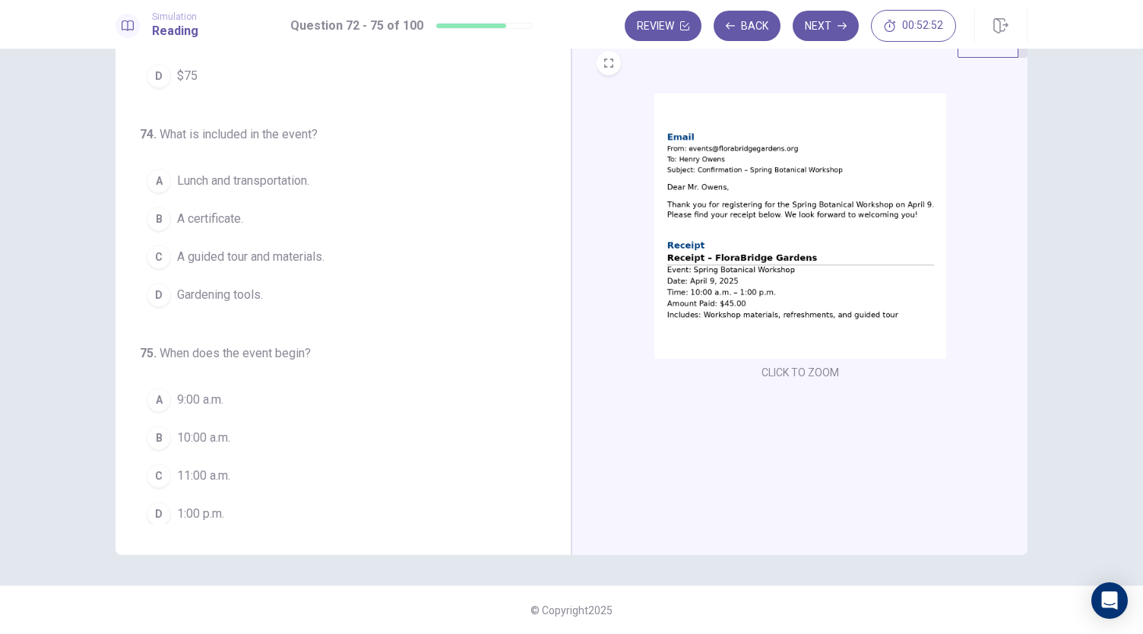
click at [307, 255] on span "A guided tour and materials." at bounding box center [250, 257] width 147 height 18
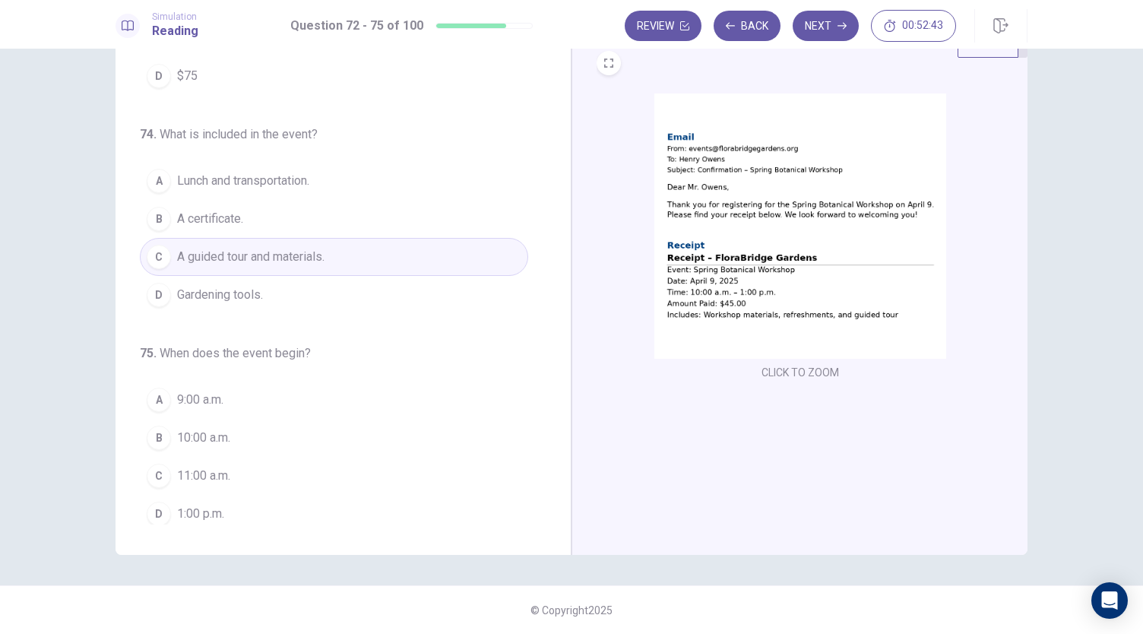
click at [217, 431] on span "10:00 a.m." at bounding box center [203, 438] width 53 height 18
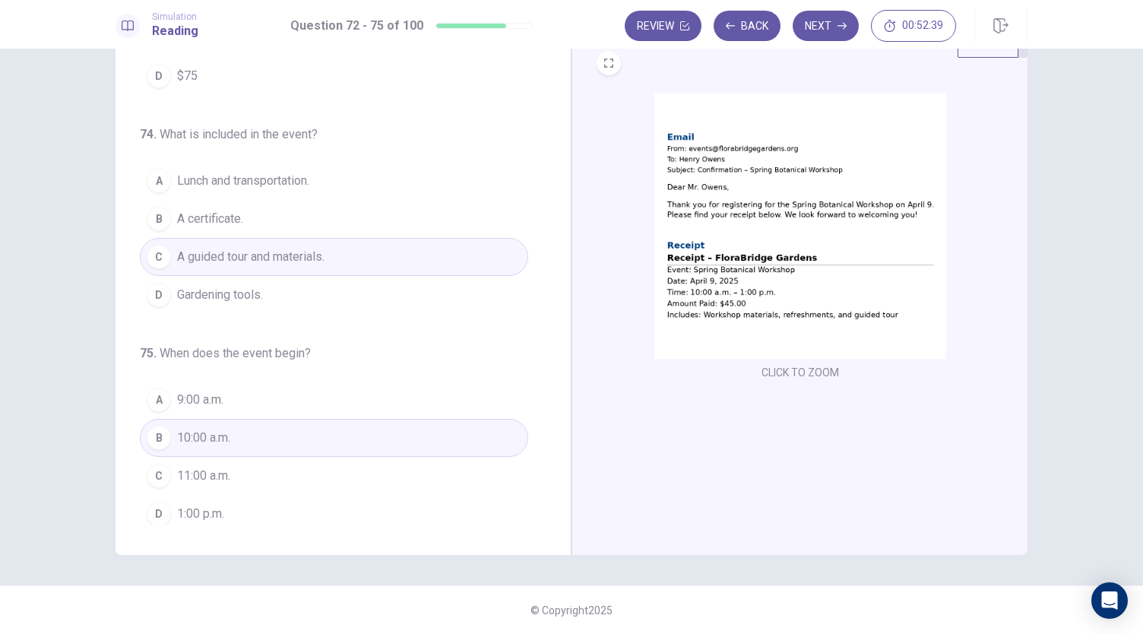
scroll to position [0, 0]
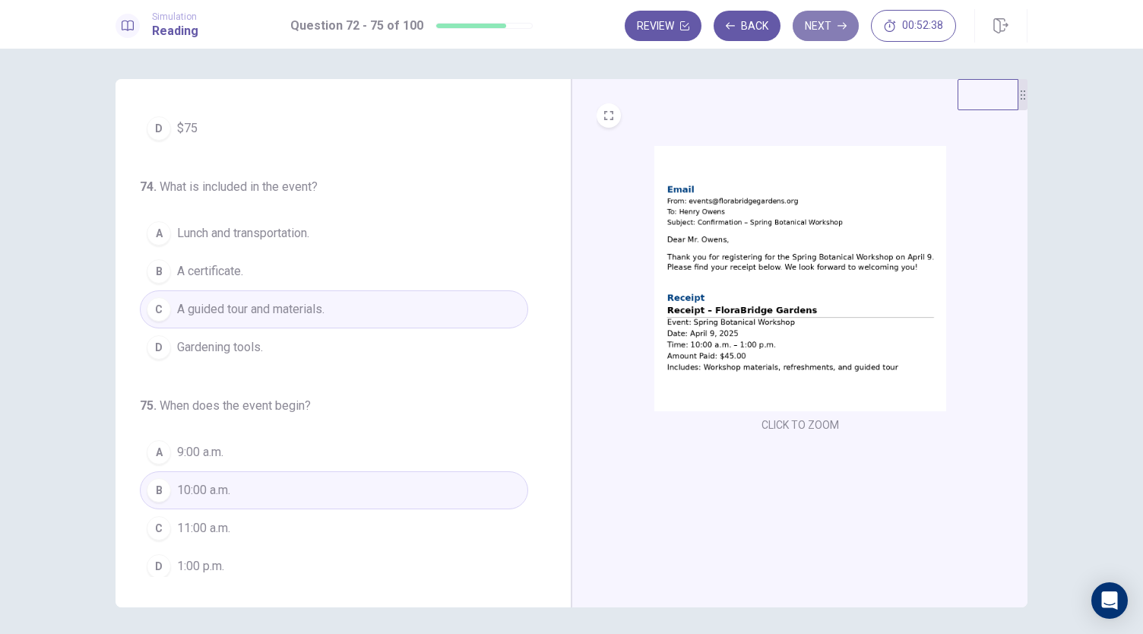
click at [830, 26] on button "Next" at bounding box center [826, 26] width 66 height 30
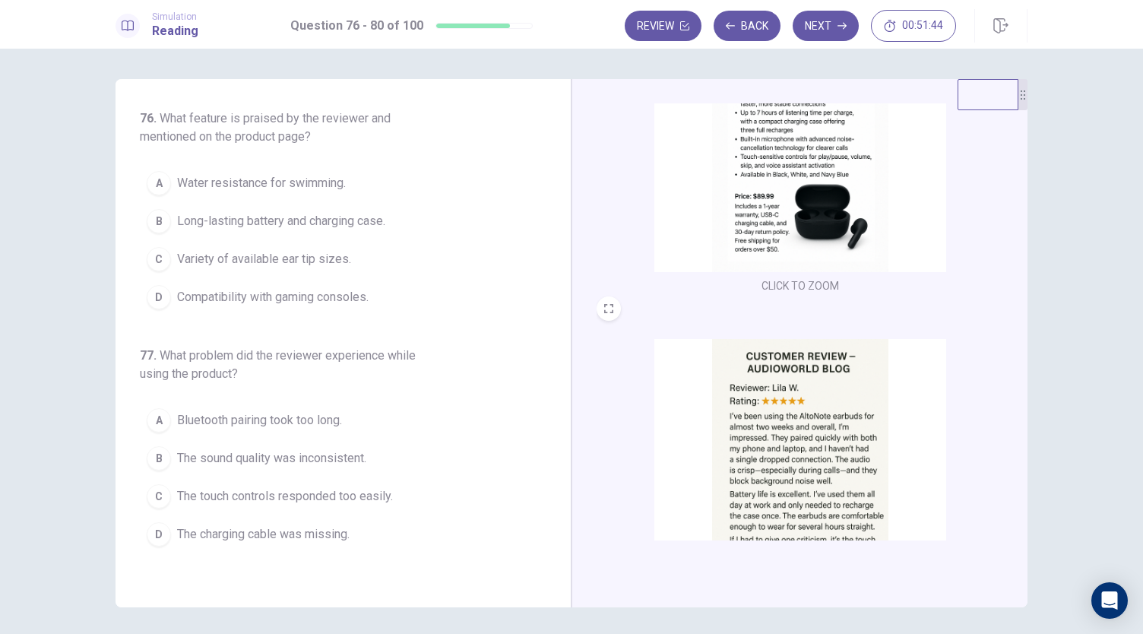
scroll to position [227, 0]
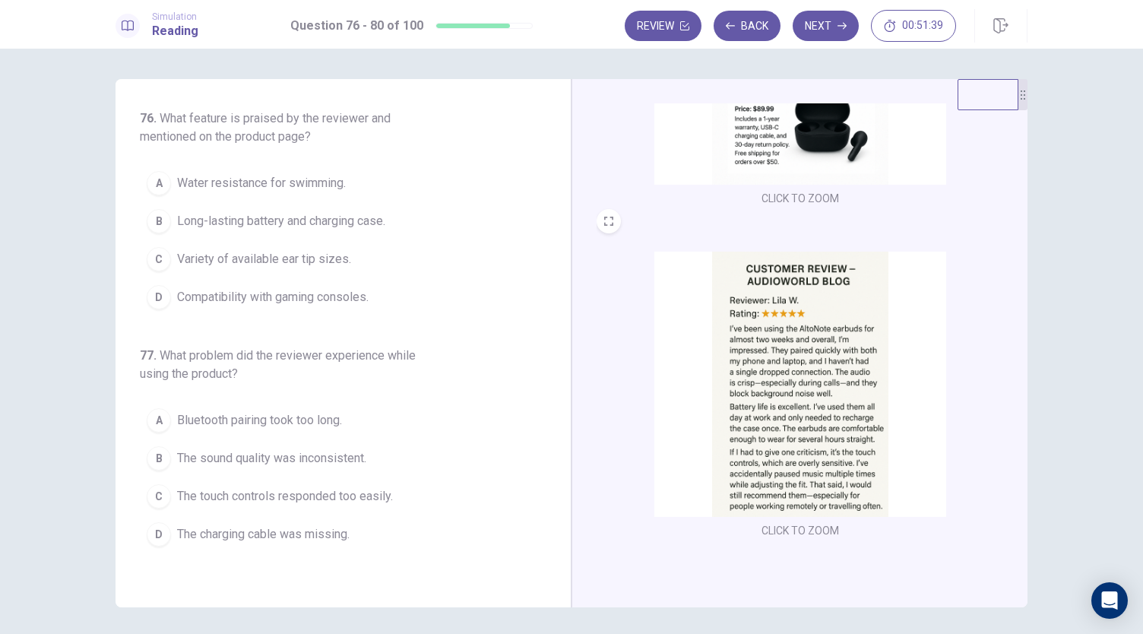
click at [317, 220] on span "Long-lasting battery and charging case." at bounding box center [281, 221] width 208 height 18
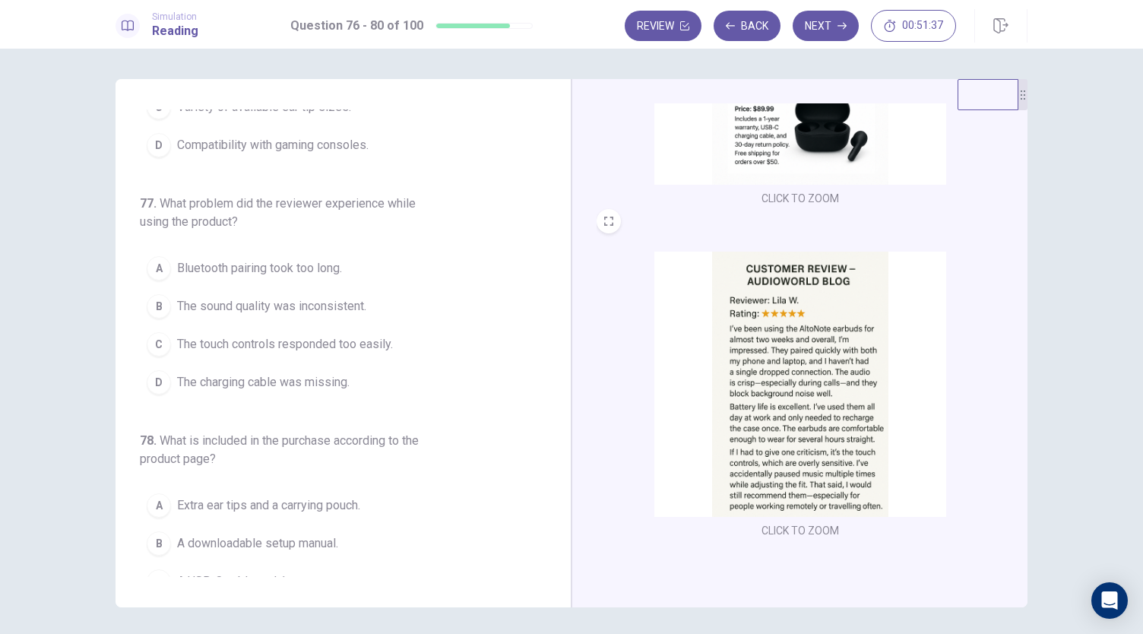
scroll to position [228, 0]
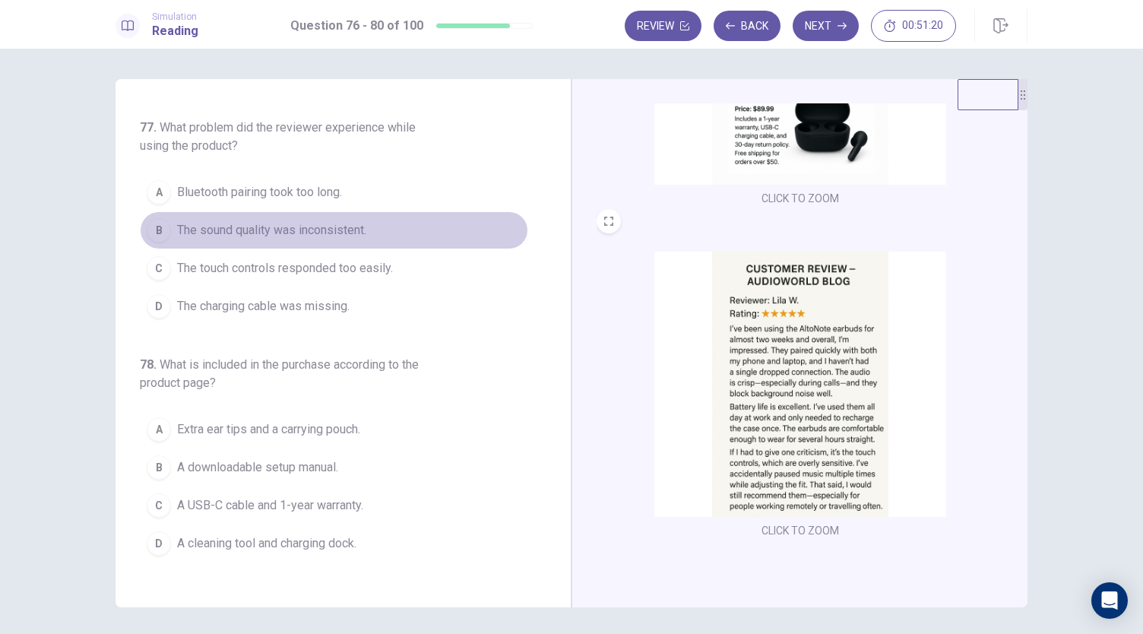
click at [356, 227] on span "The sound quality was inconsistent." at bounding box center [271, 230] width 189 height 18
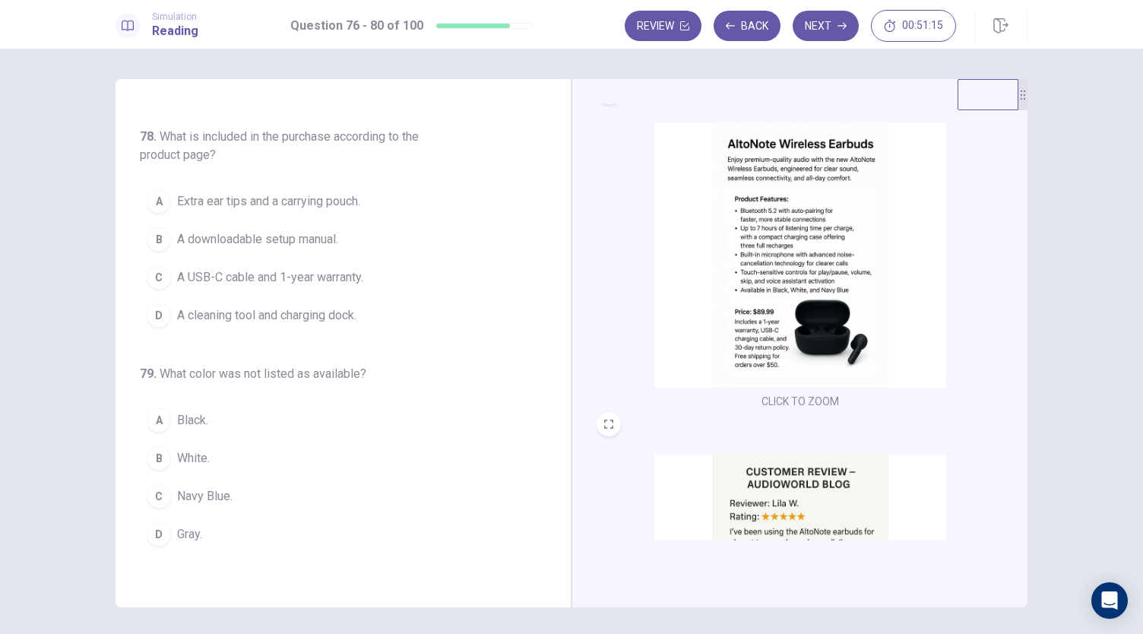
scroll to position [0, 0]
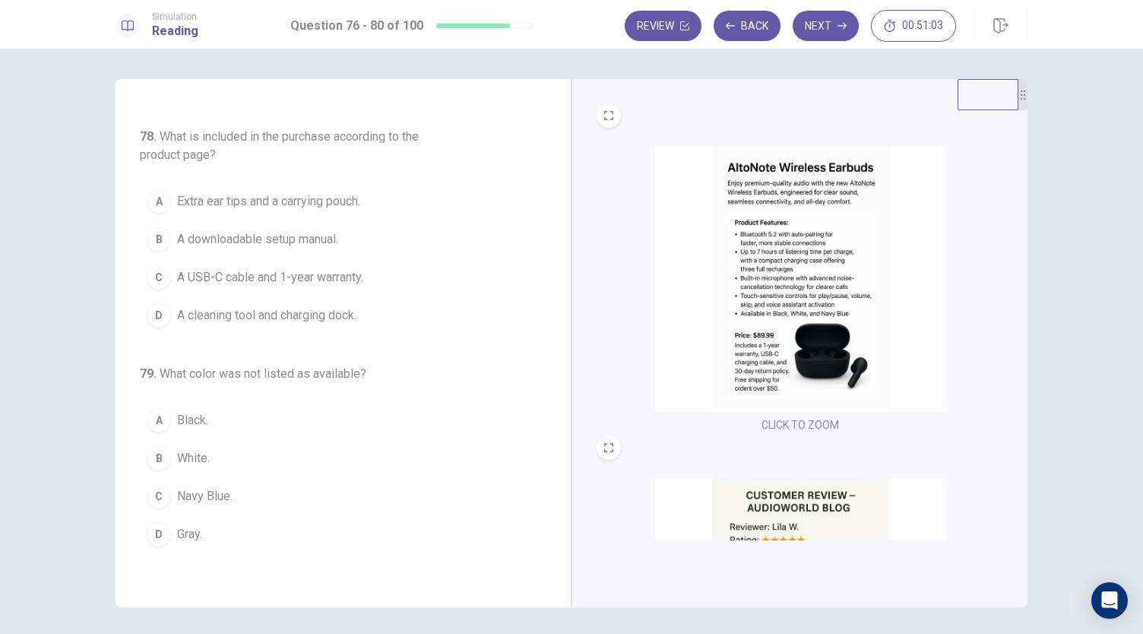
click at [360, 276] on span "A USB-C cable and 1-year warranty." at bounding box center [270, 277] width 186 height 18
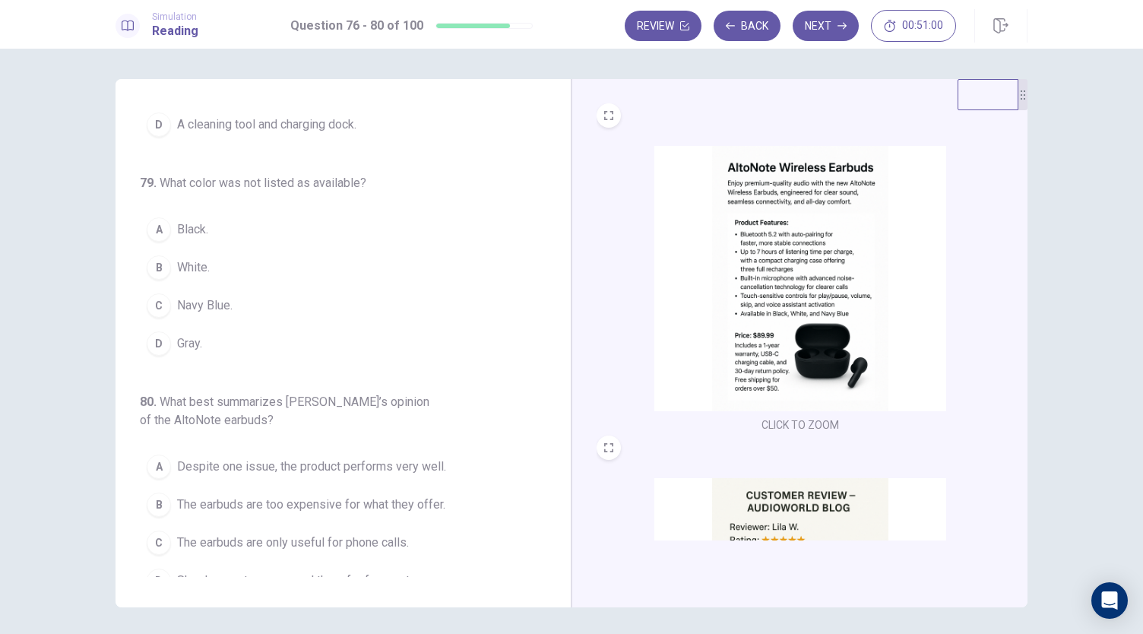
scroll to position [659, 0]
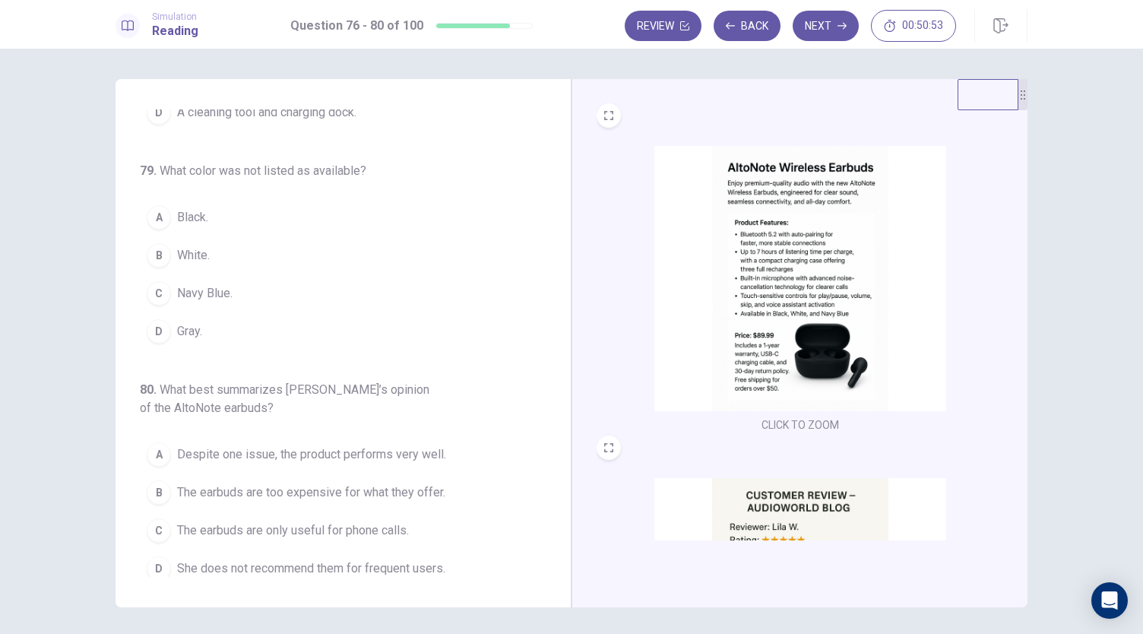
click at [190, 327] on span "Gray." at bounding box center [189, 331] width 25 height 18
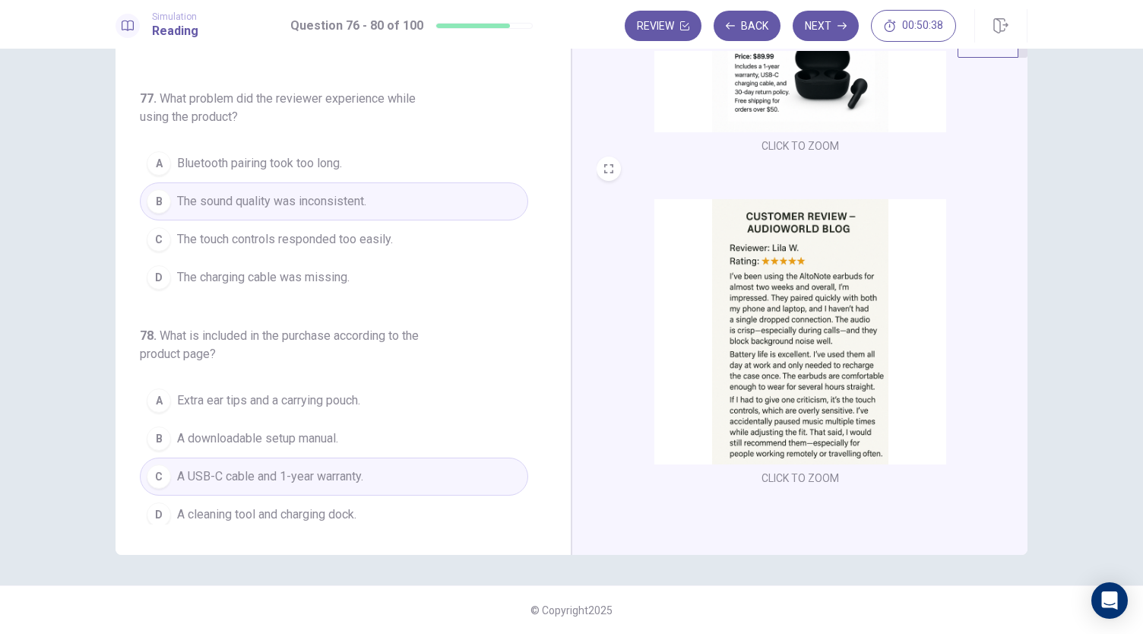
scroll to position [203, 0]
click at [376, 239] on span "The touch controls responded too easily." at bounding box center [285, 241] width 216 height 18
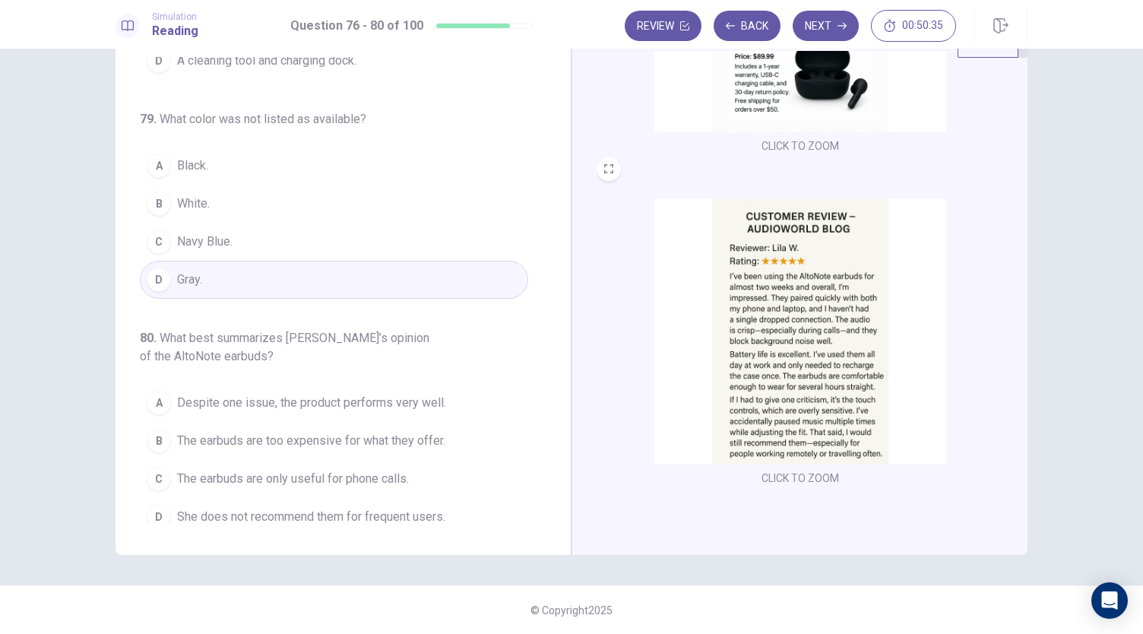
scroll to position [659, 0]
click at [402, 393] on span "Despite one issue, the product performs very well." at bounding box center [311, 402] width 269 height 18
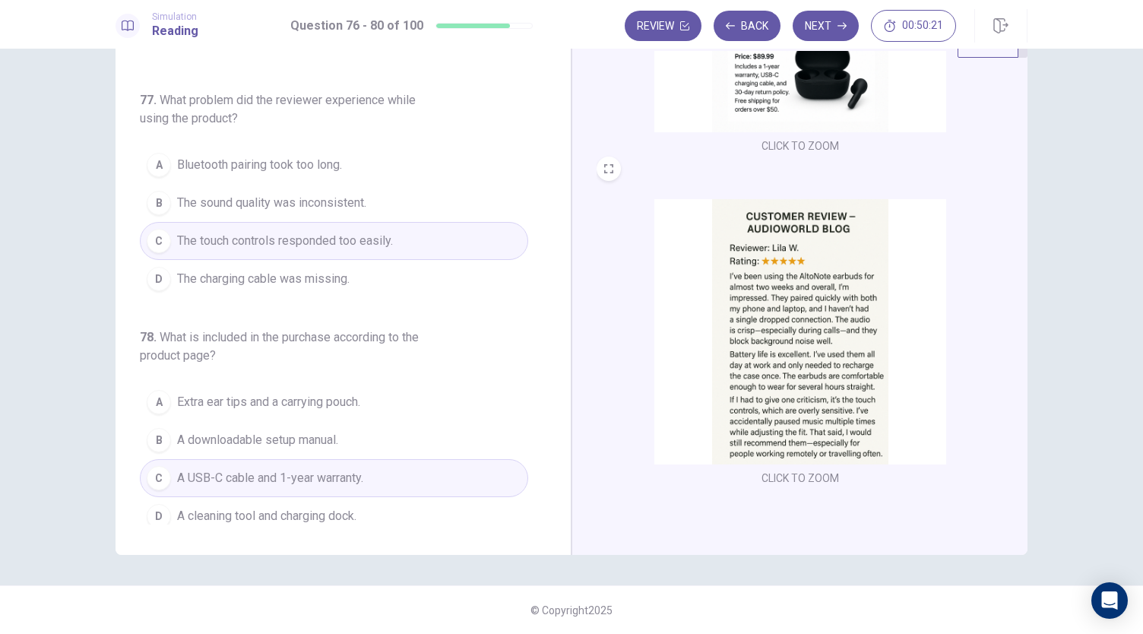
scroll to position [0, 0]
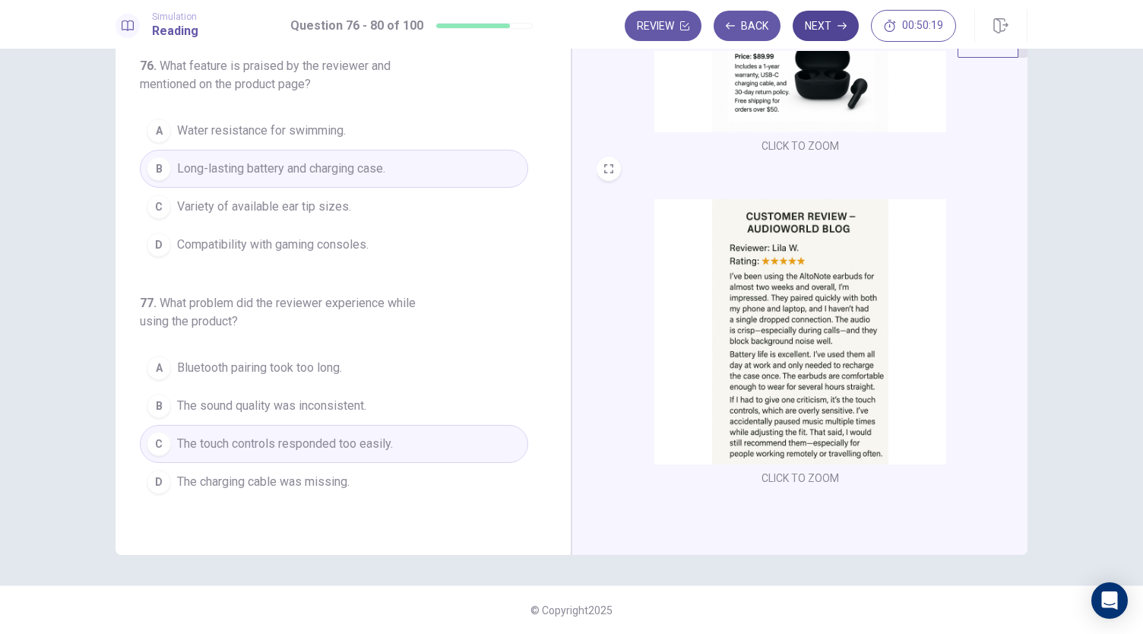
click at [817, 30] on button "Next" at bounding box center [826, 26] width 66 height 30
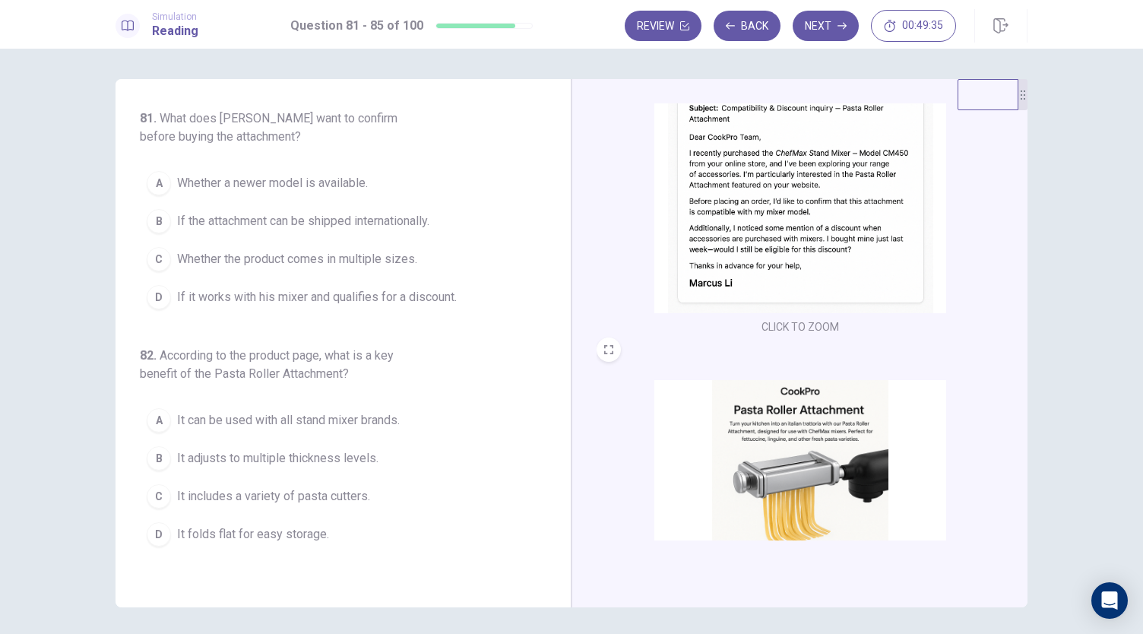
scroll to position [227, 0]
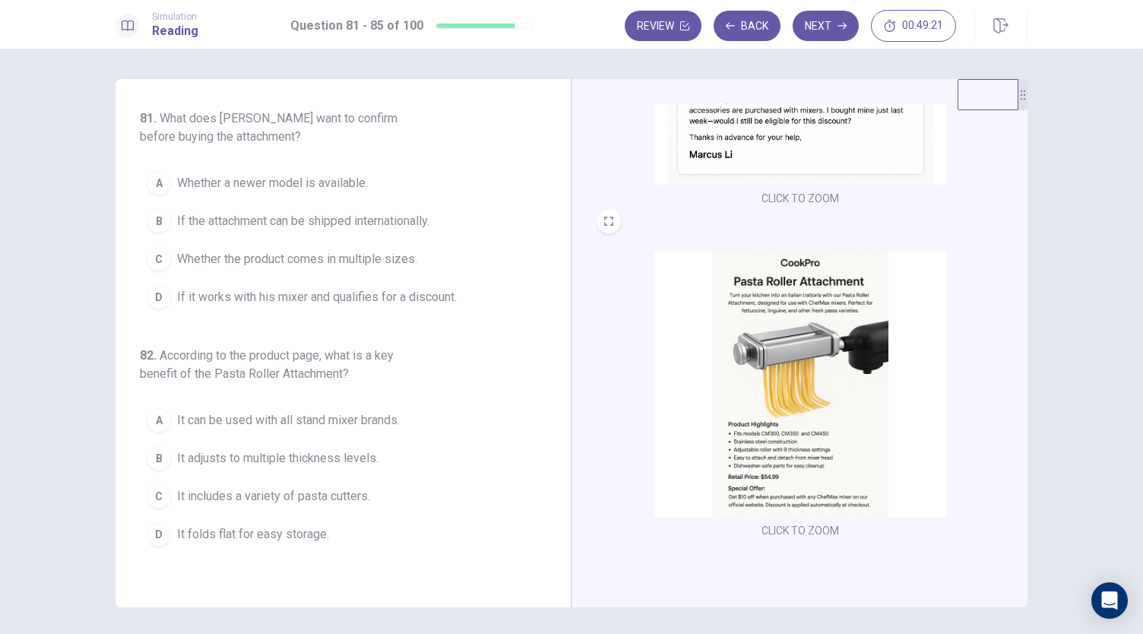
click at [401, 296] on span "If it works with his mixer and qualifies for a discount." at bounding box center [317, 297] width 280 height 18
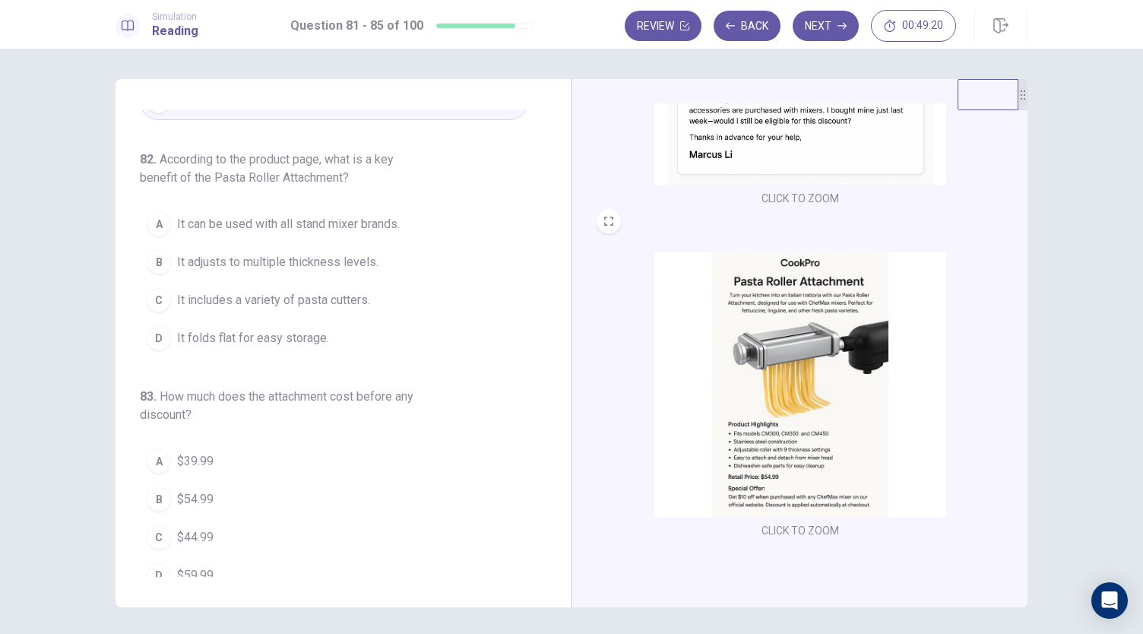
scroll to position [228, 0]
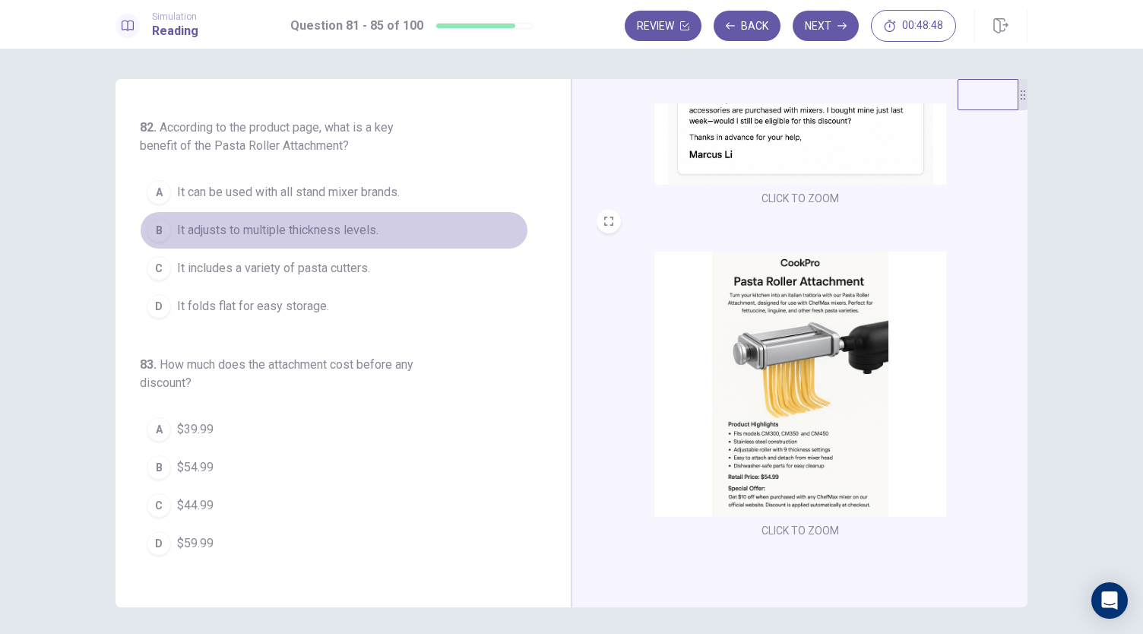
click at [351, 233] on span "It adjusts to multiple thickness levels." at bounding box center [277, 230] width 201 height 18
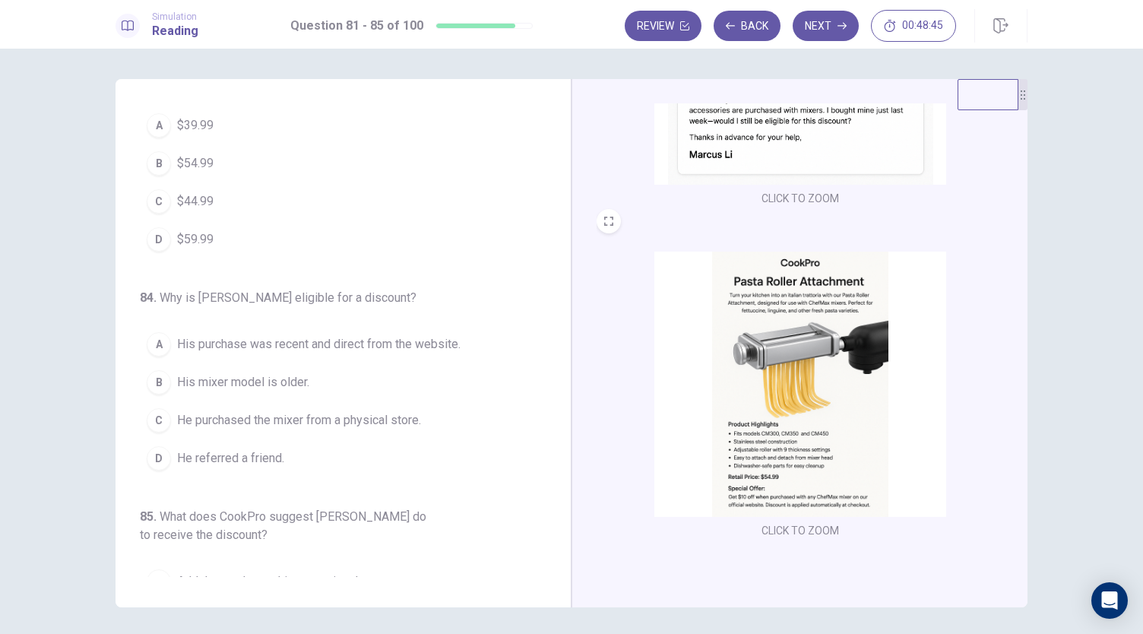
scroll to position [456, 0]
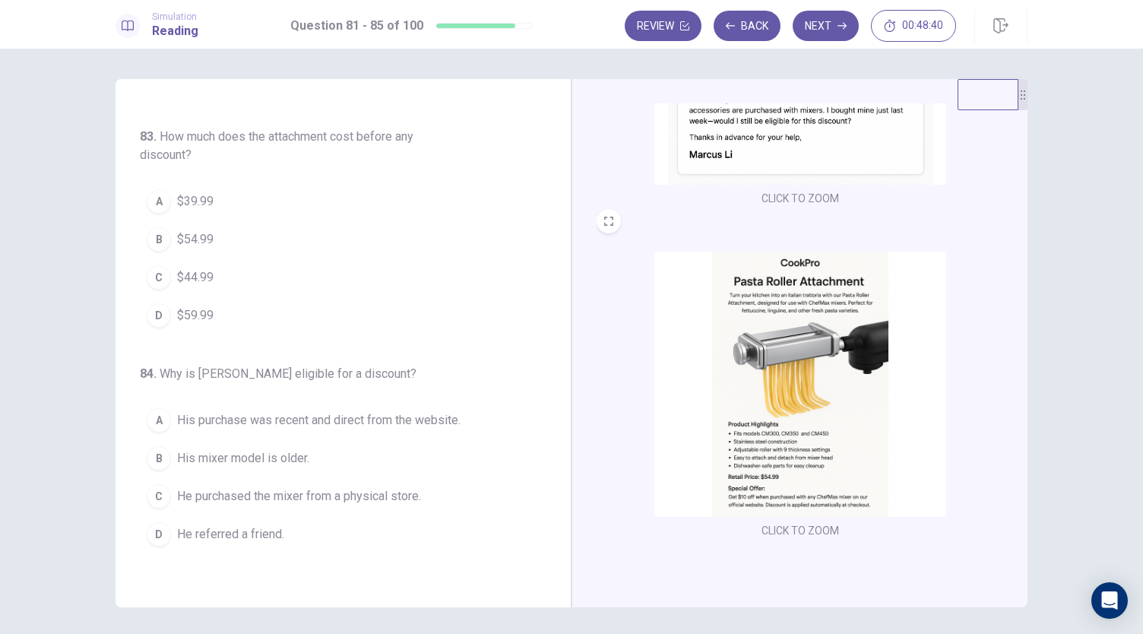
click at [211, 238] on button "B $54.99" at bounding box center [334, 239] width 388 height 38
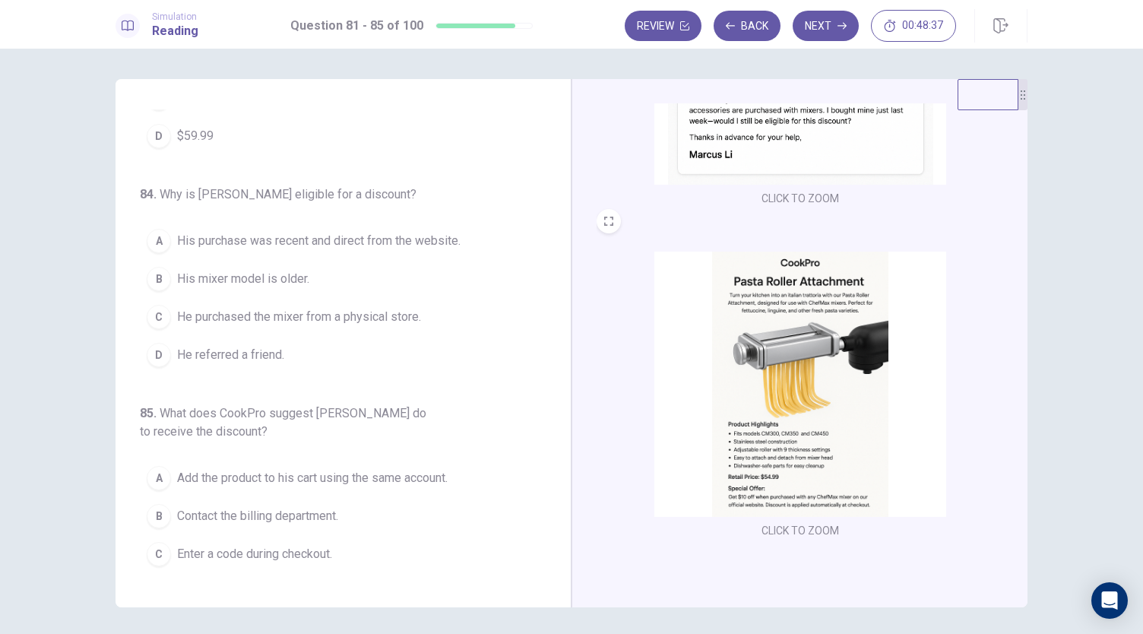
scroll to position [659, 0]
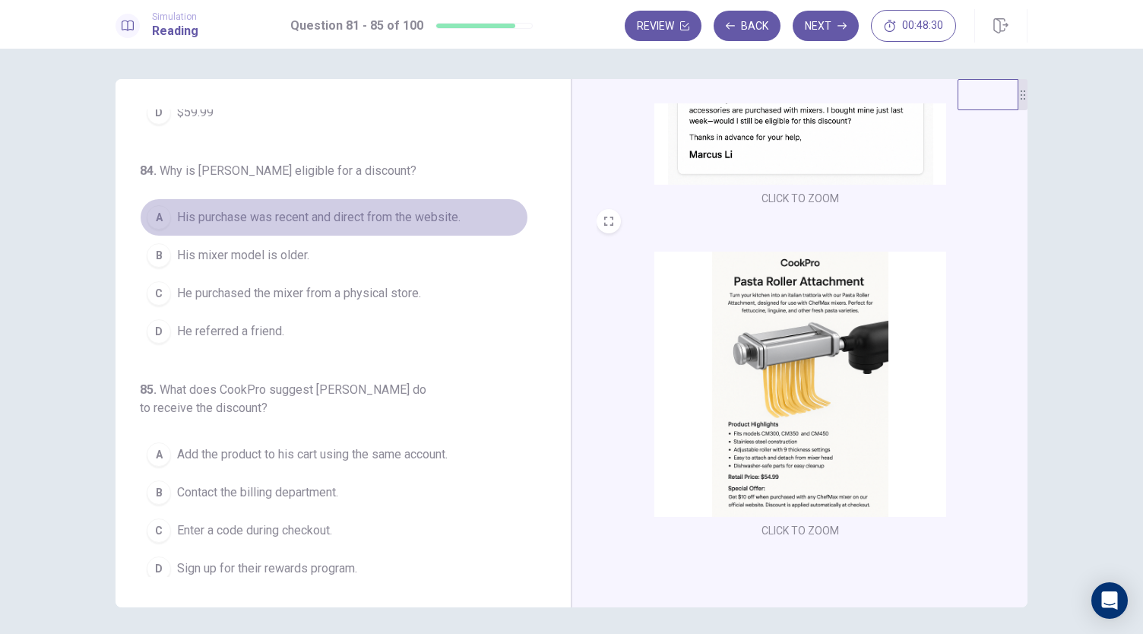
click at [363, 215] on span "His purchase was recent and direct from the website." at bounding box center [319, 217] width 284 height 18
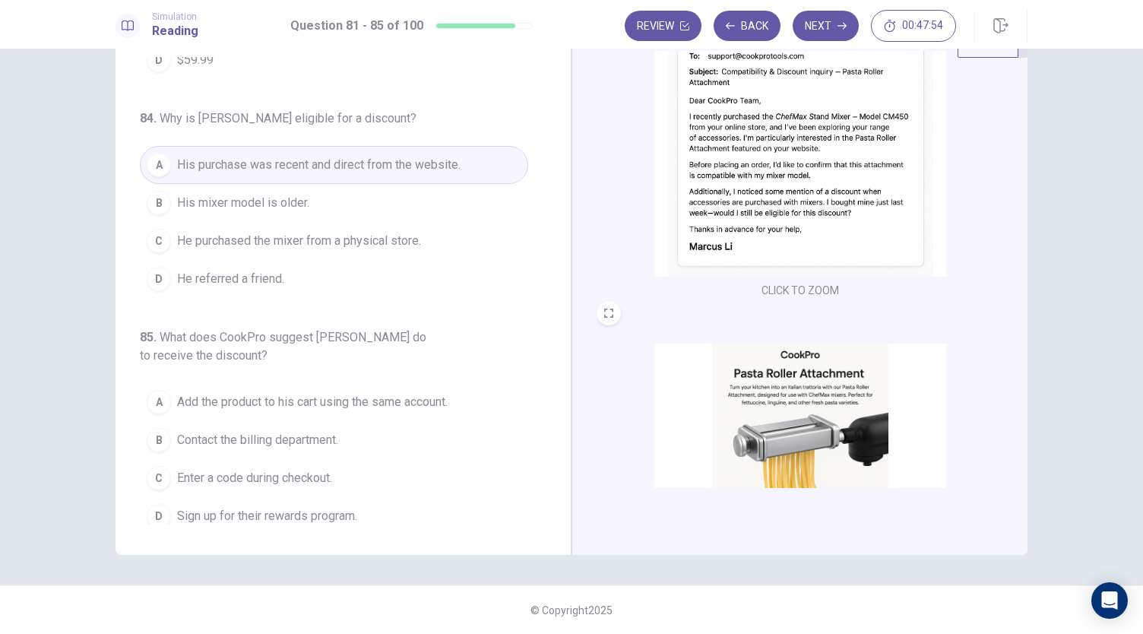
scroll to position [227, 0]
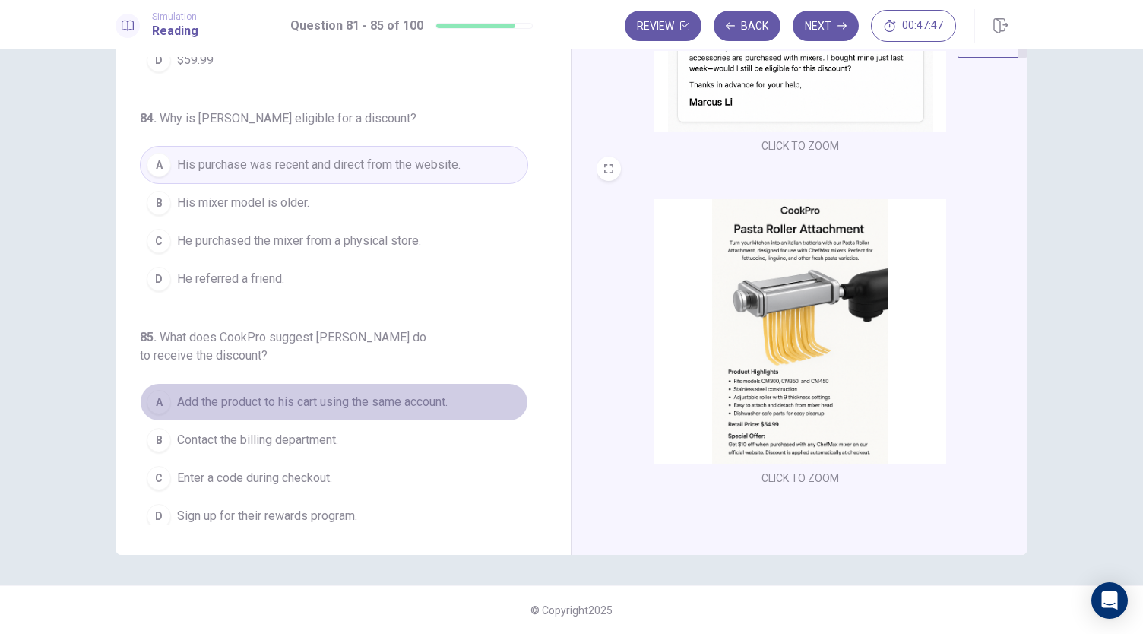
click at [359, 397] on span "Add the product to his cart using the same account." at bounding box center [312, 402] width 271 height 18
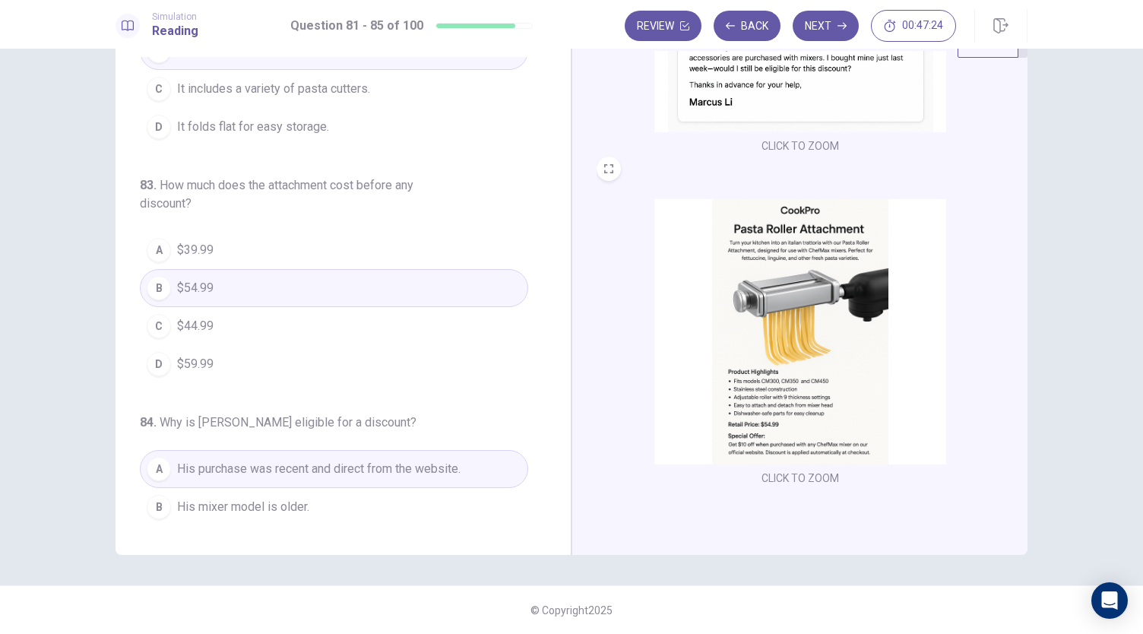
scroll to position [0, 0]
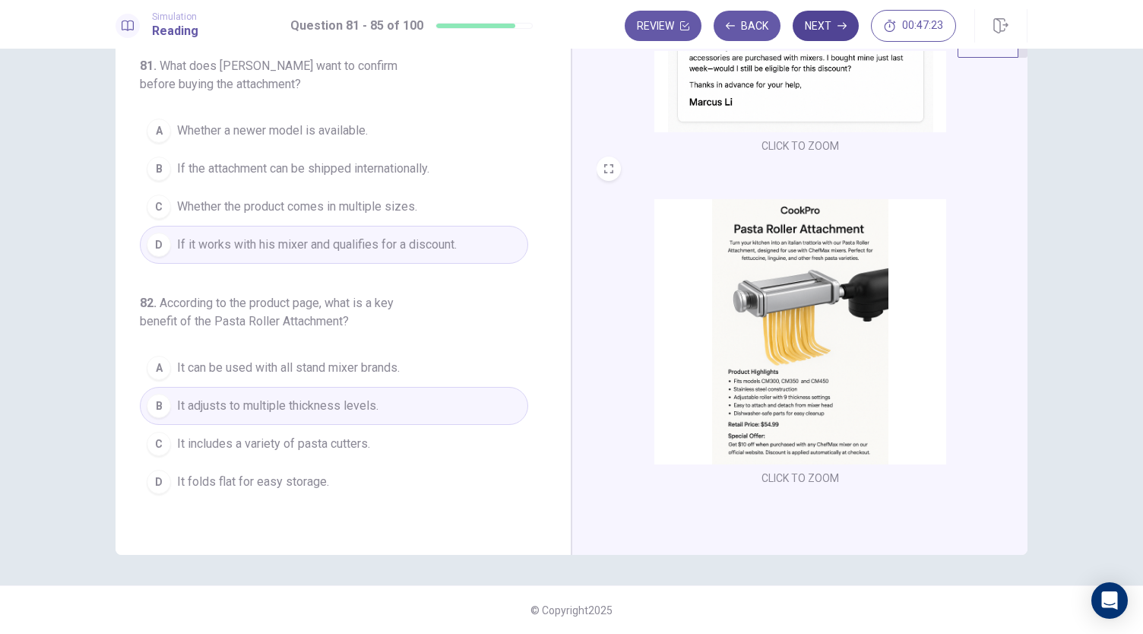
click at [833, 30] on button "Next" at bounding box center [826, 26] width 66 height 30
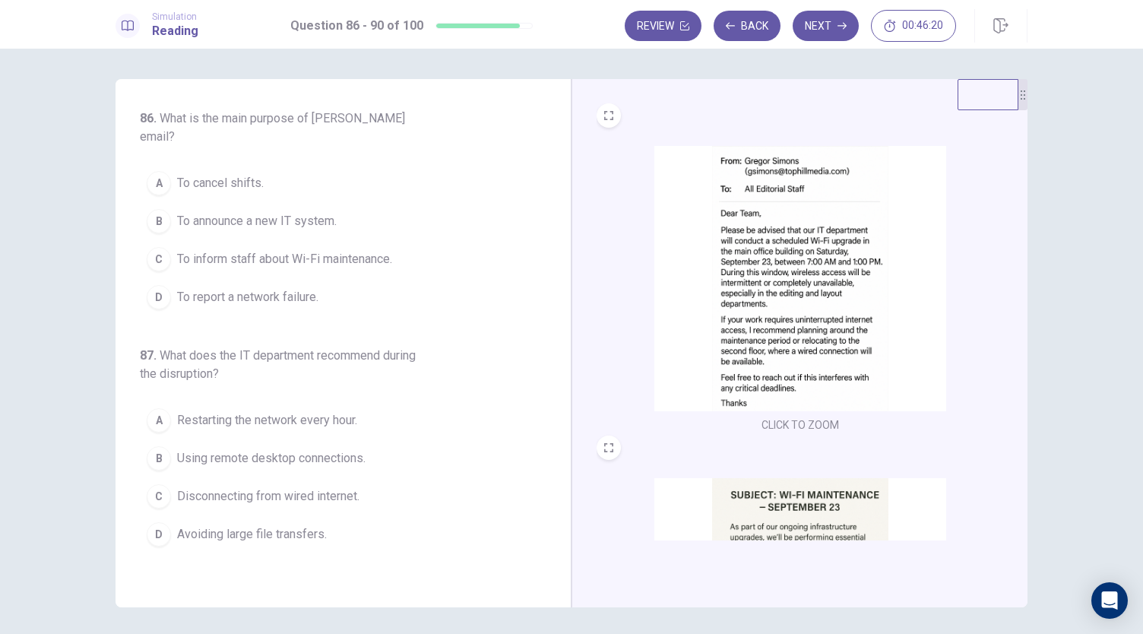
click at [392, 250] on span "To inform staff about Wi-Fi maintenance." at bounding box center [284, 259] width 215 height 18
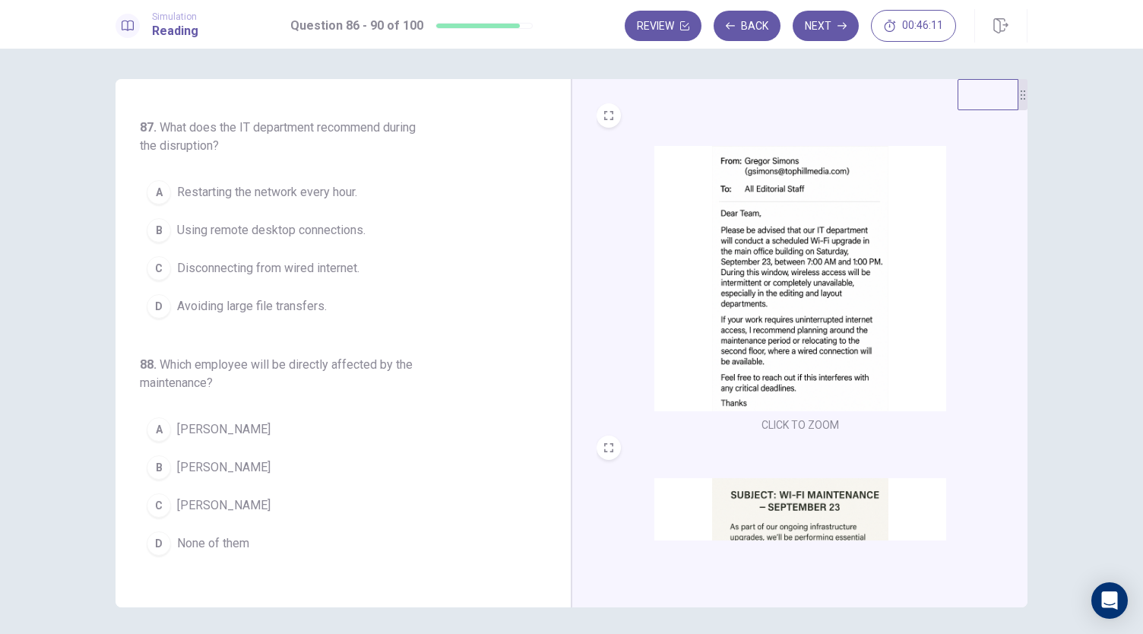
scroll to position [152, 0]
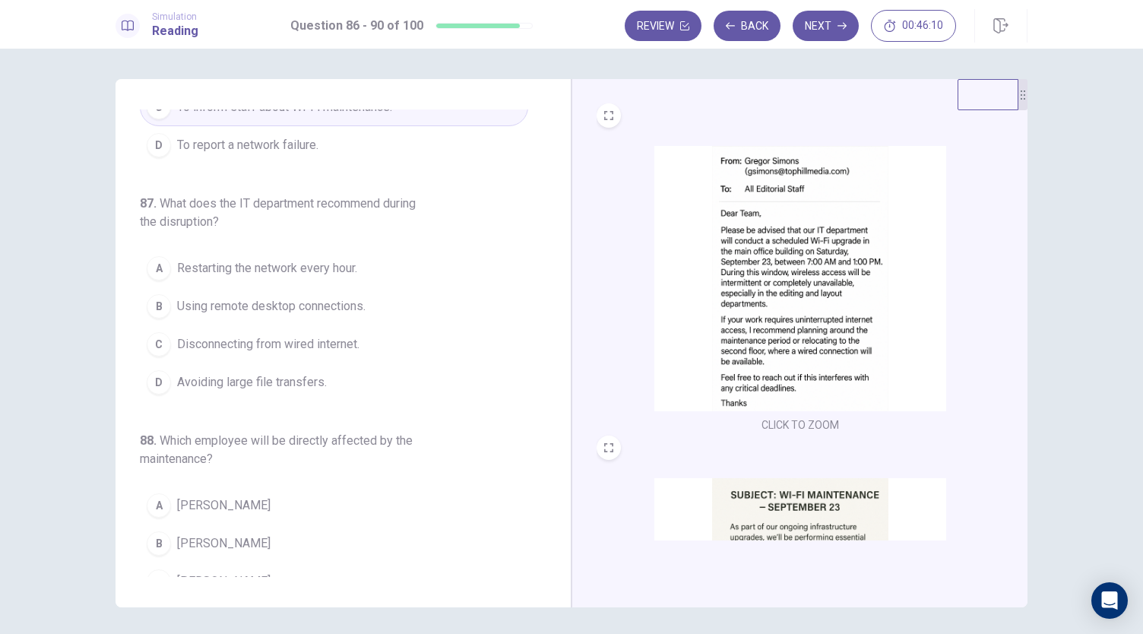
click at [275, 373] on span "Avoiding large file transfers." at bounding box center [252, 382] width 150 height 18
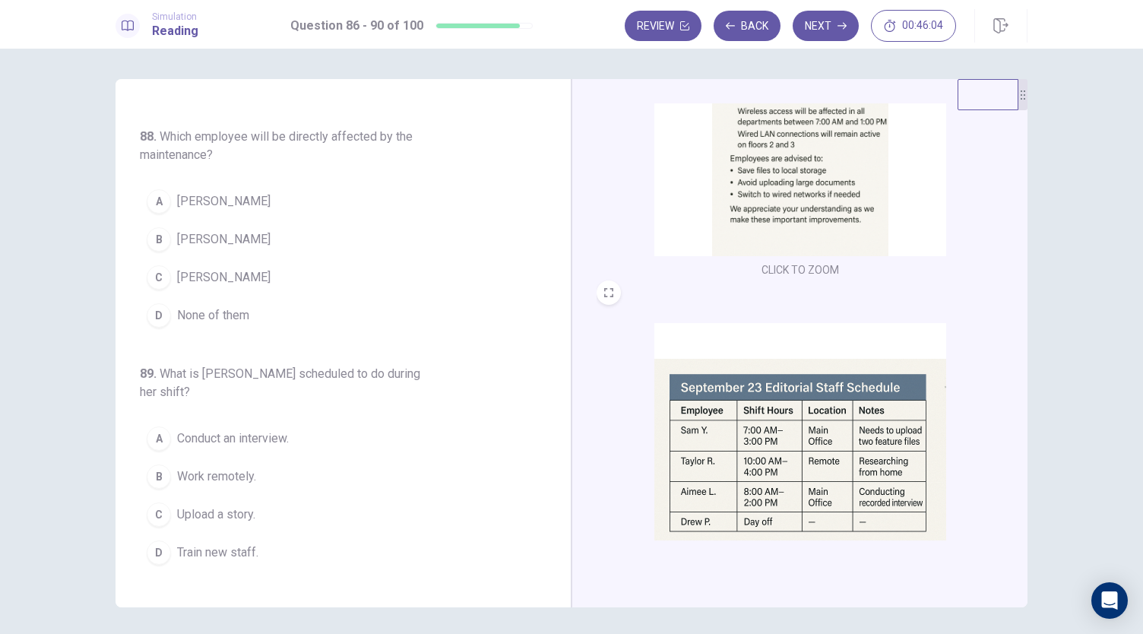
scroll to position [559, 0]
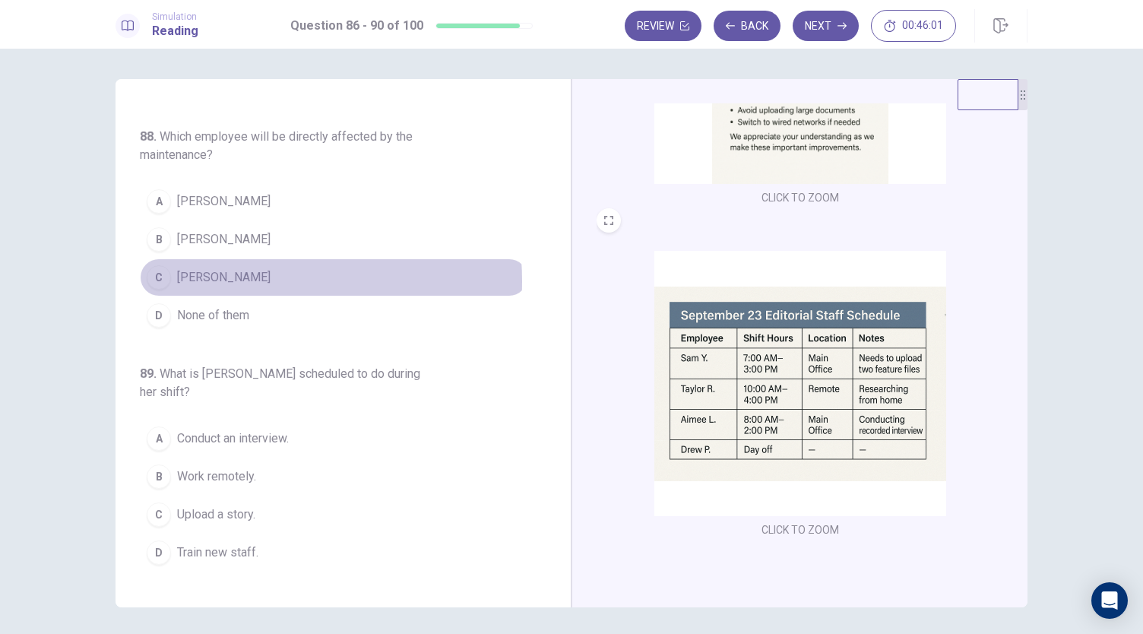
click at [216, 258] on button "C Sam Y." at bounding box center [334, 277] width 388 height 38
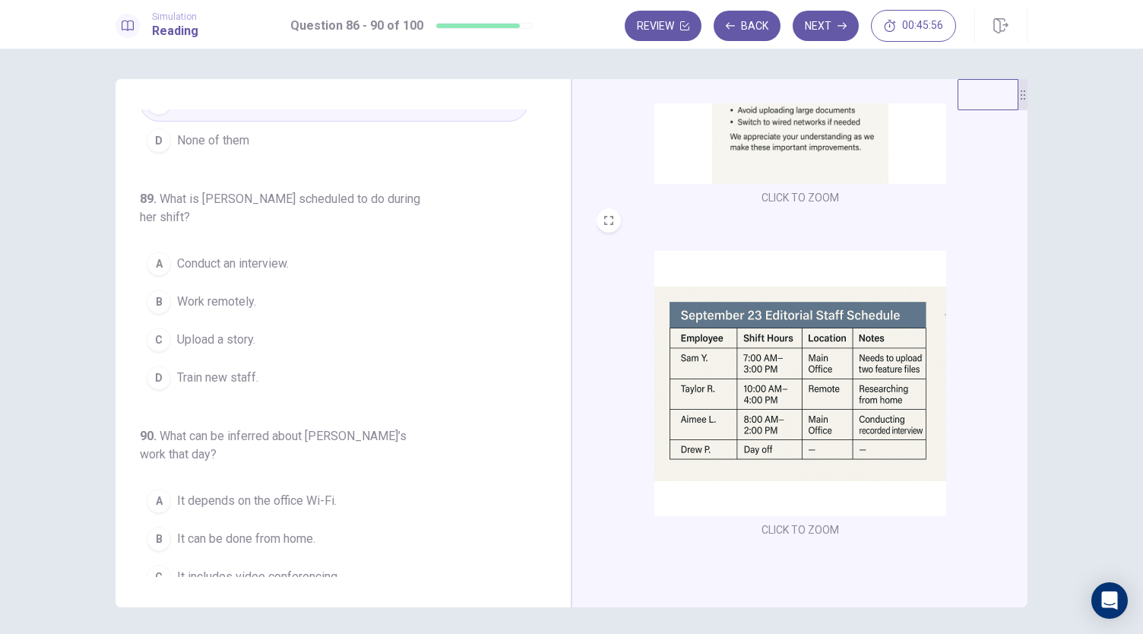
scroll to position [641, 0]
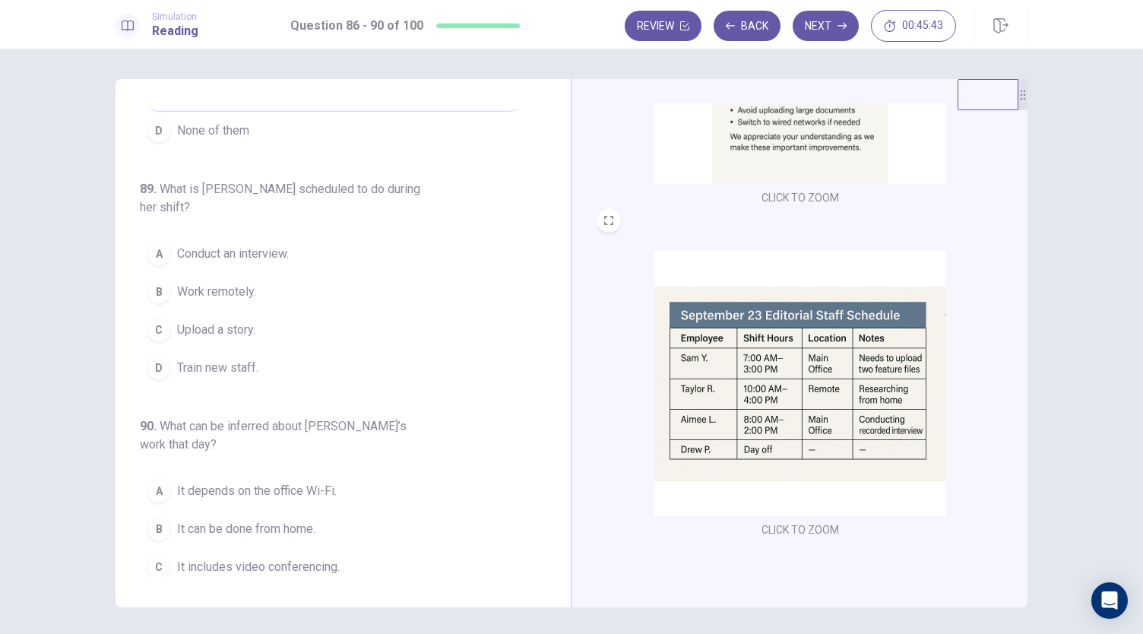
click at [223, 245] on span "Conduct an interview." at bounding box center [233, 254] width 112 height 18
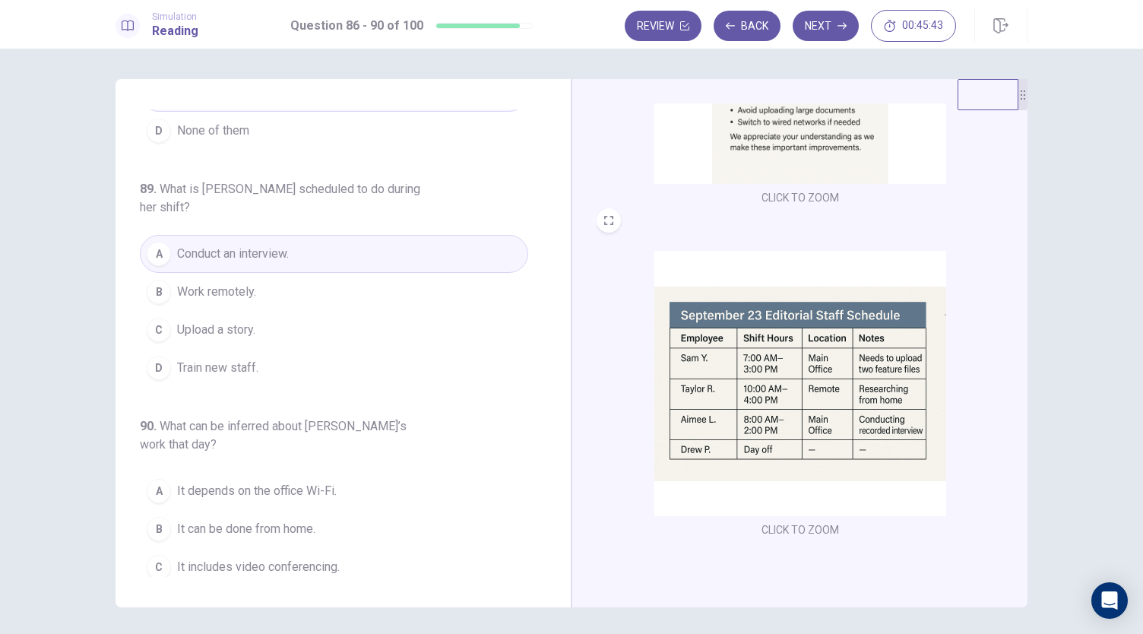
scroll to position [52, 0]
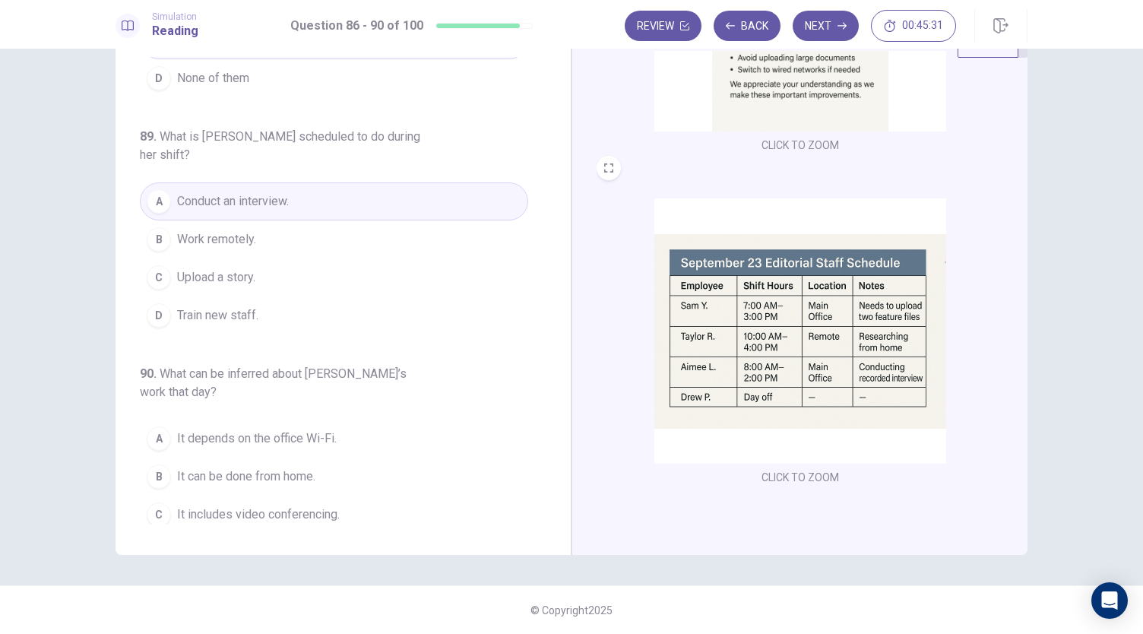
click at [290, 468] on span "It can be done from home." at bounding box center [246, 477] width 138 height 18
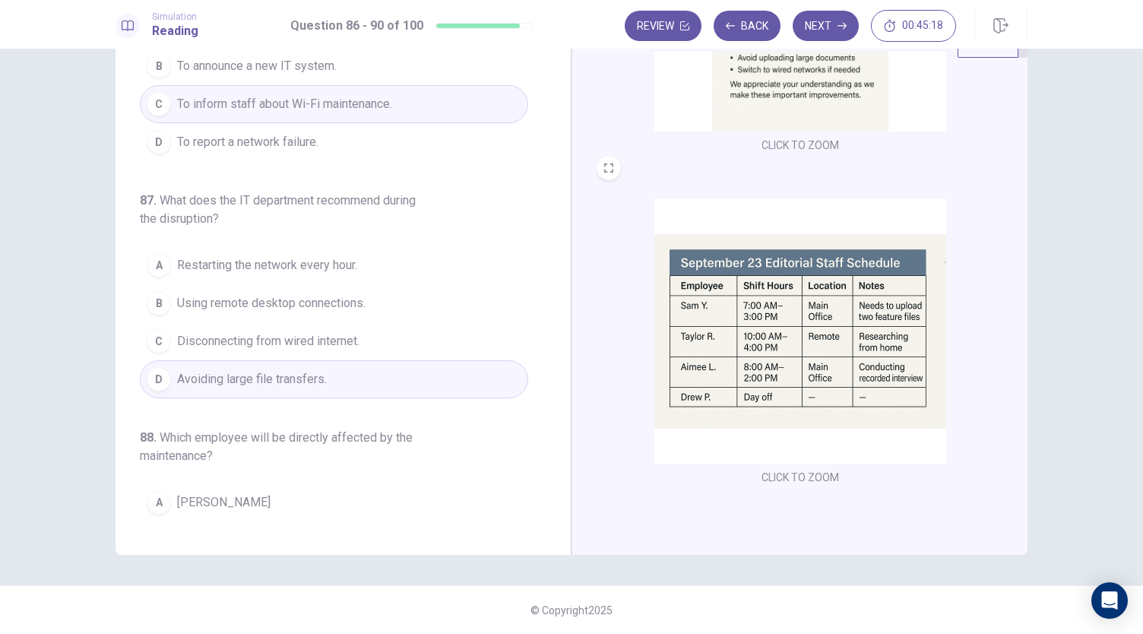
scroll to position [0, 0]
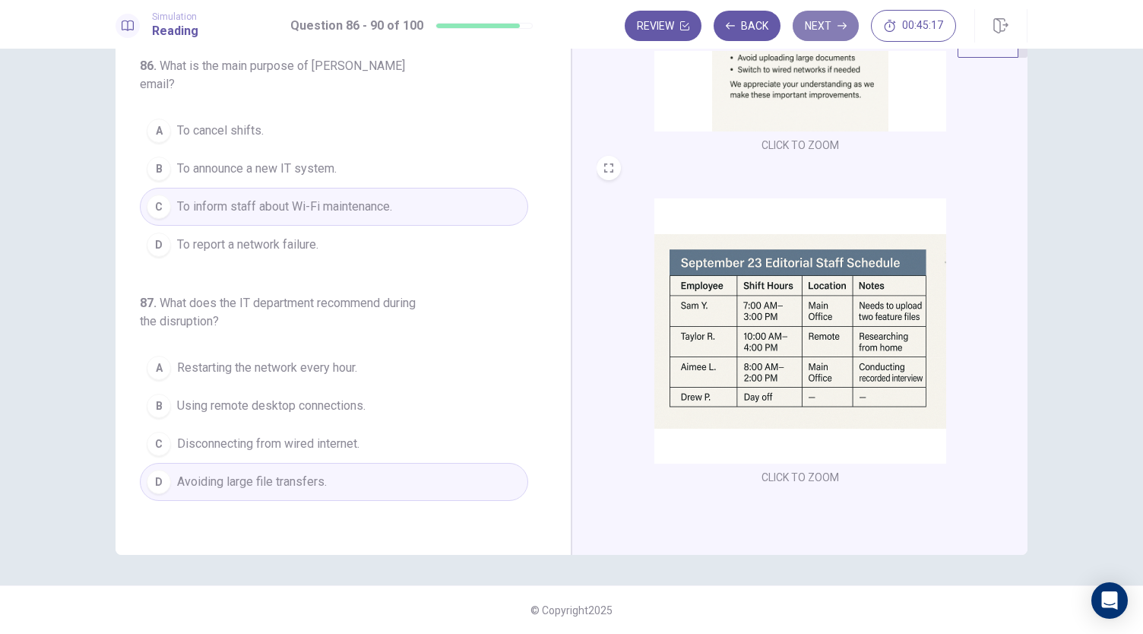
click at [831, 19] on button "Next" at bounding box center [826, 26] width 66 height 30
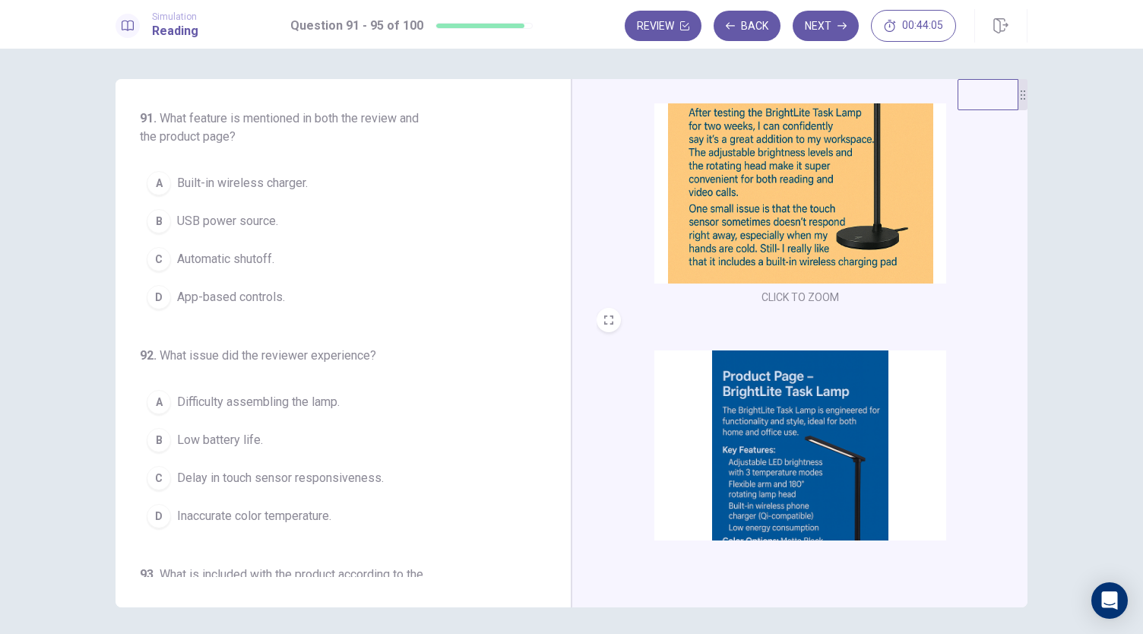
scroll to position [152, 0]
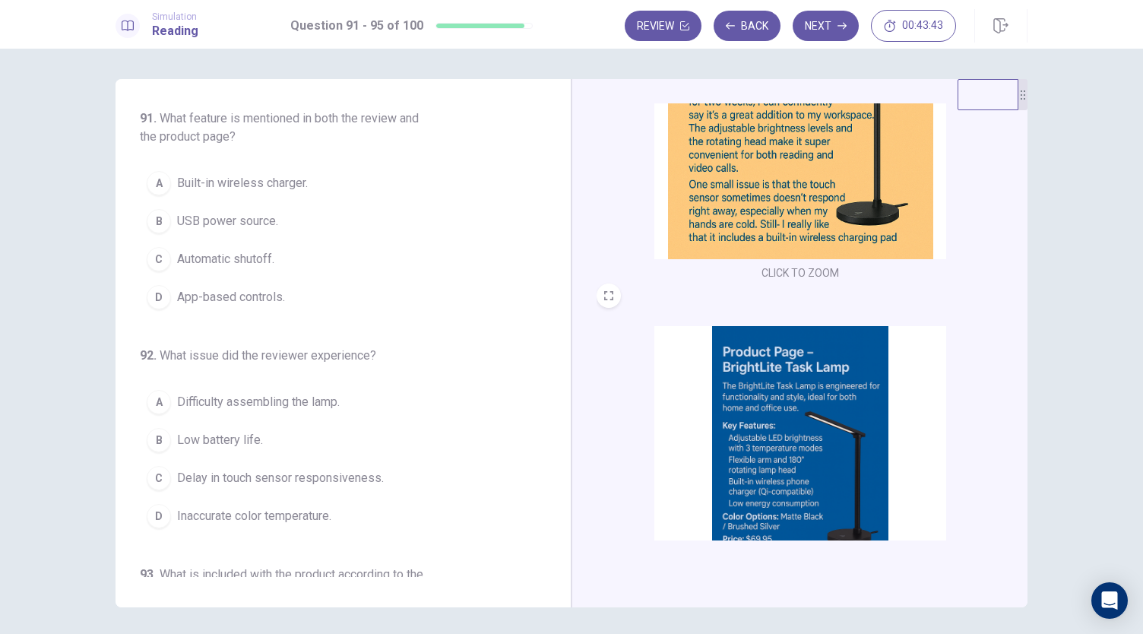
click at [272, 179] on span "Built-in wireless charger." at bounding box center [242, 183] width 131 height 18
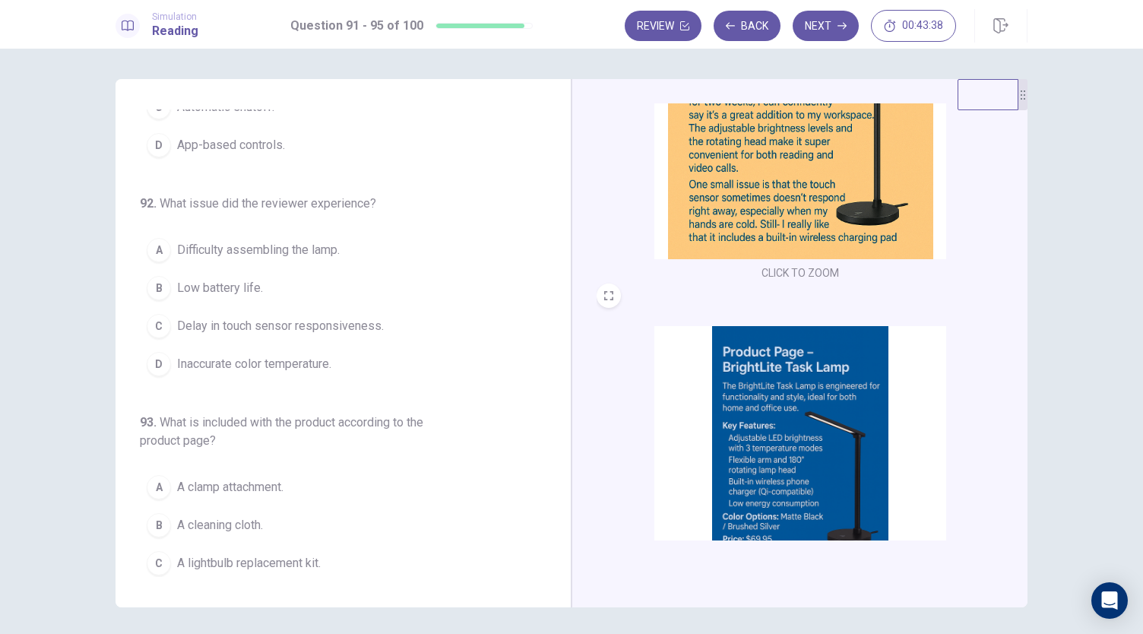
click at [385, 317] on button "C Delay in touch sensor responsiveness." at bounding box center [334, 326] width 388 height 38
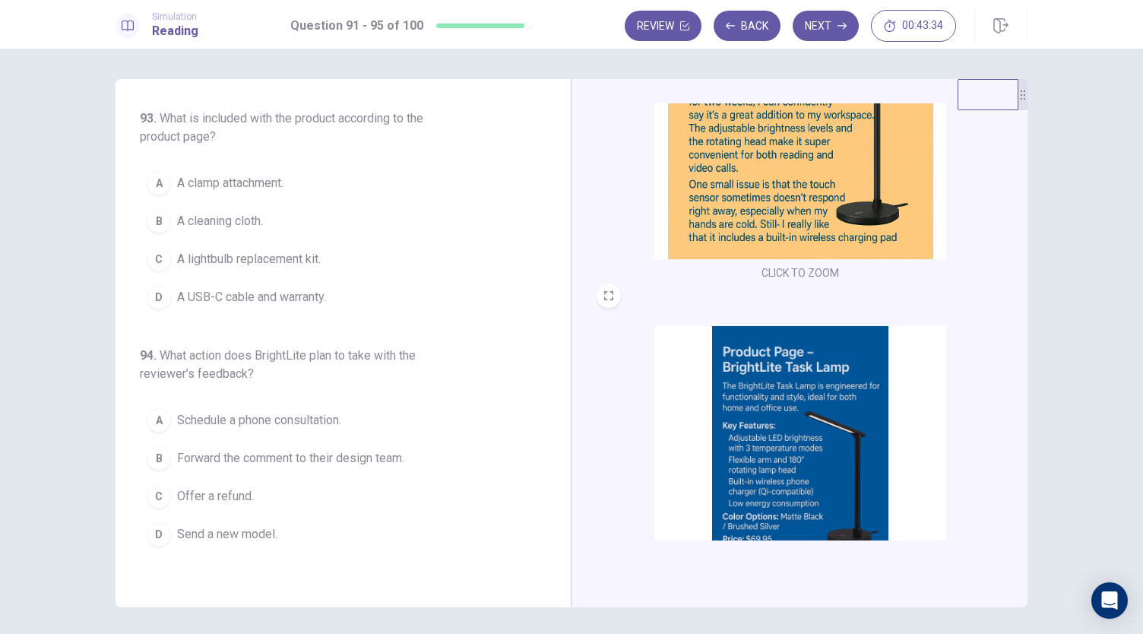
scroll to position [228, 0]
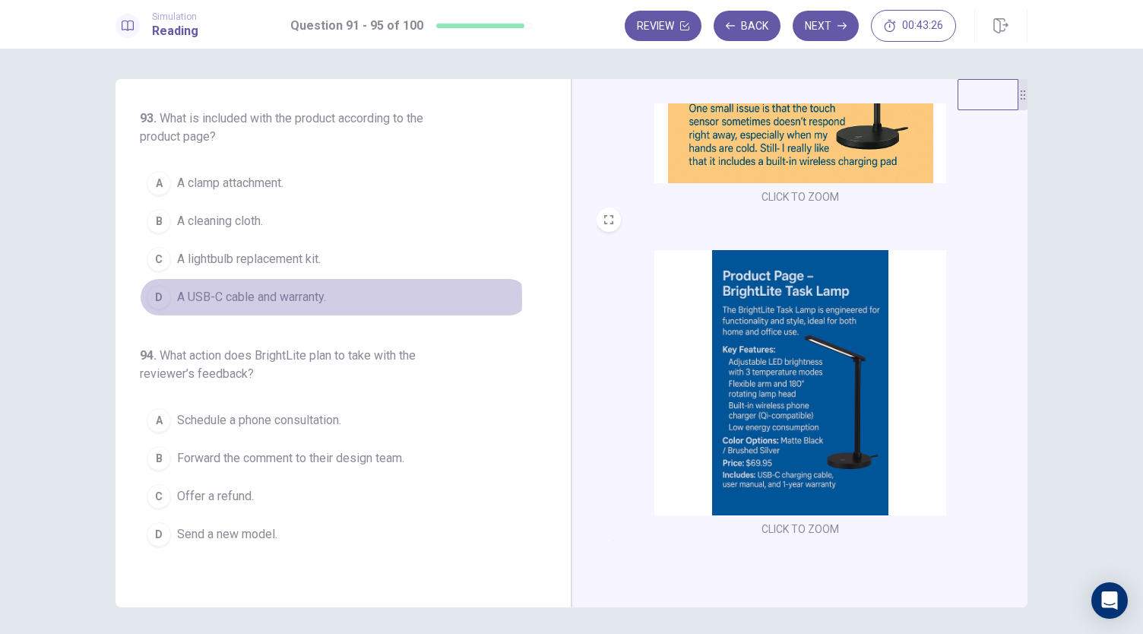
click at [278, 293] on span "A USB-C cable and warranty." at bounding box center [251, 297] width 149 height 18
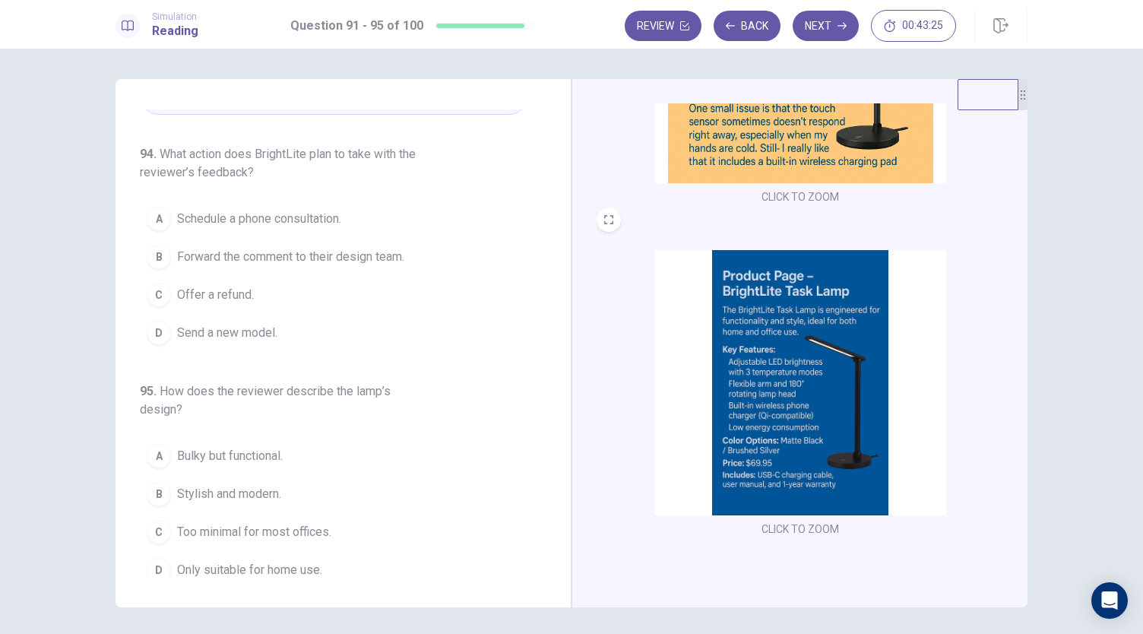
scroll to position [659, 0]
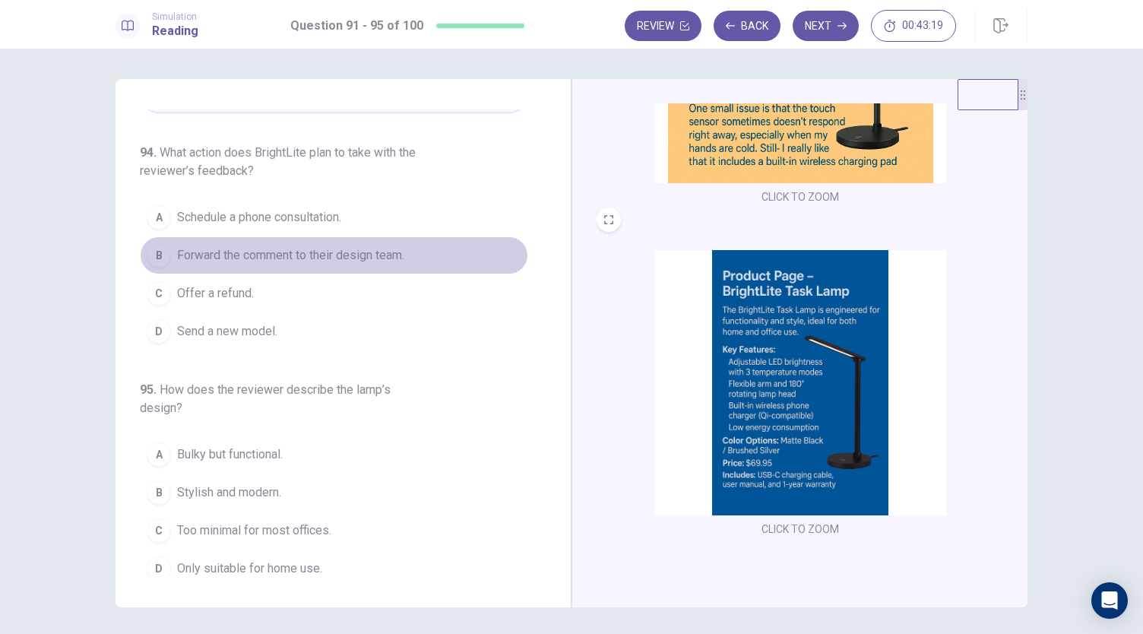
click at [395, 250] on span "Forward the comment to their design team." at bounding box center [290, 255] width 227 height 18
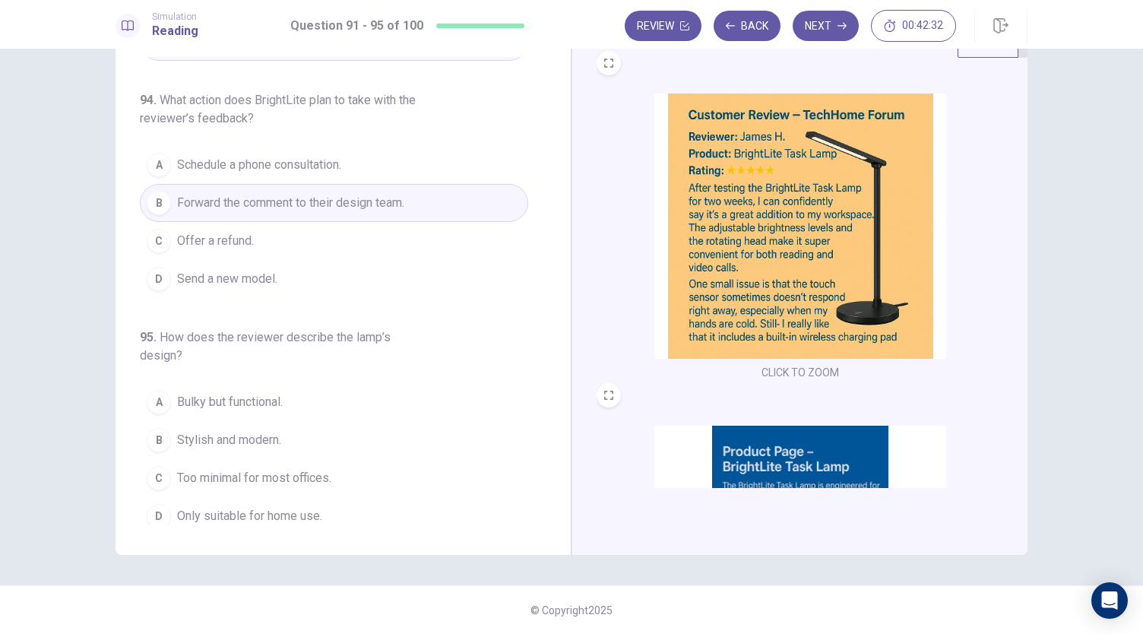
scroll to position [76, 0]
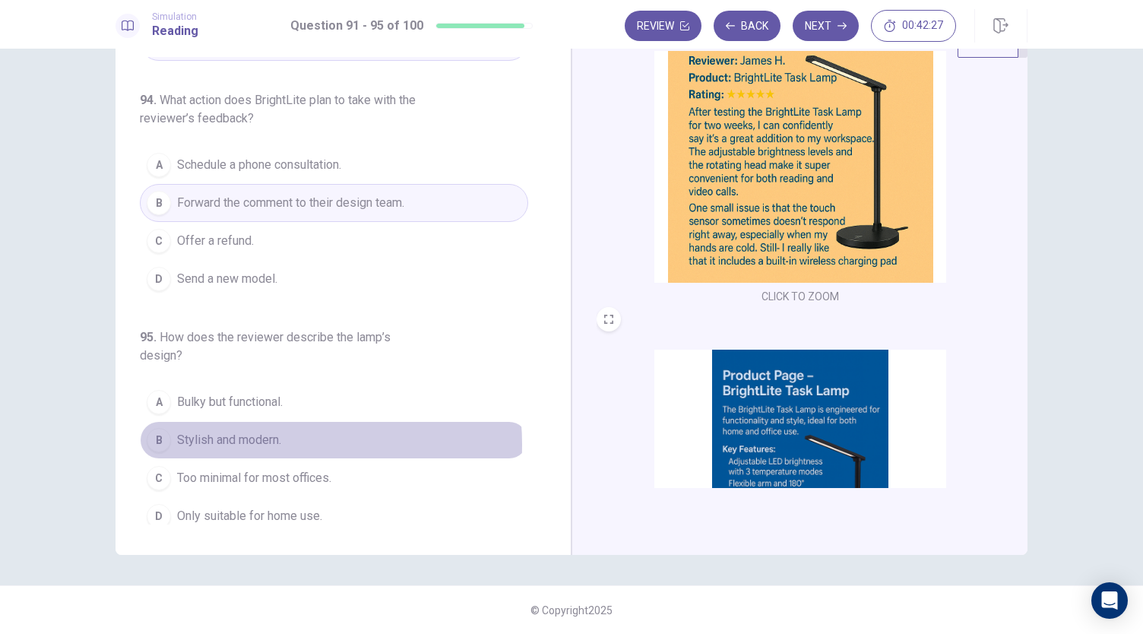
click at [252, 436] on span "Stylish and modern." at bounding box center [229, 440] width 104 height 18
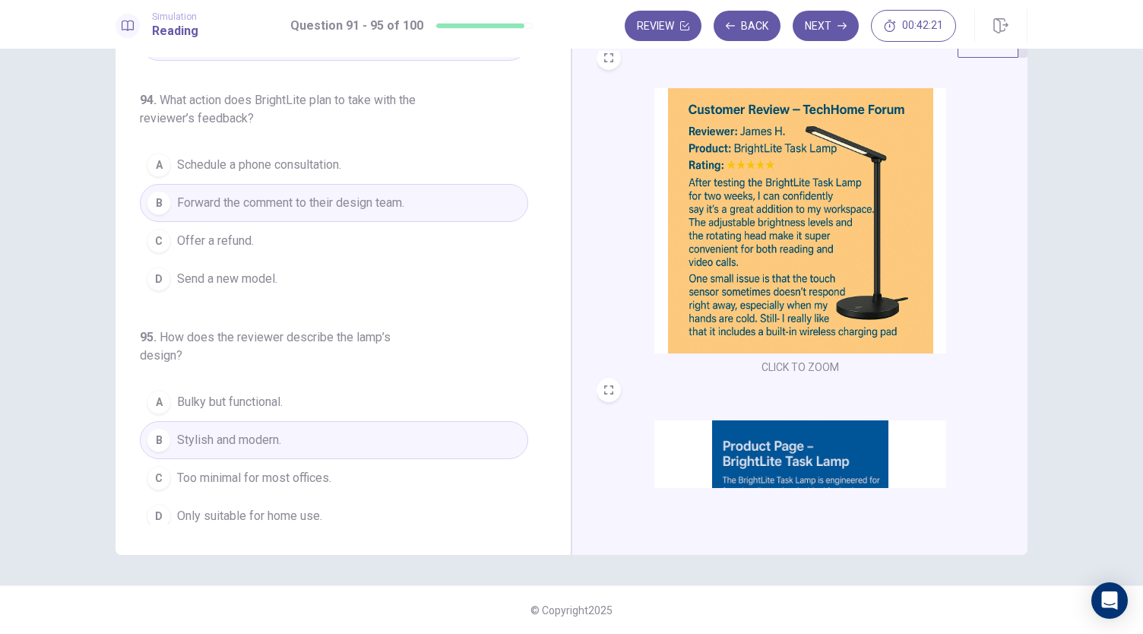
scroll to position [0, 0]
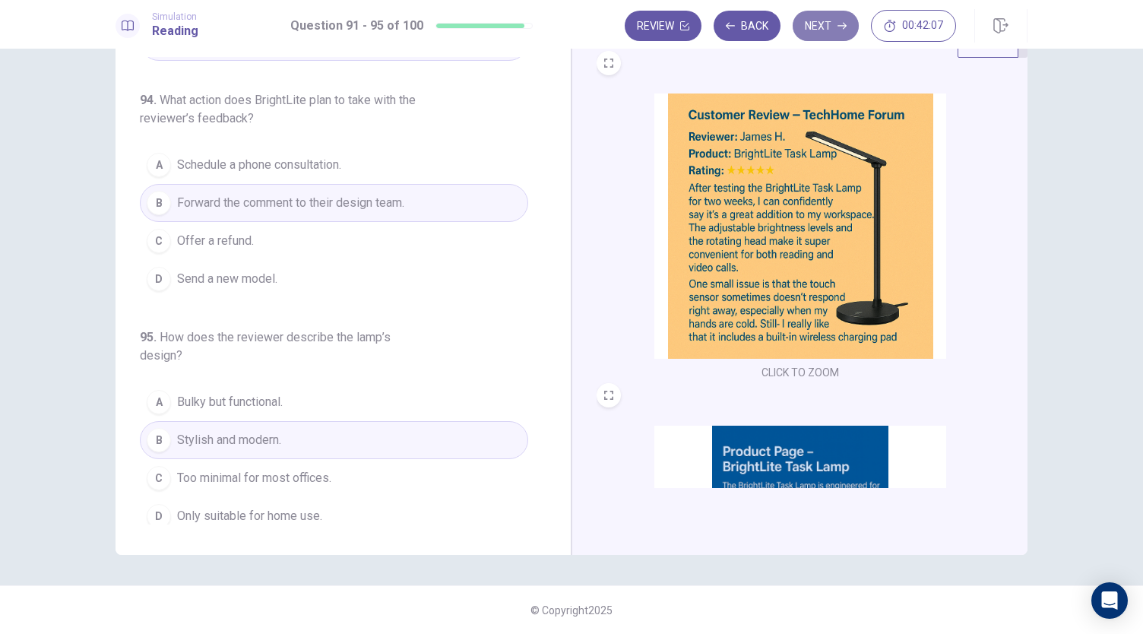
click at [813, 24] on button "Next" at bounding box center [826, 26] width 66 height 30
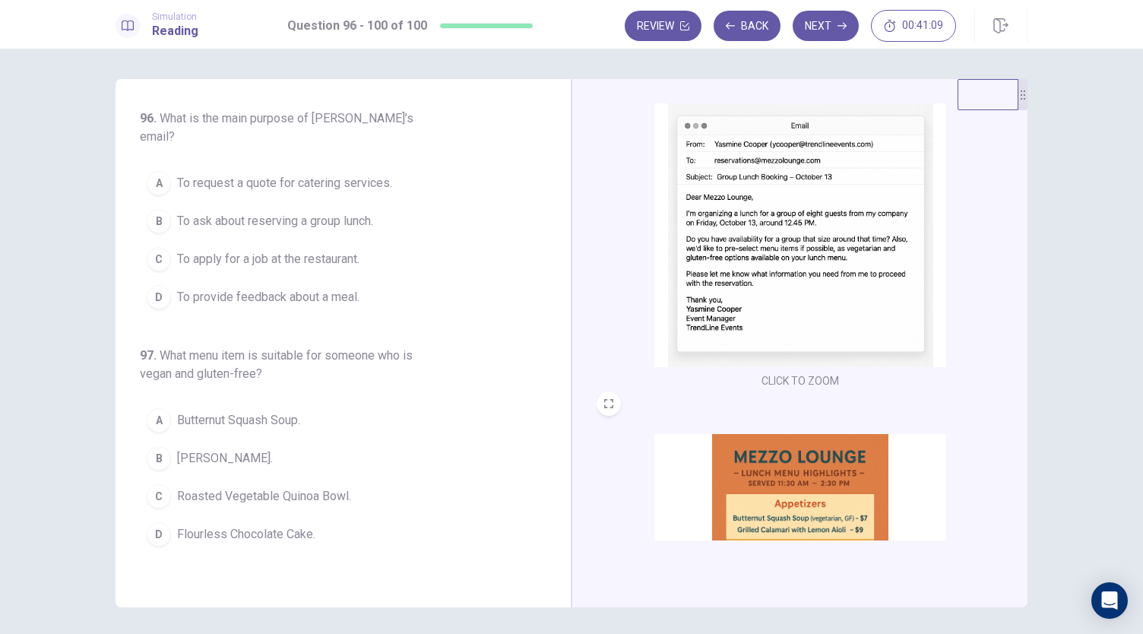
scroll to position [76, 0]
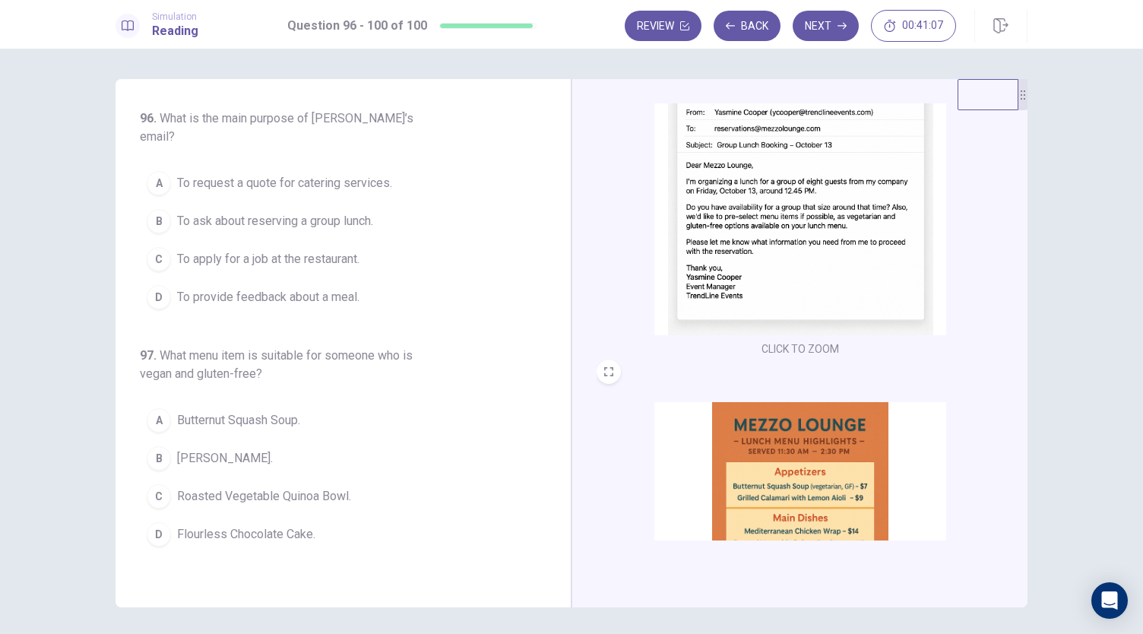
click at [348, 212] on span "To ask about reserving a group lunch." at bounding box center [275, 221] width 196 height 18
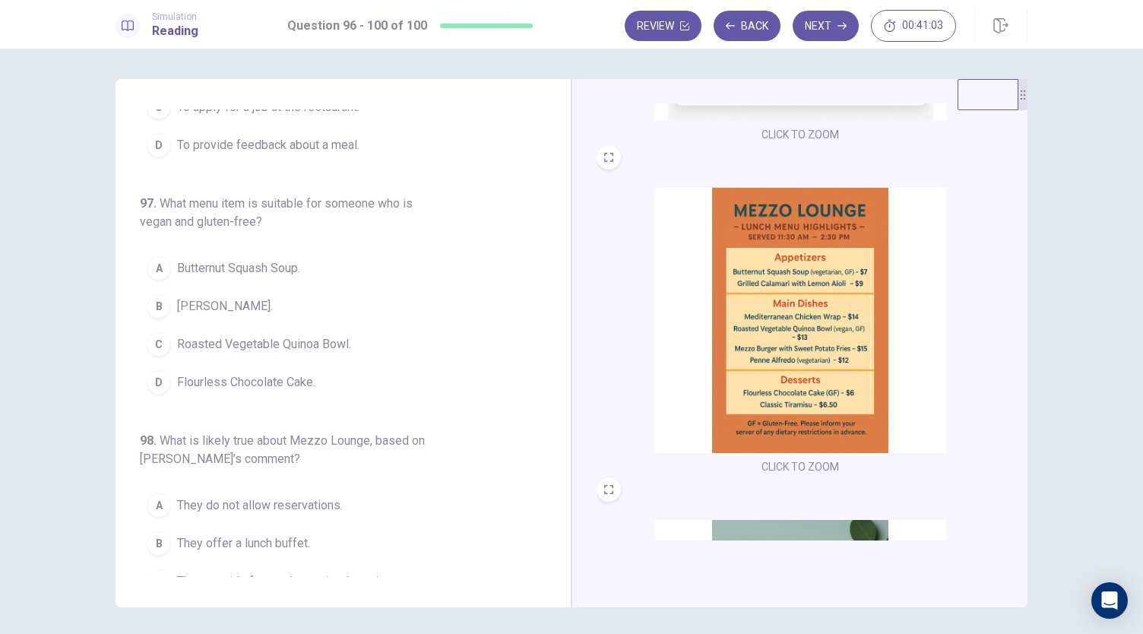
scroll to position [304, 0]
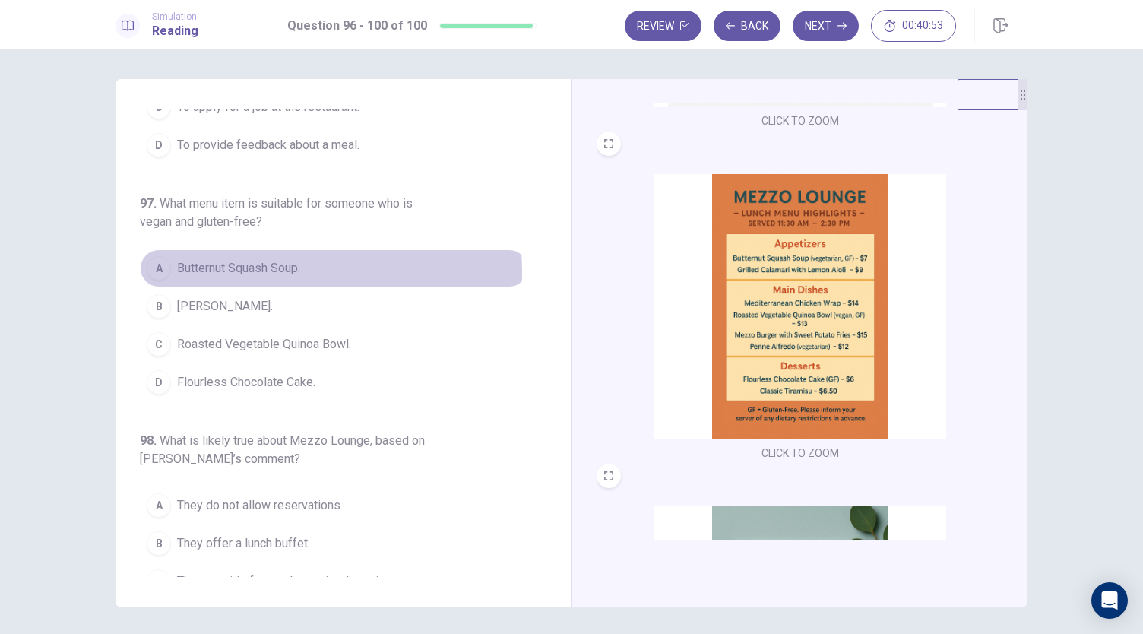
click at [258, 259] on span "Butternut Squash Soup." at bounding box center [238, 268] width 123 height 18
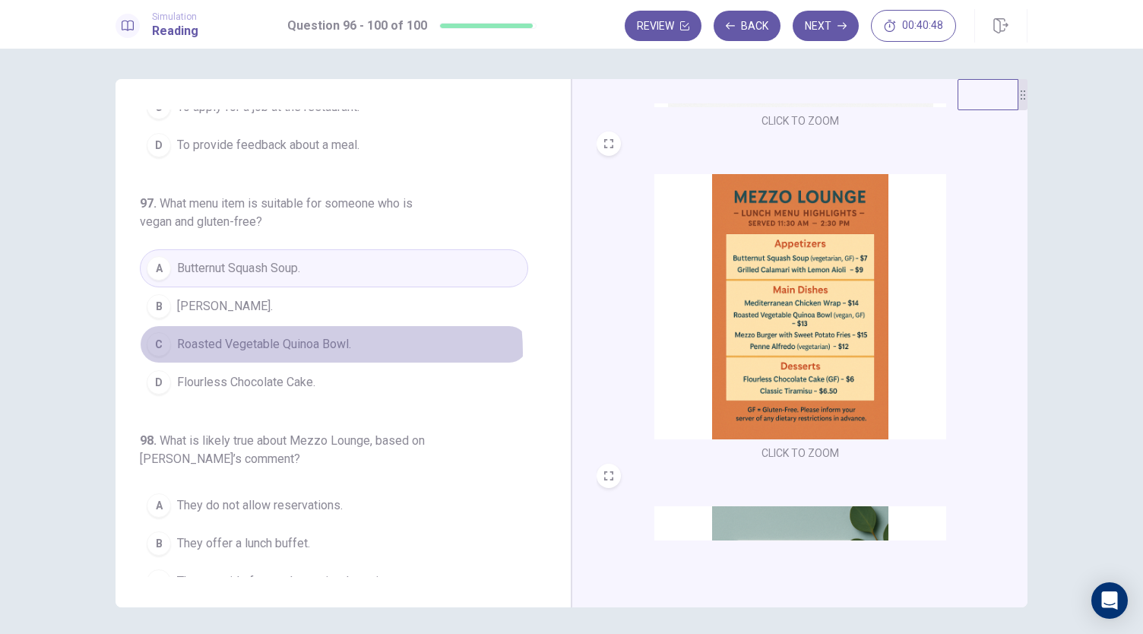
click at [306, 335] on span "Roasted Vegetable Quinoa Bowl." at bounding box center [264, 344] width 174 height 18
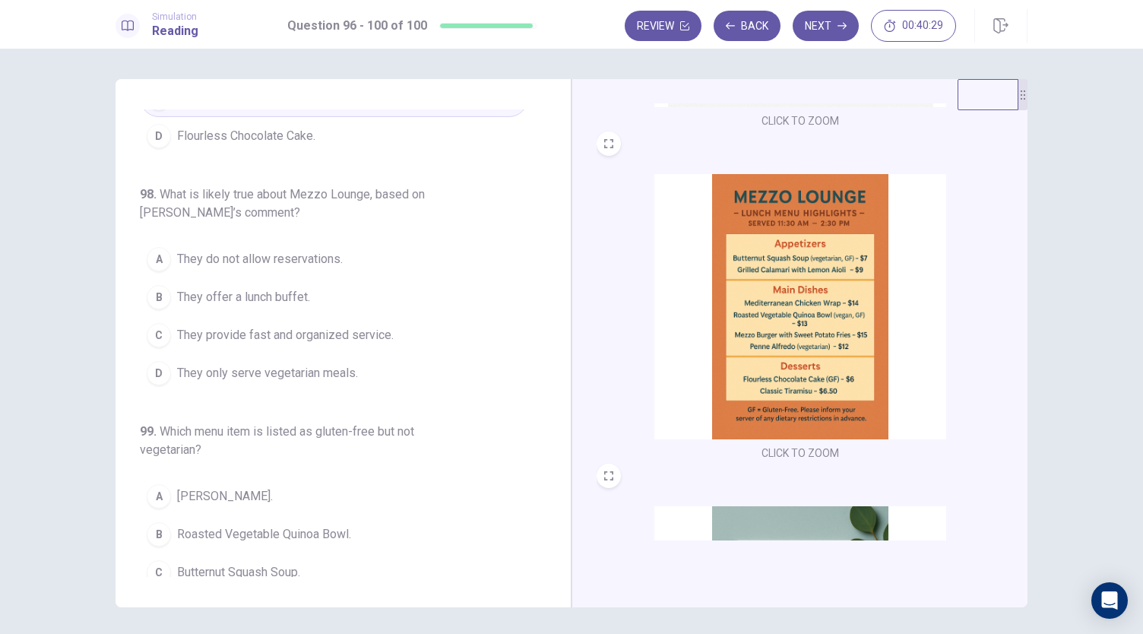
scroll to position [380, 0]
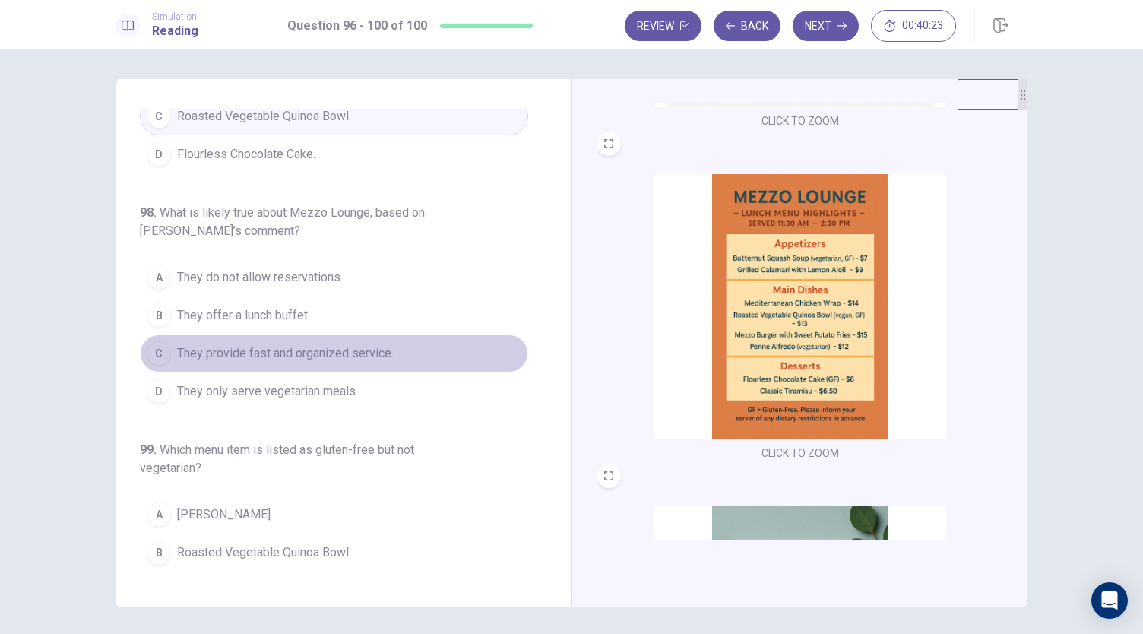
click at [369, 344] on span "They provide fast and organized service." at bounding box center [285, 353] width 217 height 18
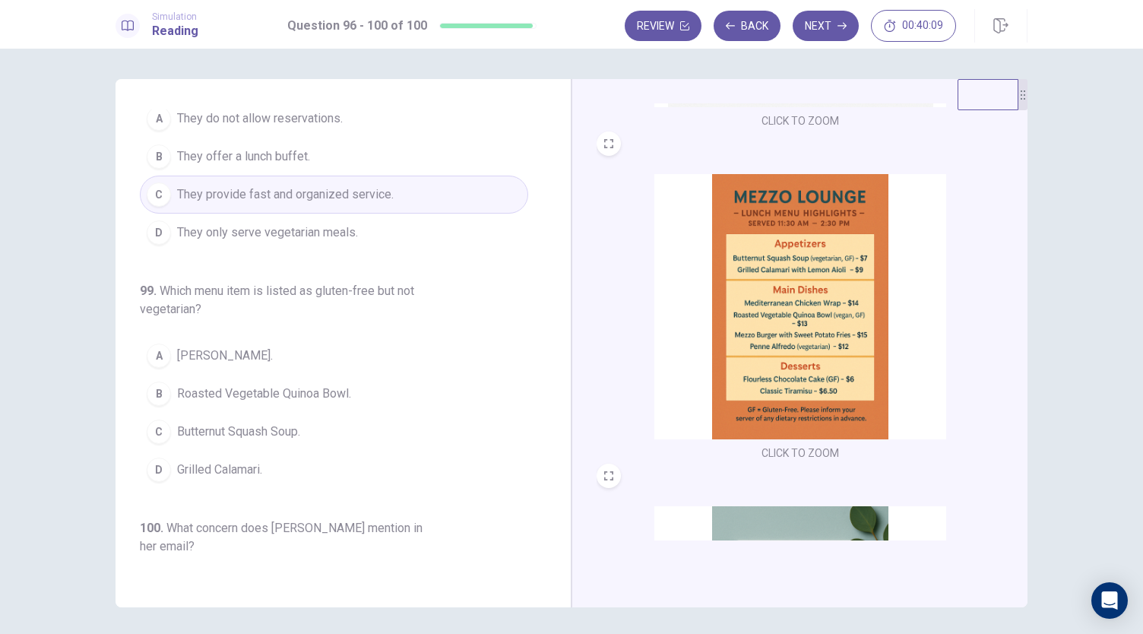
scroll to position [507, 0]
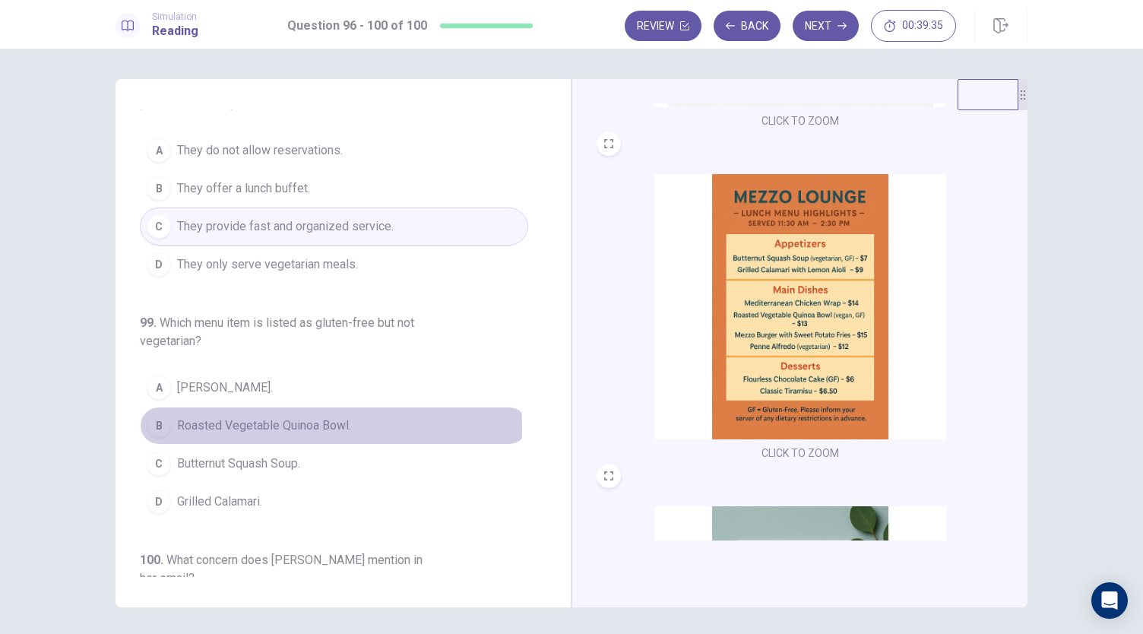
click at [257, 417] on span "Roasted Vegetable Quinoa Bowl." at bounding box center [264, 426] width 174 height 18
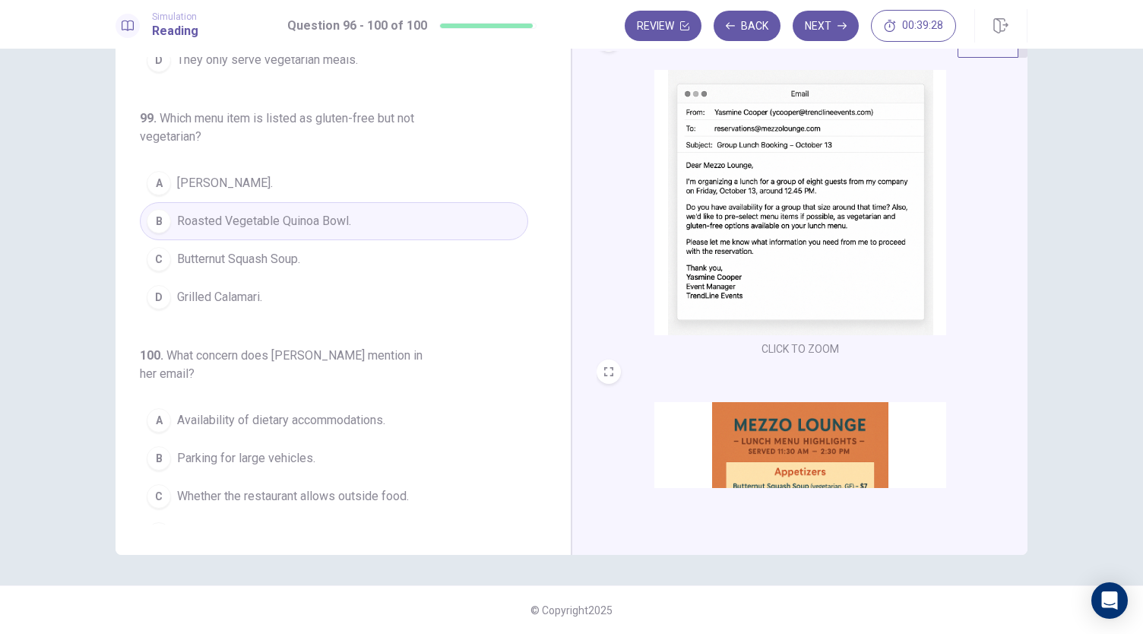
scroll to position [0, 0]
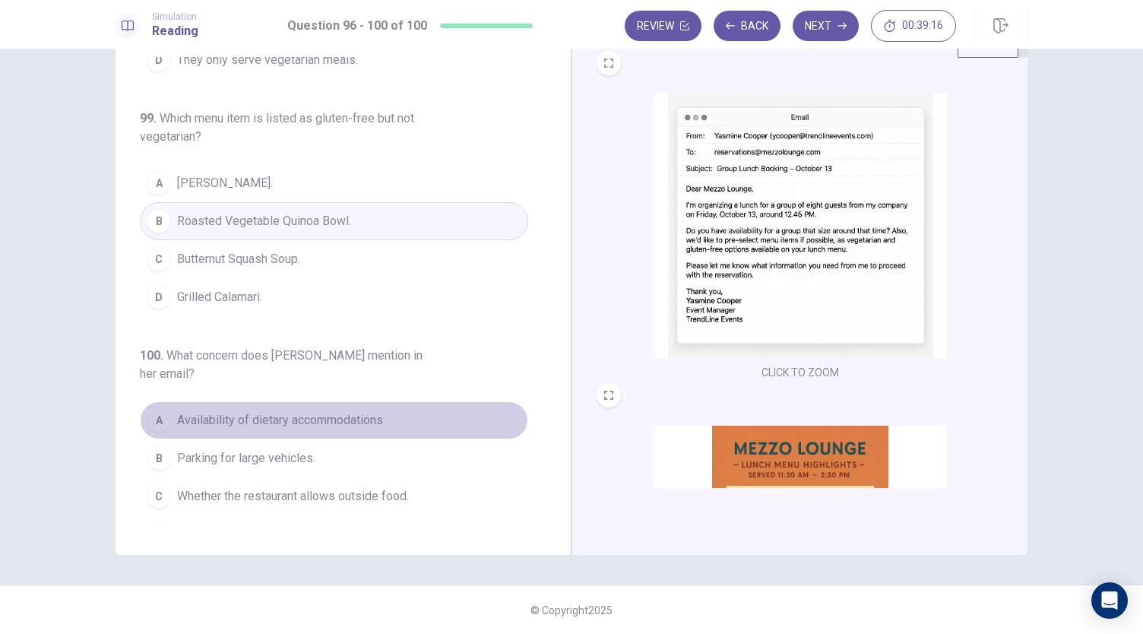
click at [342, 411] on span "Availability of dietary accommodations." at bounding box center [281, 420] width 208 height 18
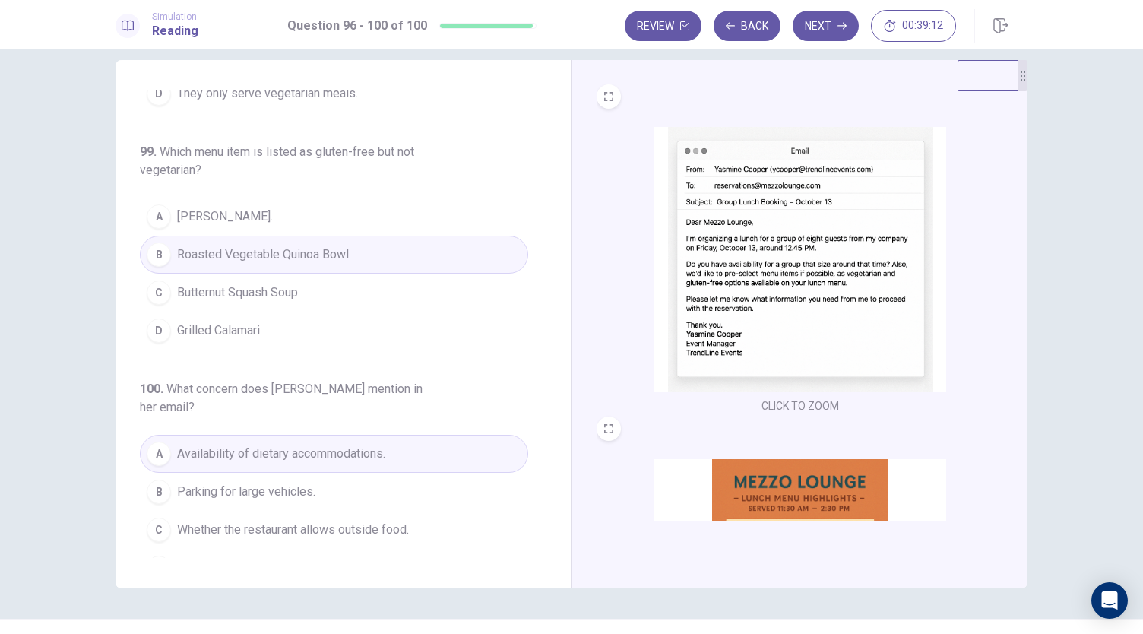
scroll to position [52, 0]
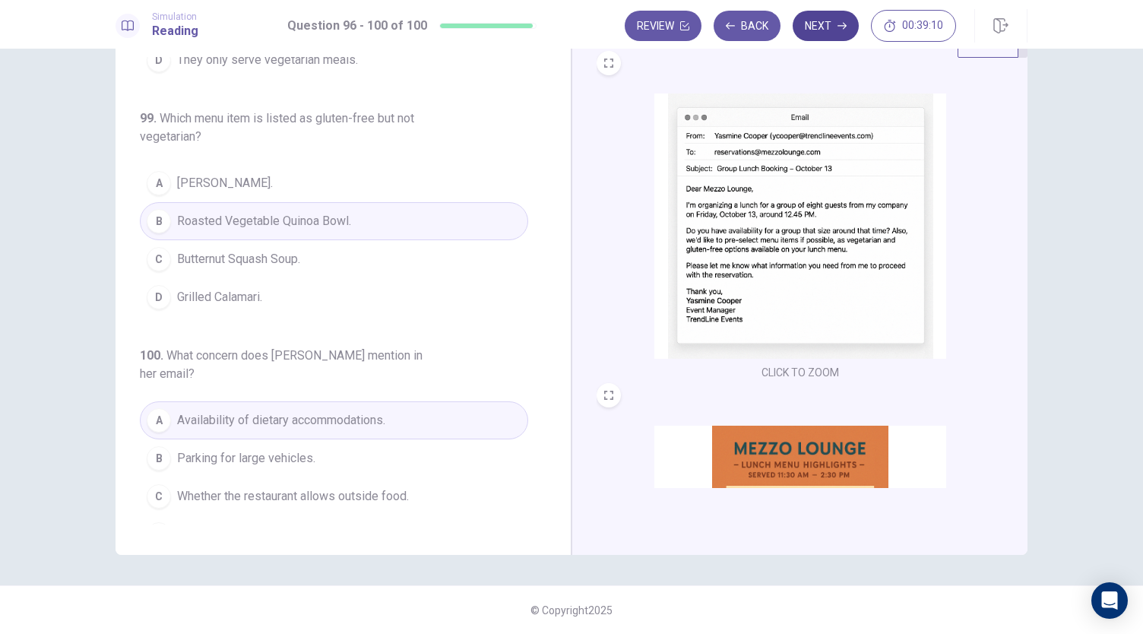
click at [832, 30] on button "Next" at bounding box center [826, 26] width 66 height 30
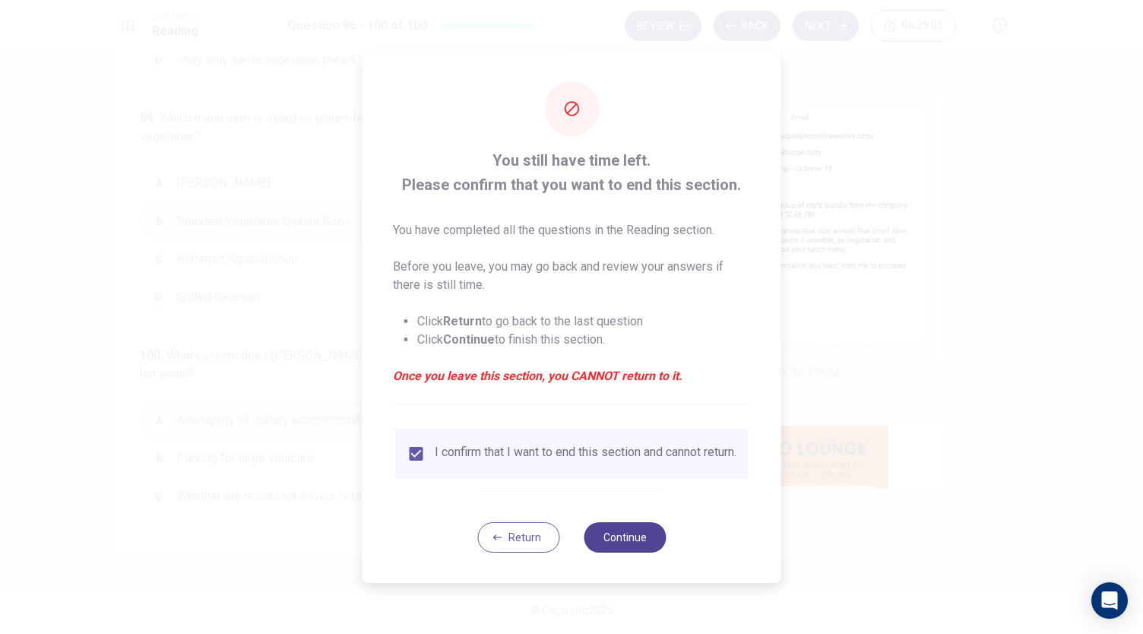
click at [623, 547] on button "Continue" at bounding box center [625, 537] width 82 height 30
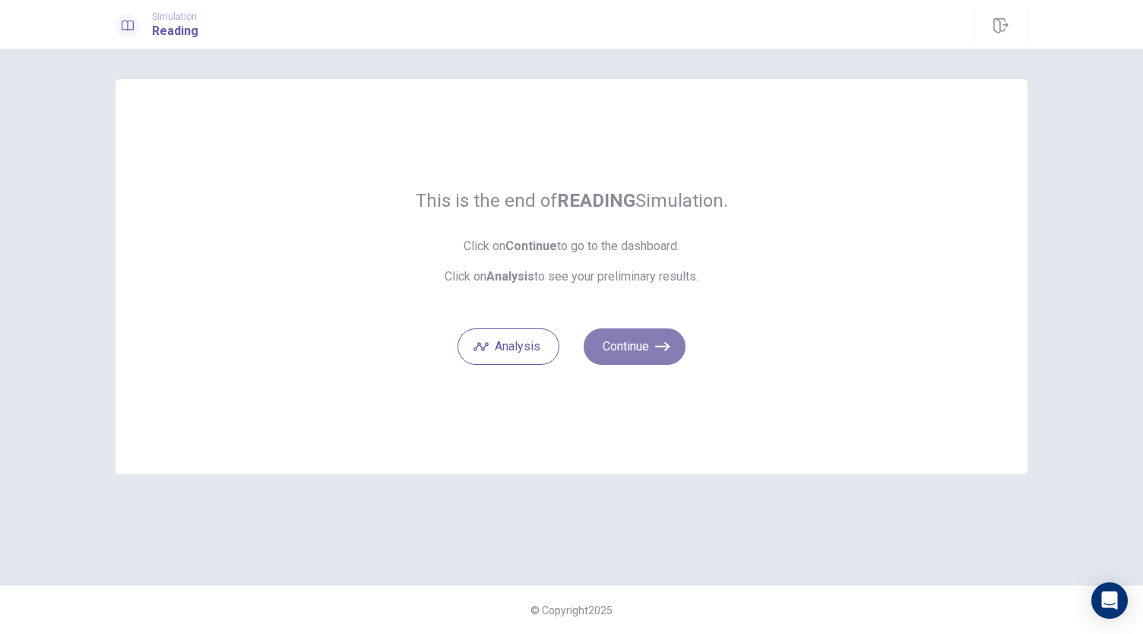
click at [627, 349] on button "Continue" at bounding box center [635, 346] width 102 height 36
